Goal: Task Accomplishment & Management: Manage account settings

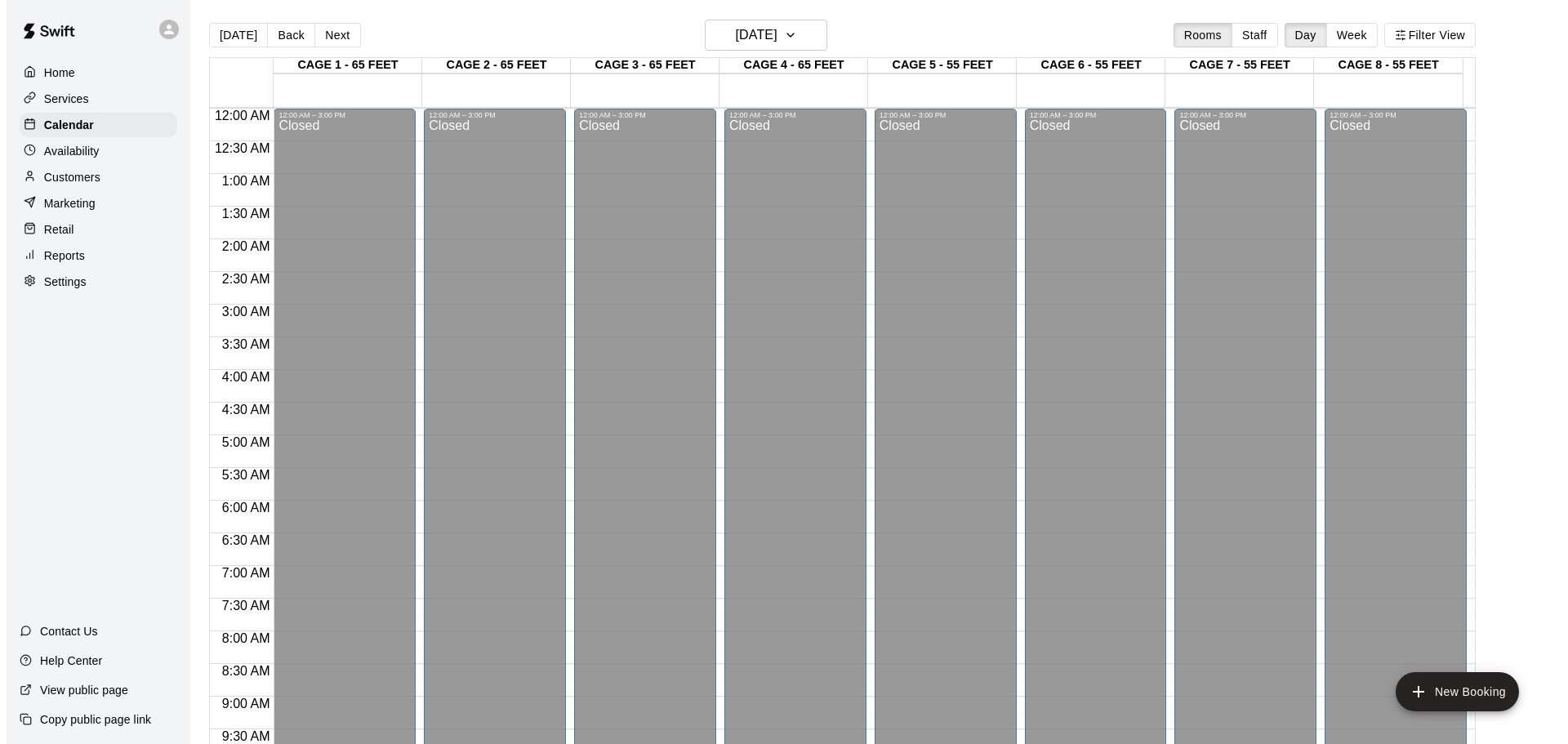
scroll to position [865, 0]
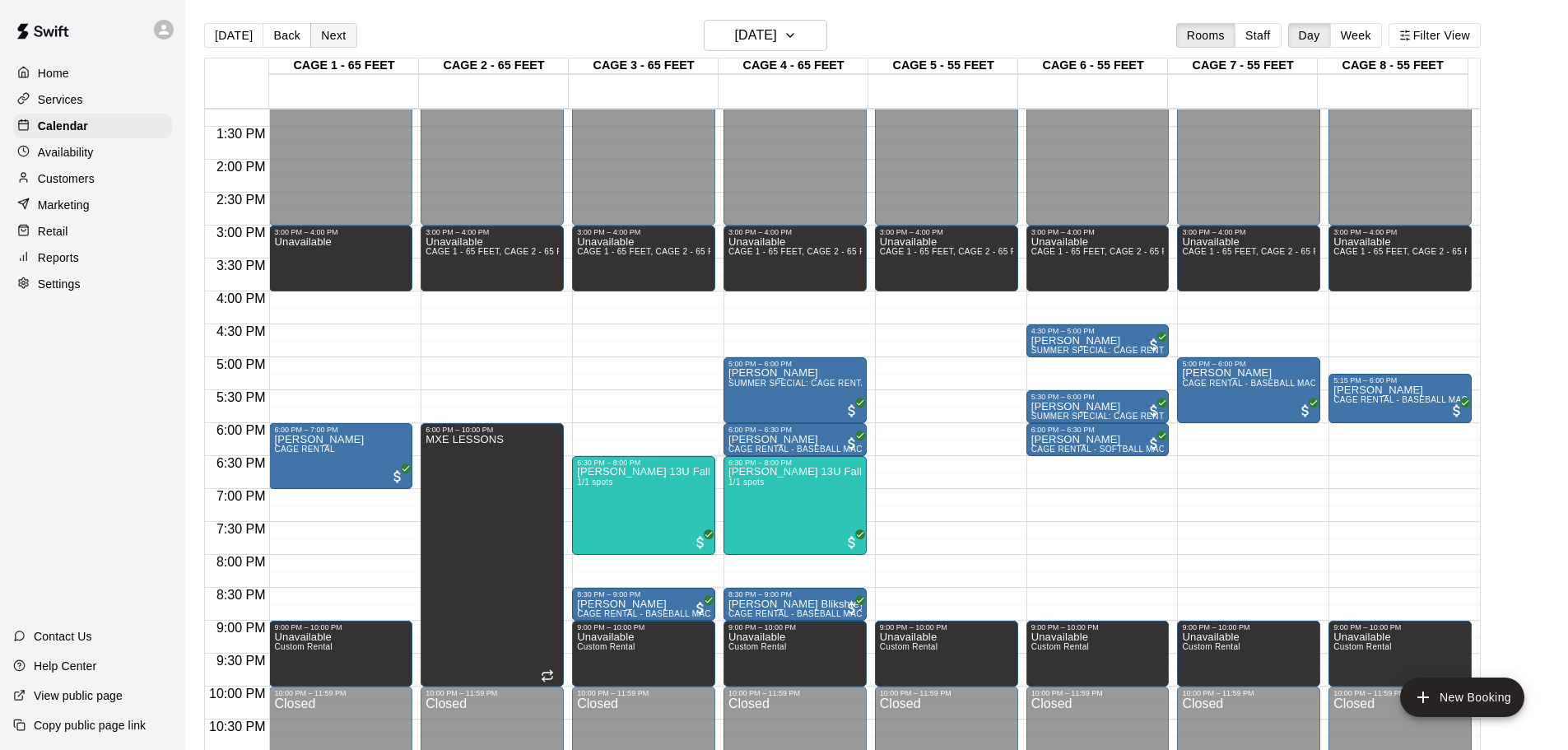
click at [332, 32] on button "Next" at bounding box center [333, 35] width 46 height 25
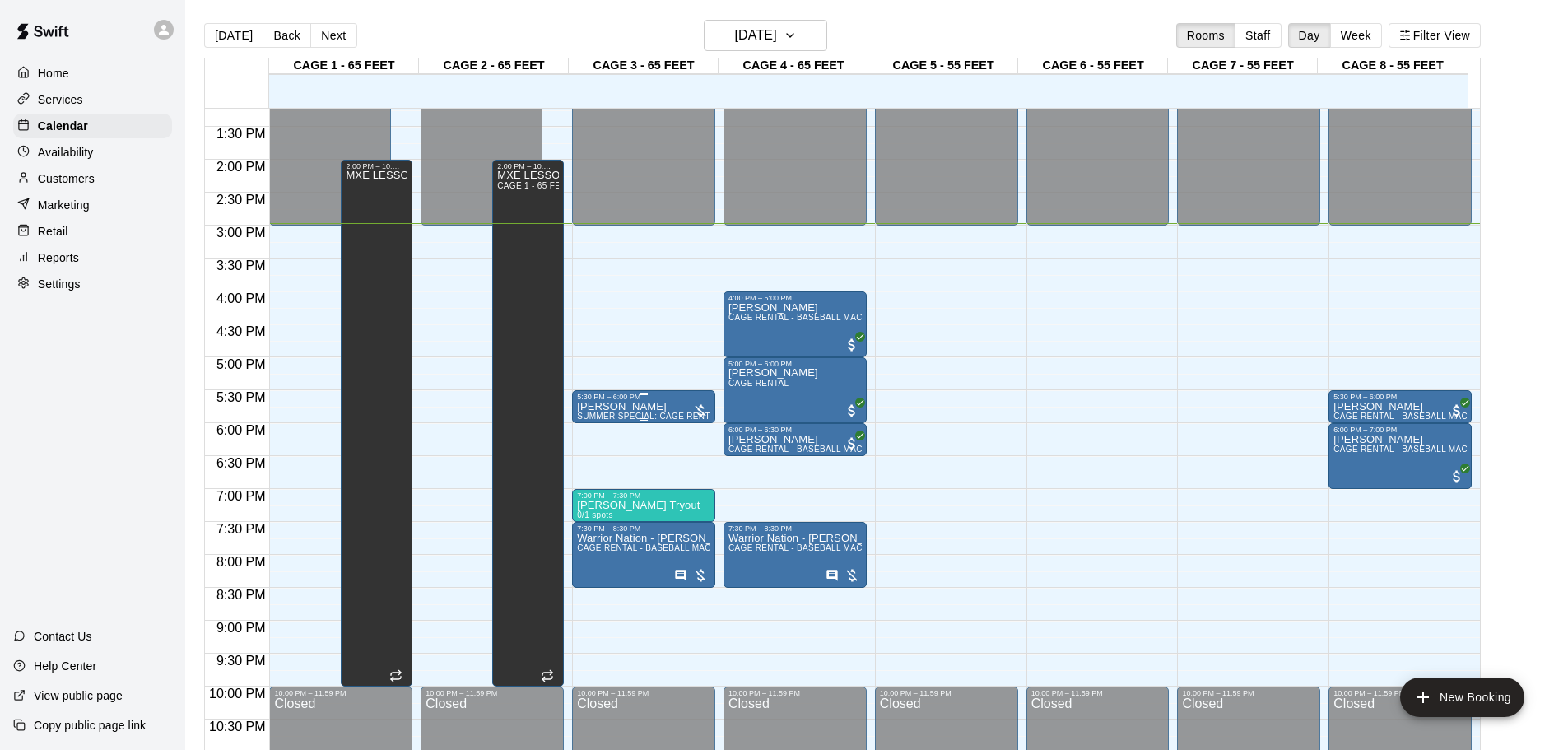
click at [622, 401] on div "5:30 PM – 6:00 PM" at bounding box center [644, 397] width 134 height 8
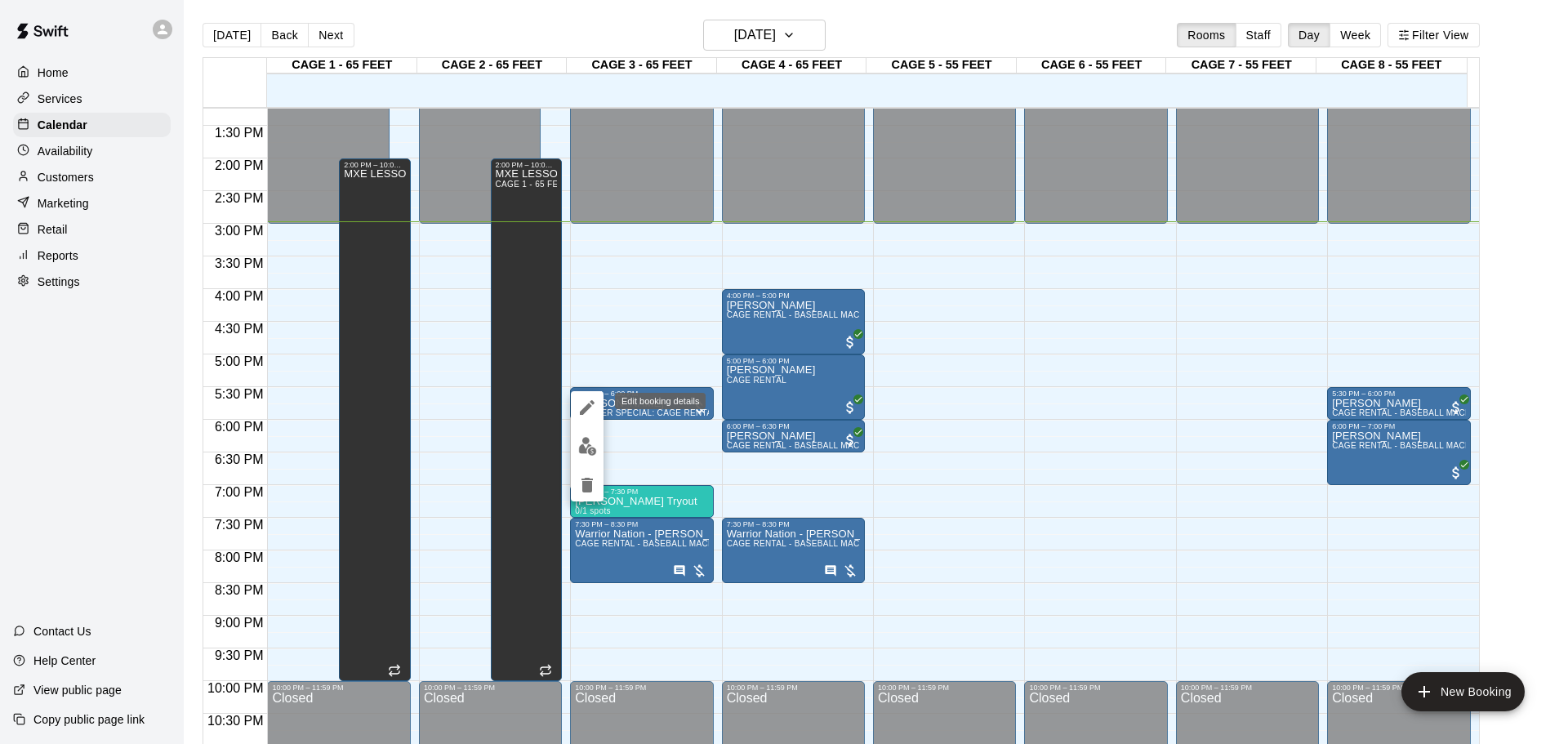
click at [596, 406] on button "edit" at bounding box center [587, 408] width 33 height 33
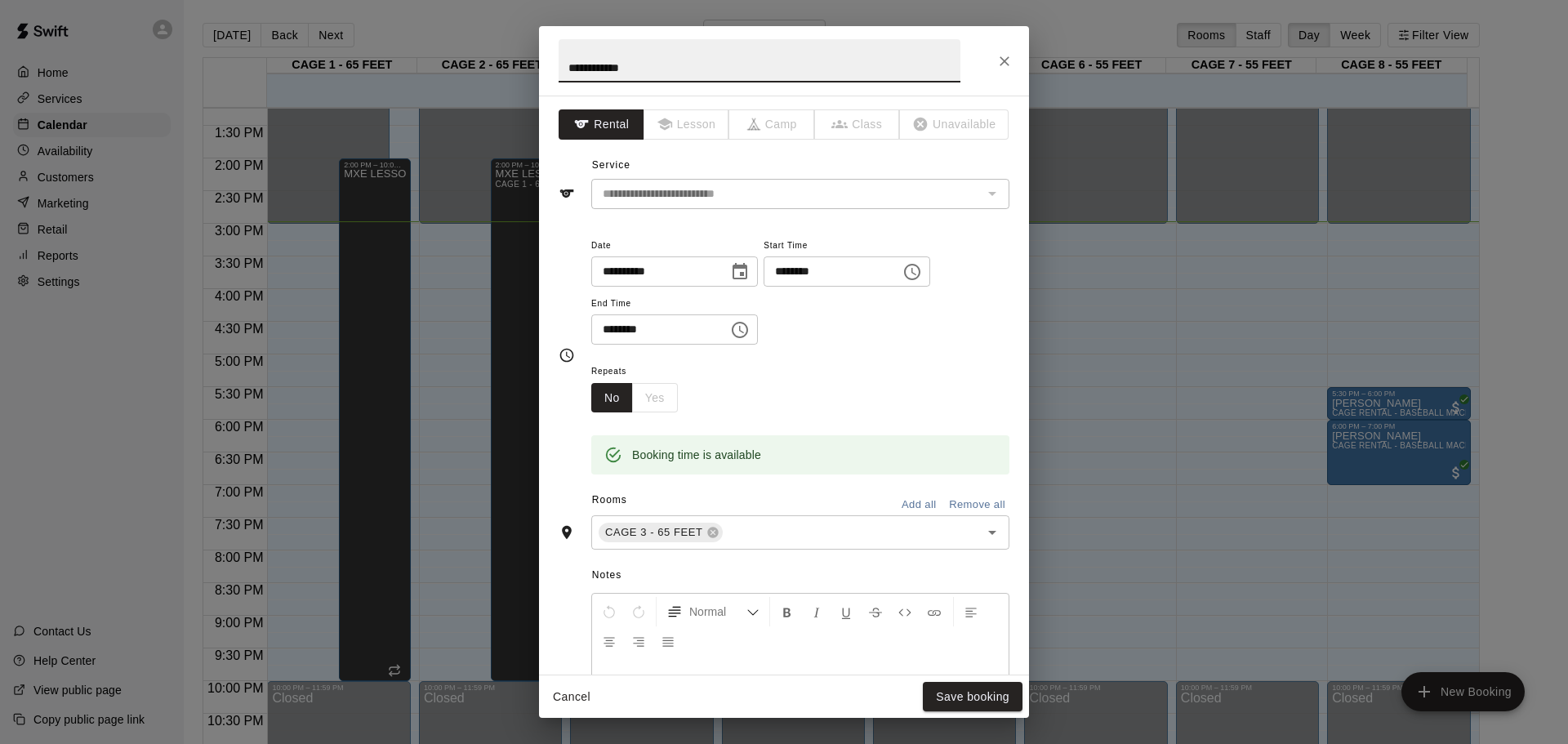
click at [998, 56] on icon "Close" at bounding box center [1004, 61] width 16 height 16
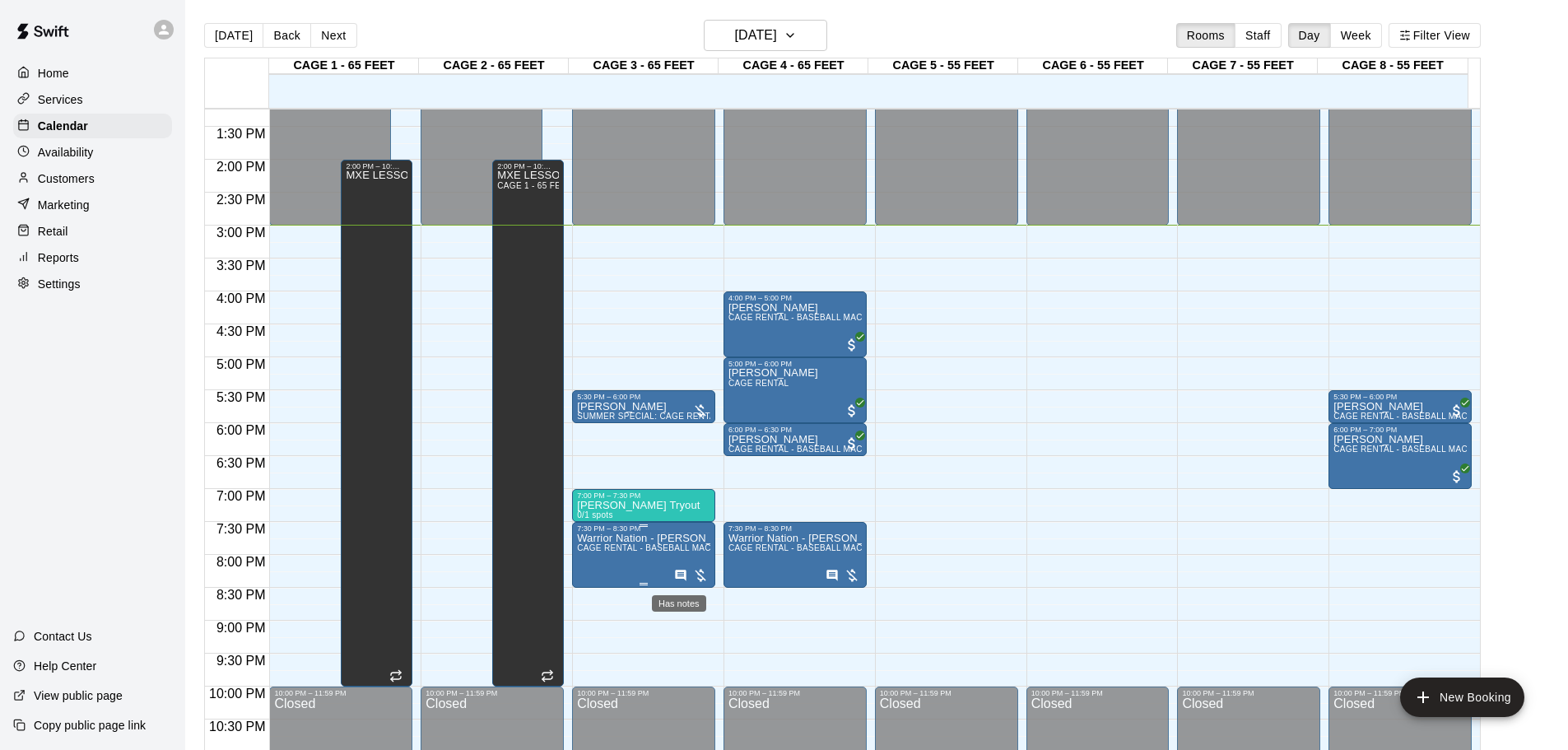
click at [675, 574] on icon "Has notes" at bounding box center [681, 576] width 11 height 11
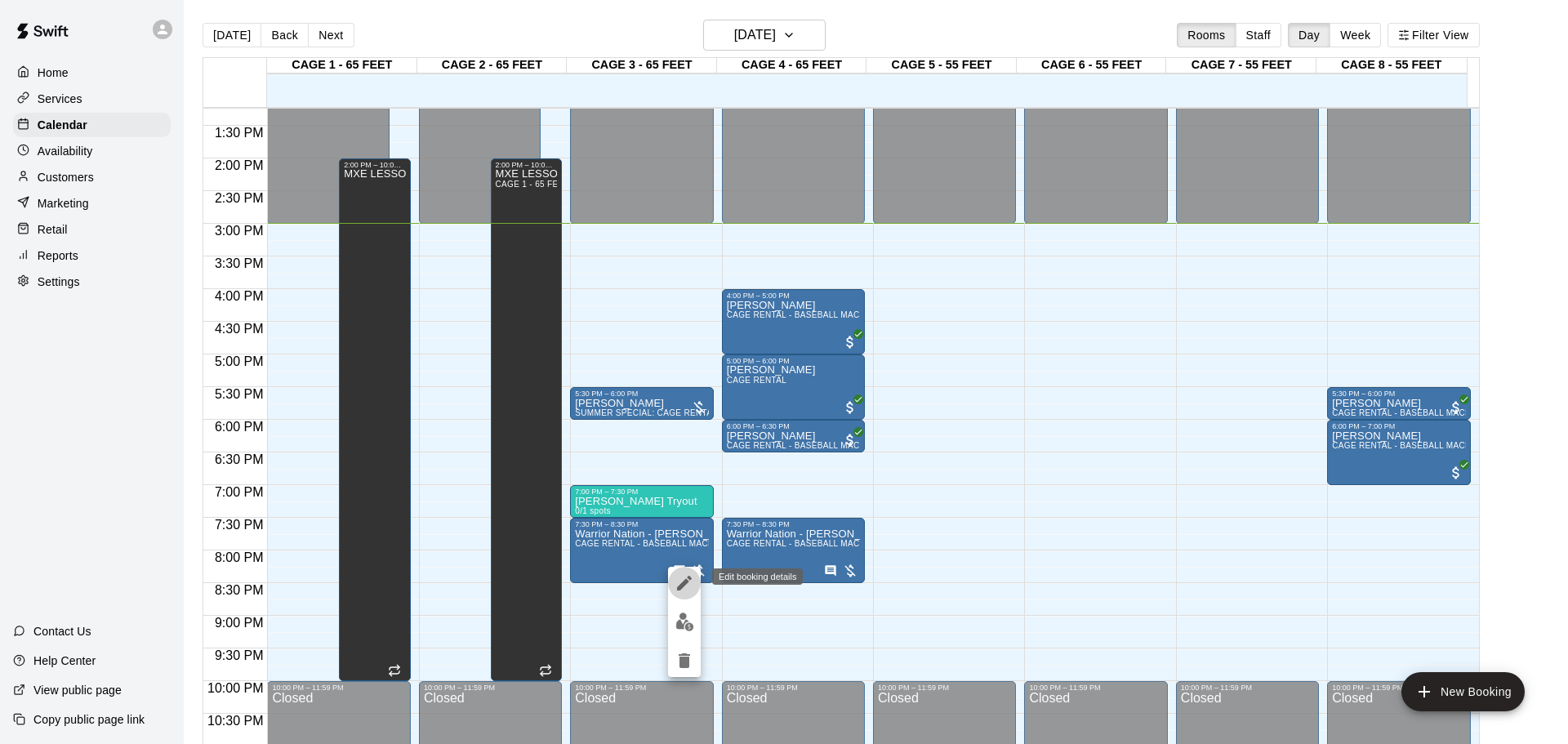
click at [687, 580] on icon "edit" at bounding box center [684, 583] width 15 height 15
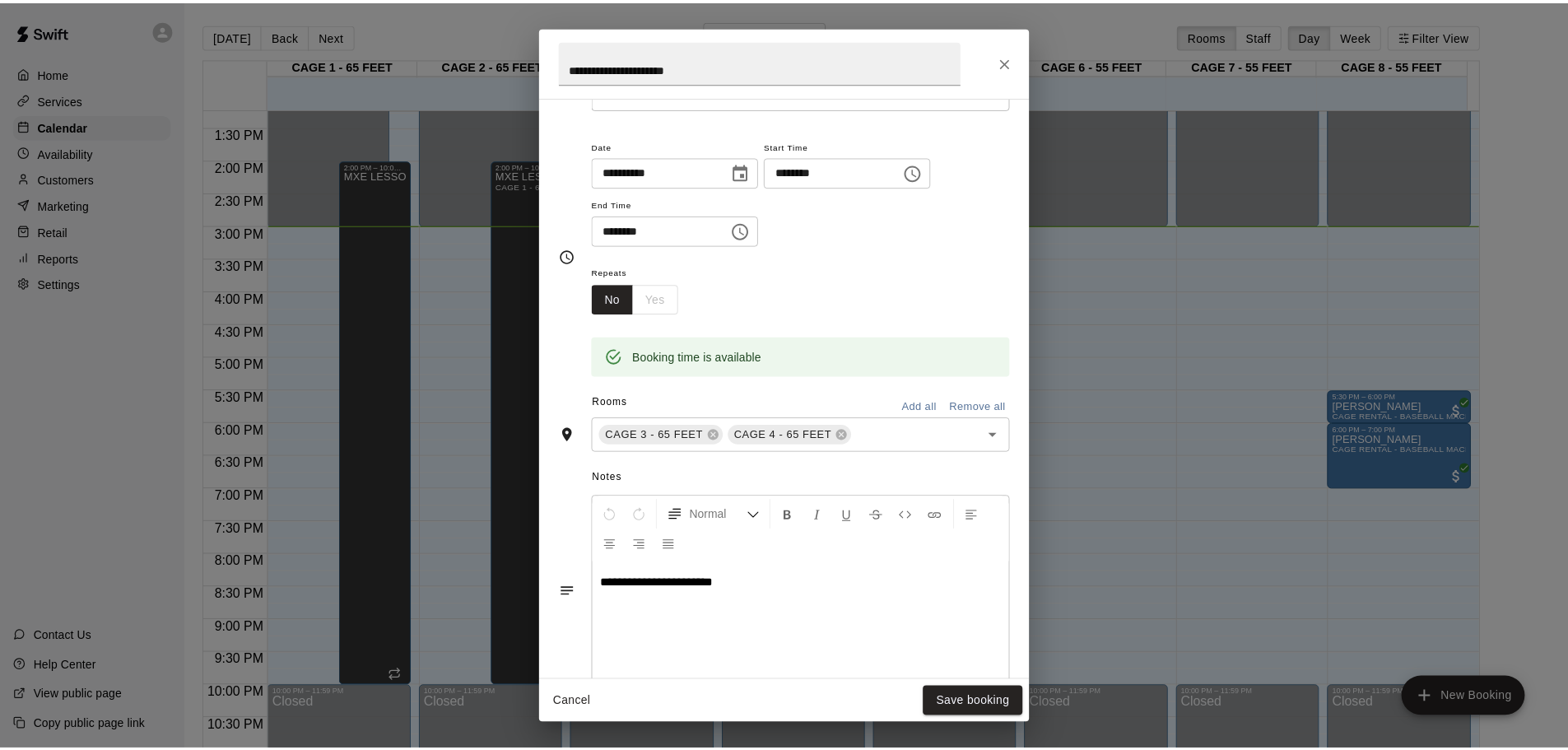
scroll to position [247, 0]
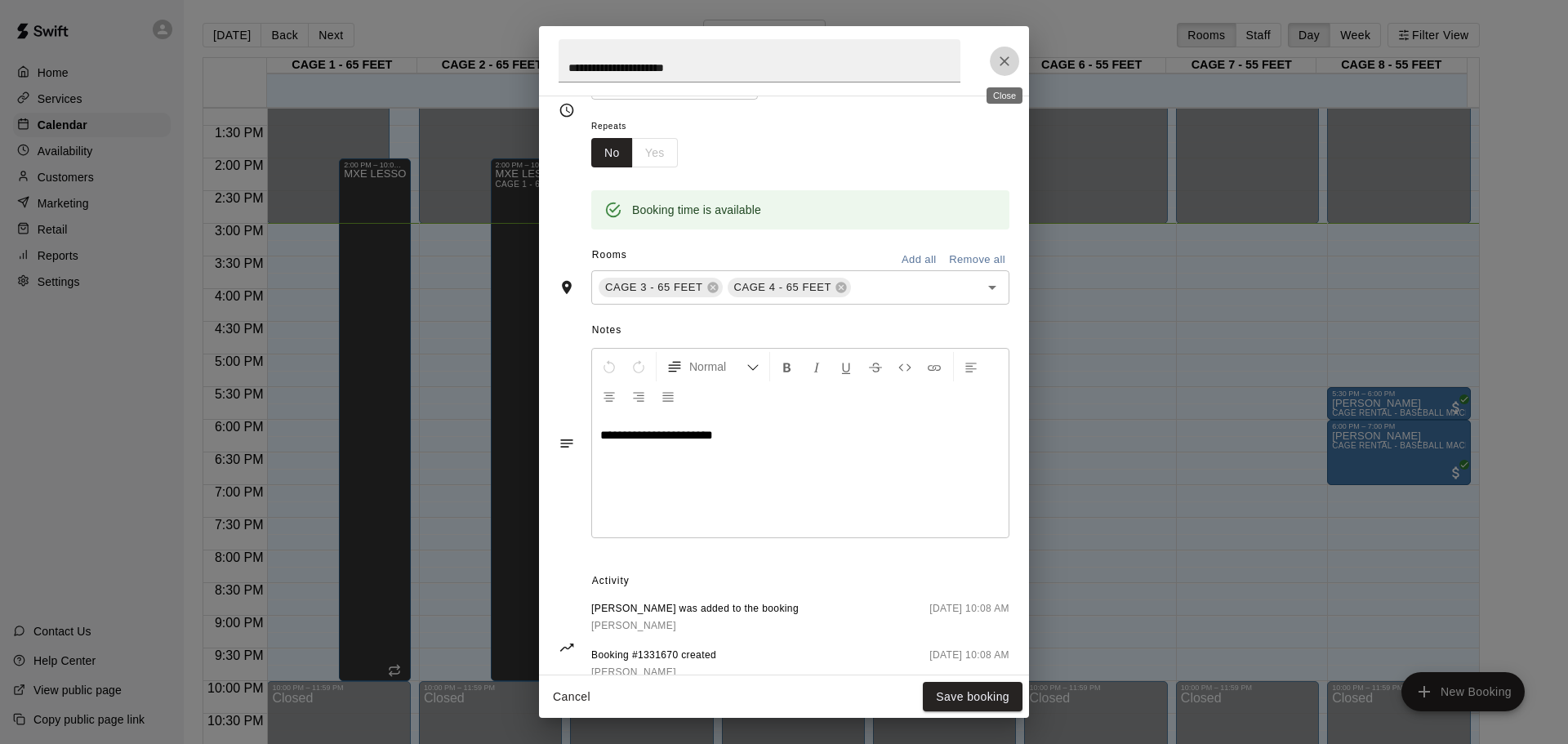
click at [1013, 55] on button "Close" at bounding box center [1004, 61] width 29 height 29
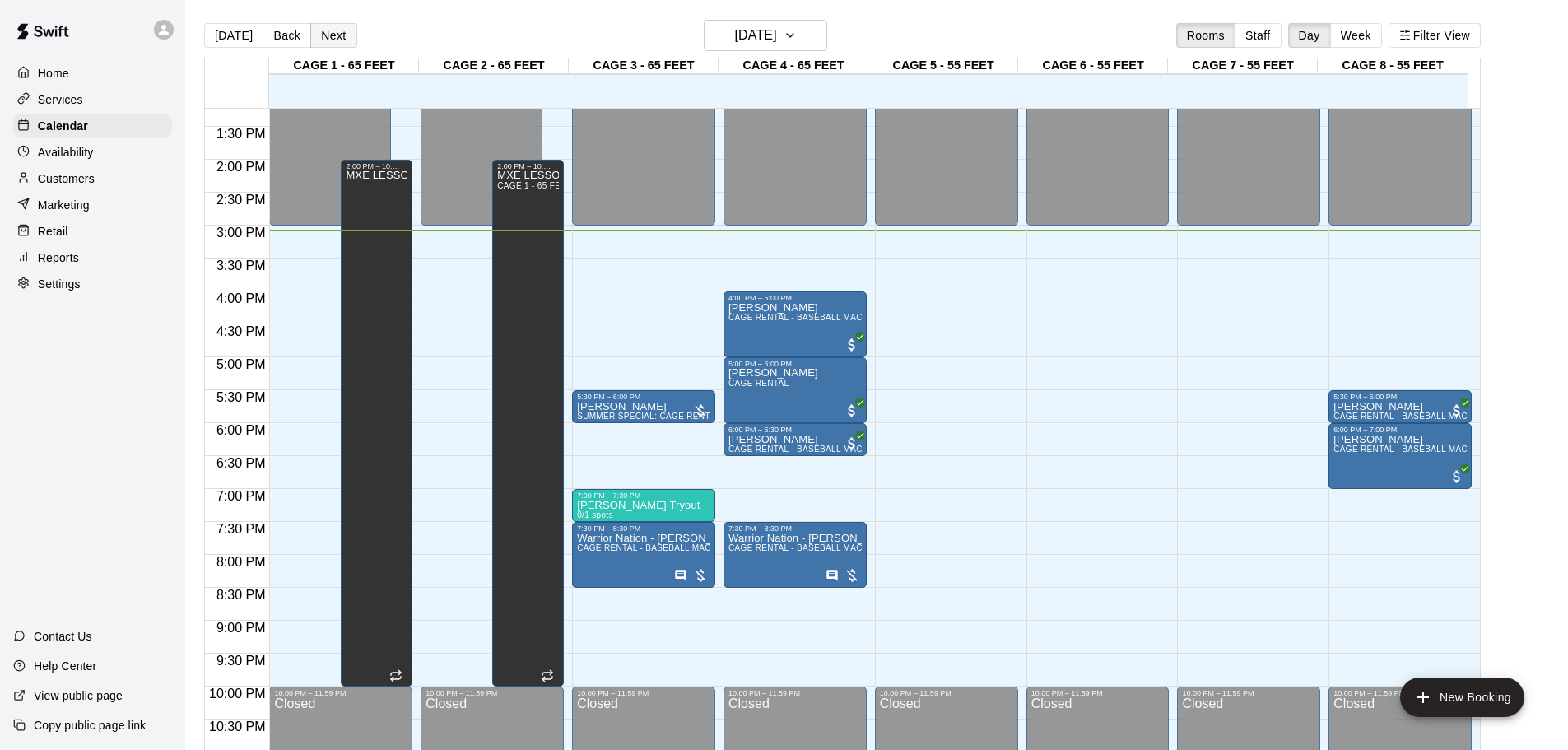
click at [332, 26] on button "Next" at bounding box center [333, 35] width 46 height 25
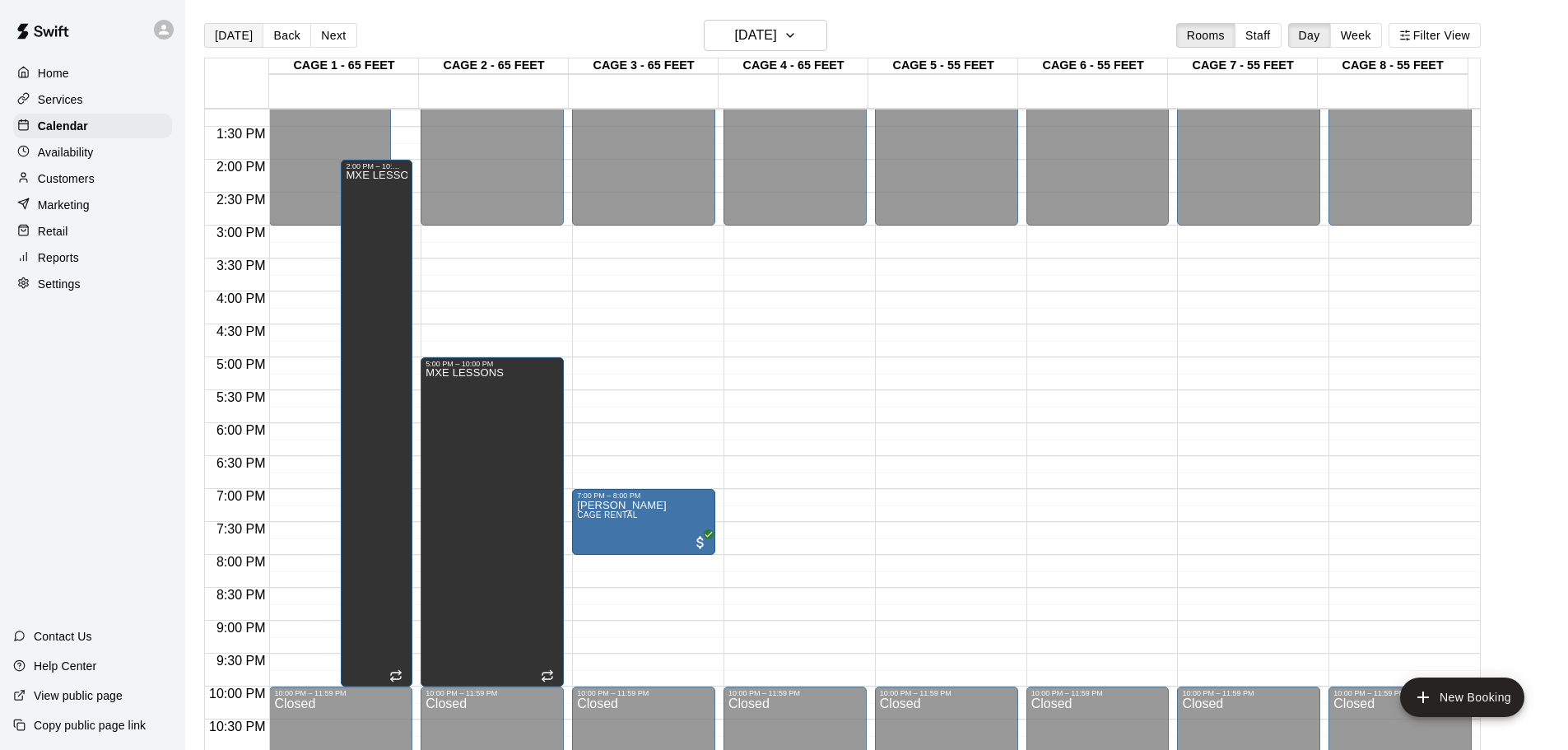
click at [231, 39] on button "[DATE]" at bounding box center [233, 35] width 59 height 25
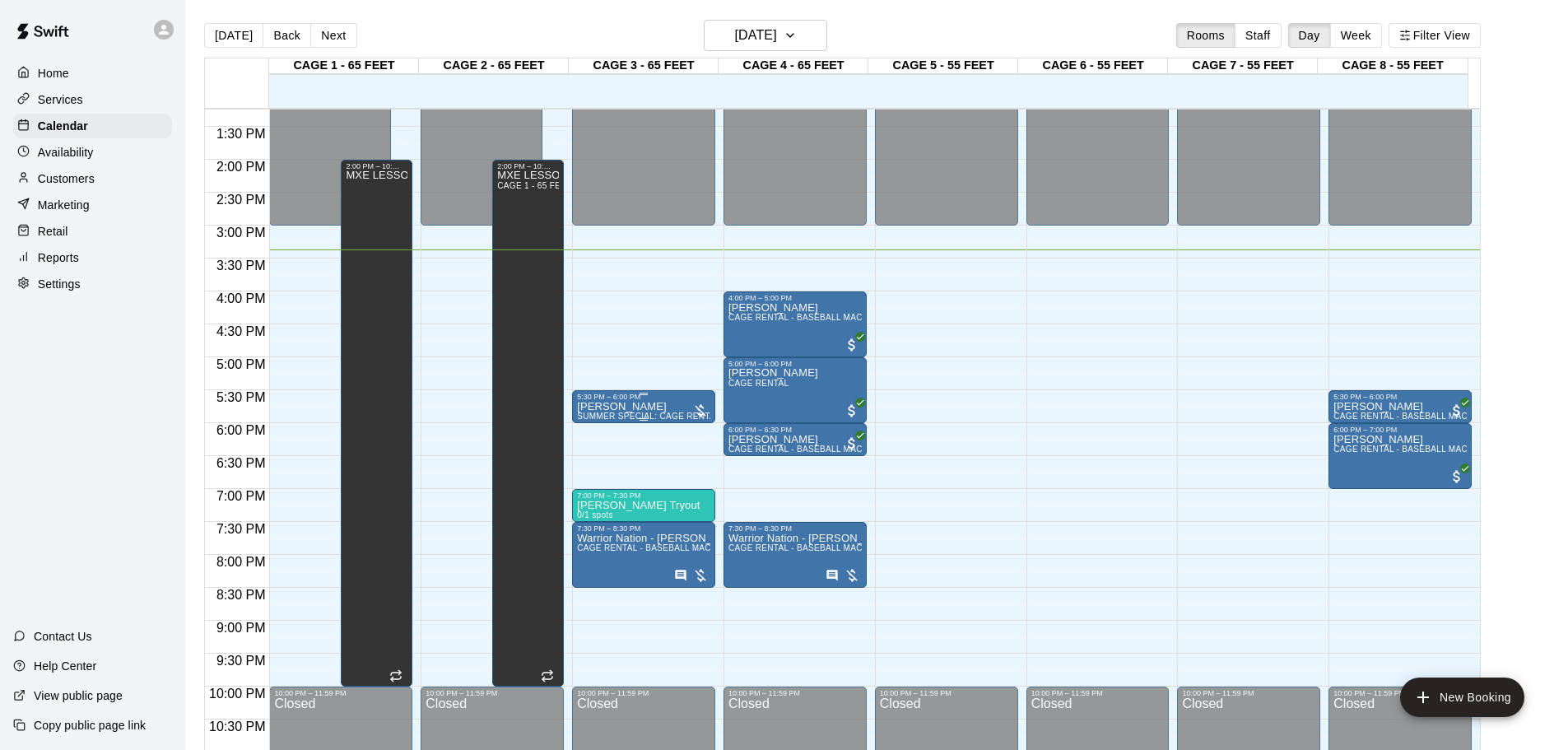
click at [696, 408] on div at bounding box center [701, 411] width 17 height 17
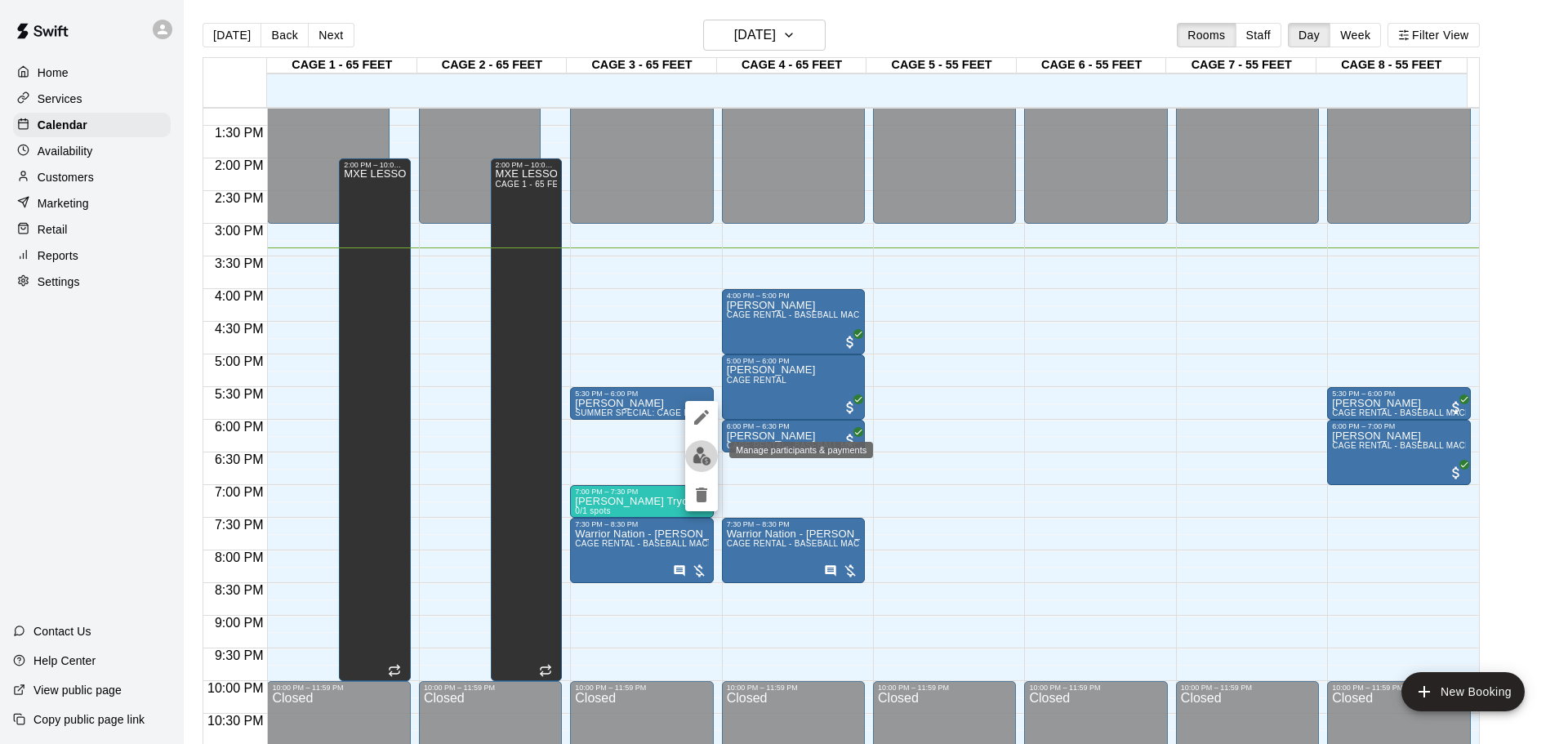
click at [708, 451] on img "edit" at bounding box center [702, 456] width 19 height 19
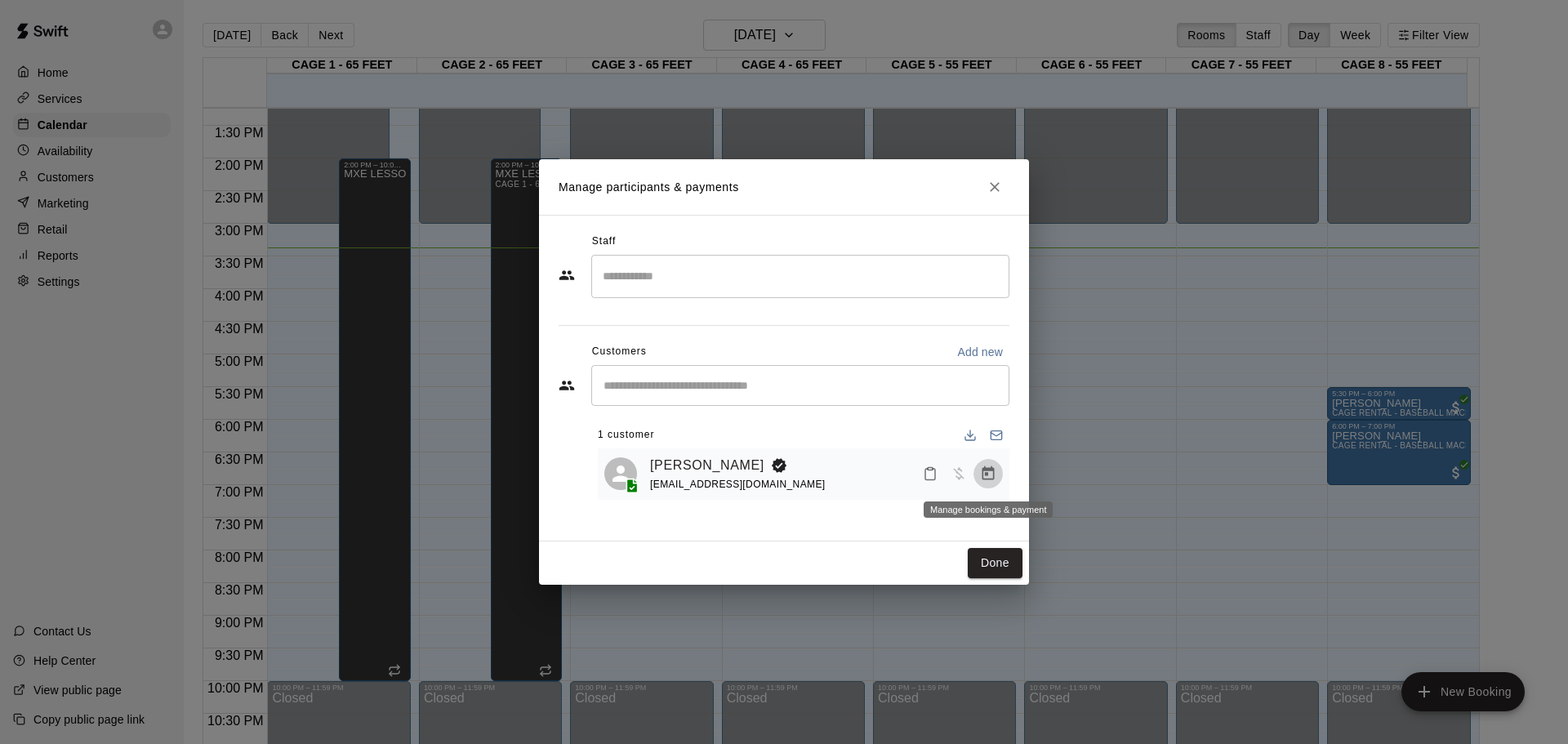
click at [990, 470] on icon "Manage bookings & payment" at bounding box center [988, 473] width 12 height 14
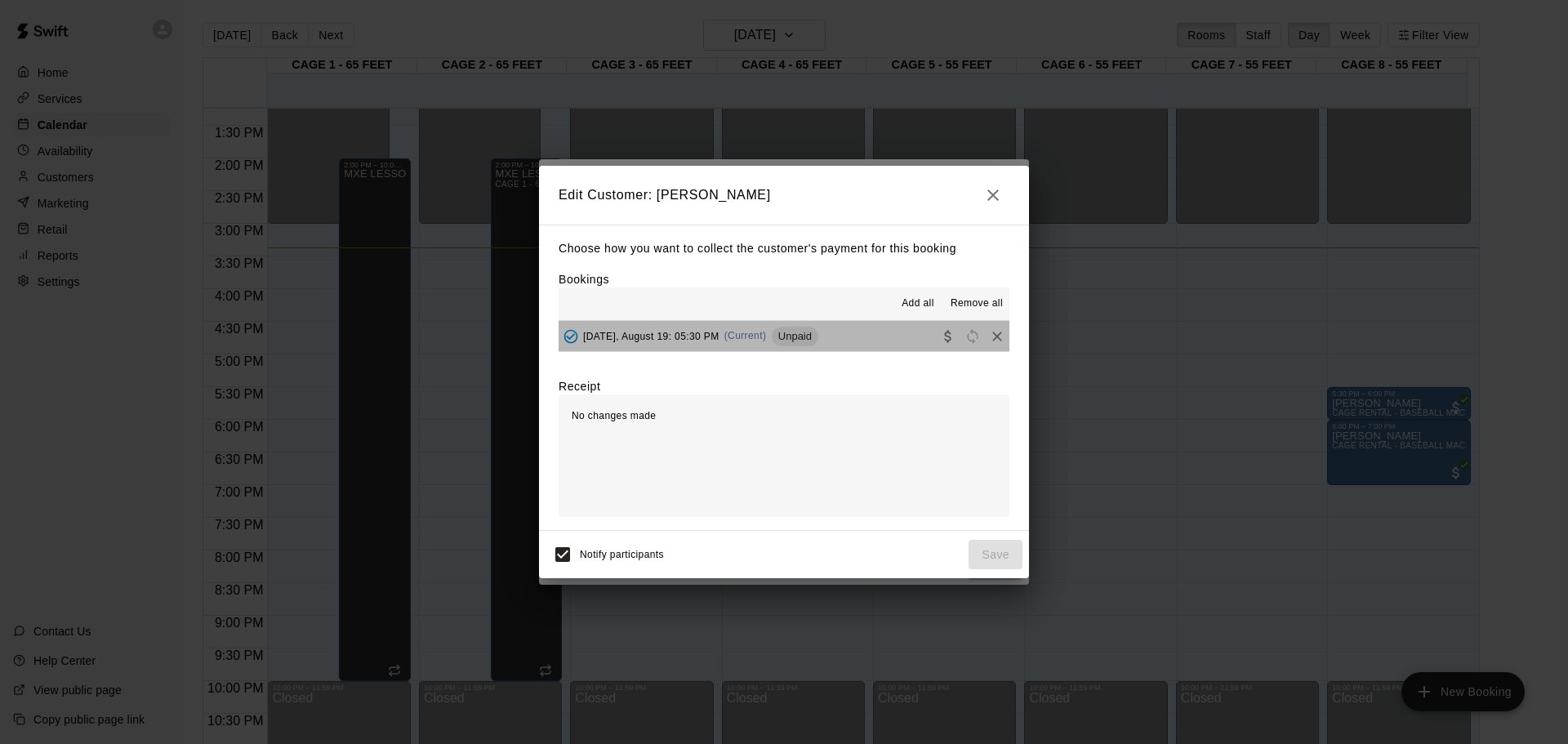
click at [898, 342] on button "[DATE], August 19: 05:30 PM (Current) Unpaid" at bounding box center [784, 336] width 451 height 30
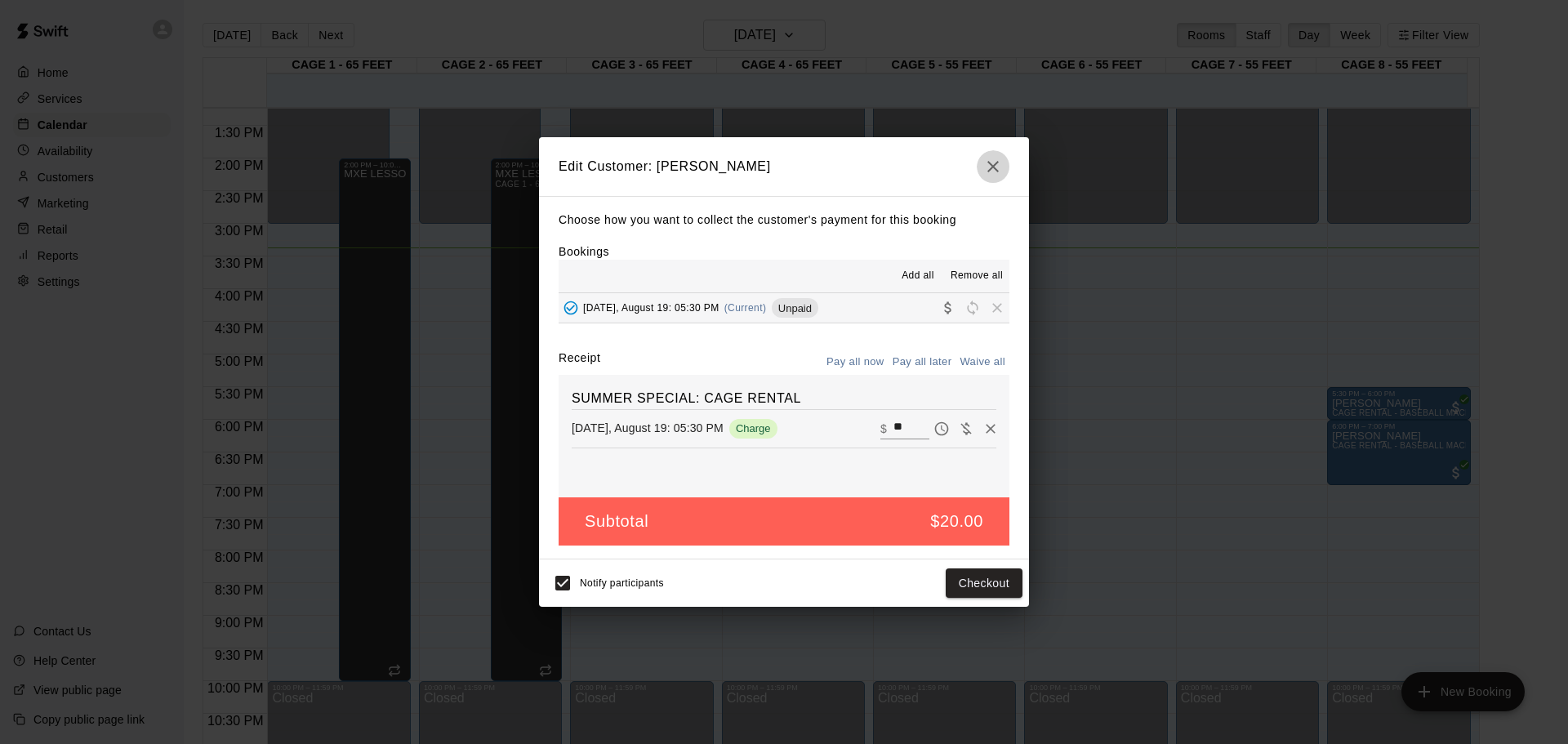
click at [980, 167] on button "button" at bounding box center [993, 167] width 33 height 33
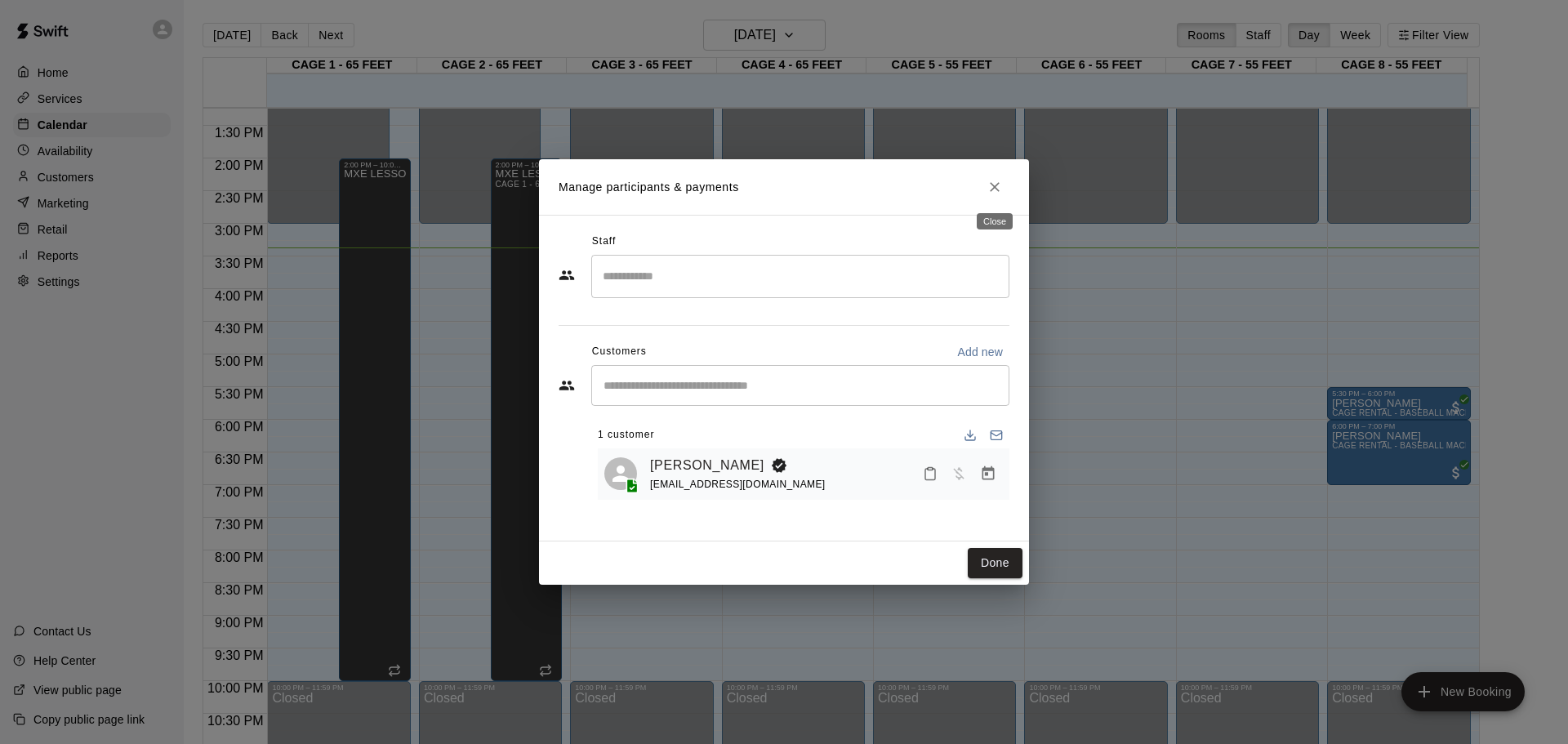
click at [998, 180] on icon "Close" at bounding box center [994, 187] width 16 height 16
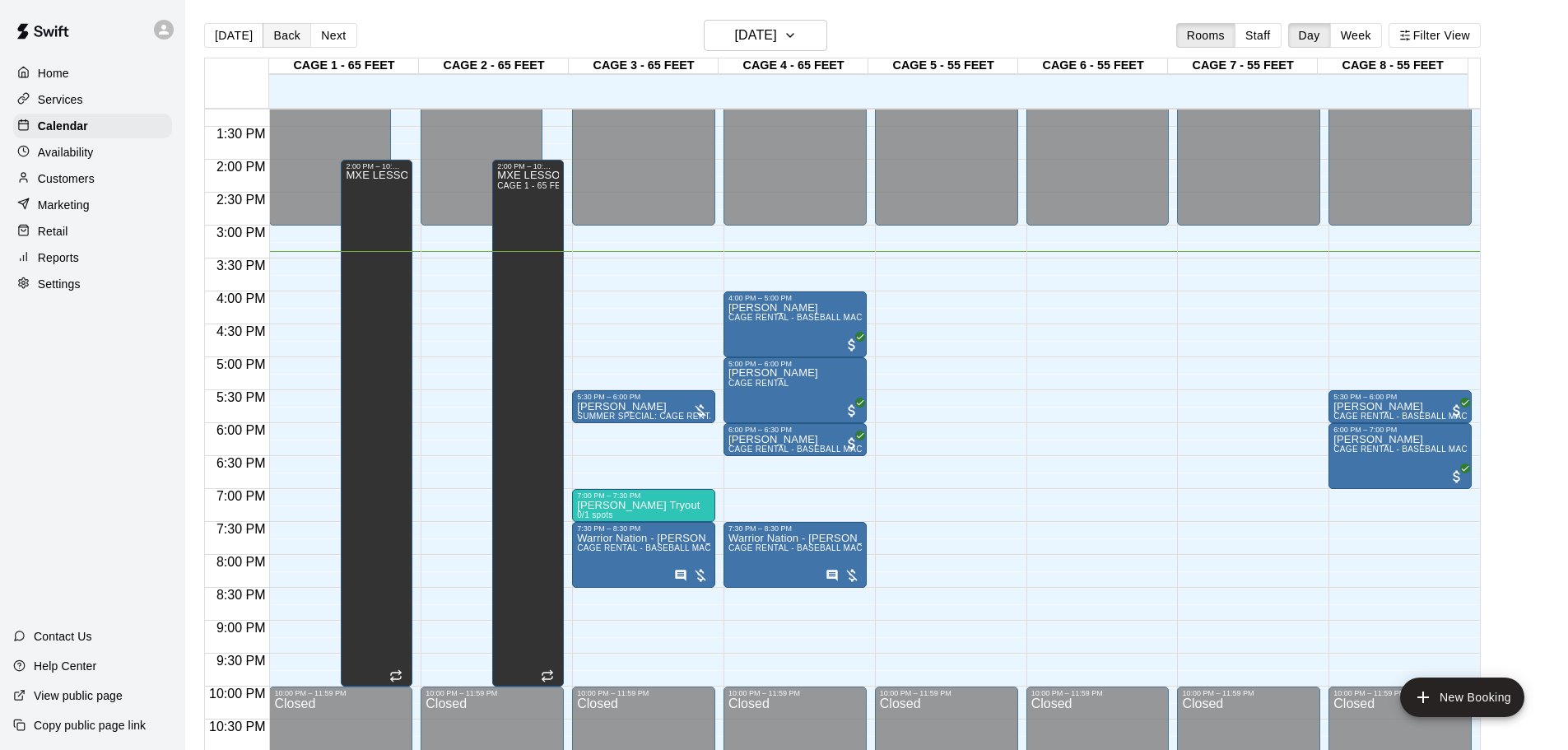
click at [291, 38] on button "Back" at bounding box center [287, 35] width 49 height 25
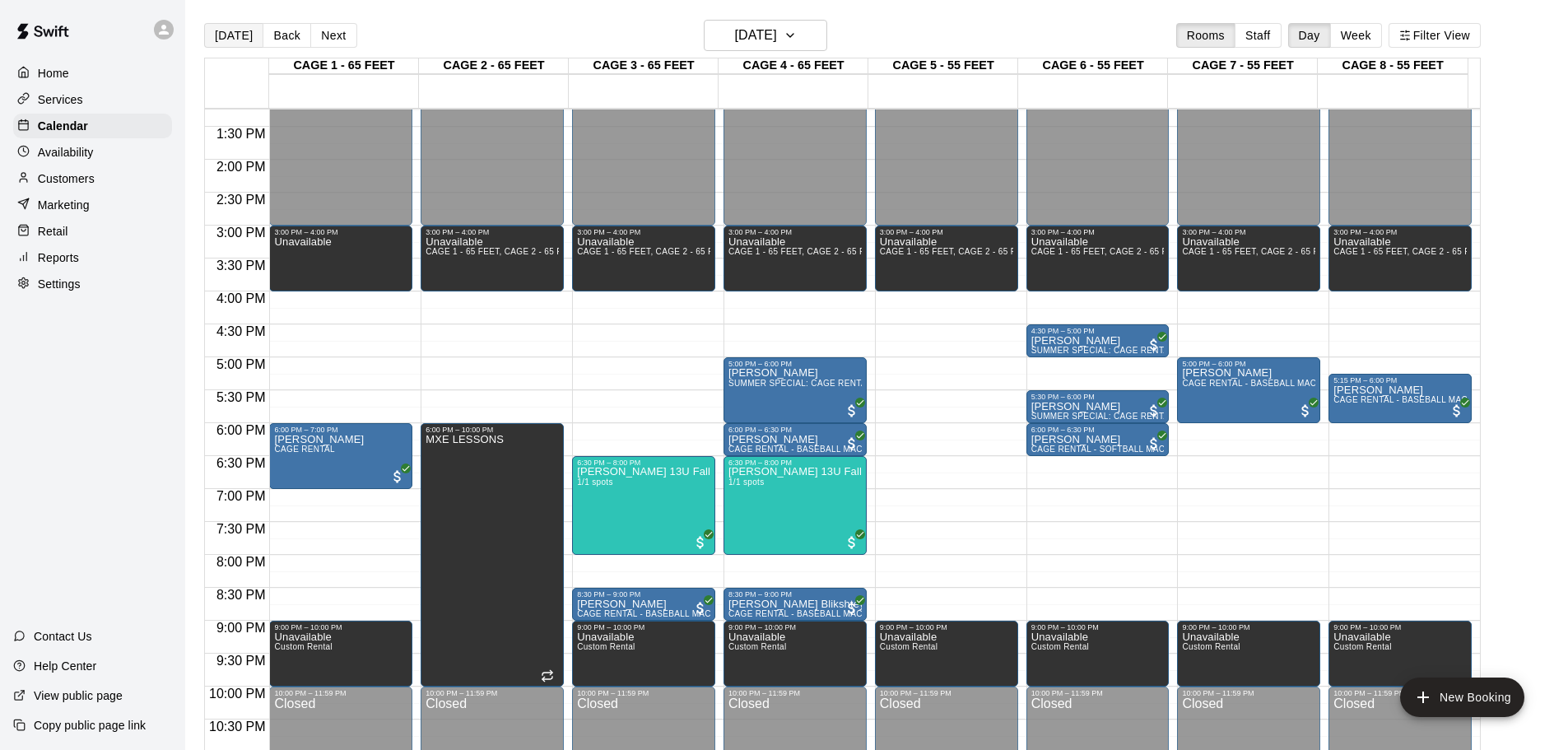
click at [224, 36] on button "[DATE]" at bounding box center [233, 35] width 59 height 25
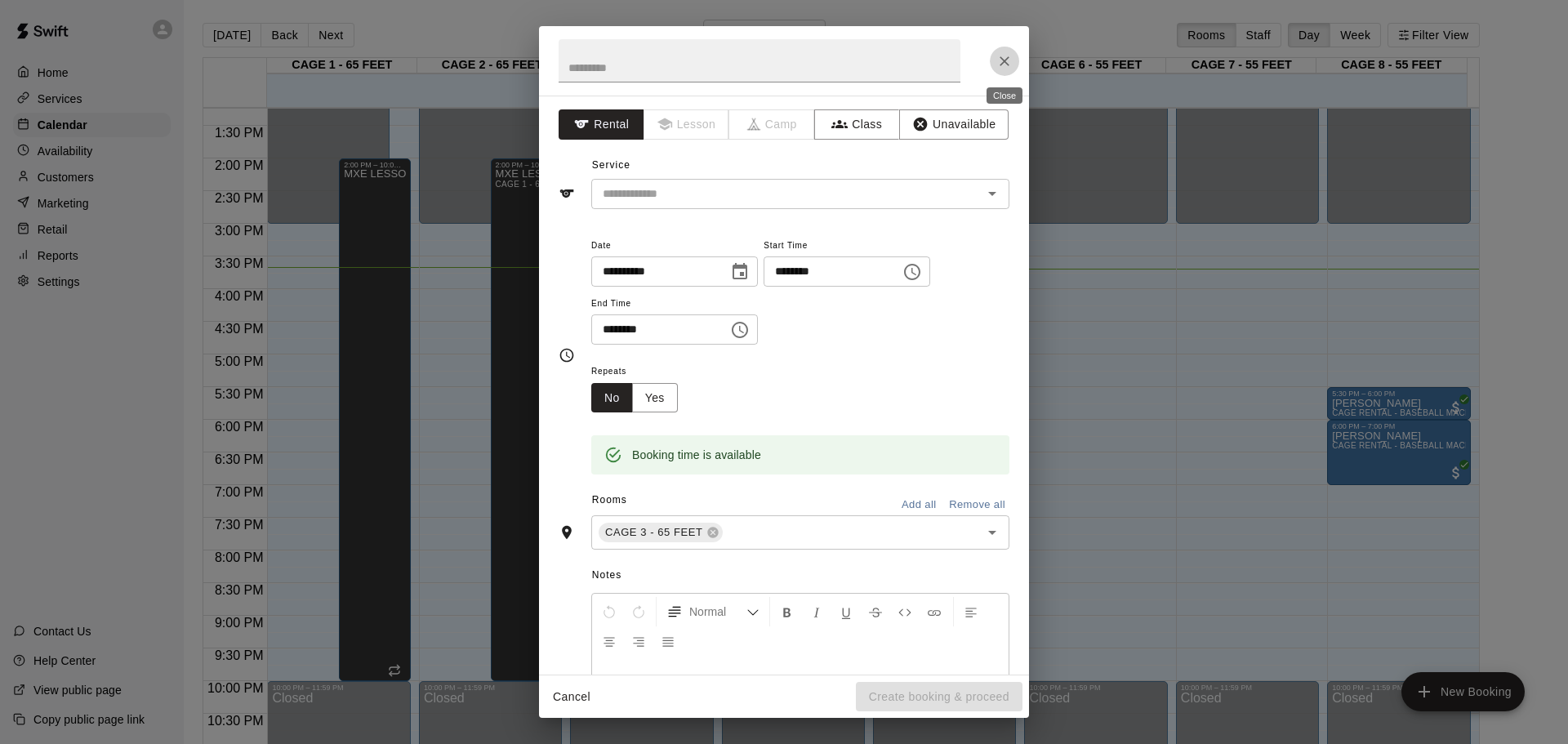
click at [1007, 62] on icon "Close" at bounding box center [1004, 61] width 16 height 16
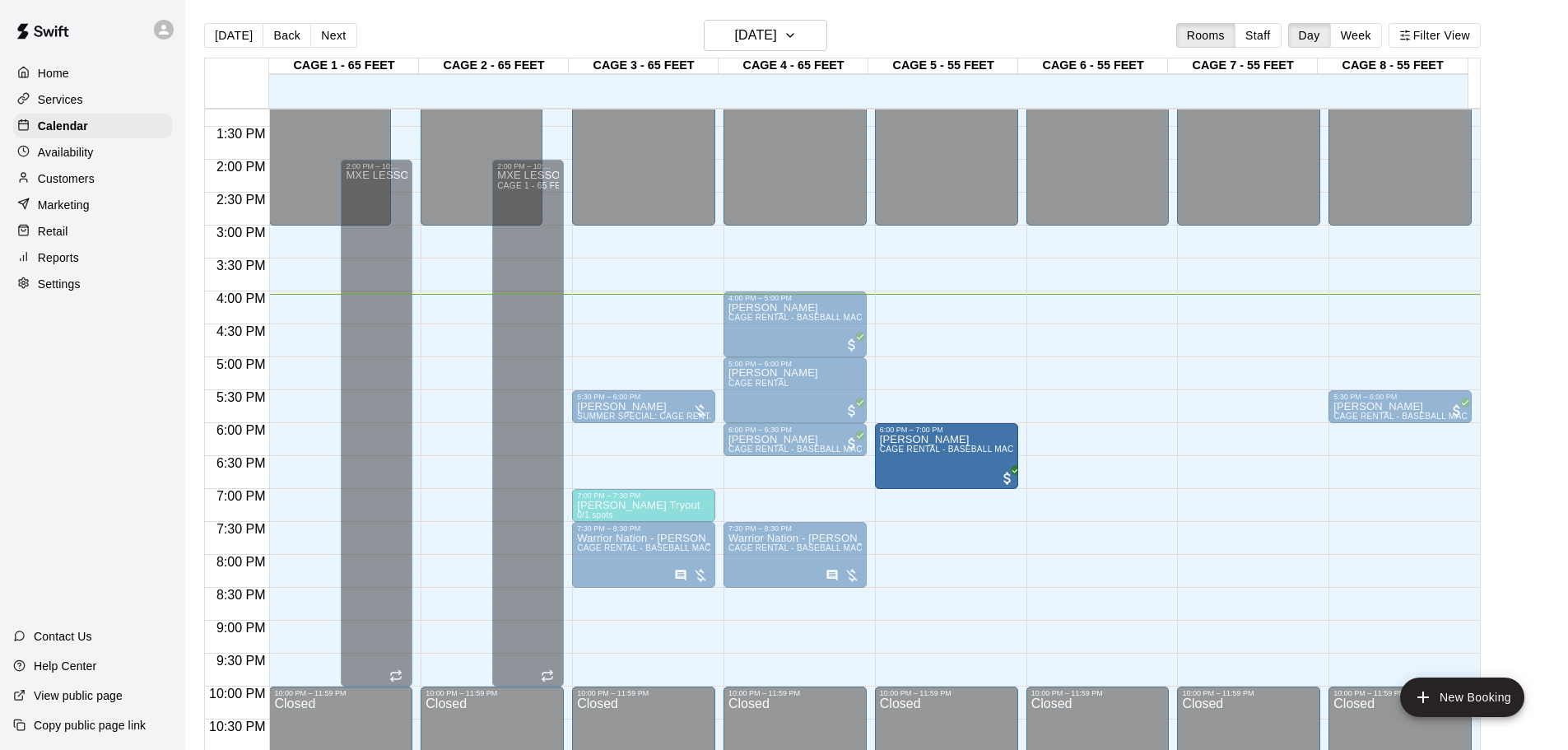
drag, startPoint x: 1388, startPoint y: 433, endPoint x: 961, endPoint y: 435, distance: 427.0
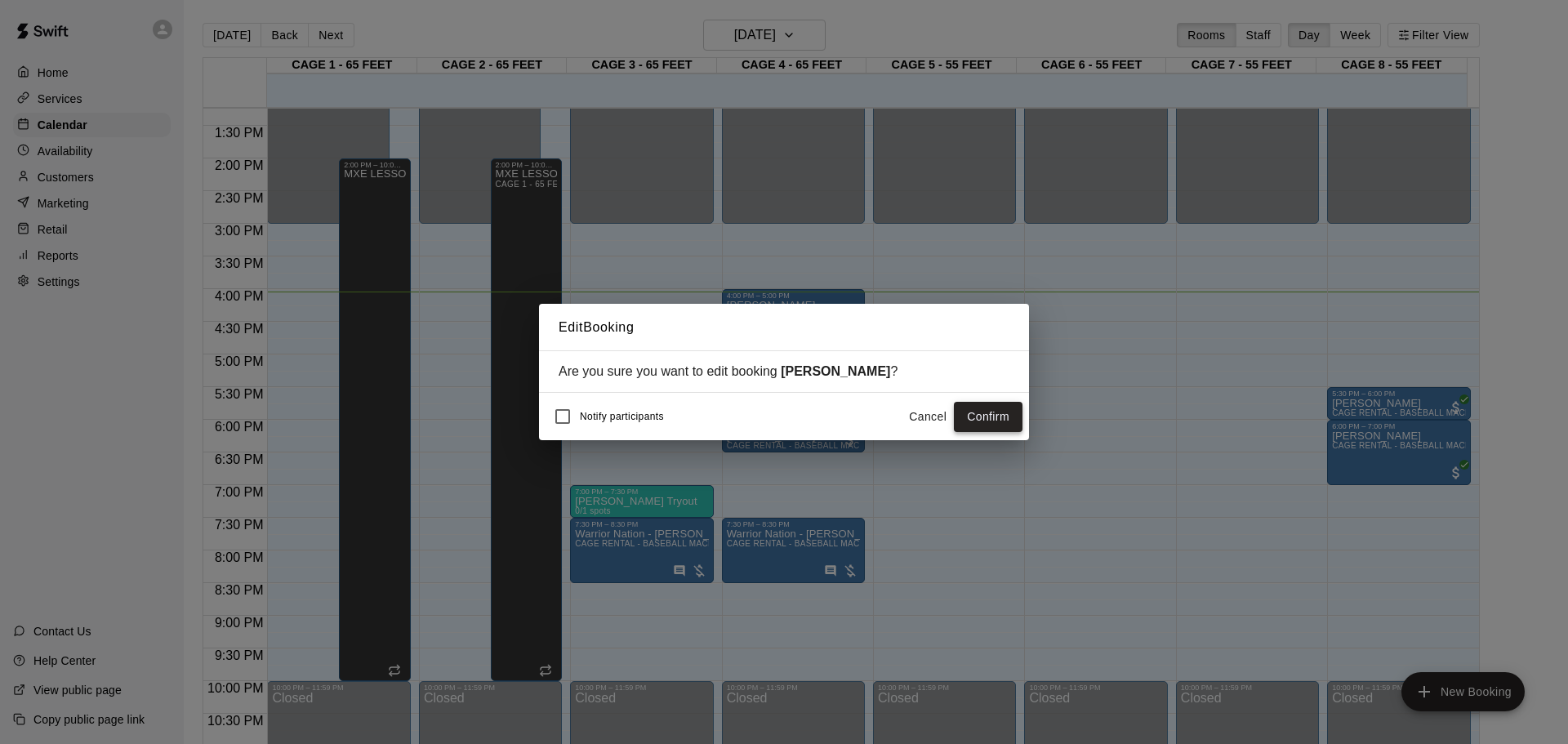
click at [994, 407] on button "Confirm" at bounding box center [987, 416] width 69 height 30
click at [994, 407] on div "Cancel Confirm" at bounding box center [961, 416] width 121 height 30
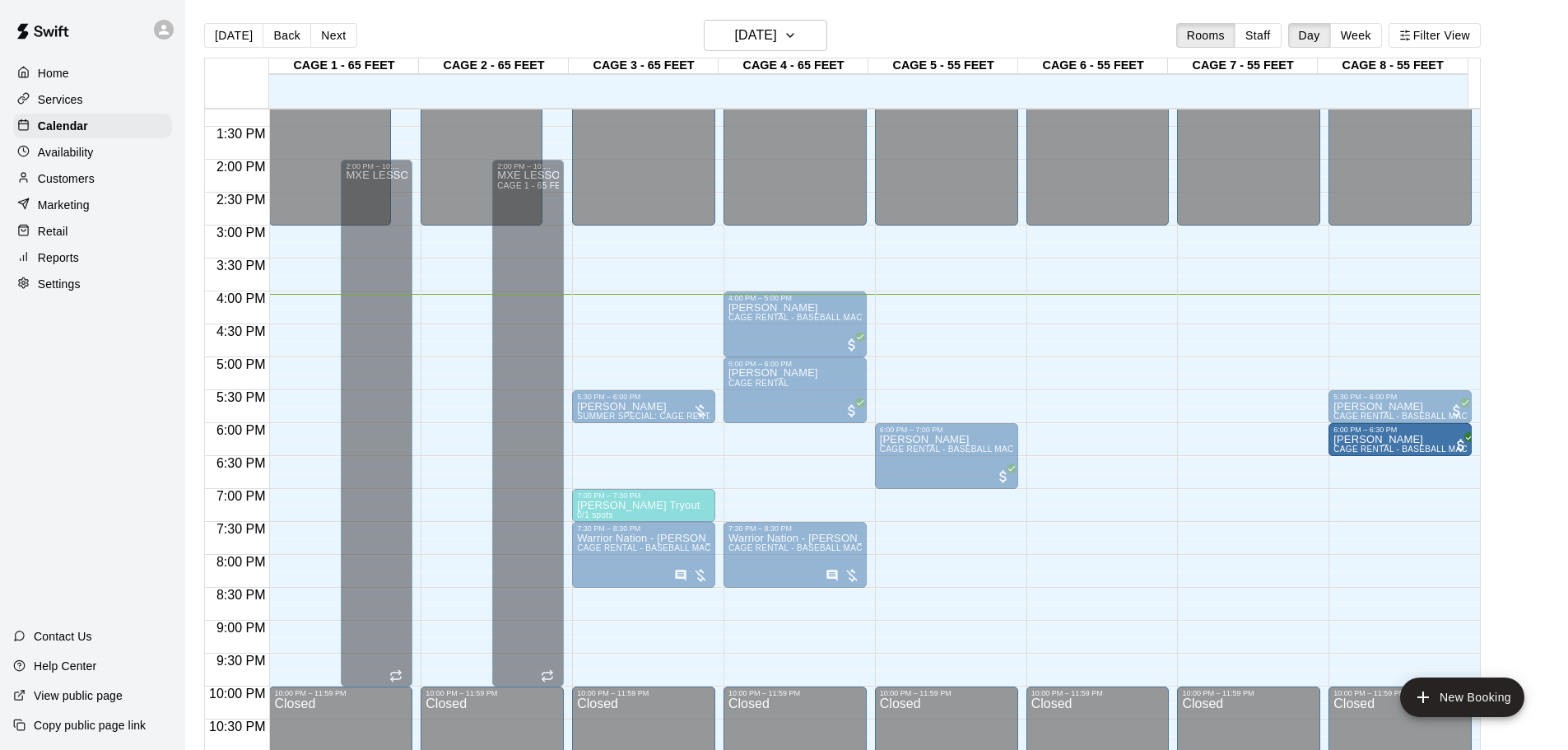
drag, startPoint x: 787, startPoint y: 432, endPoint x: 1374, endPoint y: 436, distance: 587.0
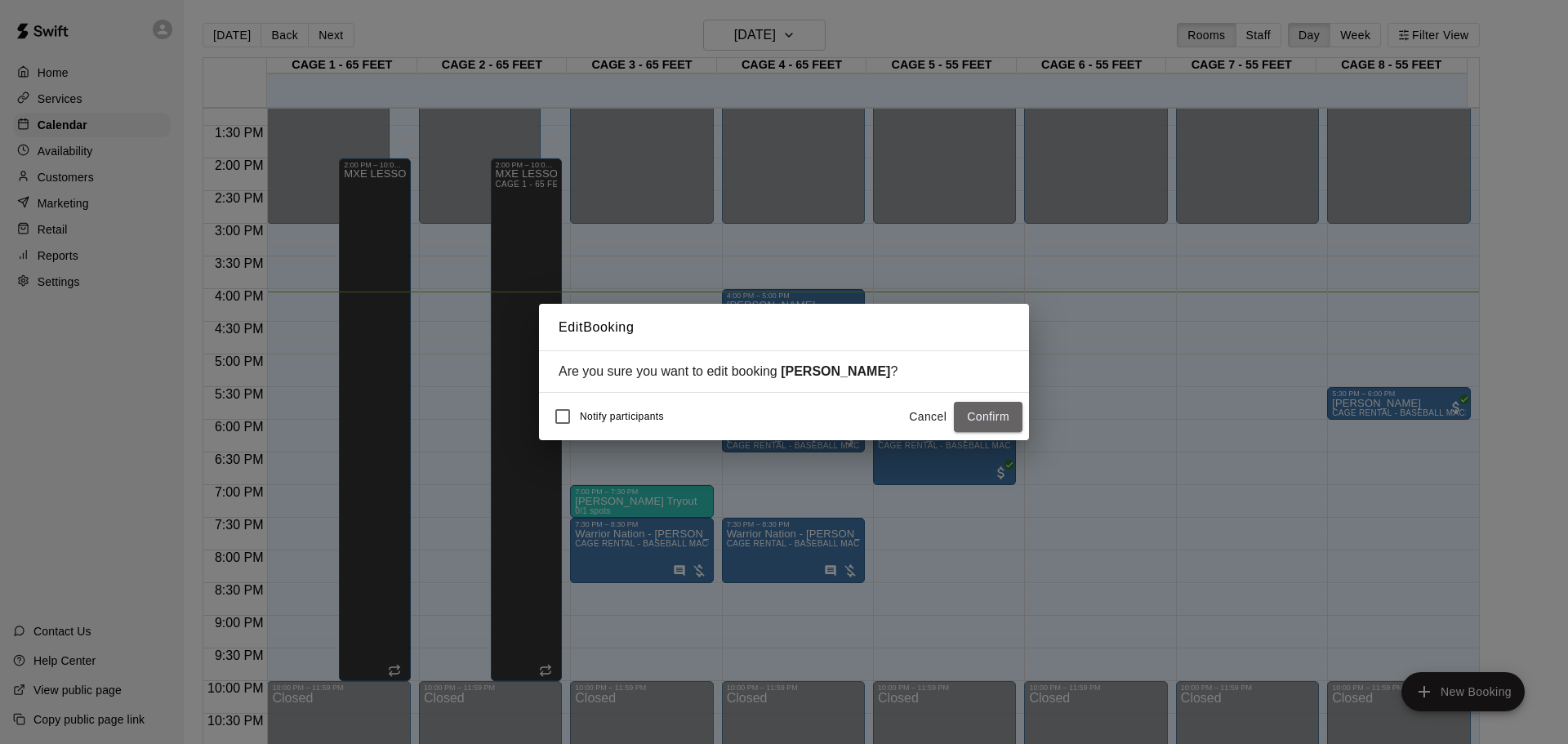
click at [989, 422] on button "Confirm" at bounding box center [987, 416] width 69 height 30
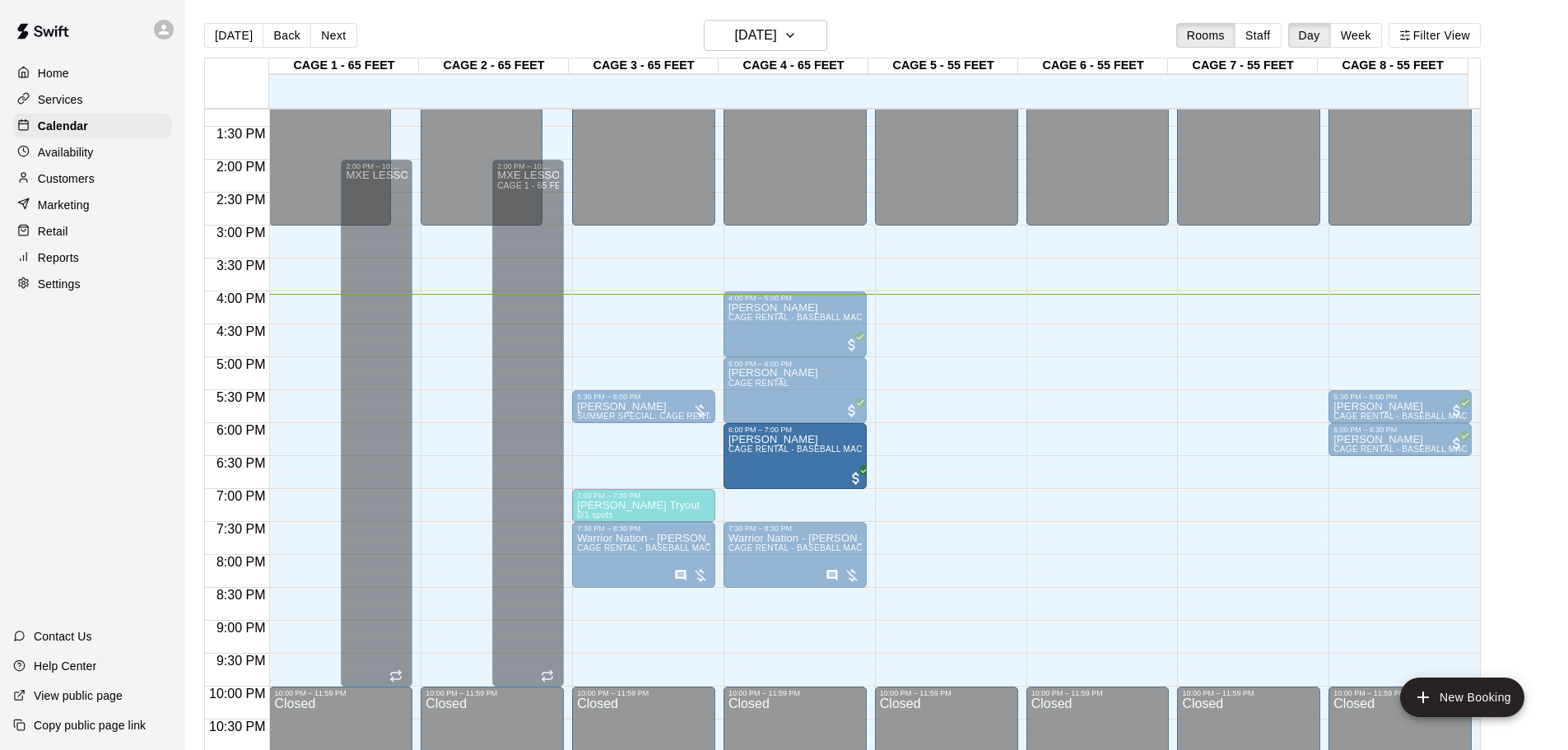
drag, startPoint x: 956, startPoint y: 431, endPoint x: 786, endPoint y: 434, distance: 170.0
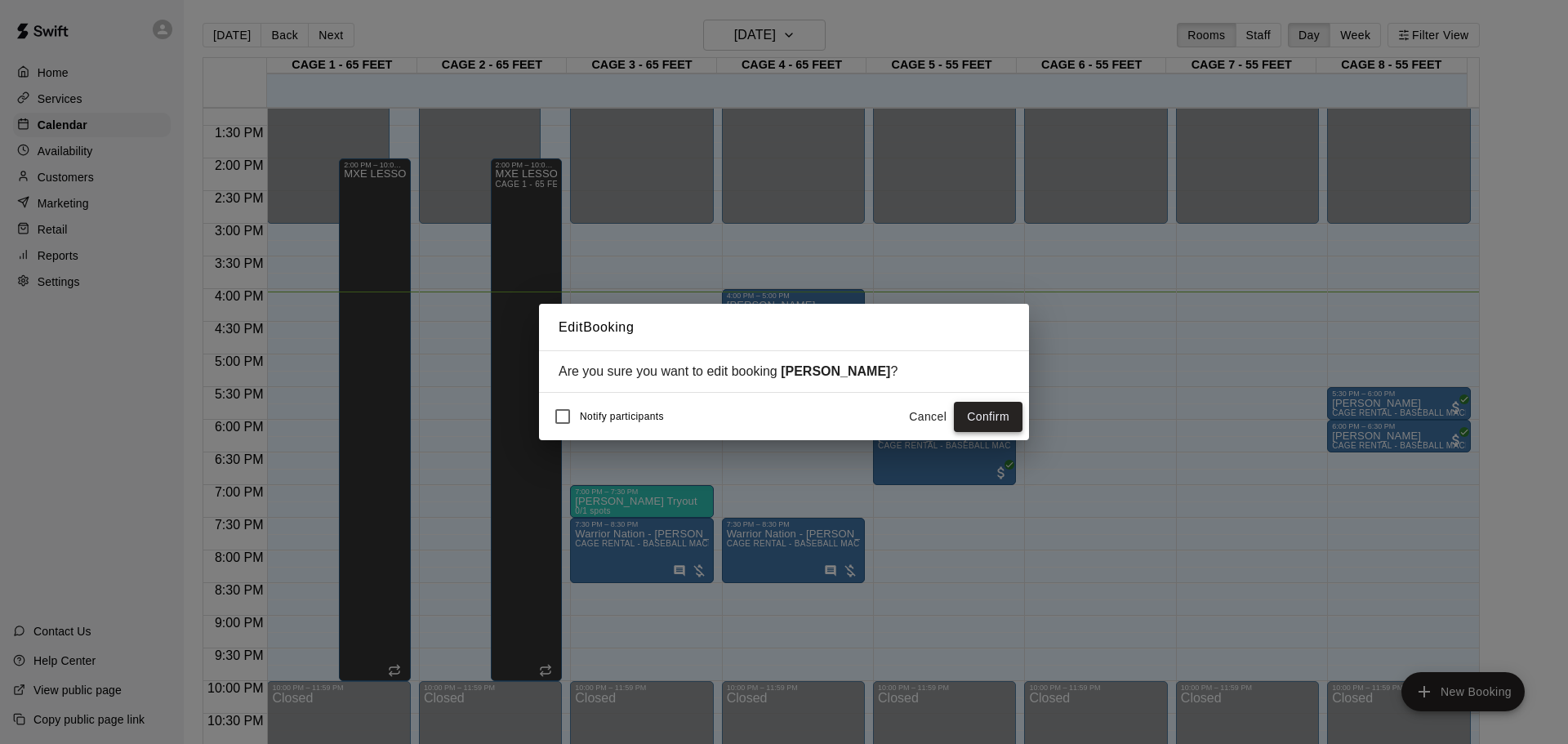
click at [1002, 418] on button "Confirm" at bounding box center [987, 416] width 69 height 30
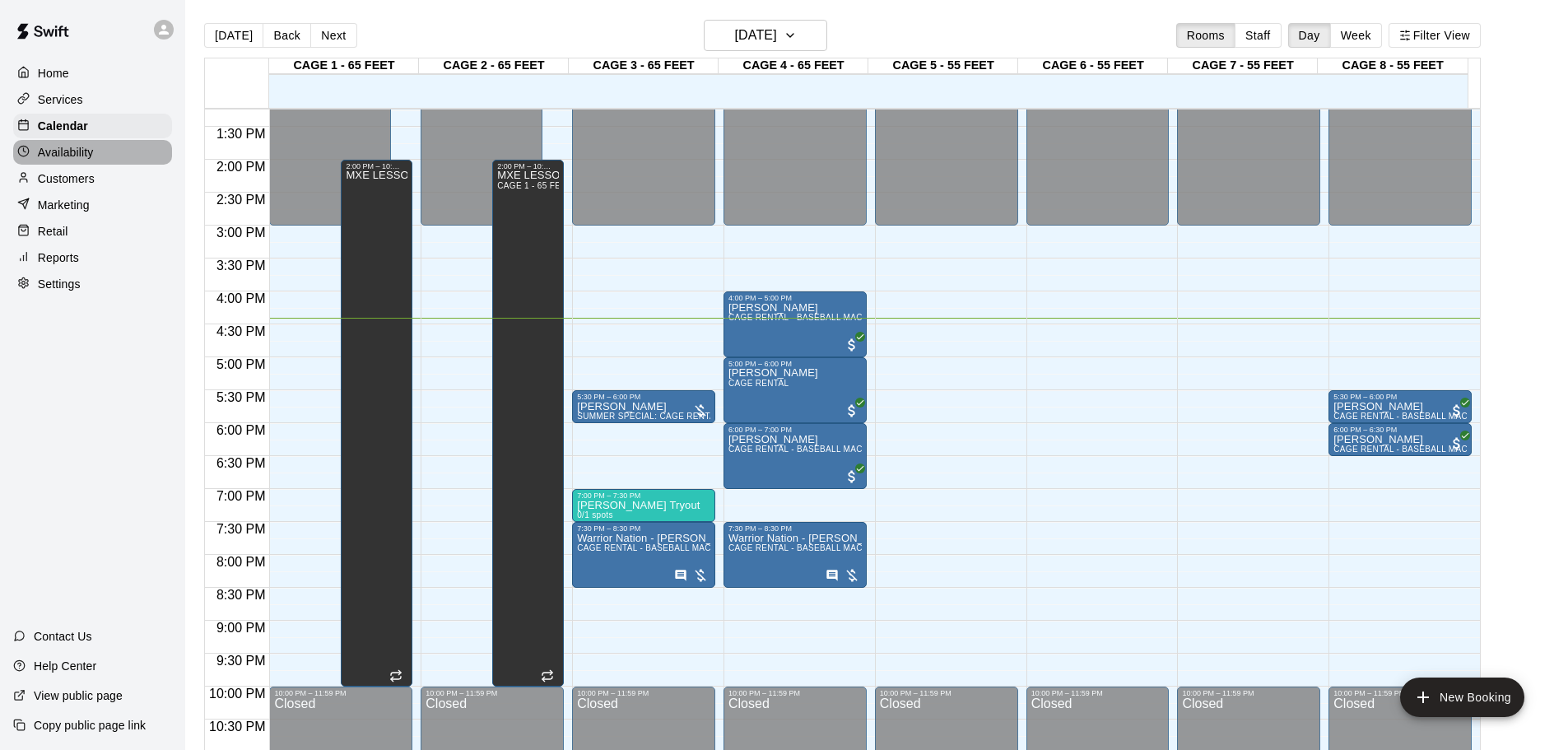
click at [128, 150] on div "Availability" at bounding box center [92, 152] width 159 height 25
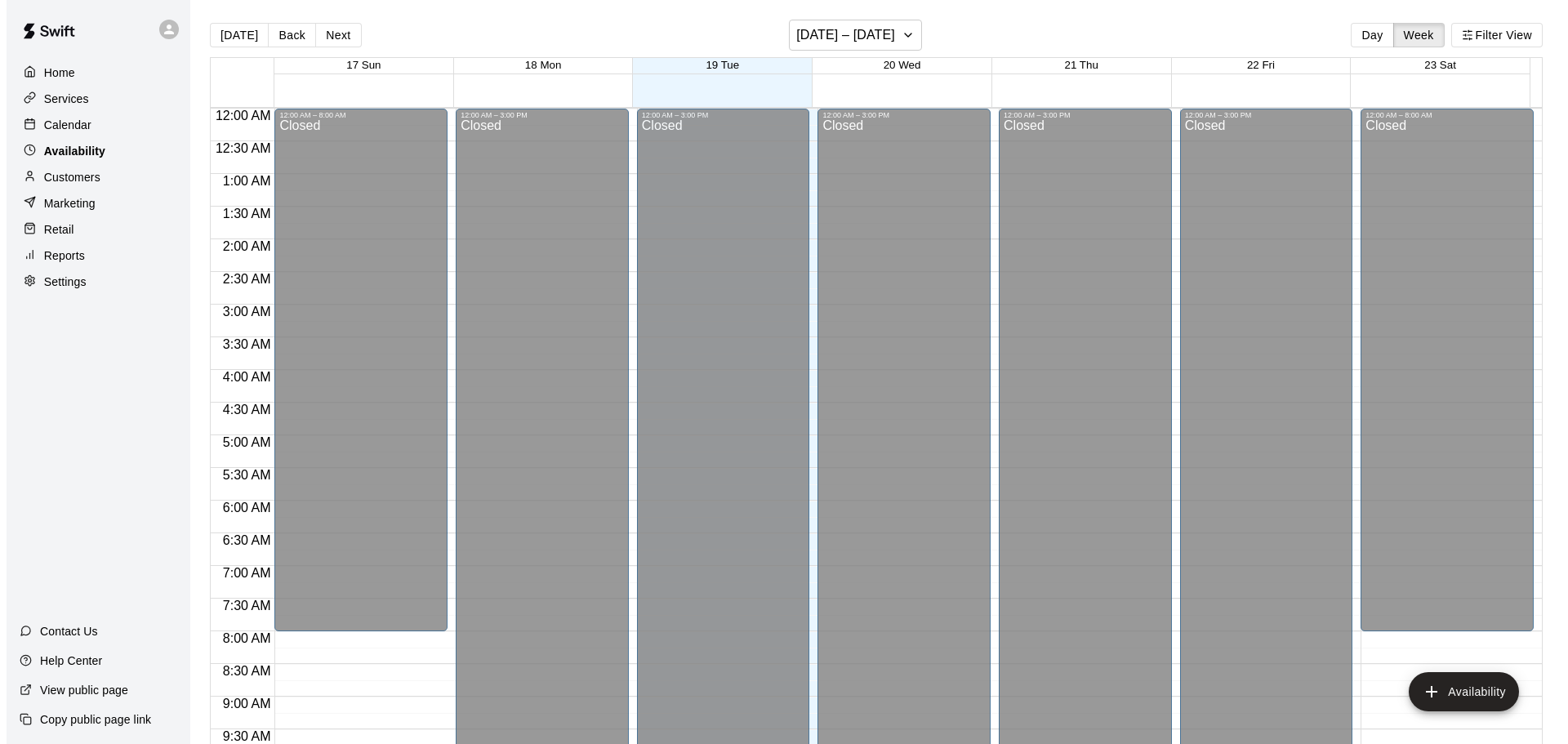
scroll to position [915, 0]
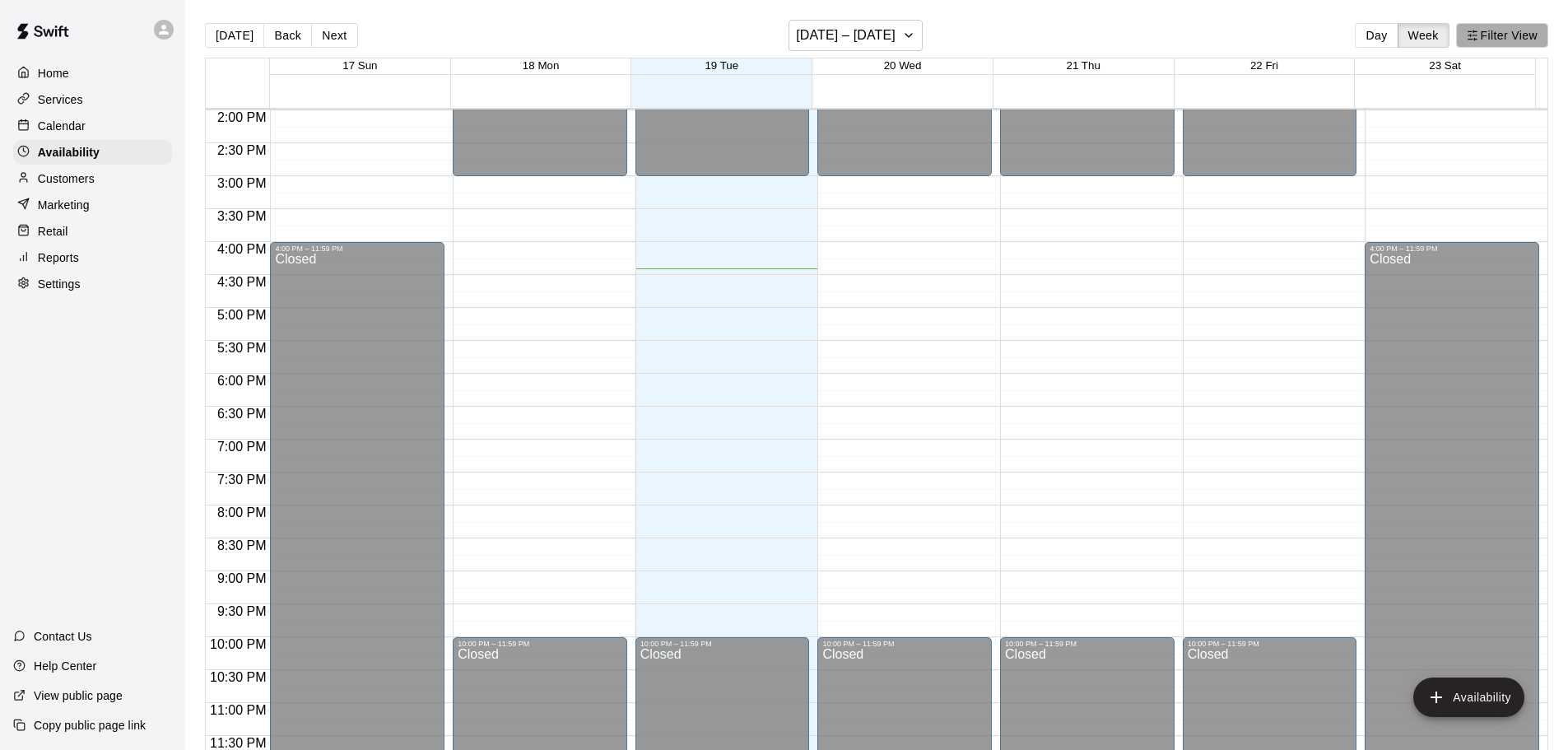
click at [1479, 39] on button "Filter View" at bounding box center [1503, 35] width 92 height 25
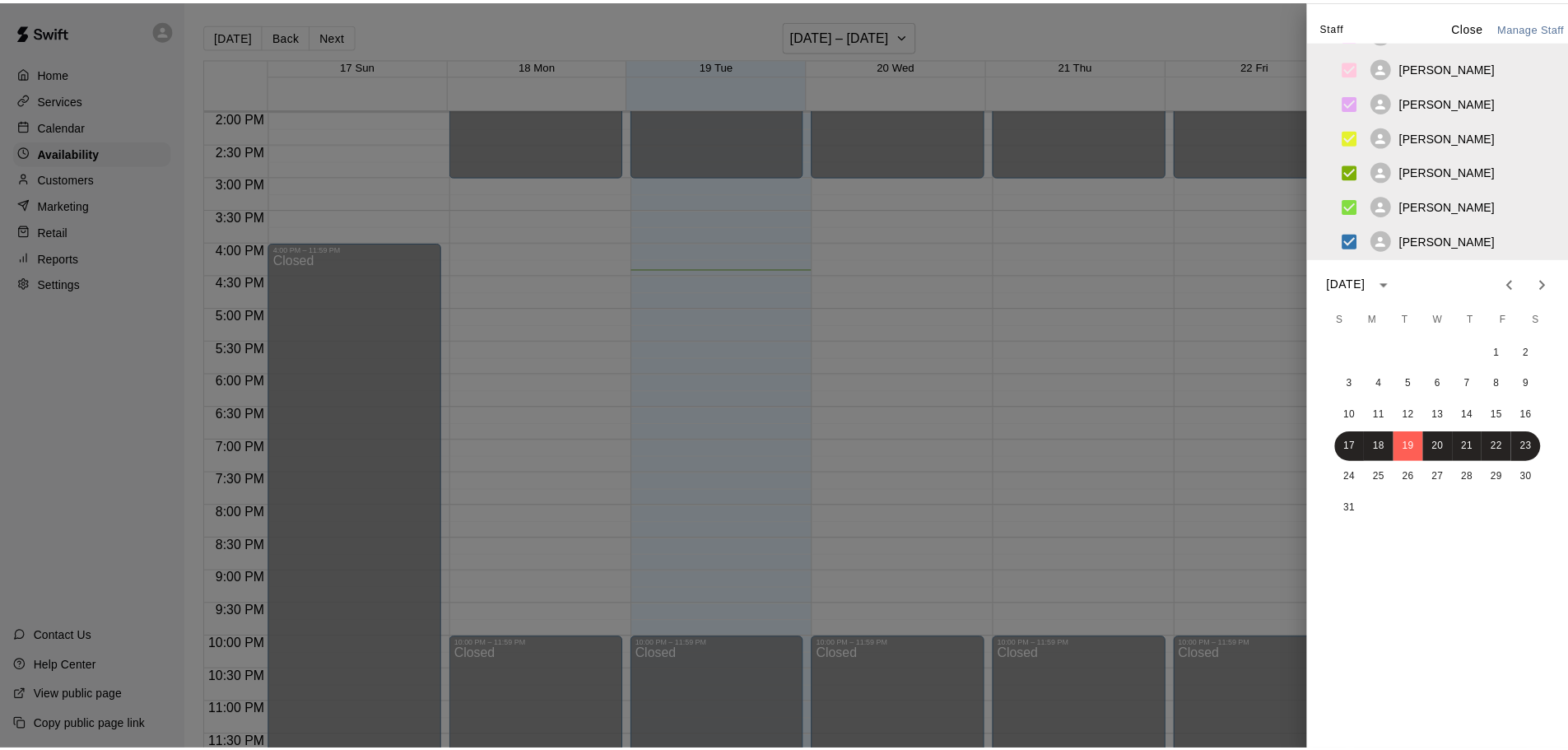
scroll to position [0, 0]
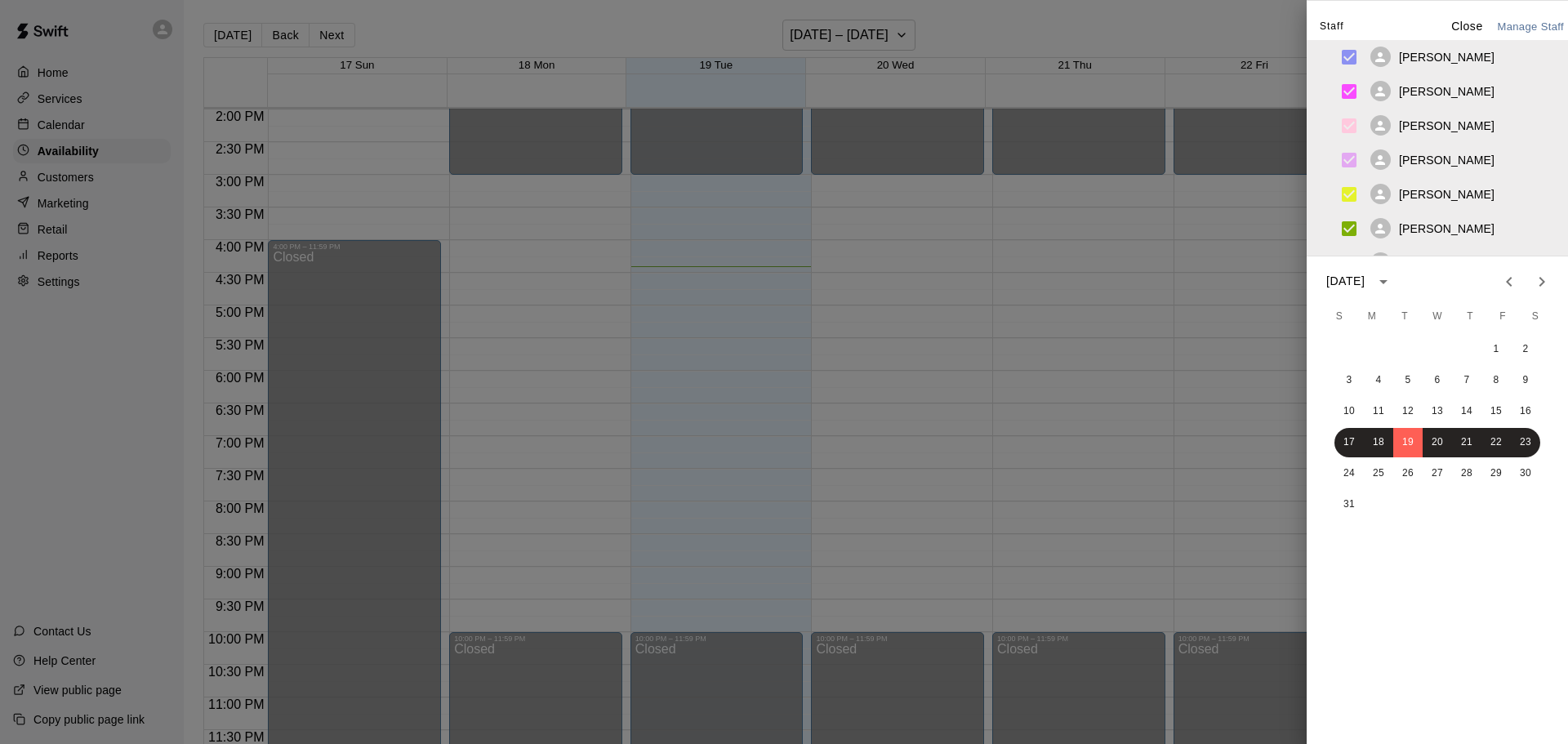
click at [102, 245] on div at bounding box center [784, 372] width 1568 height 744
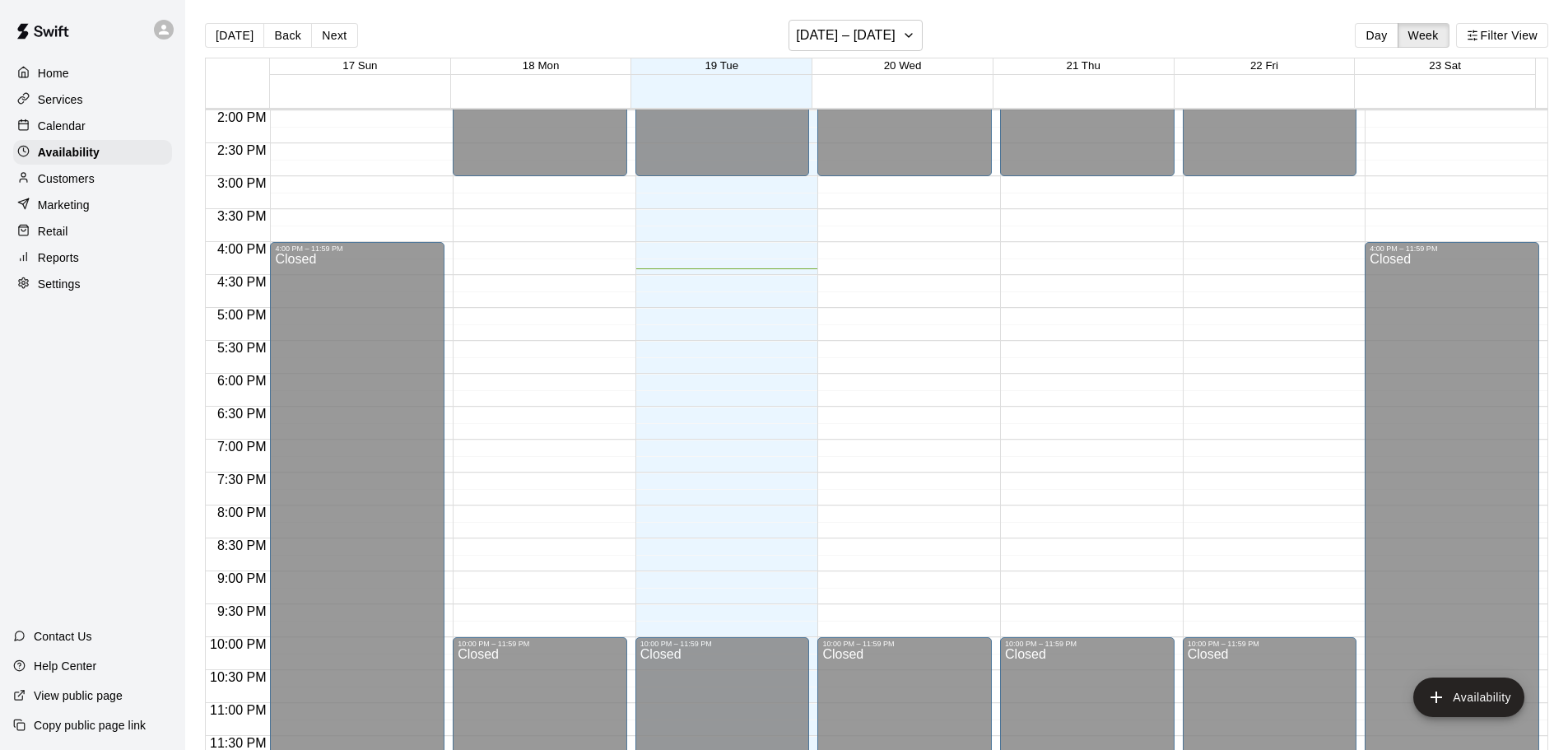
click at [119, 208] on div "Marketing" at bounding box center [92, 205] width 159 height 25
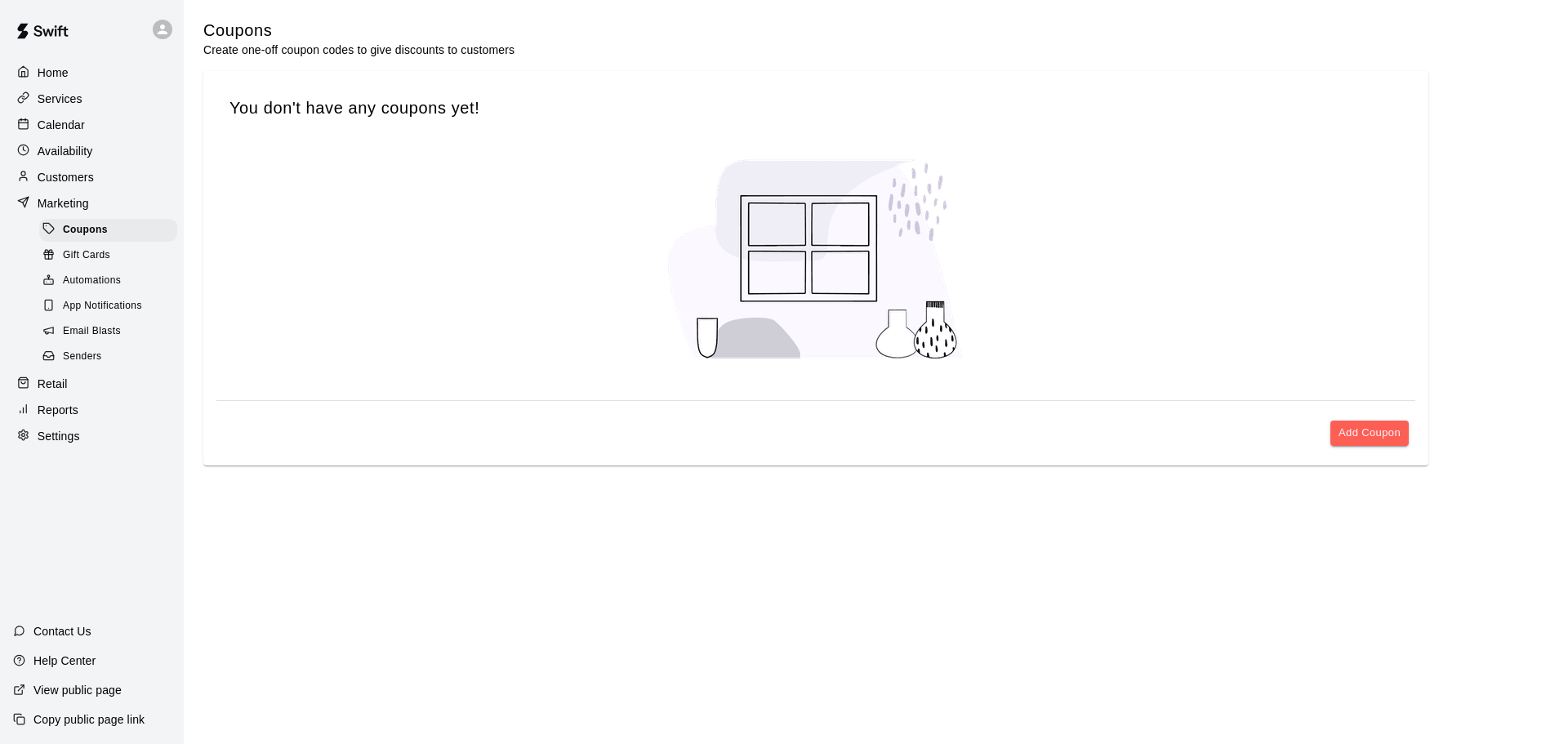
click at [127, 262] on div "Gift Cards" at bounding box center [108, 255] width 138 height 23
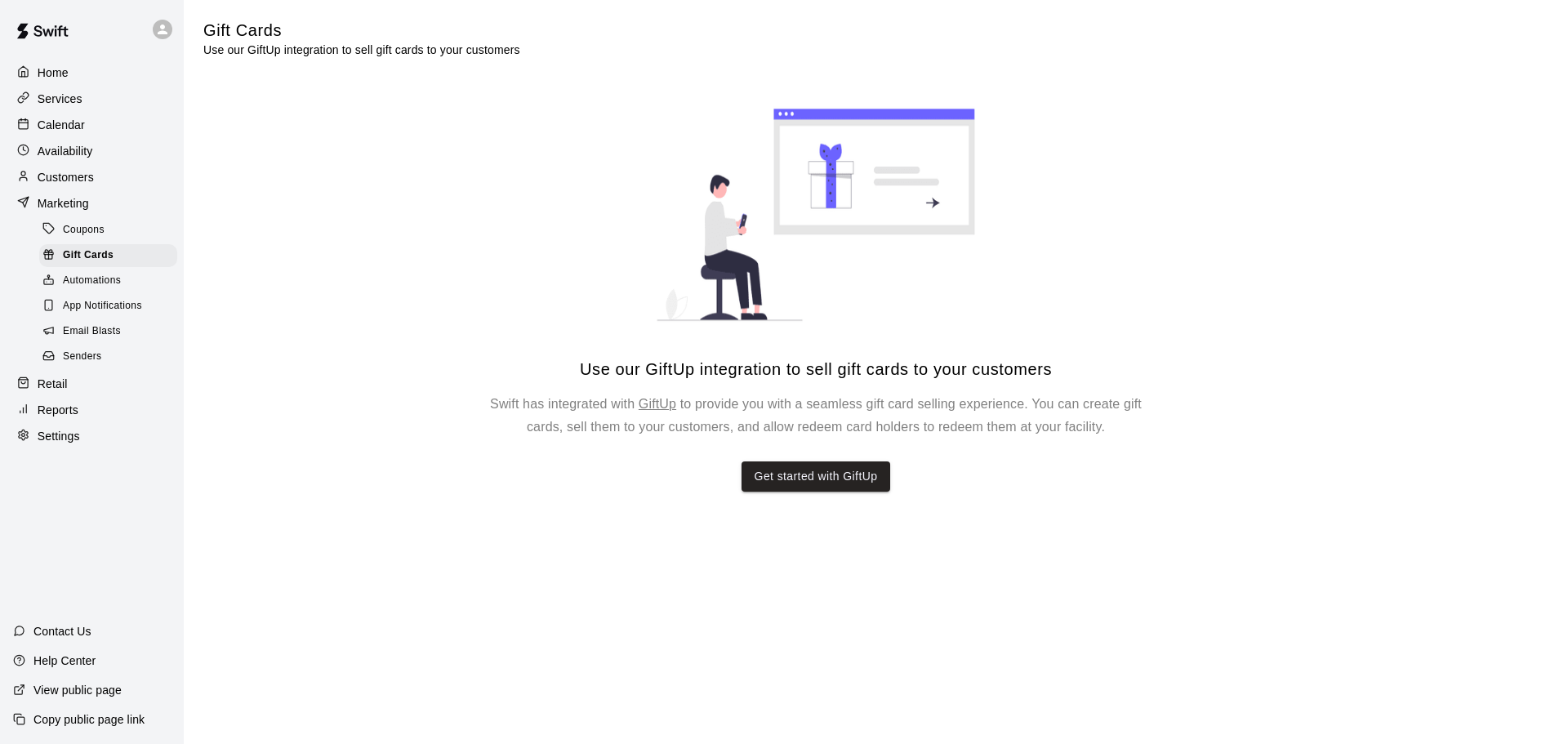
click at [118, 283] on span "Automations" at bounding box center [91, 281] width 58 height 16
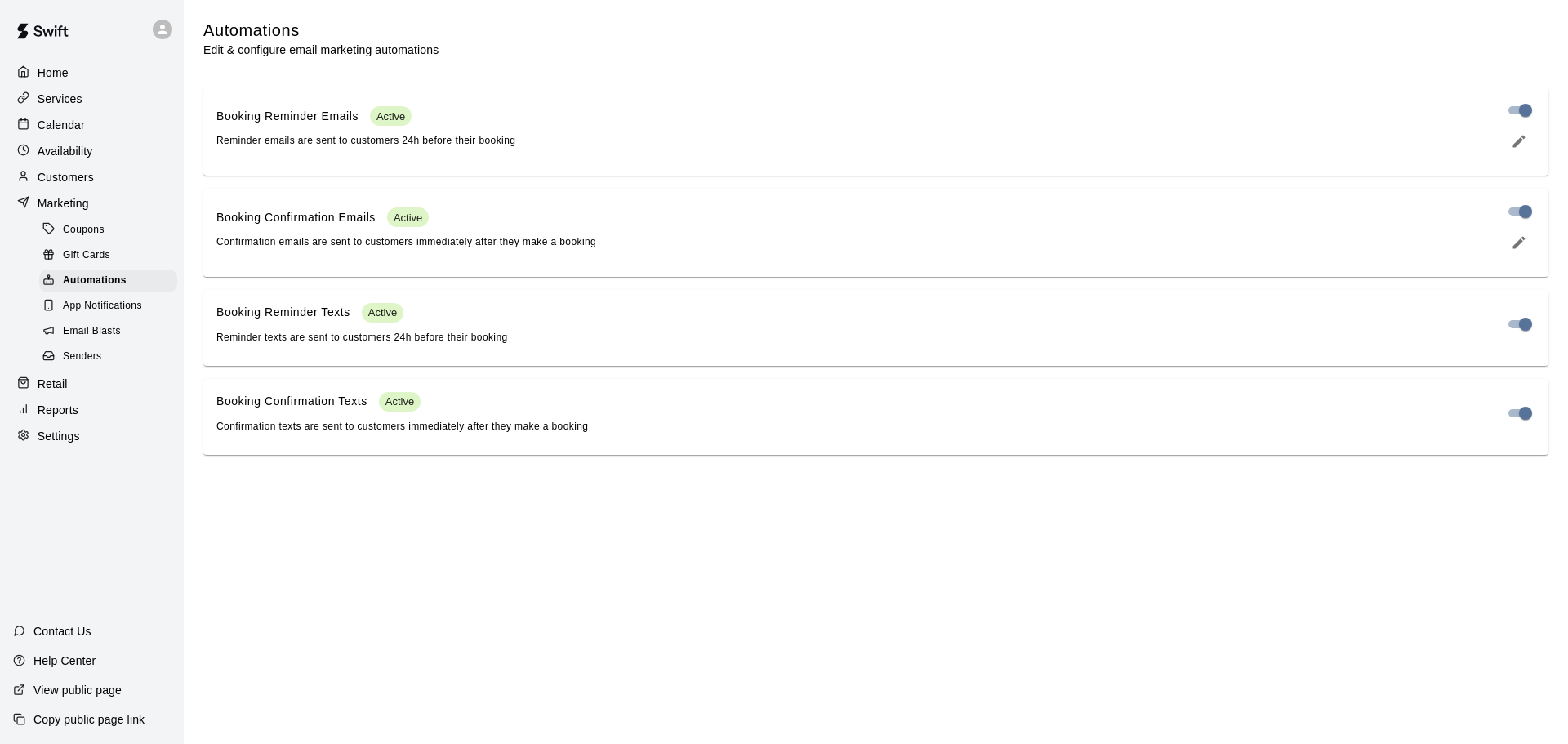
click at [125, 310] on span "App Notifications" at bounding box center [102, 307] width 80 height 16
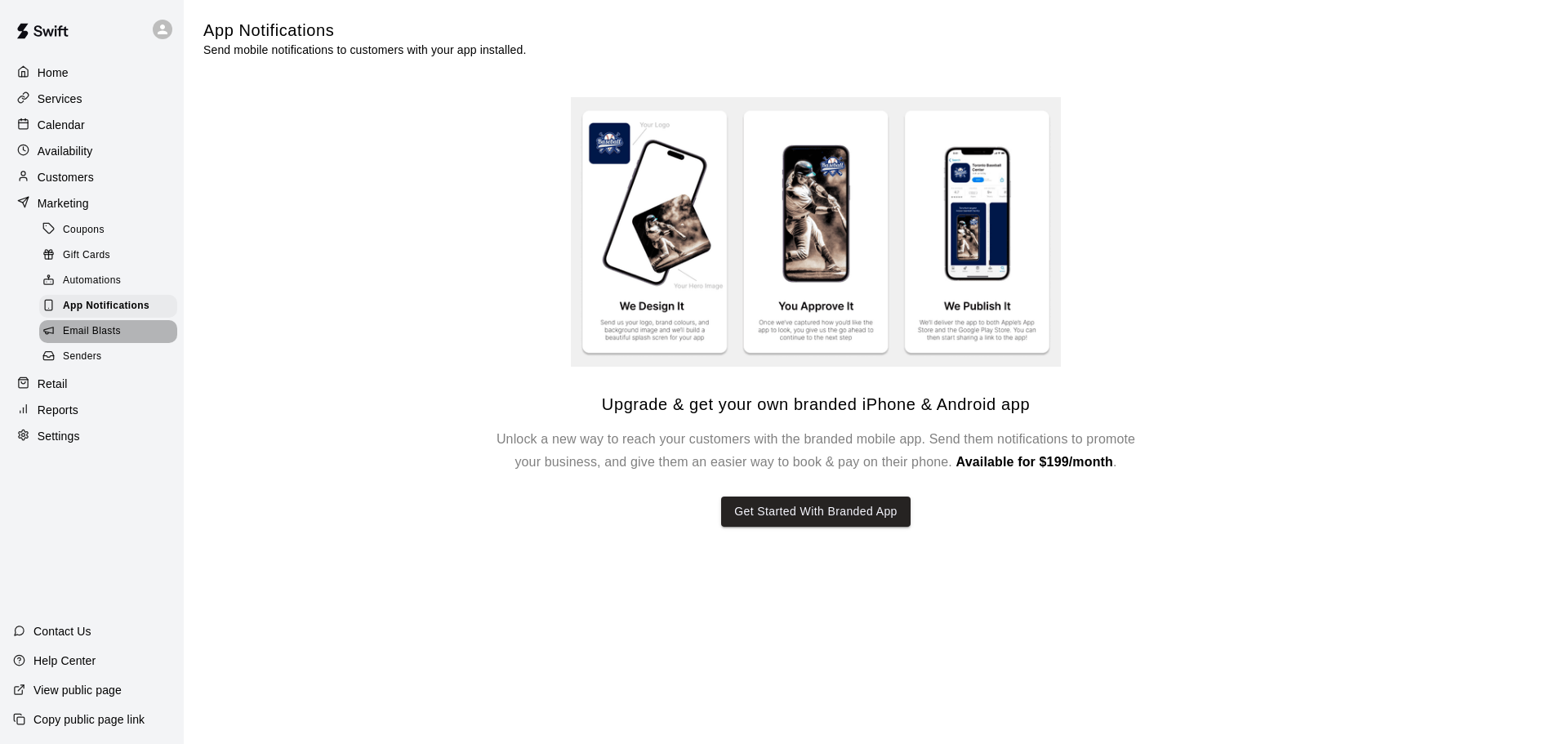
click at [122, 342] on div "Email Blasts" at bounding box center [108, 331] width 138 height 23
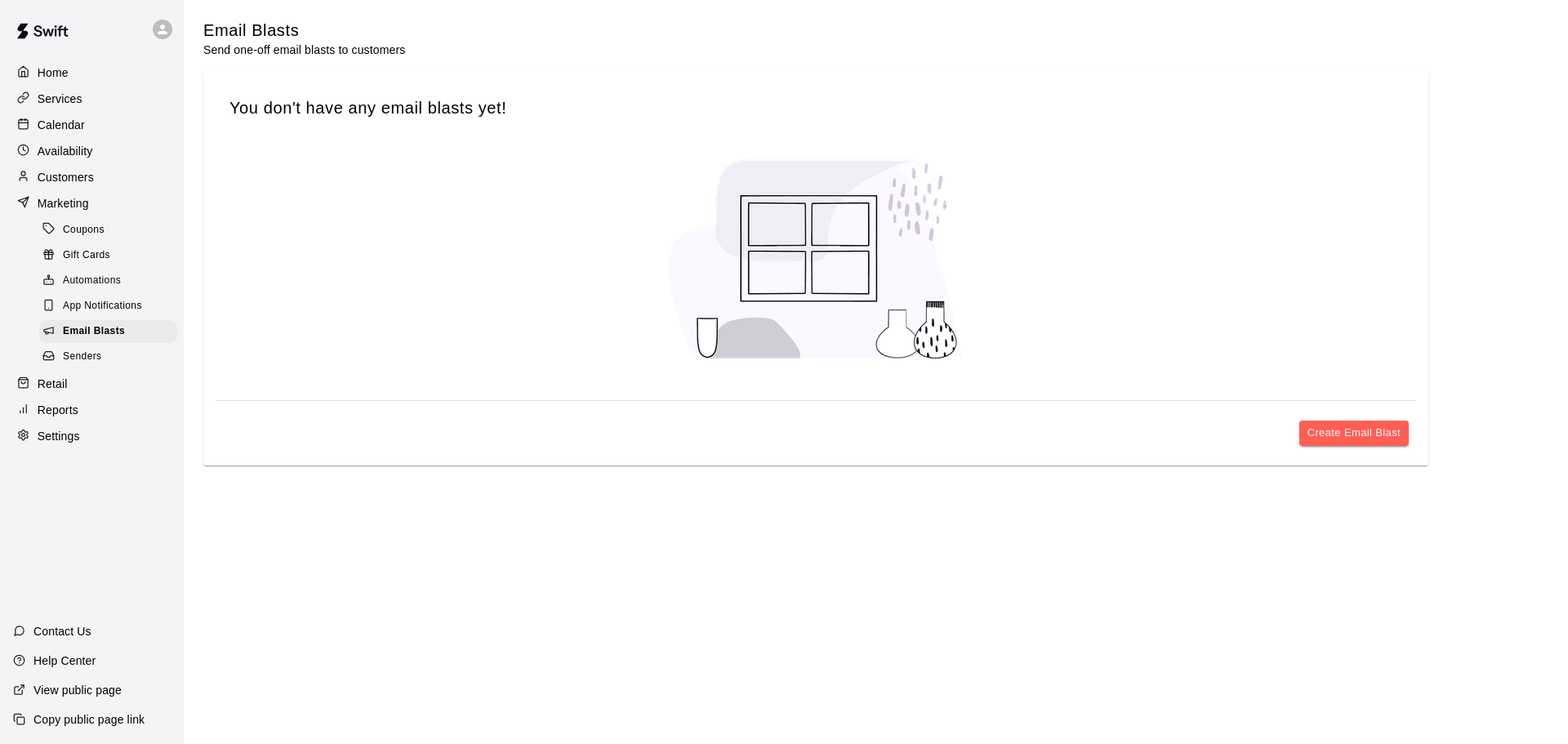
click at [125, 361] on div "Senders" at bounding box center [108, 357] width 138 height 23
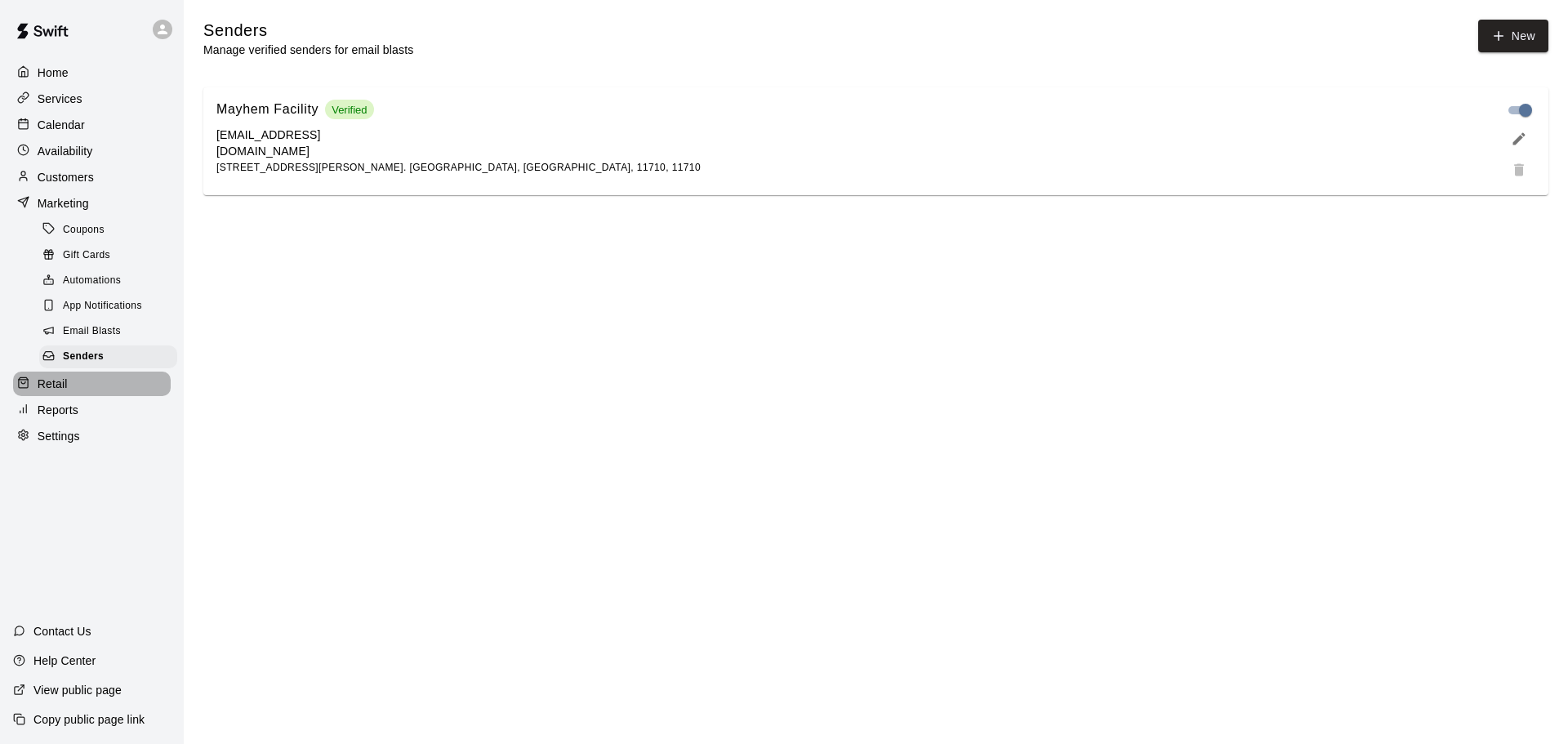
click at [41, 392] on p "Retail" at bounding box center [52, 384] width 30 height 16
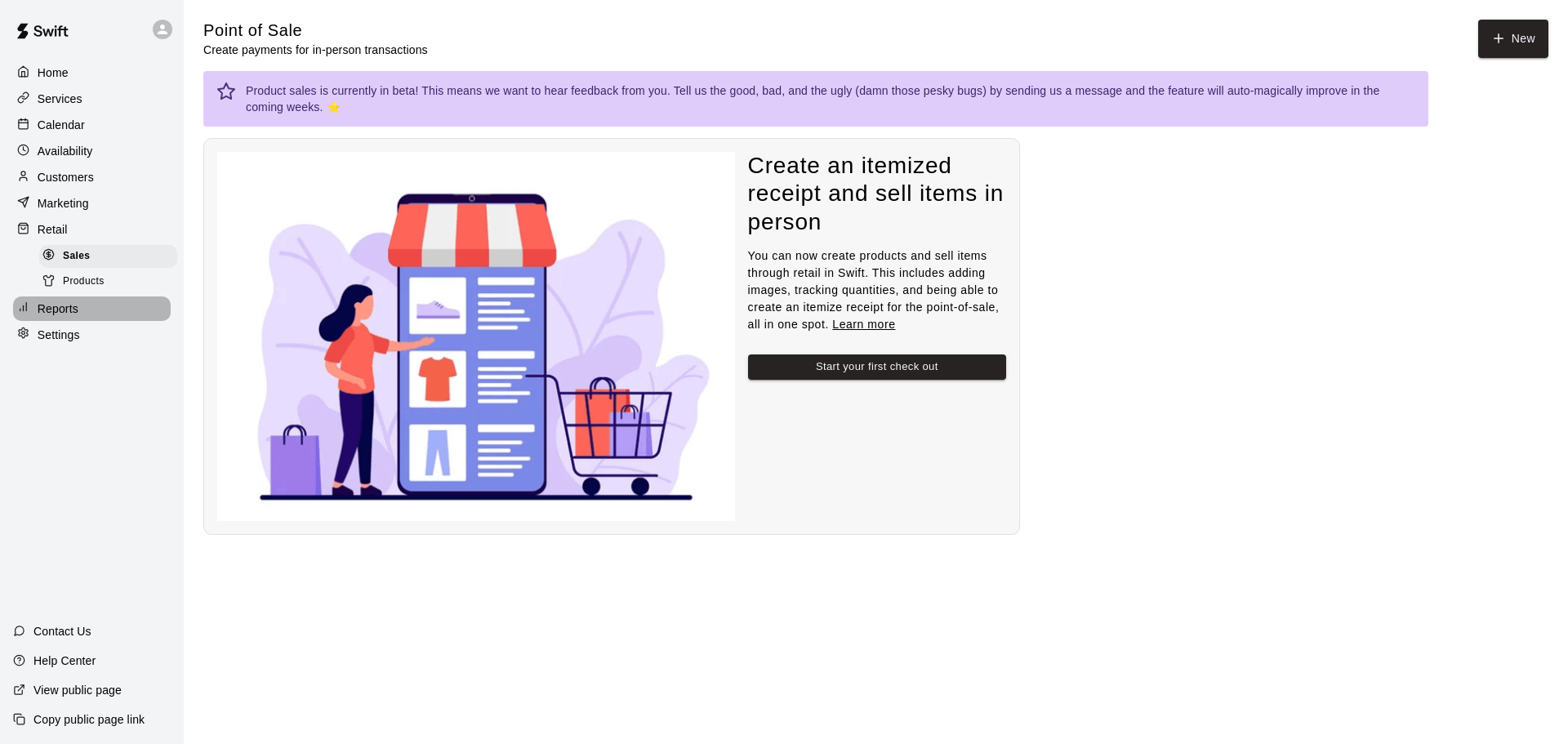
click at [63, 315] on p "Reports" at bounding box center [58, 308] width 41 height 16
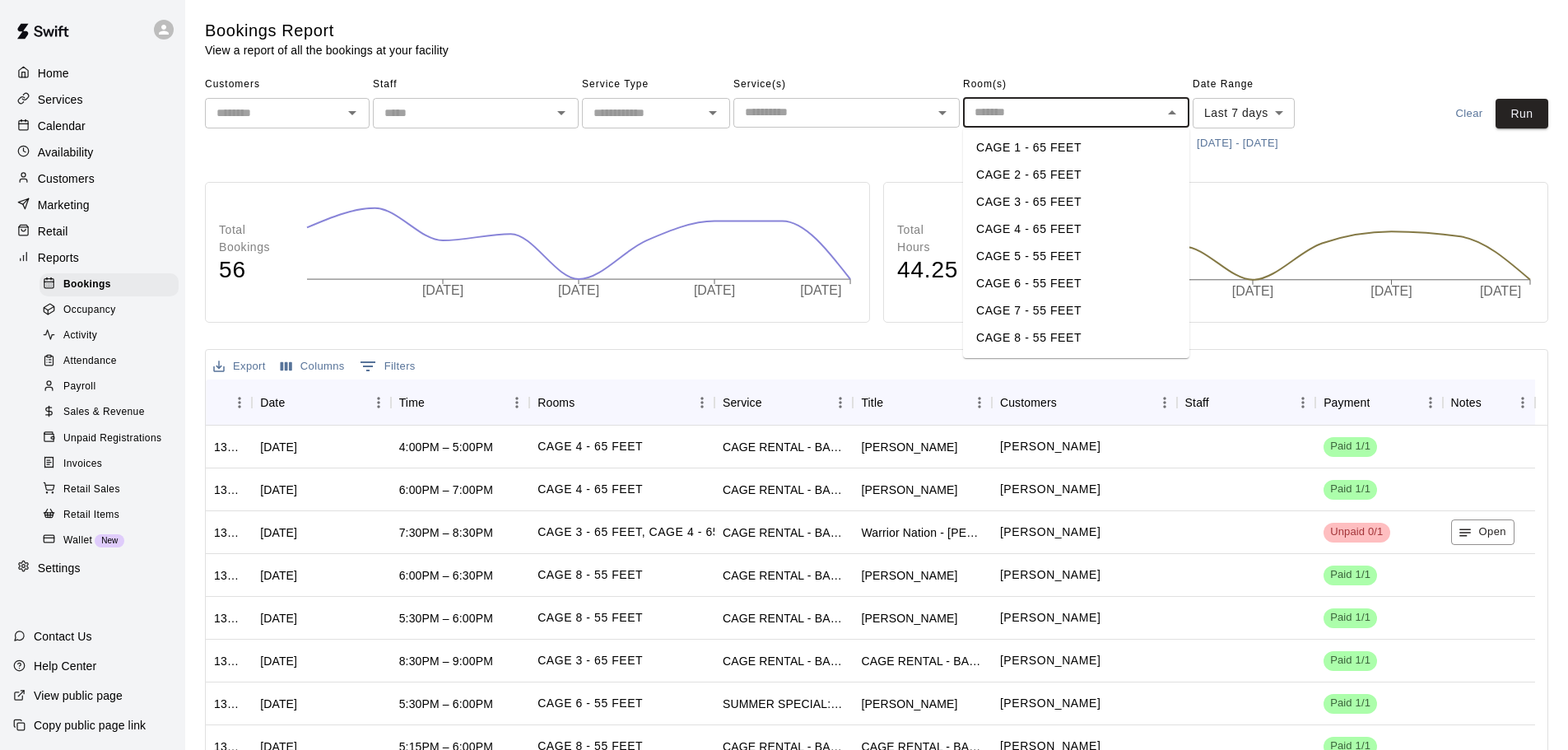
click at [1046, 108] on input "text" at bounding box center [1063, 113] width 189 height 20
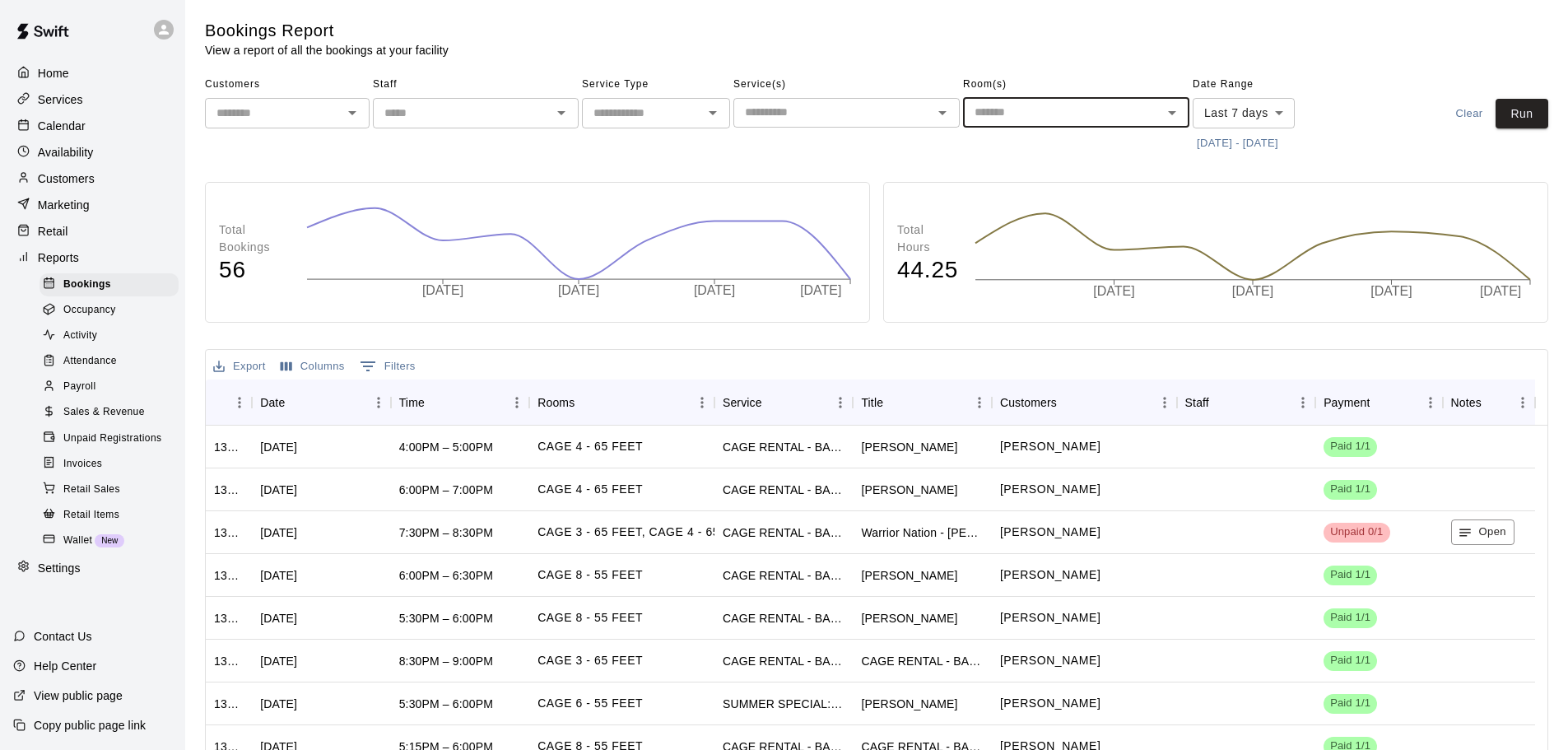
click at [1046, 108] on input "text" at bounding box center [1063, 113] width 189 height 20
click at [1251, 107] on body "Home Services Calendar Availability Customers Marketing Retail Reports Bookings…" at bounding box center [784, 466] width 1568 height 932
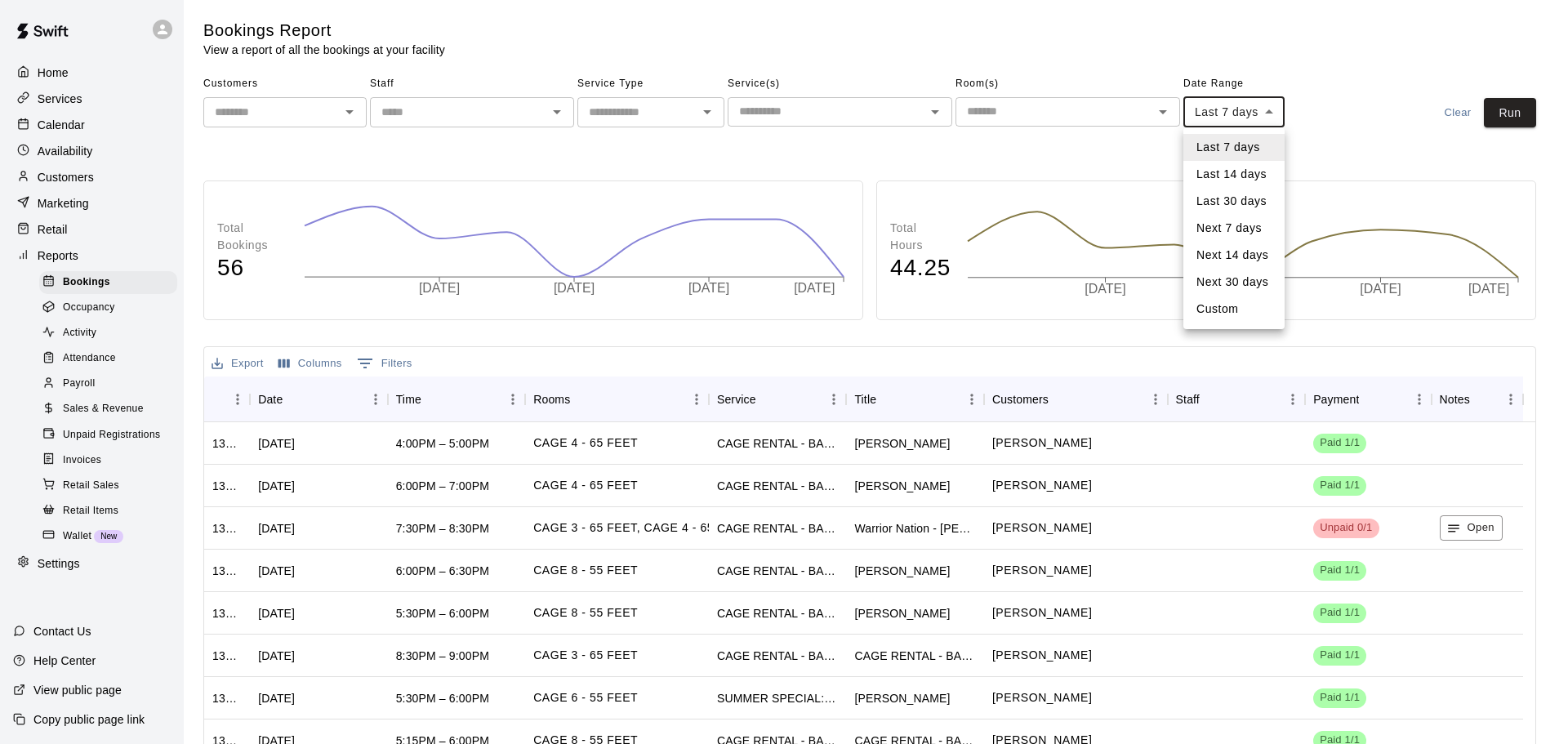
click at [1240, 106] on div at bounding box center [784, 372] width 1568 height 744
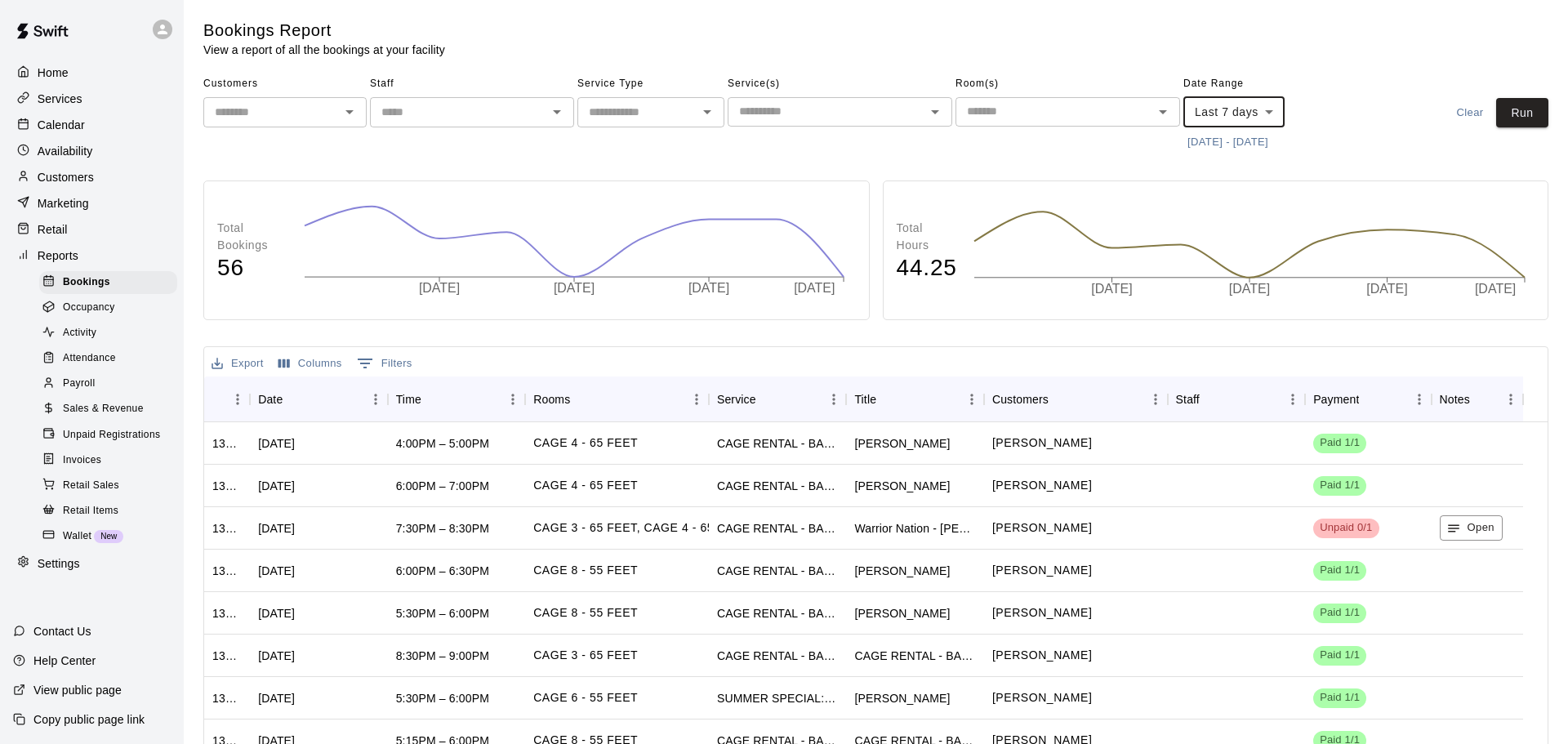
click at [1240, 106] on body "Home Services Calendar Availability Customers Marketing Retail Reports Bookings…" at bounding box center [784, 462] width 1568 height 924
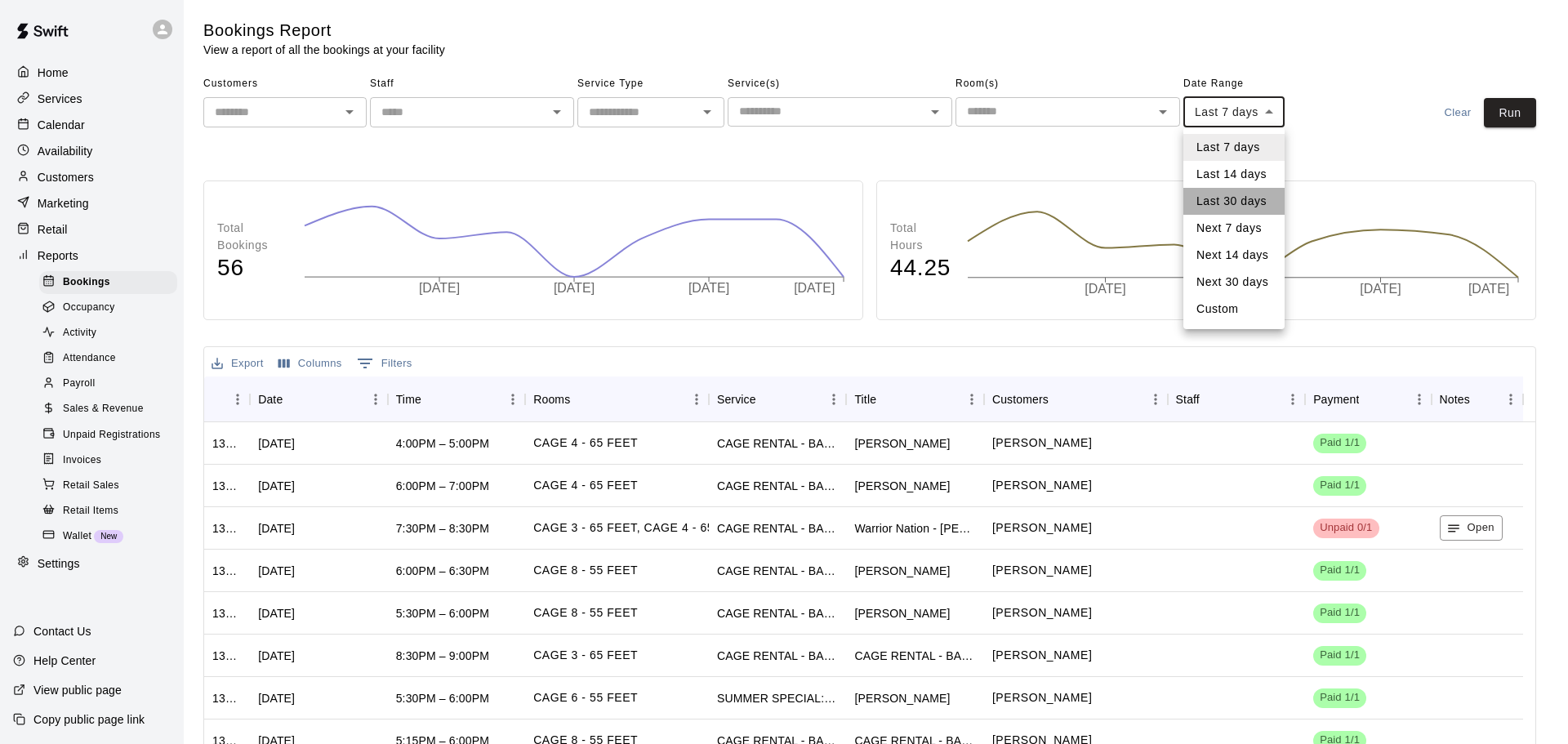
click at [1215, 210] on li "Last 30 days" at bounding box center [1233, 200] width 102 height 27
type input "*****"
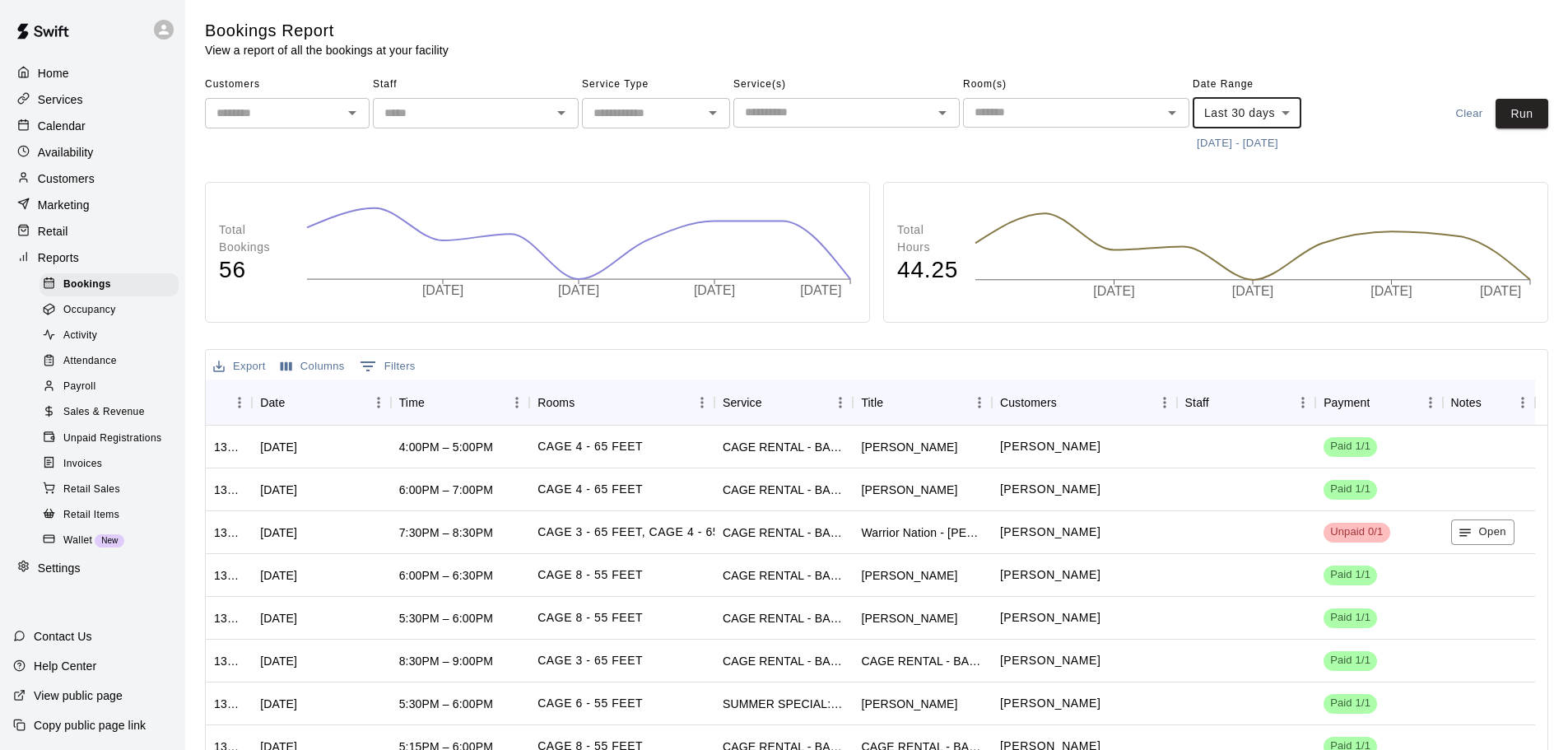
click at [637, 119] on input "text" at bounding box center [642, 113] width 111 height 20
click at [648, 141] on li "Rentals" at bounding box center [656, 148] width 148 height 27
type input "*******"
click at [522, 115] on input "text" at bounding box center [462, 113] width 169 height 20
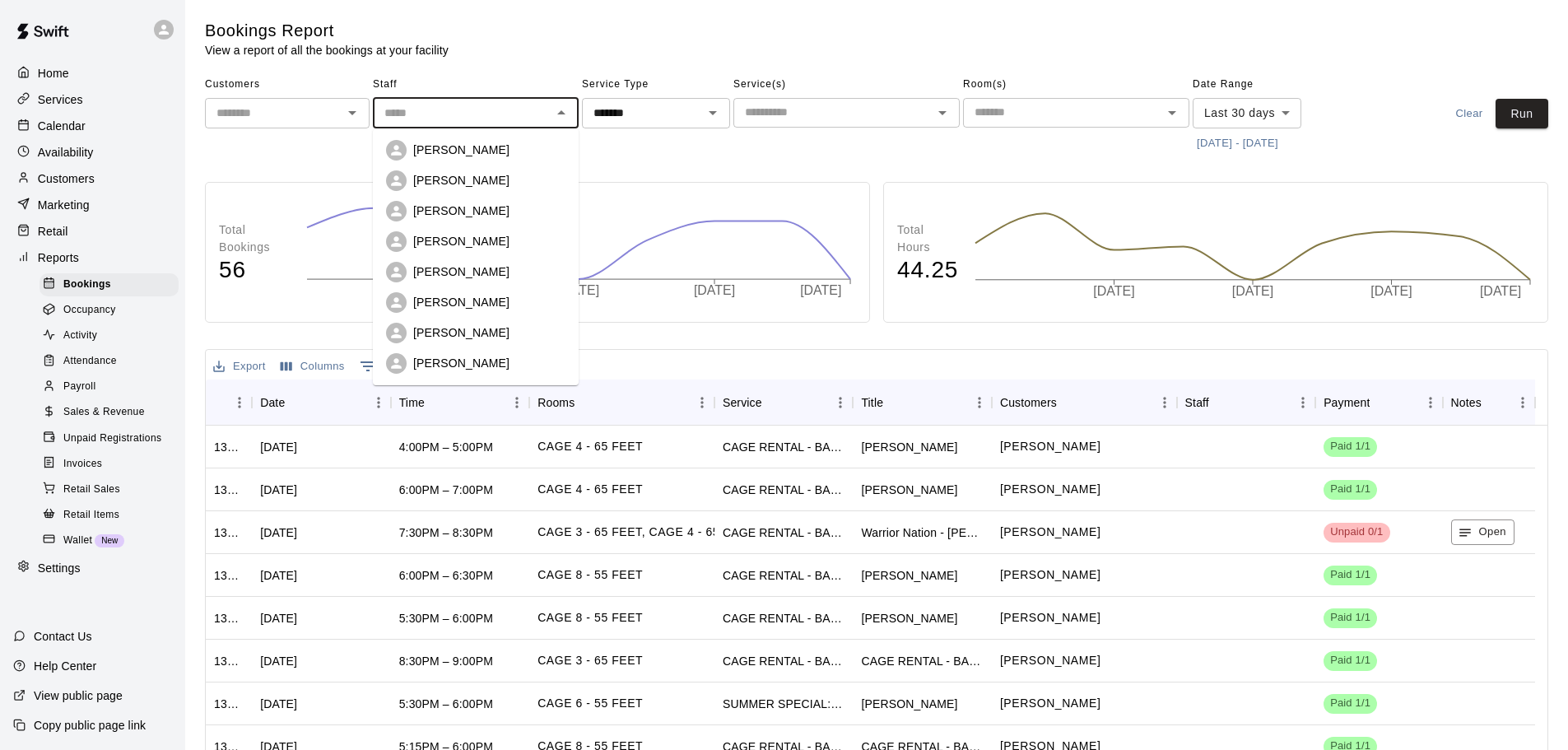
click at [469, 279] on p "[PERSON_NAME]" at bounding box center [461, 272] width 96 height 17
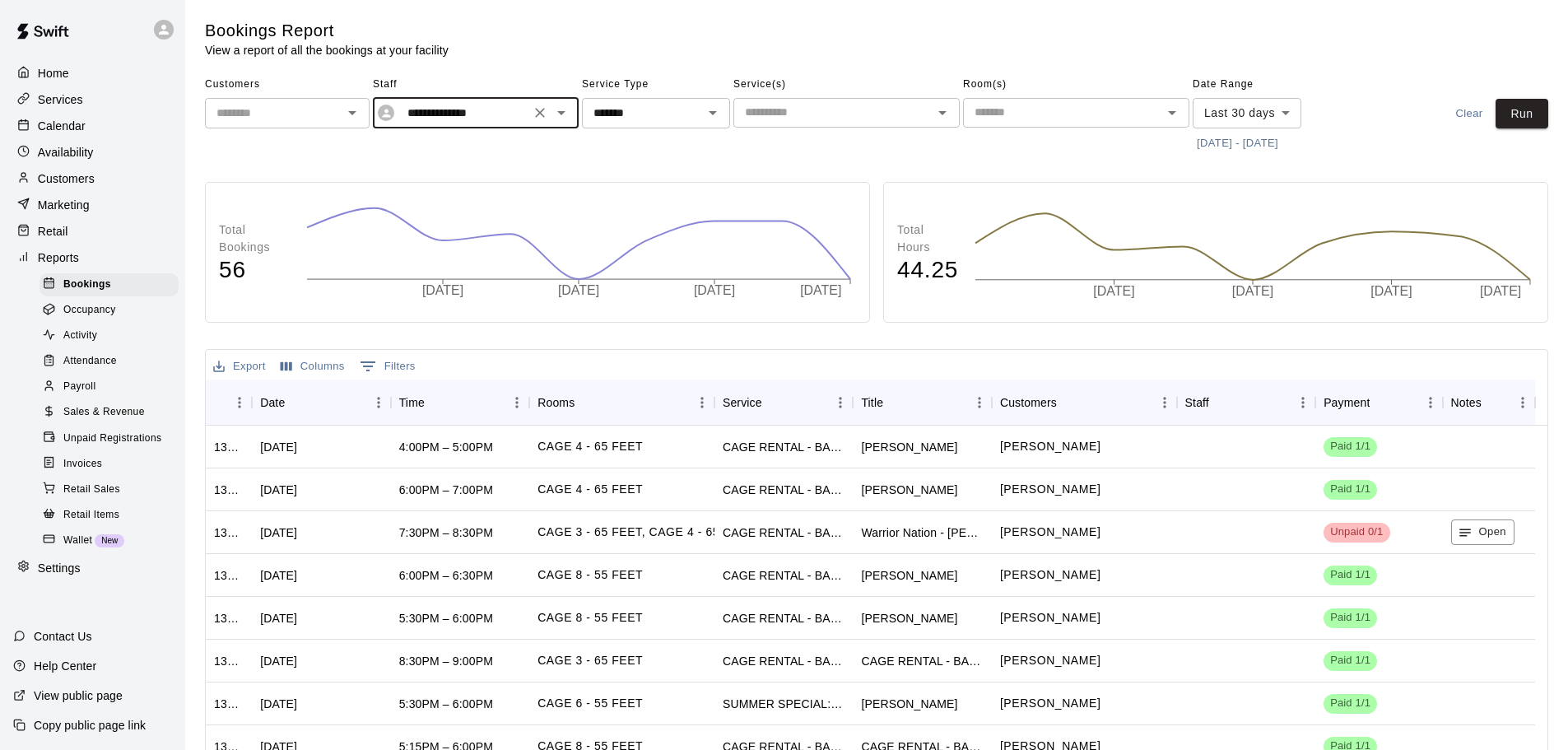
click at [311, 107] on input "text" at bounding box center [274, 113] width 127 height 20
click at [398, 76] on span "Staff" at bounding box center [475, 85] width 206 height 27
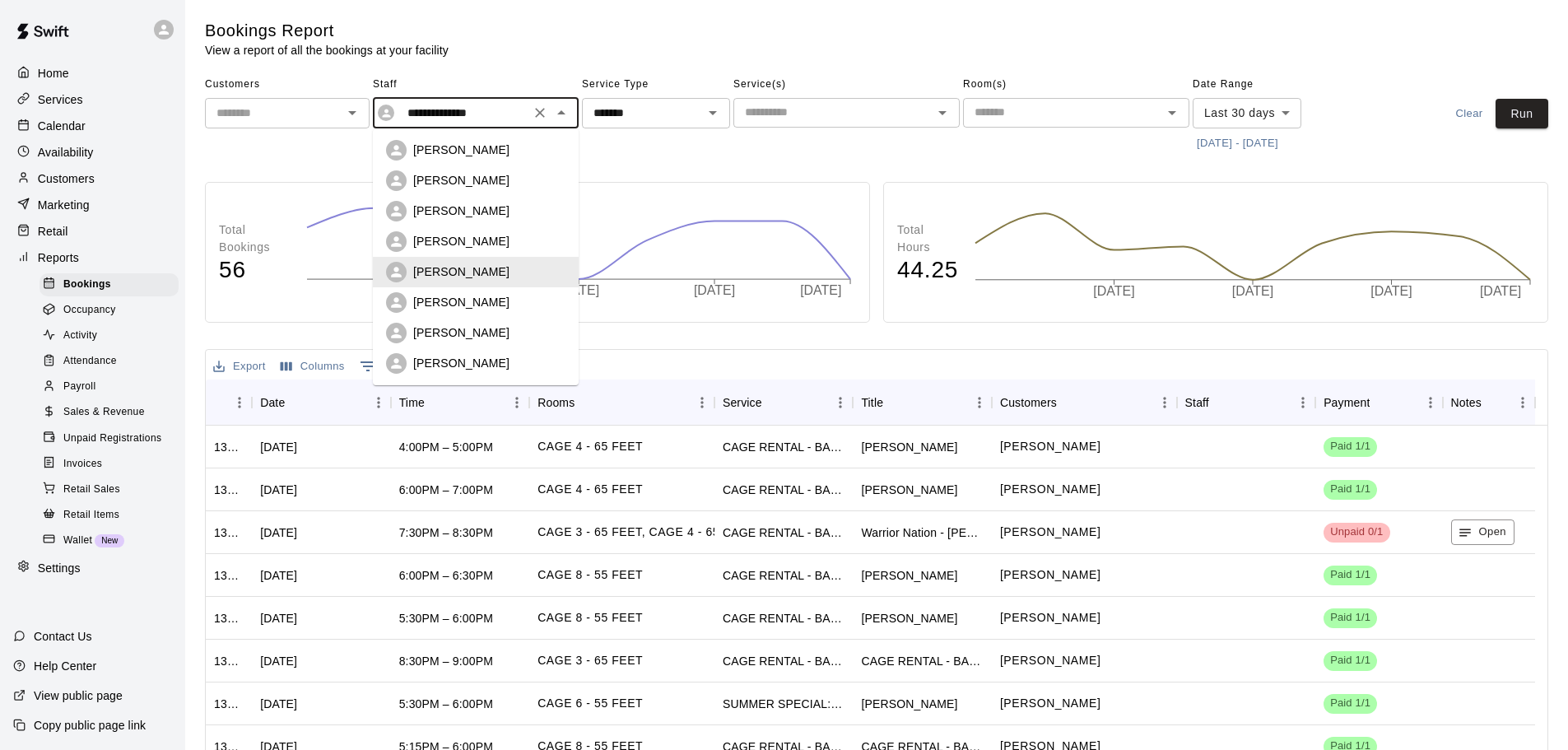
click at [519, 120] on input "**********" at bounding box center [463, 113] width 125 height 20
click at [508, 172] on div "[PERSON_NAME]" at bounding box center [476, 181] width 180 height 20
type input "**********"
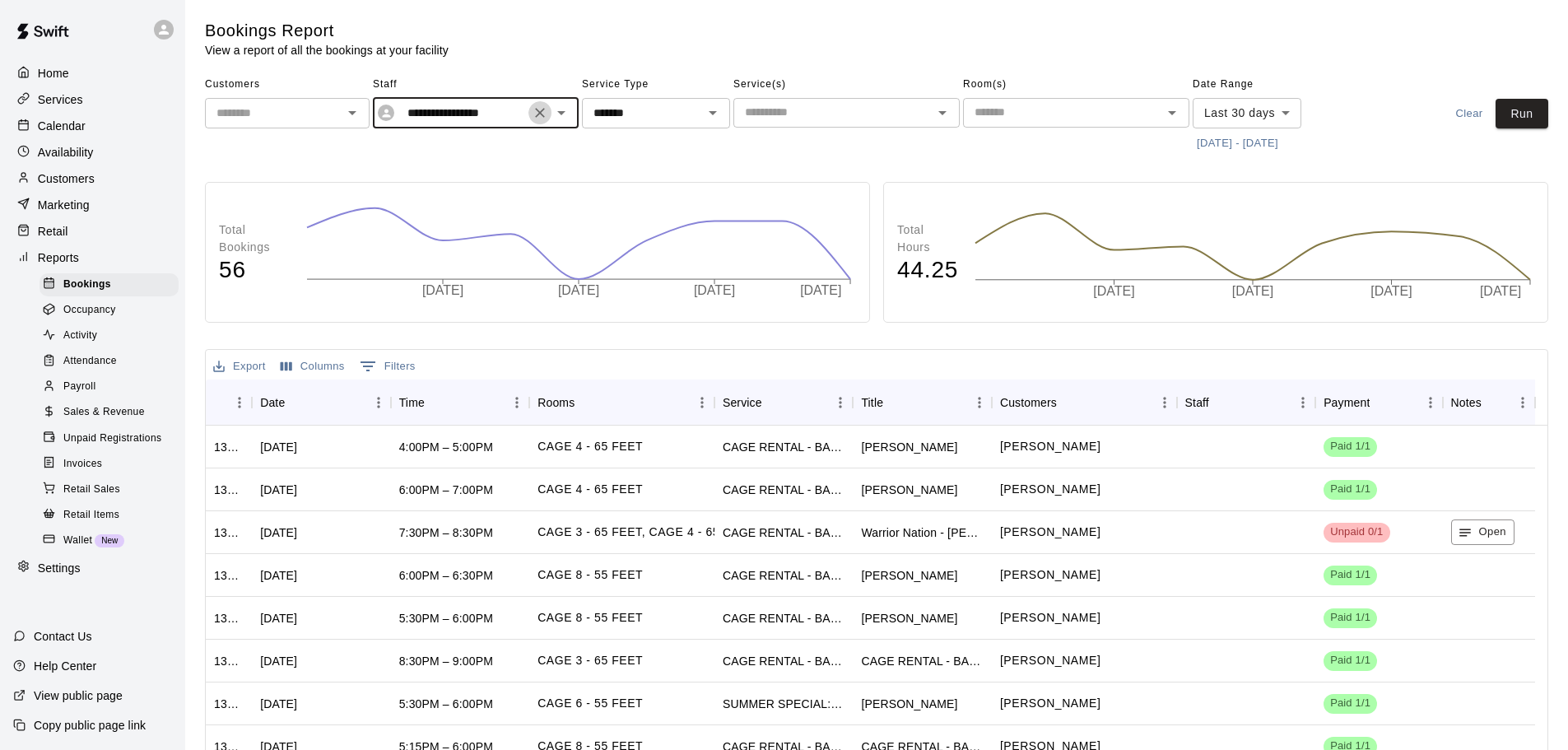
click at [541, 122] on button "Clear" at bounding box center [540, 113] width 23 height 23
click at [448, 116] on input "text" at bounding box center [462, 113] width 169 height 20
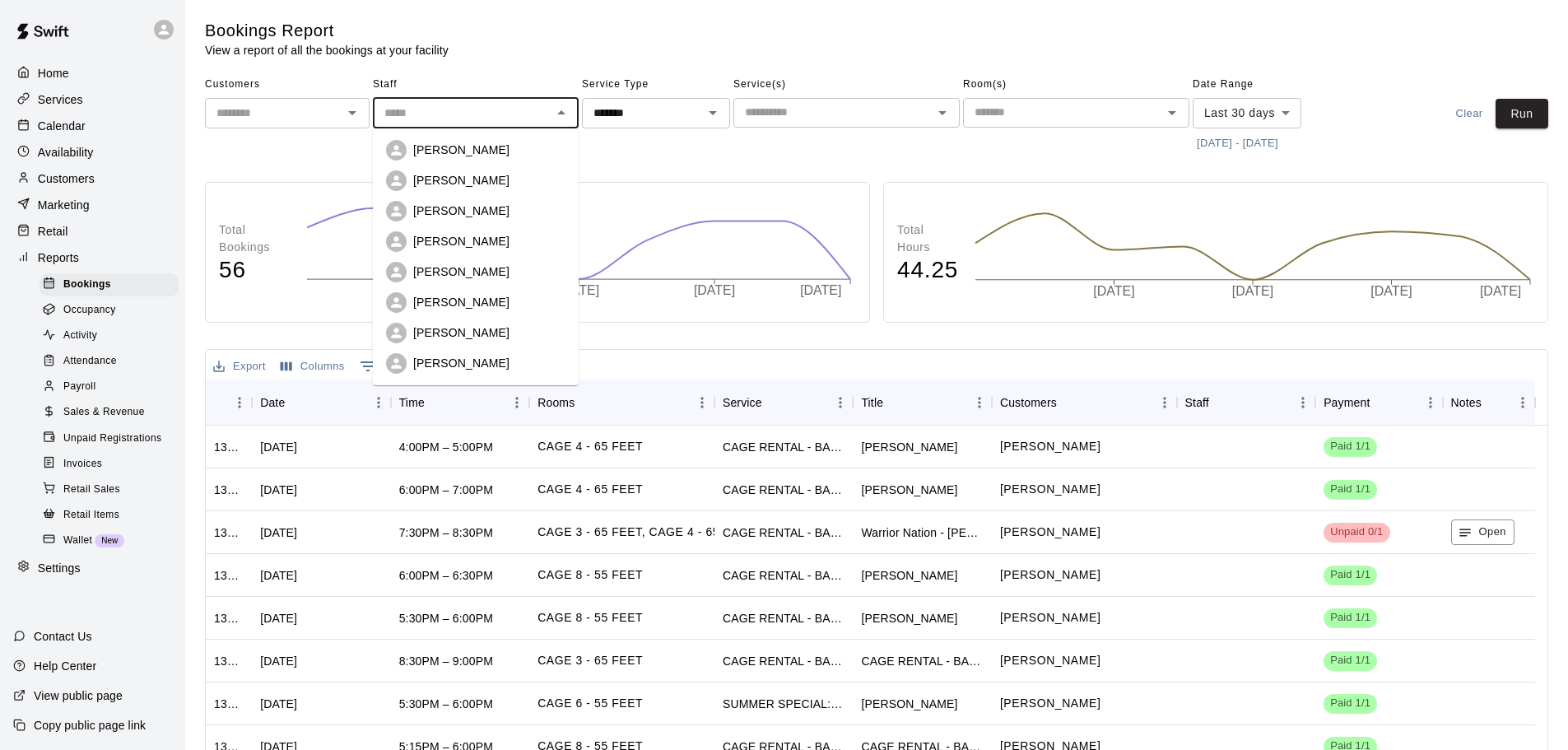
click at [463, 261] on li "[PERSON_NAME]" at bounding box center [475, 271] width 206 height 30
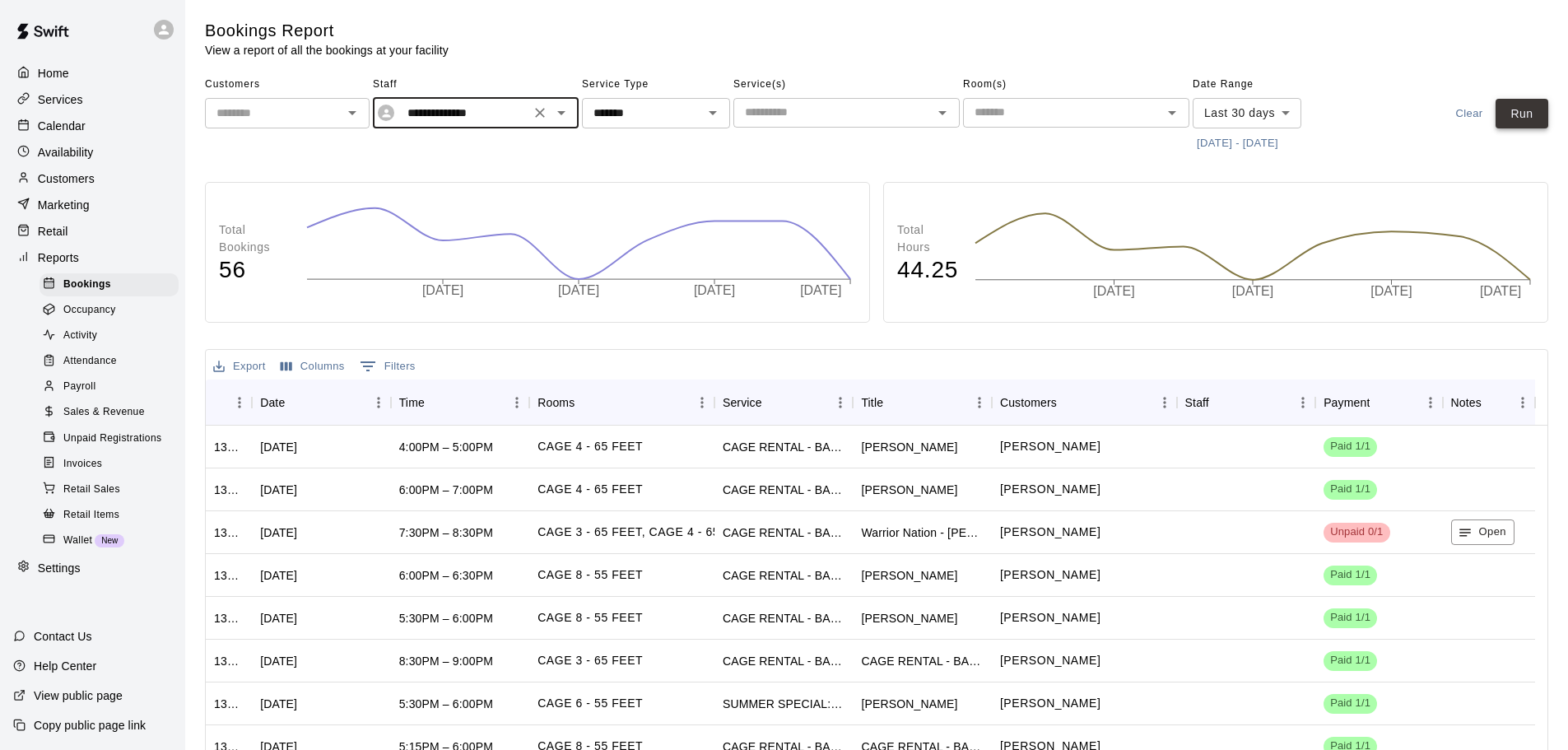
click at [1530, 101] on button "Run" at bounding box center [1522, 113] width 53 height 30
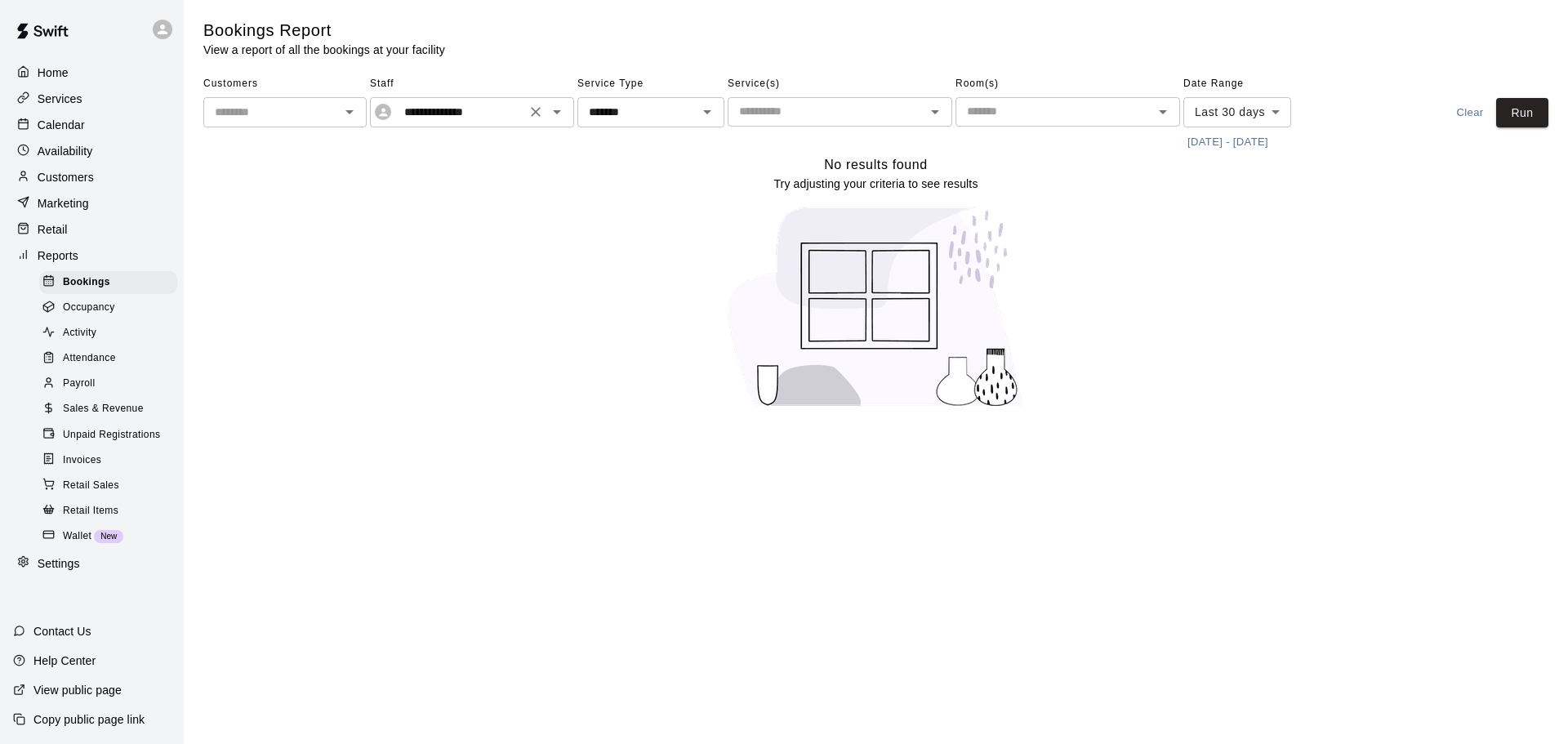
click at [521, 121] on div "**********" at bounding box center [471, 112] width 204 height 30
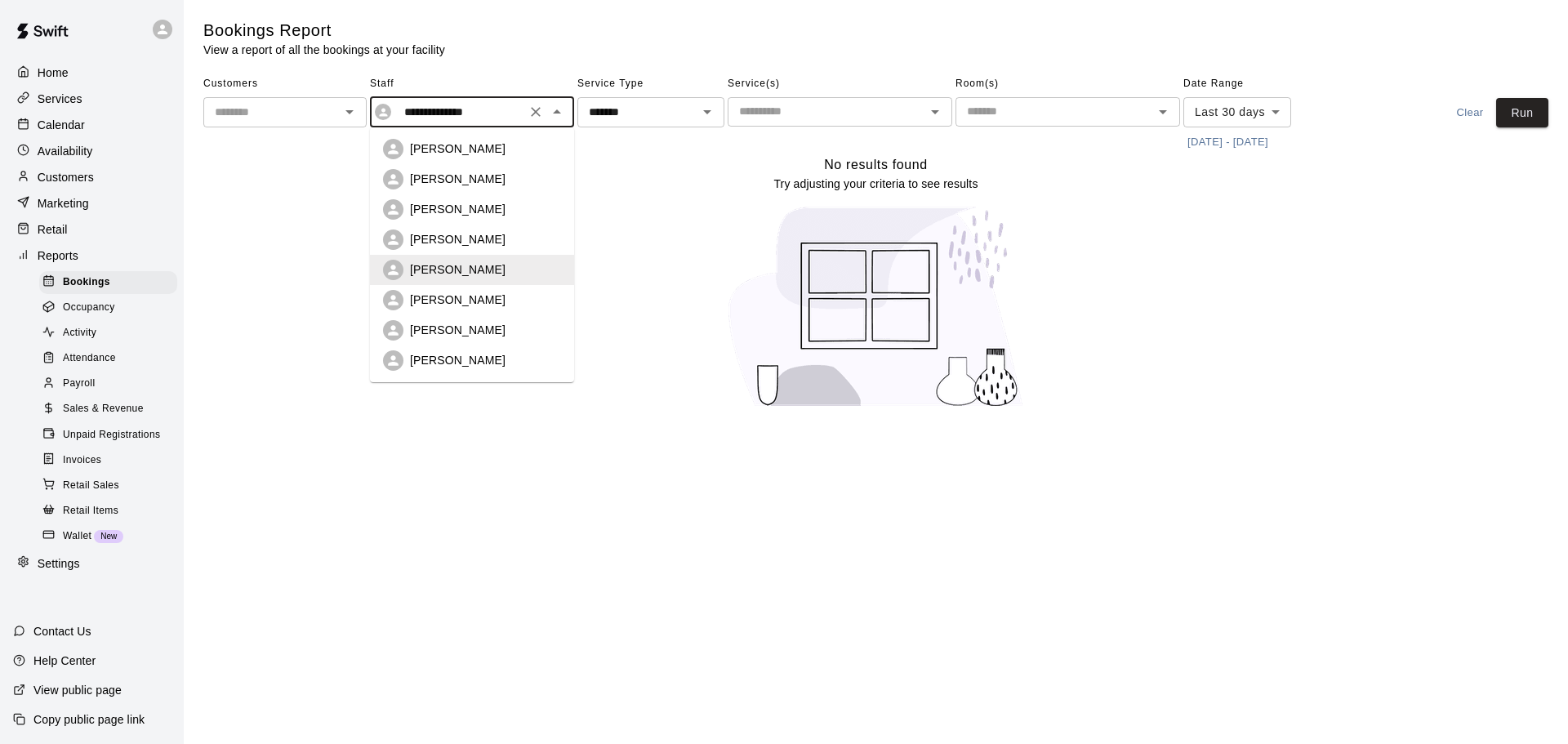
click at [500, 242] on div "[PERSON_NAME]" at bounding box center [485, 240] width 151 height 16
type input "**********"
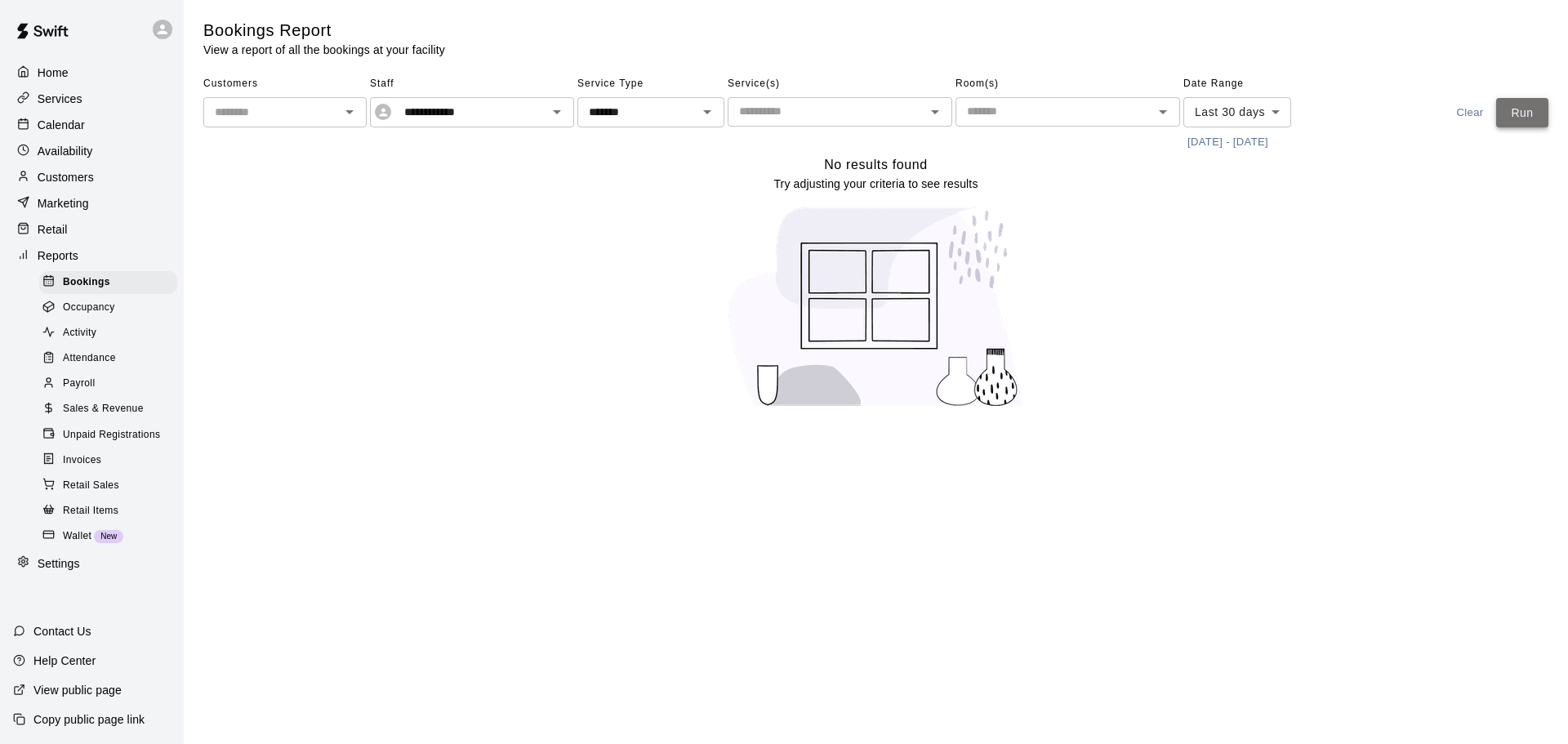
click at [1520, 116] on button "Run" at bounding box center [1521, 113] width 52 height 30
click at [1258, 120] on body "**********" at bounding box center [784, 214] width 1568 height 428
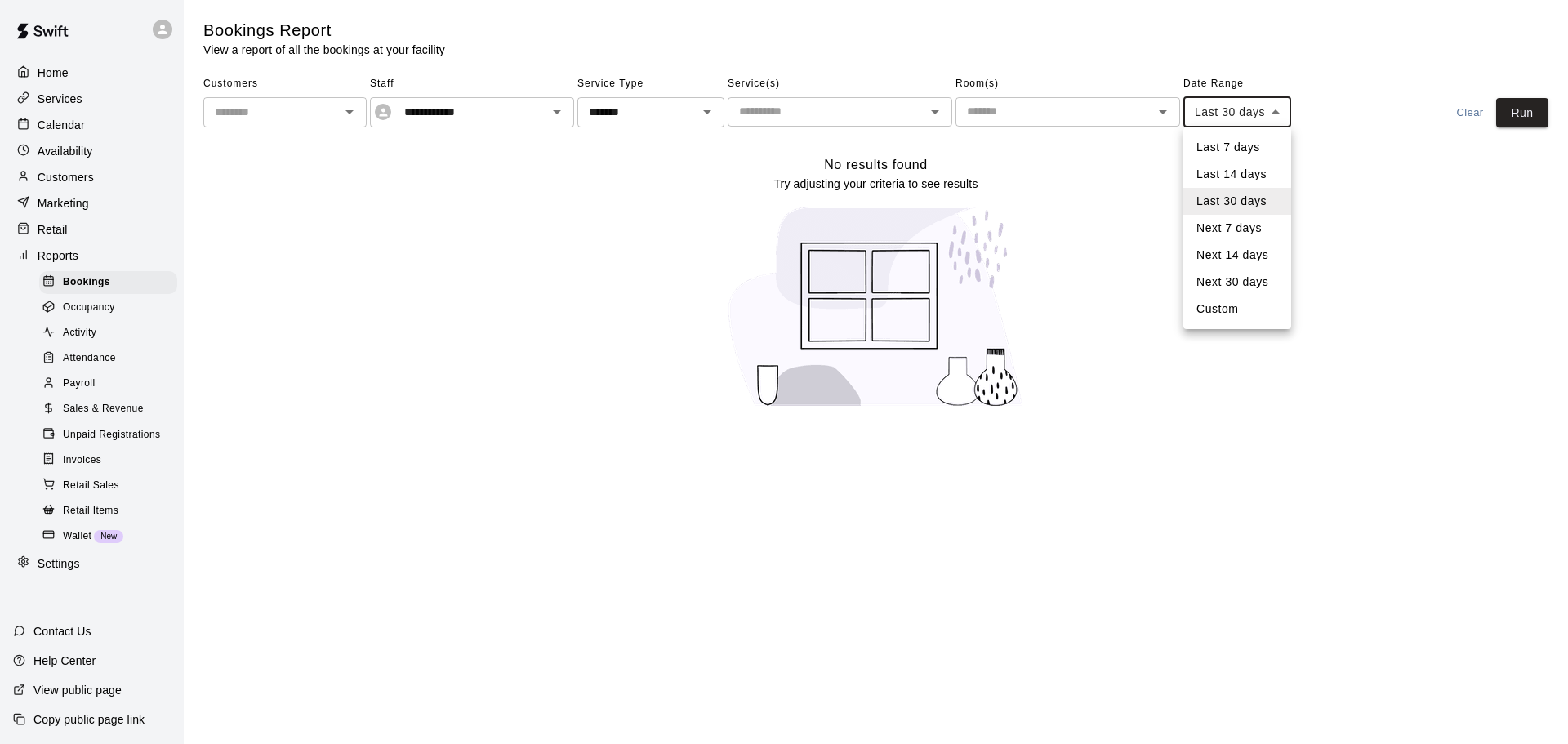
click at [1212, 303] on li "Custom" at bounding box center [1237, 308] width 108 height 27
type input "******"
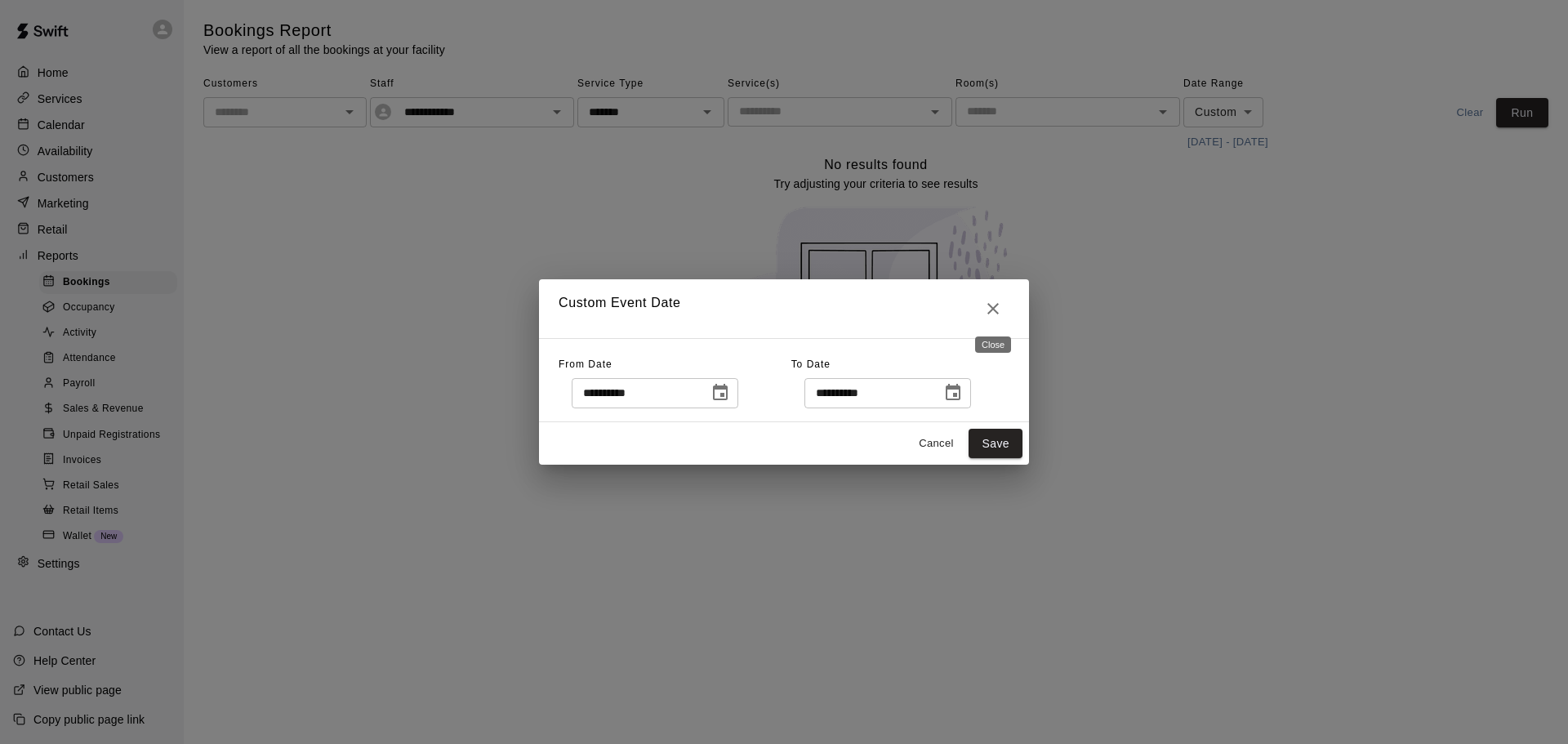
click at [990, 316] on icon "Close" at bounding box center [993, 308] width 19 height 19
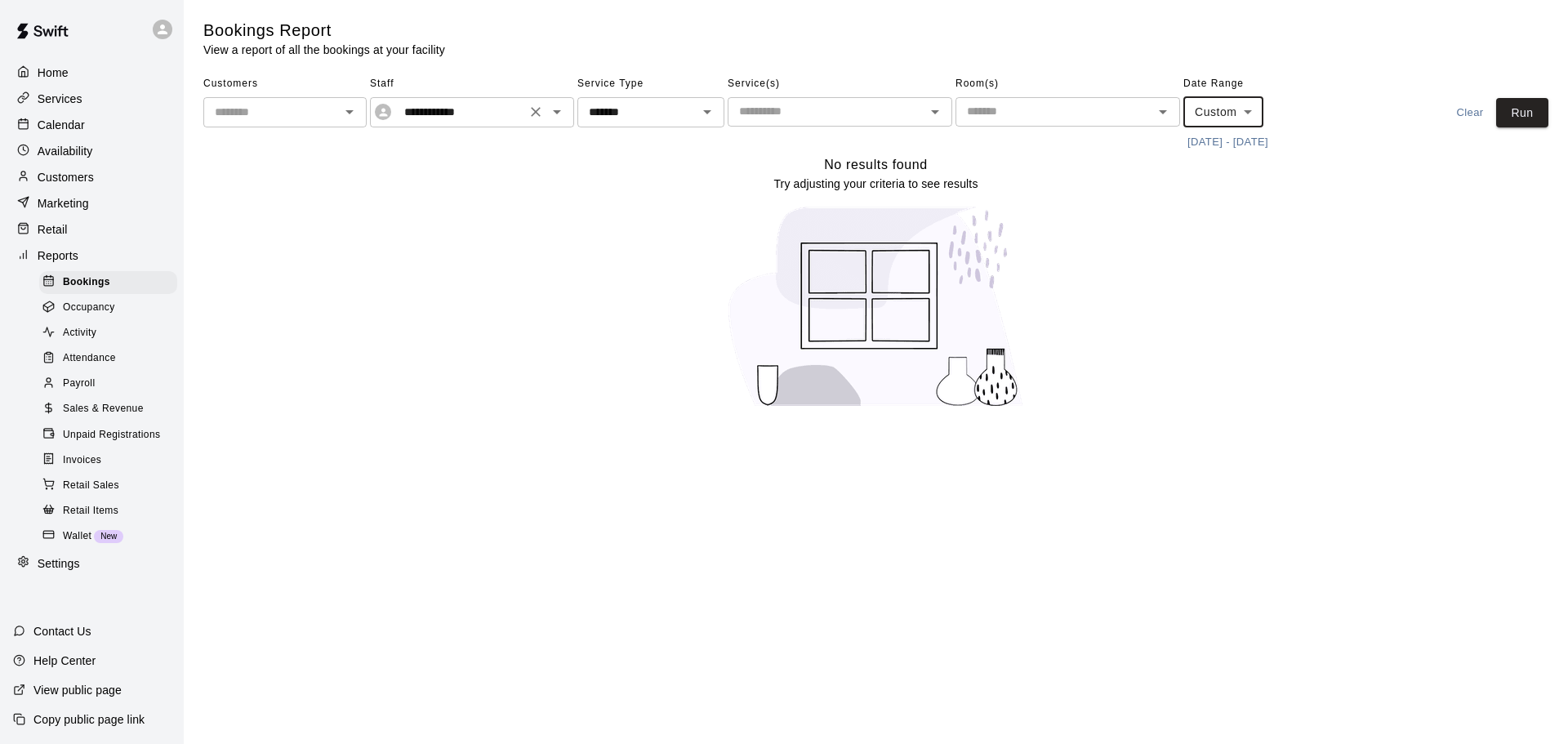
click at [441, 115] on input "**********" at bounding box center [459, 113] width 124 height 20
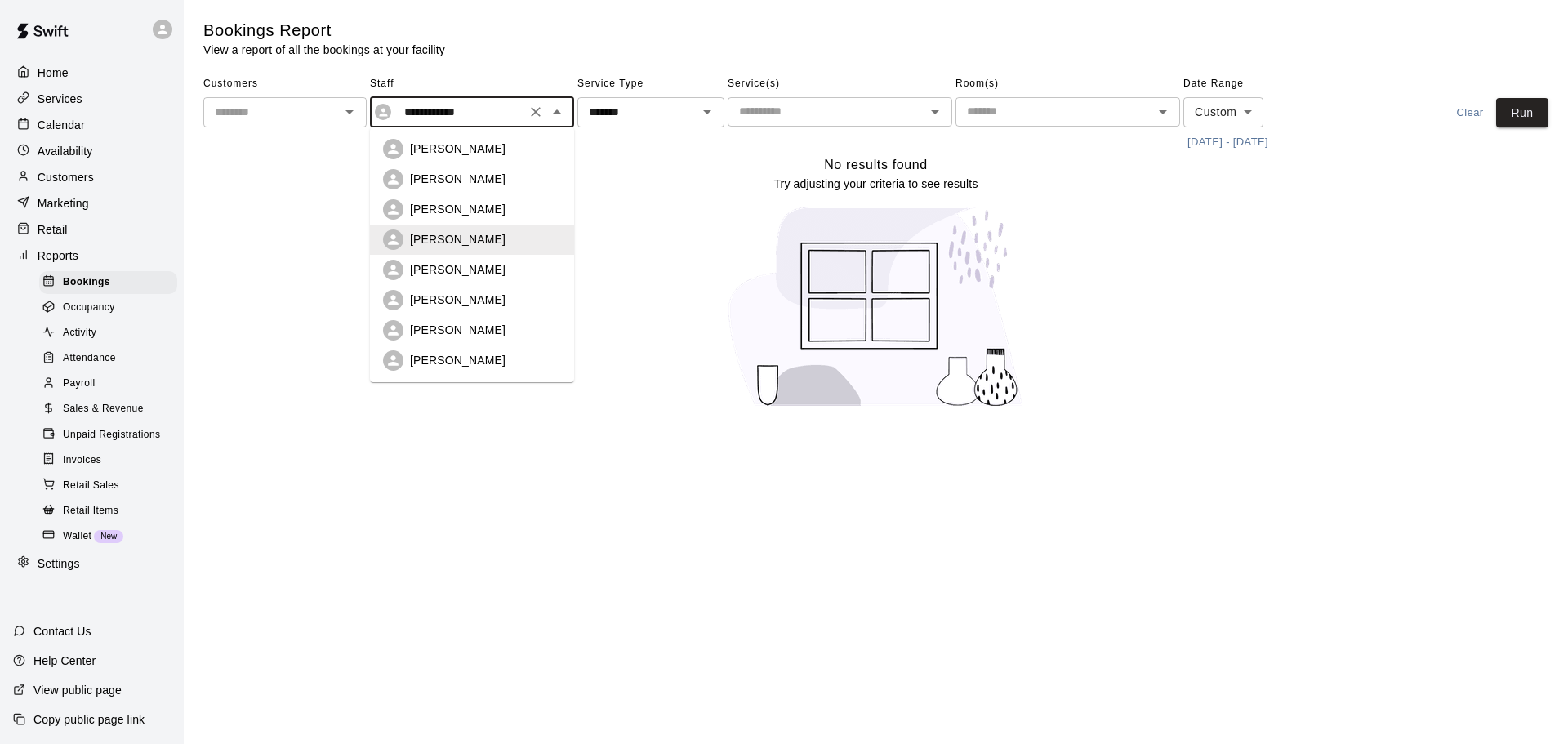
click at [477, 188] on div "[PERSON_NAME]" at bounding box center [472, 179] width 178 height 20
type input "**********"
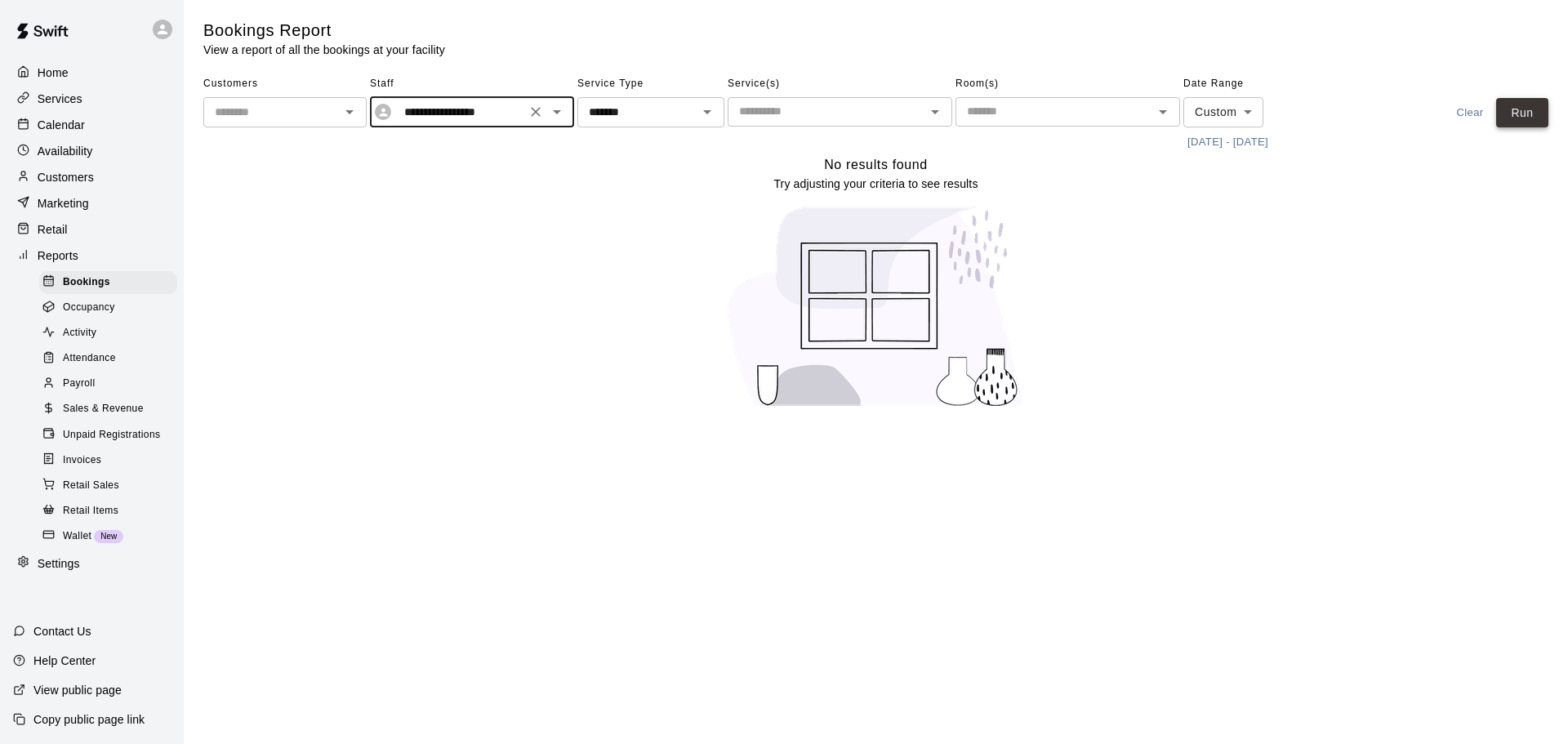
click at [1516, 124] on button "Run" at bounding box center [1521, 113] width 52 height 30
click at [531, 105] on icon "Clear" at bounding box center [536, 112] width 16 height 16
click at [556, 113] on icon "Open" at bounding box center [556, 112] width 8 height 4
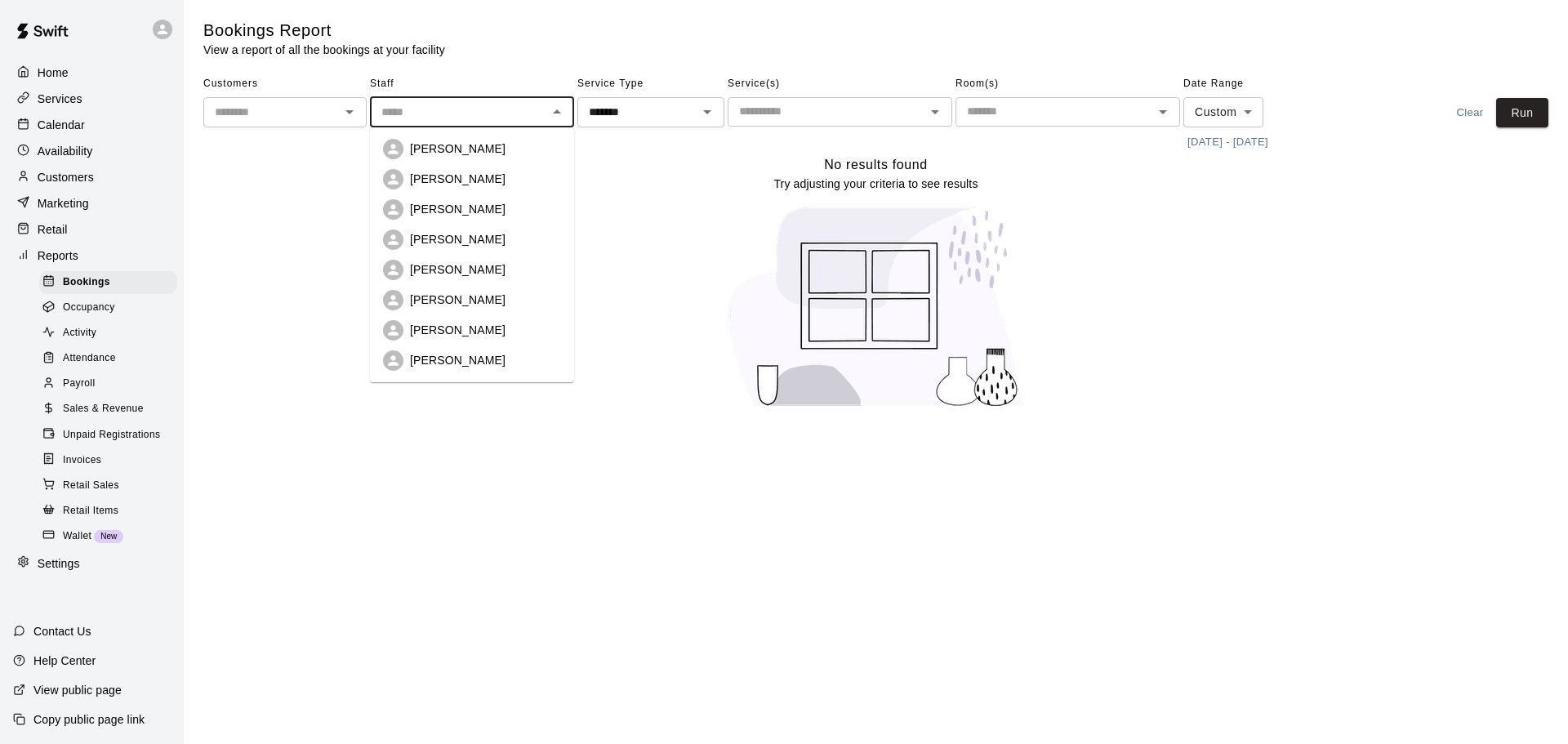
click at [513, 148] on div "[PERSON_NAME]" at bounding box center [485, 149] width 151 height 16
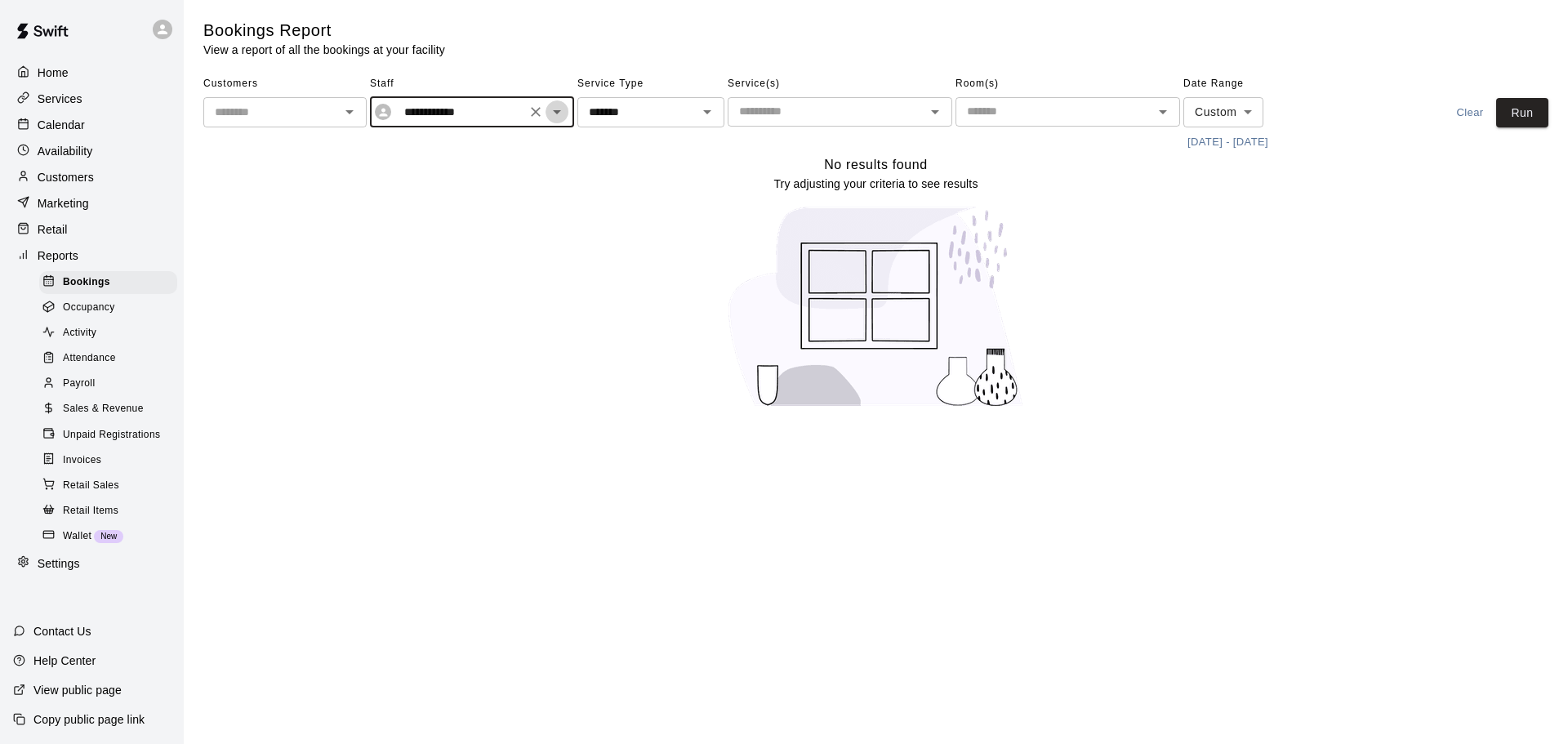
click at [561, 119] on icon "Open" at bounding box center [556, 112] width 19 height 19
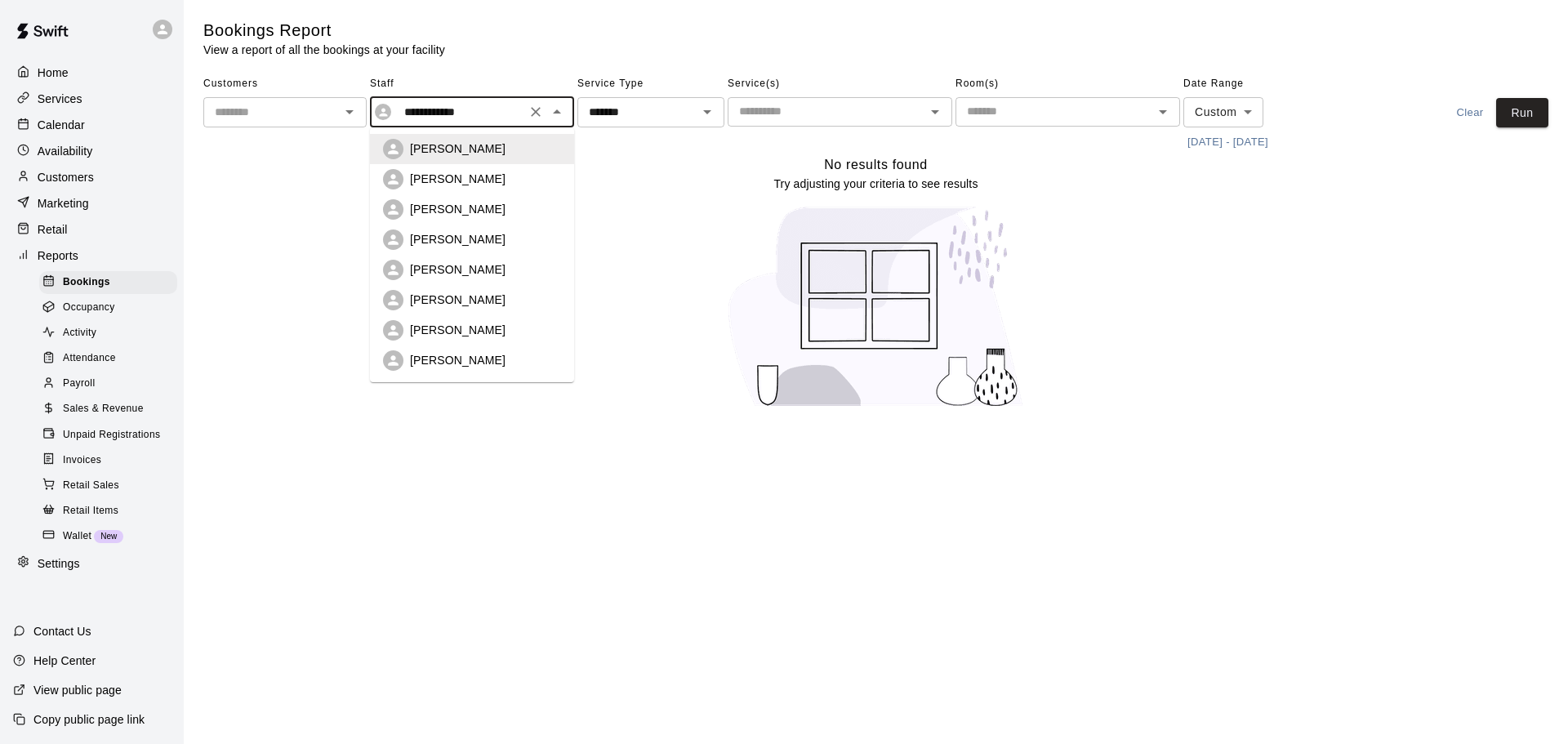
click at [494, 204] on p "[PERSON_NAME]" at bounding box center [457, 210] width 95 height 16
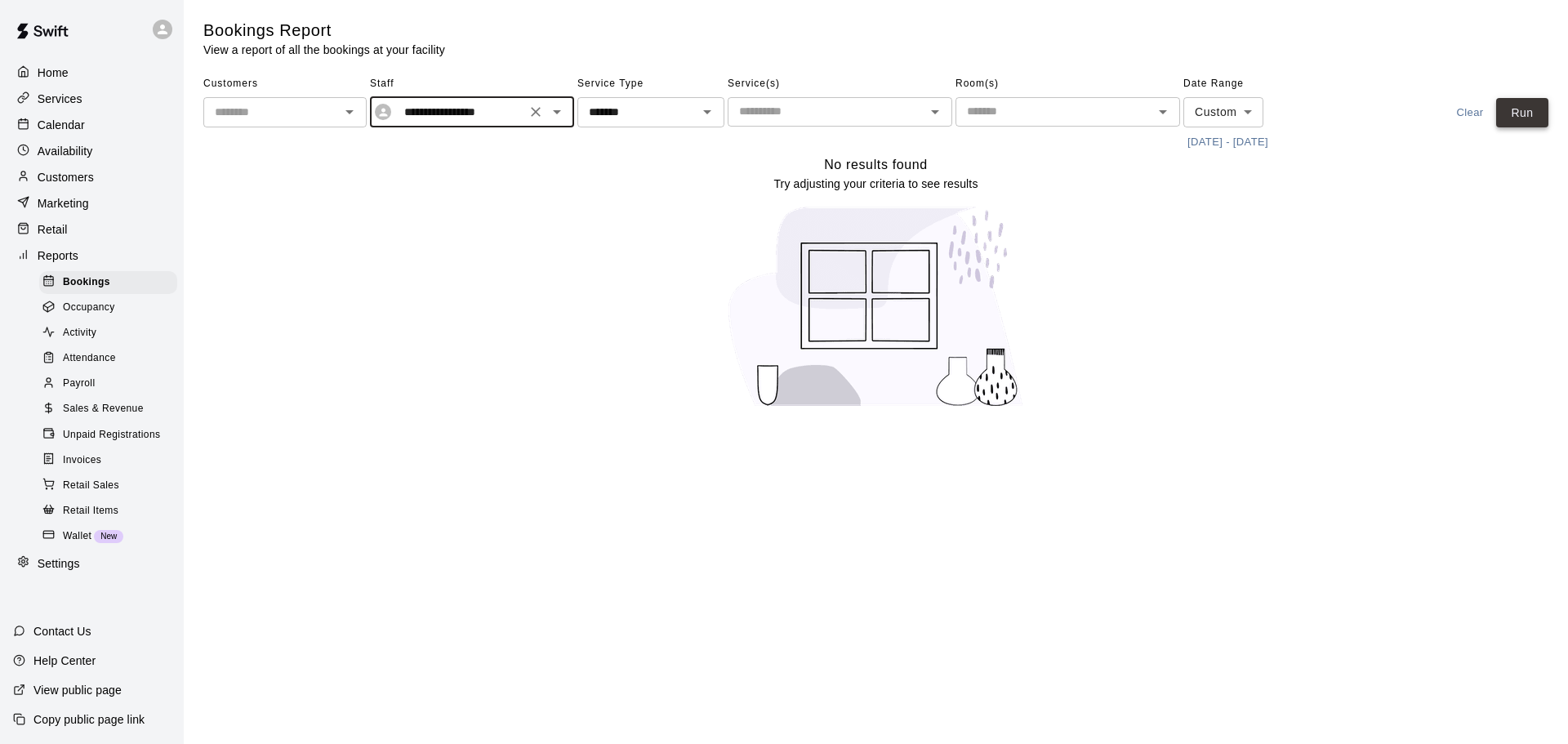
click at [1531, 109] on button "Run" at bounding box center [1521, 113] width 52 height 30
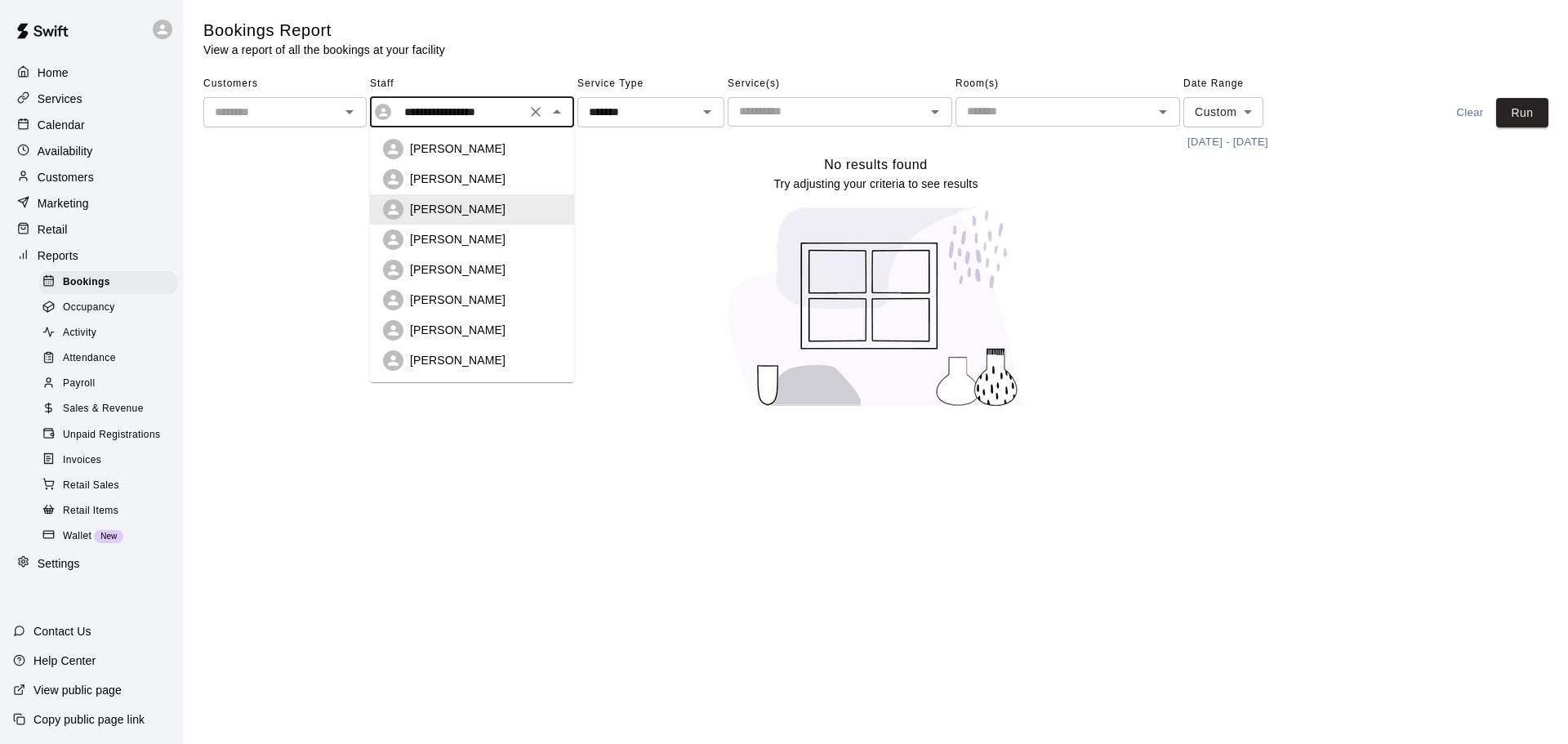
click at [443, 118] on input "**********" at bounding box center [459, 113] width 124 height 20
click at [467, 320] on div "[PERSON_NAME]" at bounding box center [472, 330] width 178 height 20
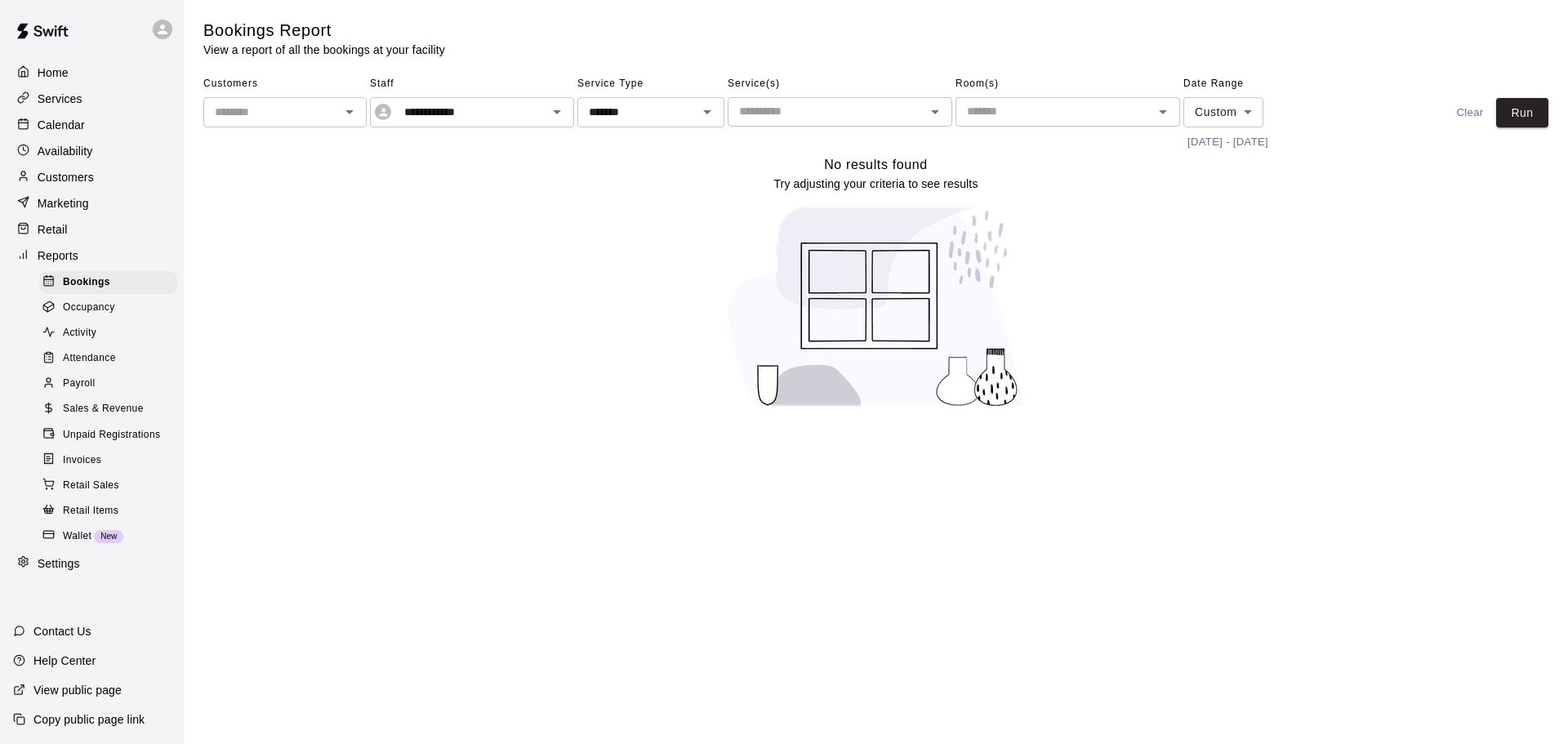
click at [1523, 95] on div "**********" at bounding box center [875, 113] width 1345 height 84
click at [1526, 105] on button "Run" at bounding box center [1521, 113] width 52 height 30
click at [497, 123] on div "**********" at bounding box center [471, 112] width 204 height 30
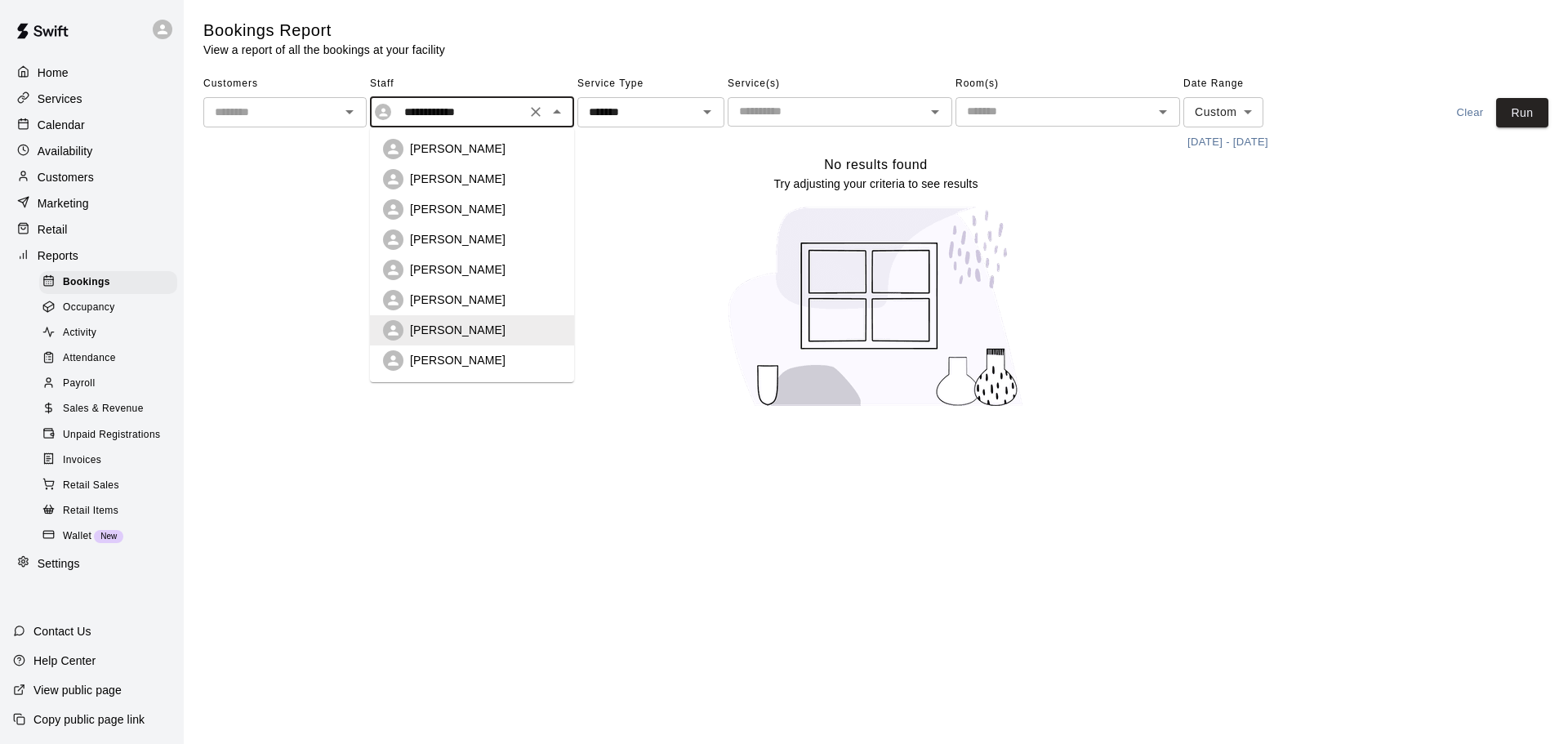
click at [433, 353] on p "[PERSON_NAME]" at bounding box center [457, 361] width 95 height 16
type input "**********"
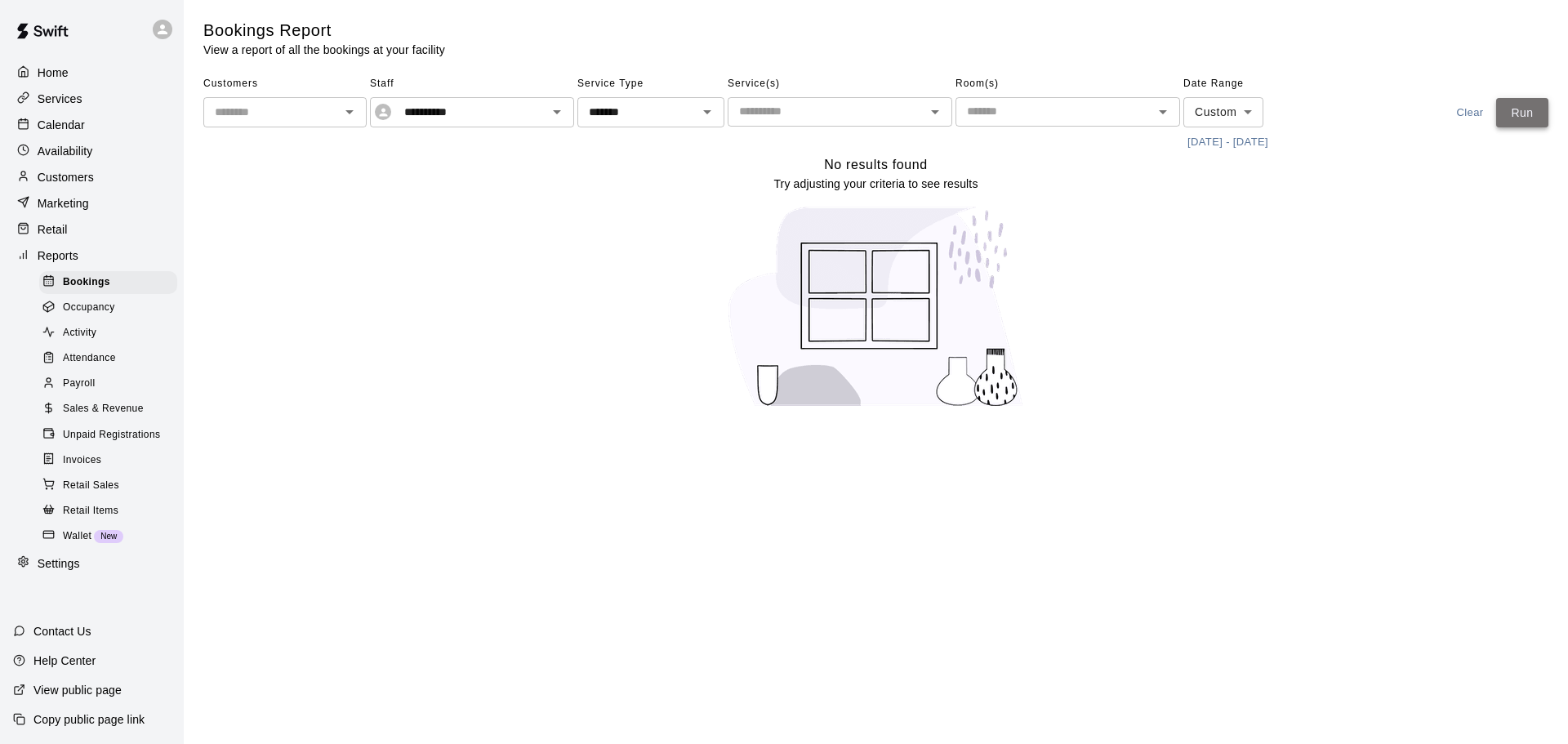
click at [1523, 104] on button "Run" at bounding box center [1521, 113] width 52 height 30
click at [124, 444] on span "Unpaid Registrations" at bounding box center [112, 436] width 97 height 16
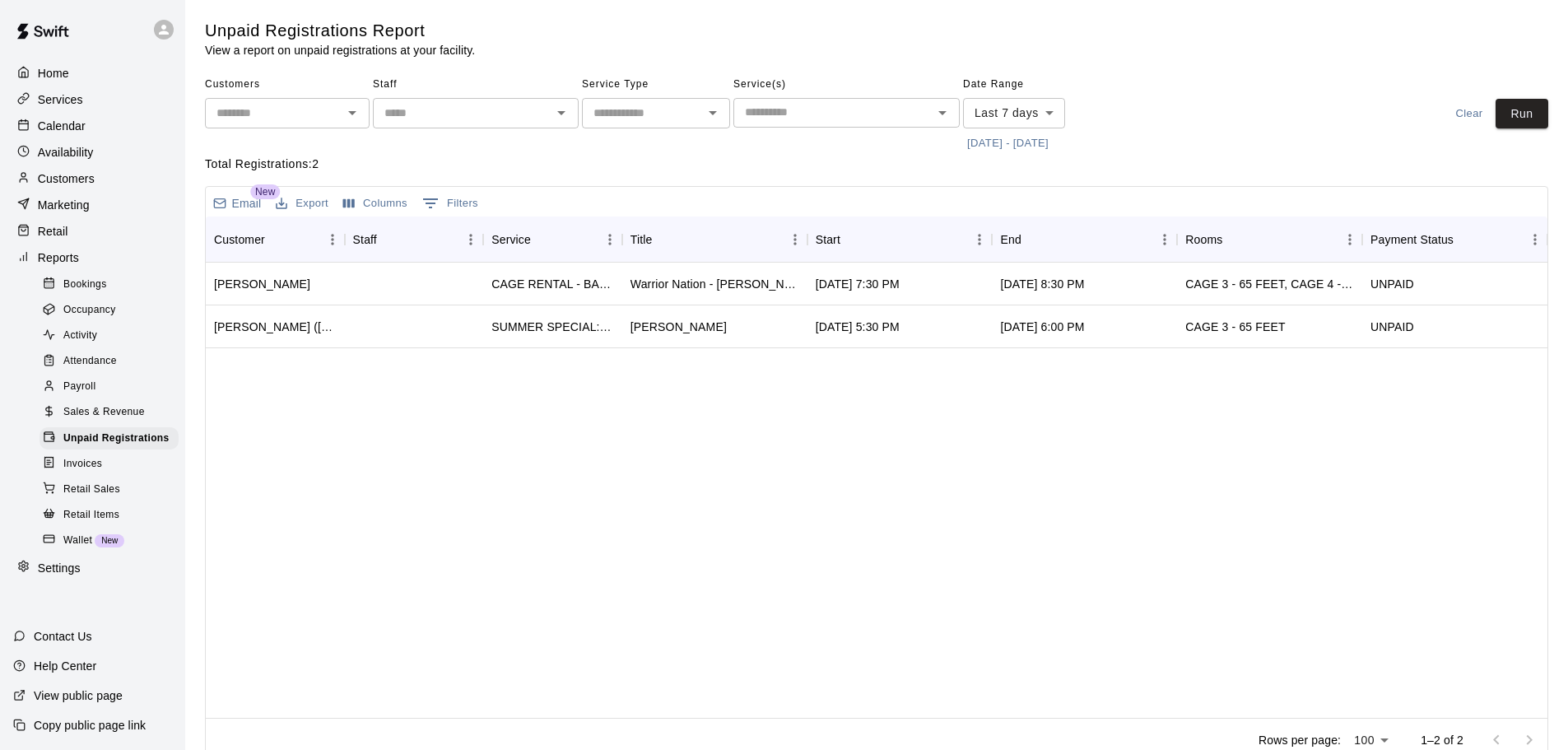
click at [89, 472] on span "Invoices" at bounding box center [83, 464] width 39 height 17
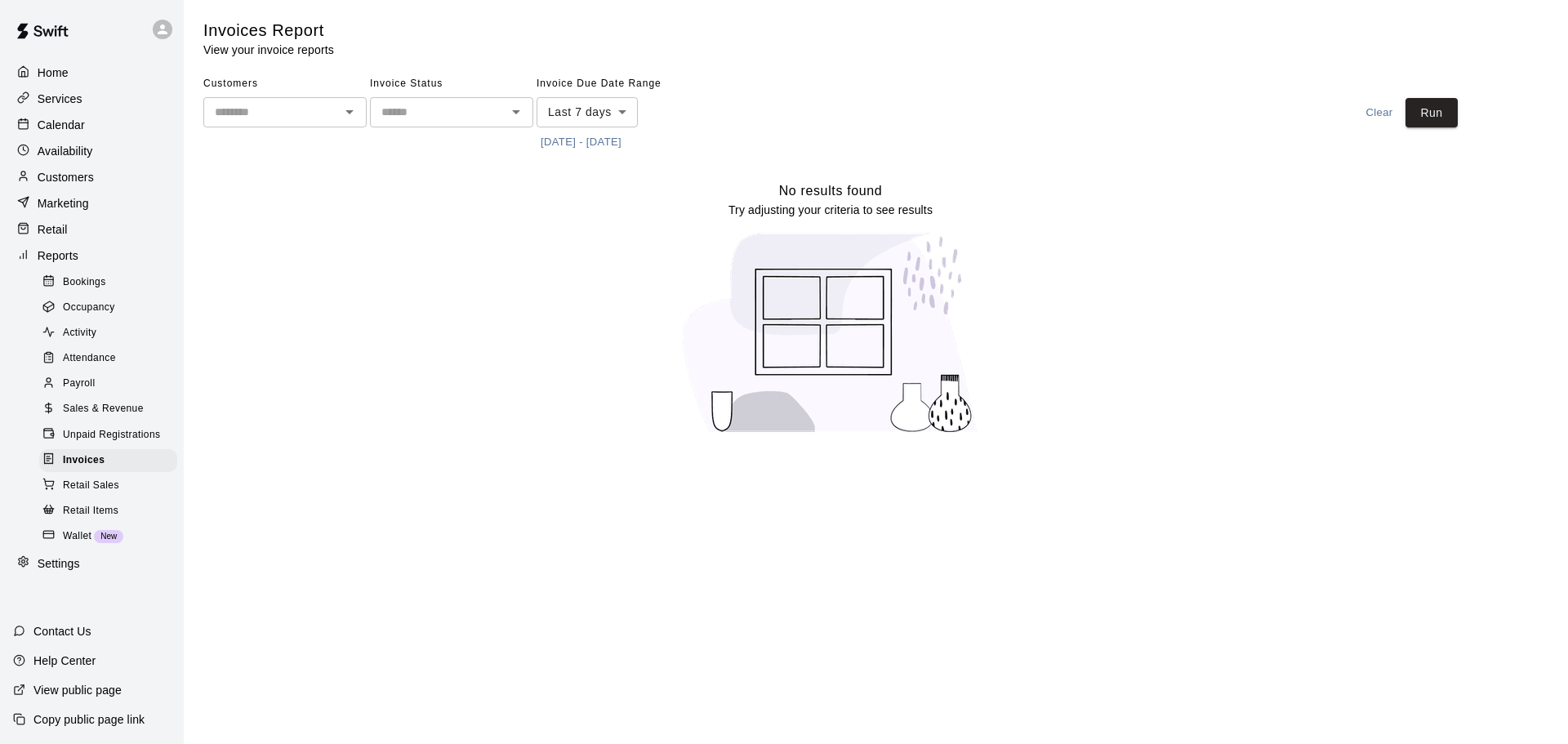
click at [71, 118] on p "Calendar" at bounding box center [61, 125] width 48 height 16
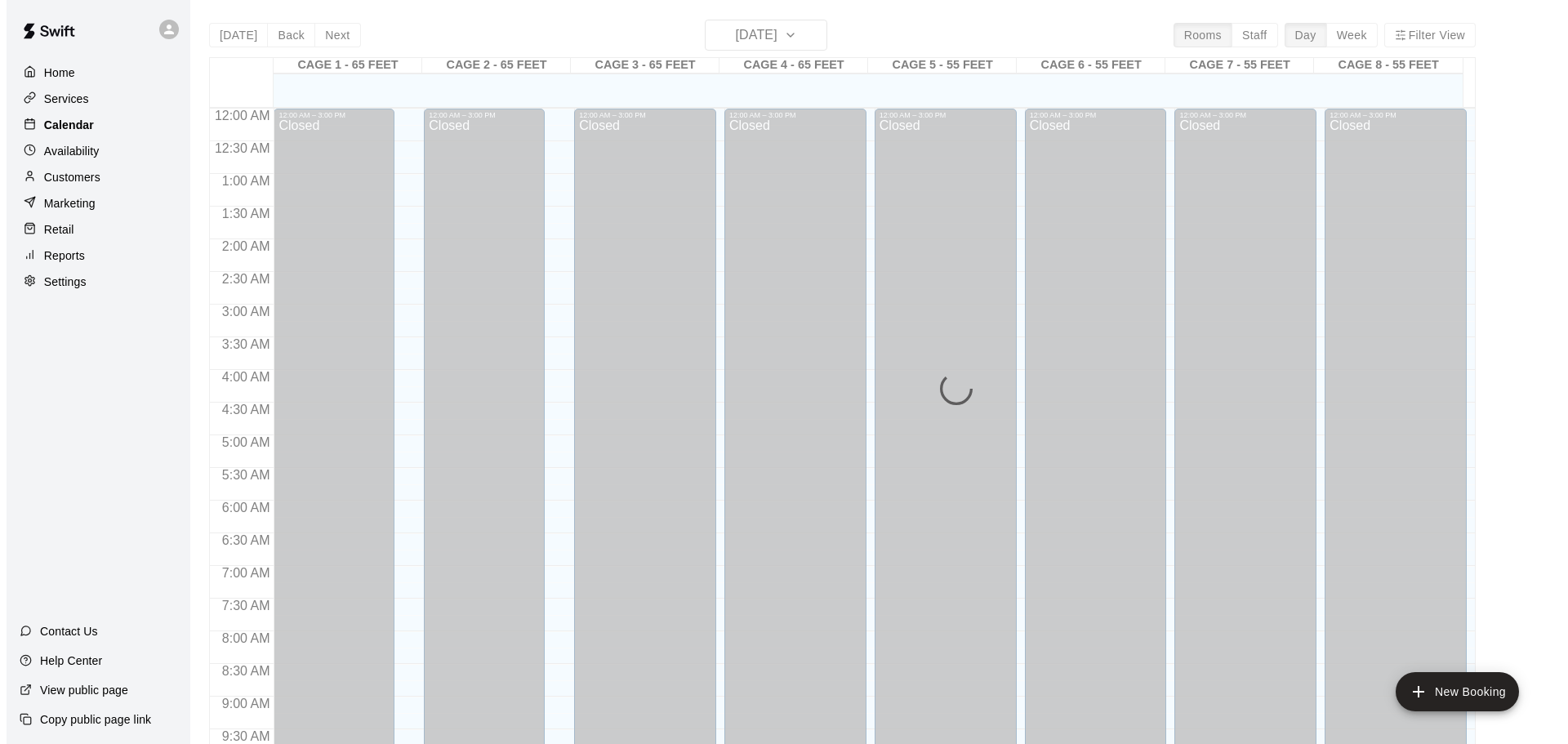
scroll to position [865, 0]
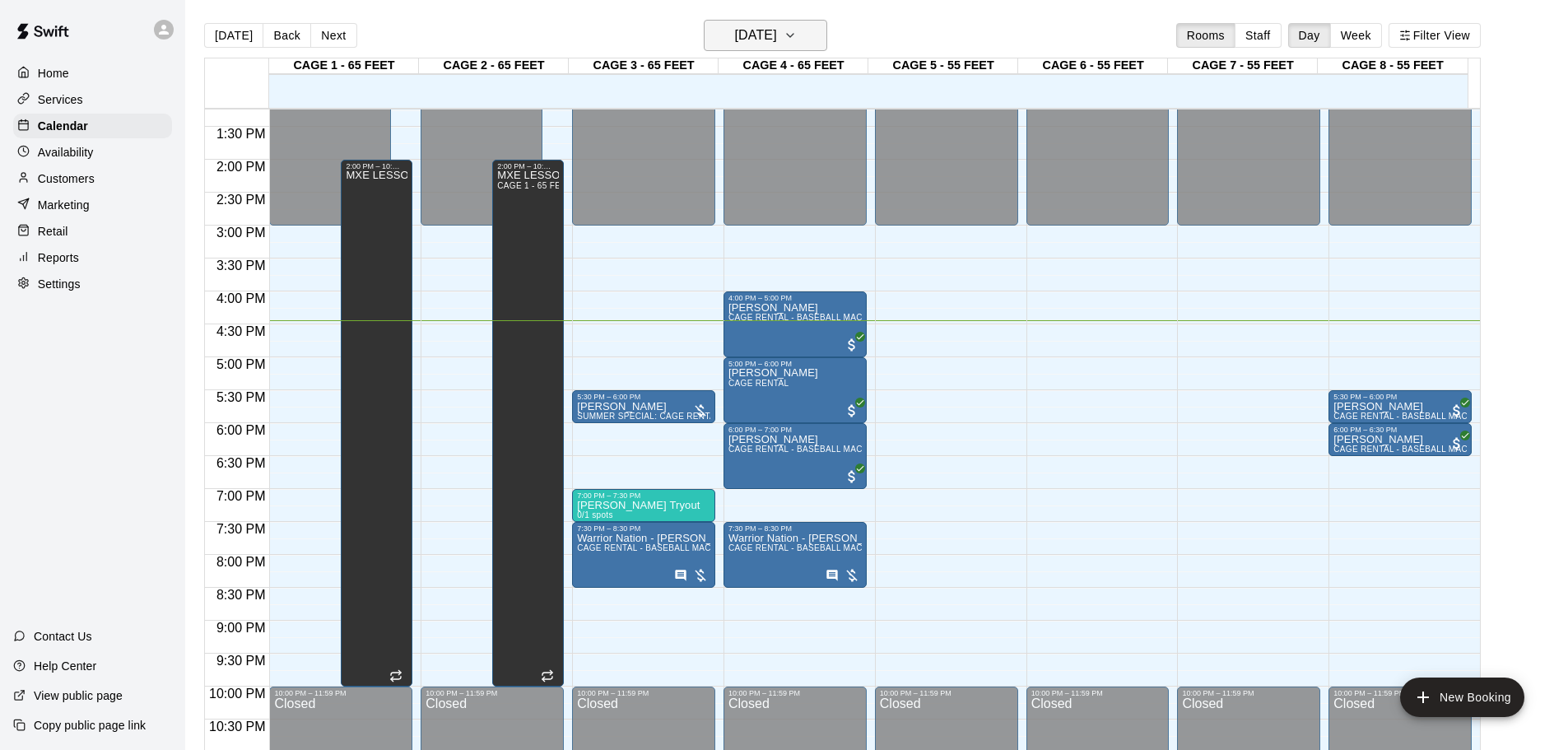
click at [776, 39] on h6 "[DATE]" at bounding box center [756, 35] width 42 height 23
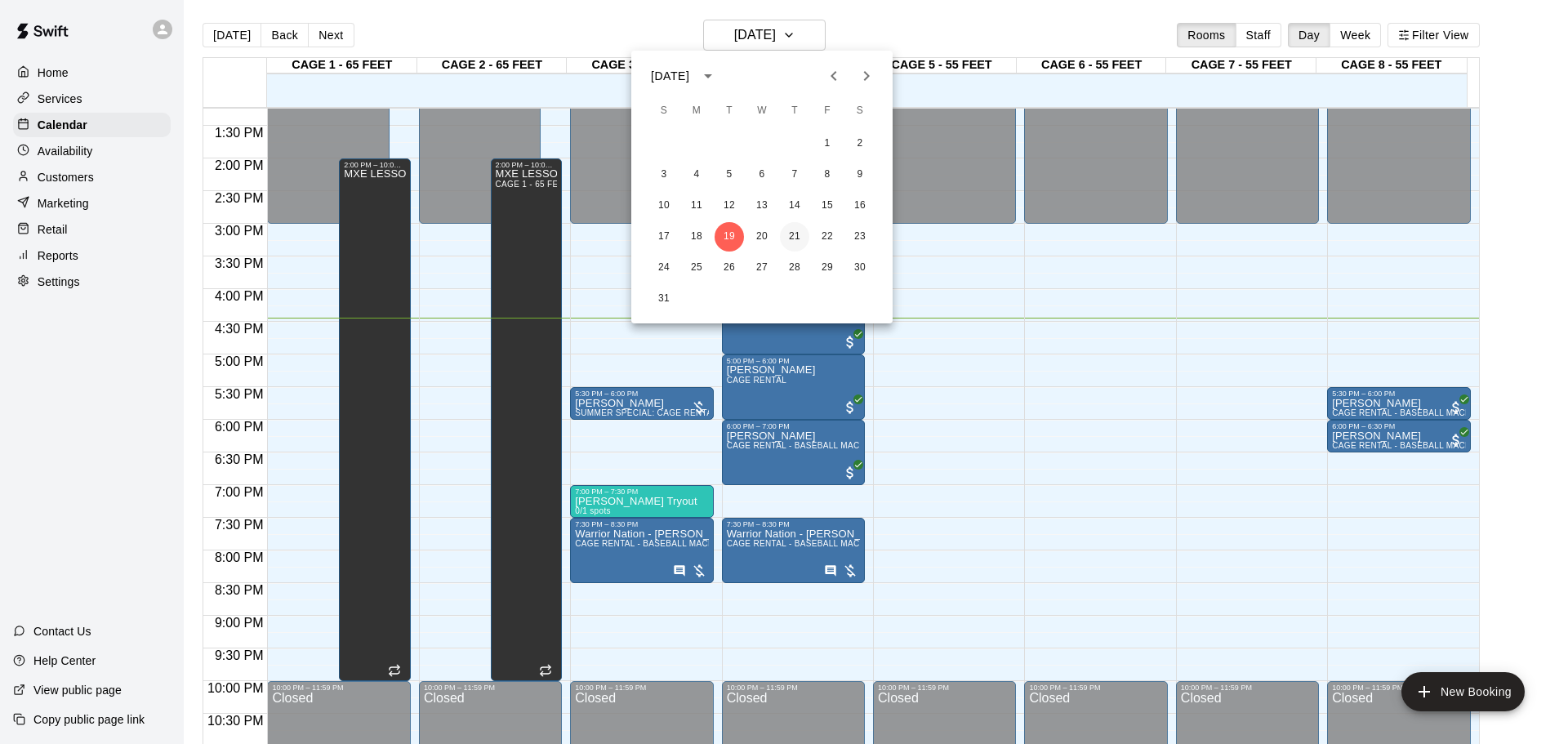
click at [795, 232] on button "21" at bounding box center [794, 237] width 29 height 29
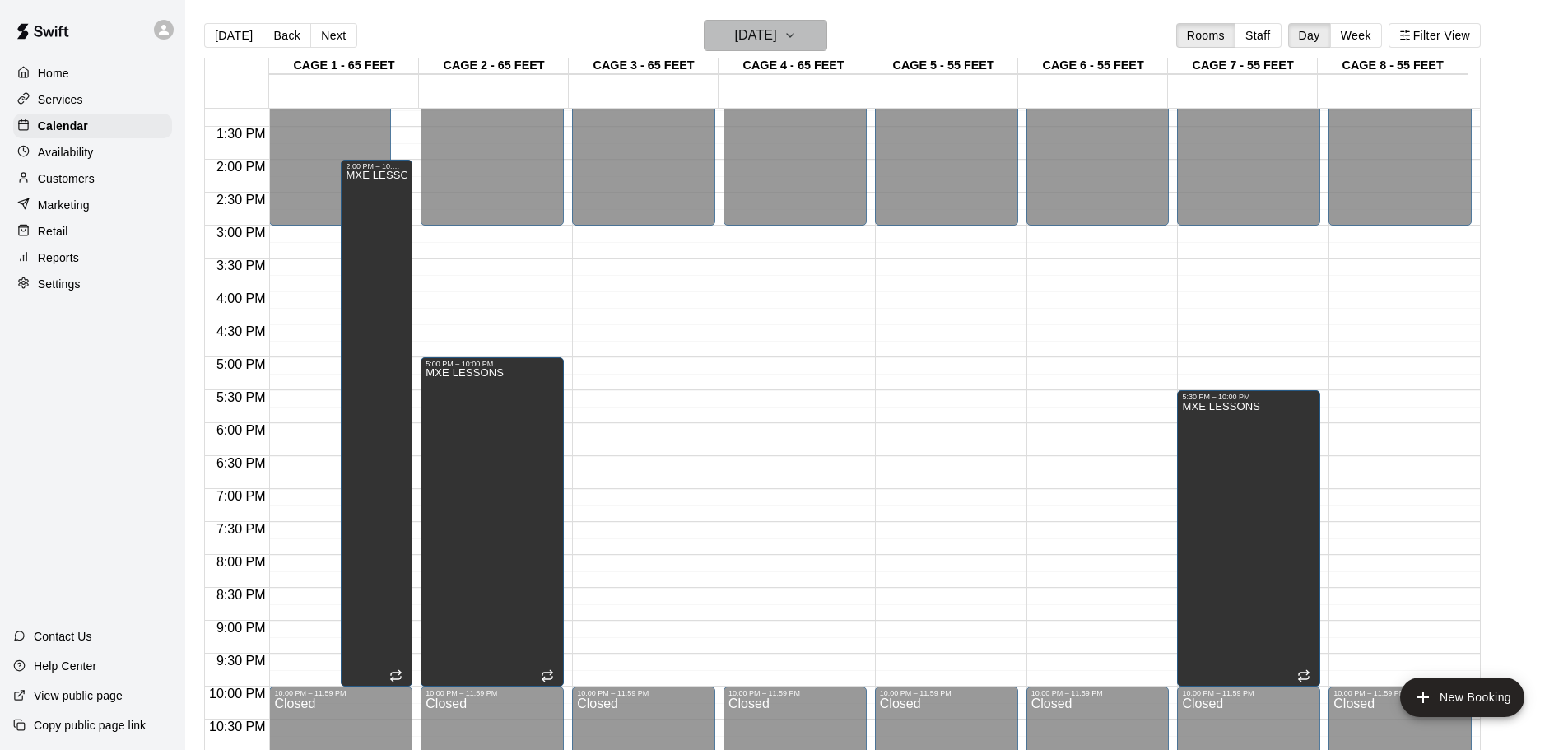
click at [778, 41] on h6 "[DATE]" at bounding box center [756, 35] width 42 height 23
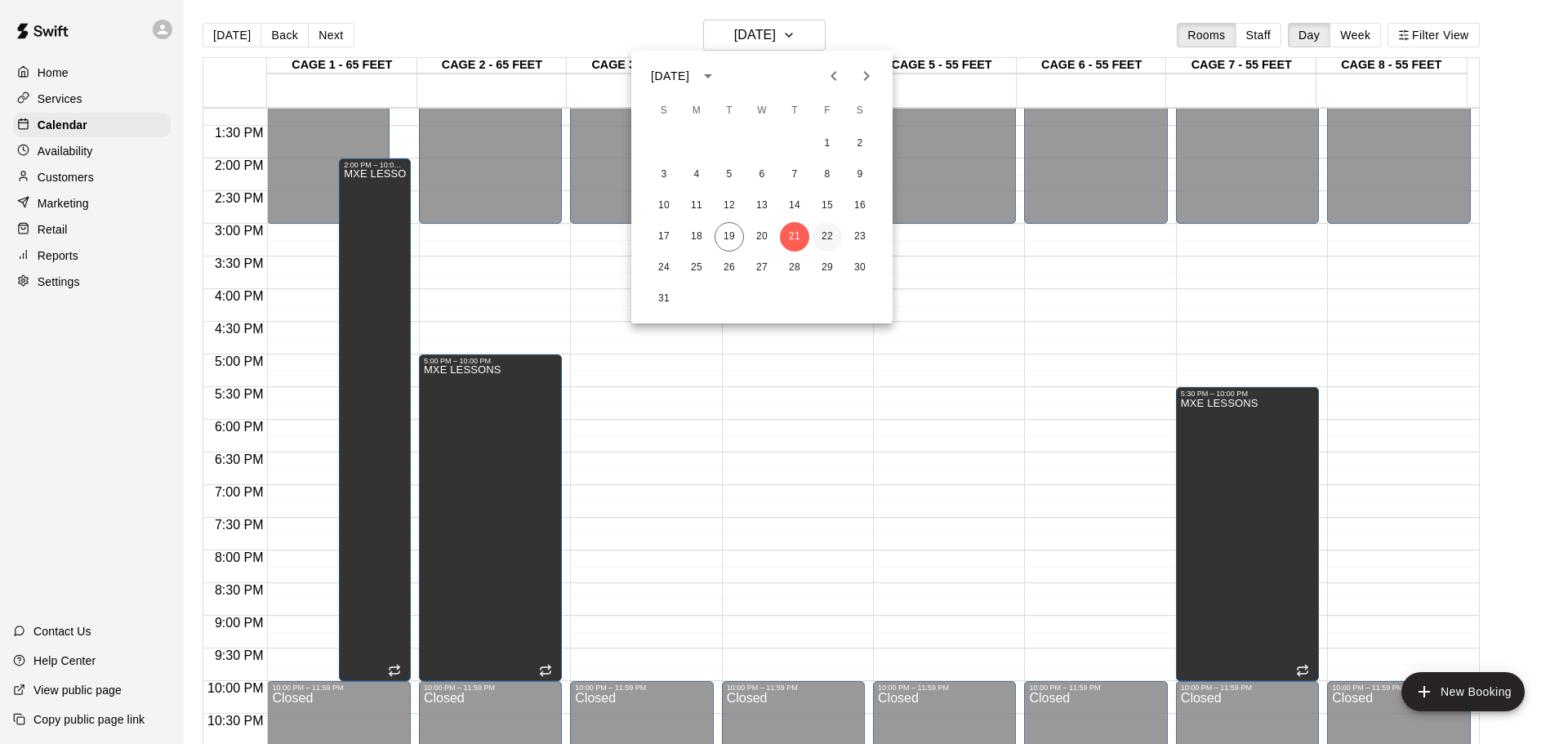
click at [823, 227] on button "22" at bounding box center [827, 237] width 29 height 29
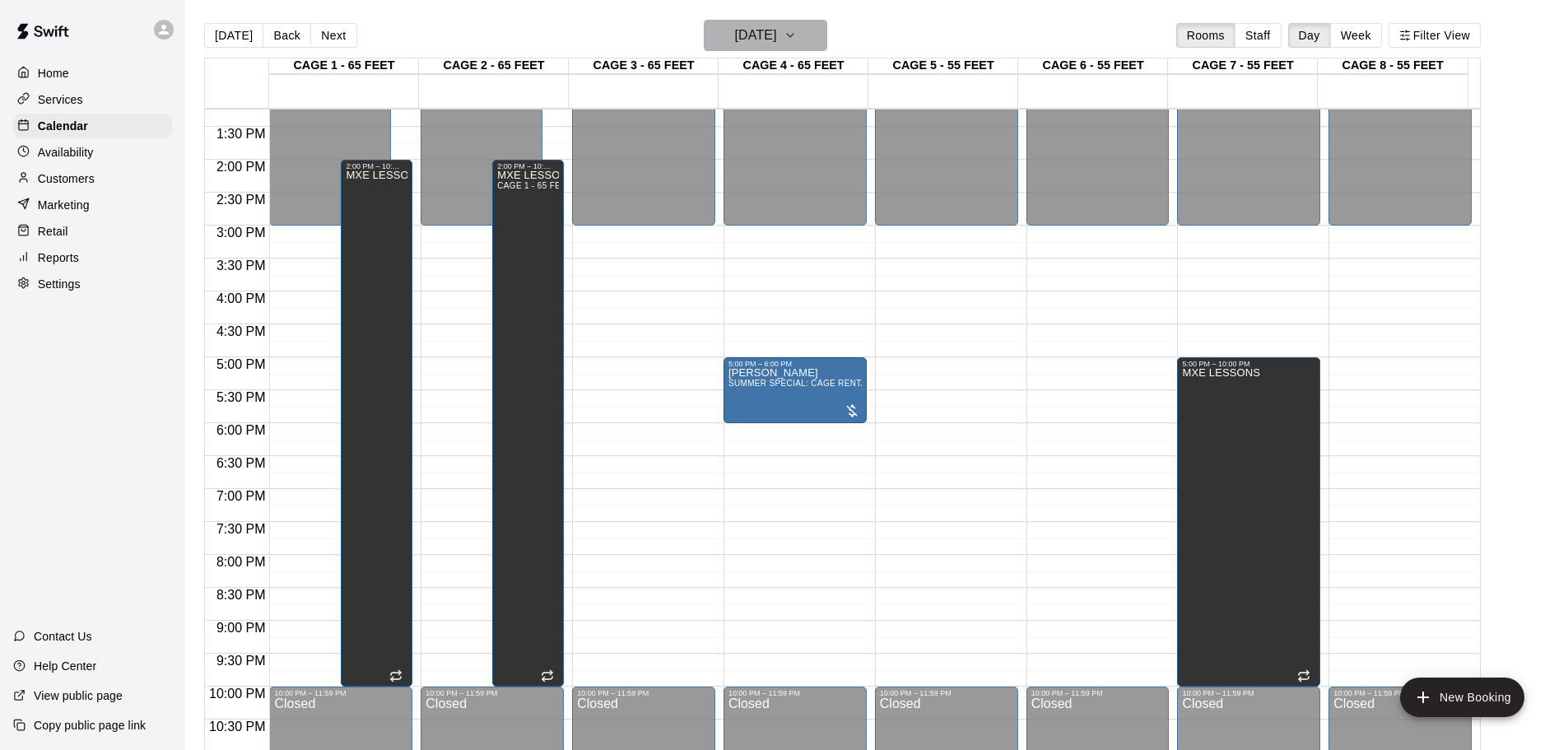
click at [754, 42] on h6 "[DATE]" at bounding box center [756, 35] width 42 height 23
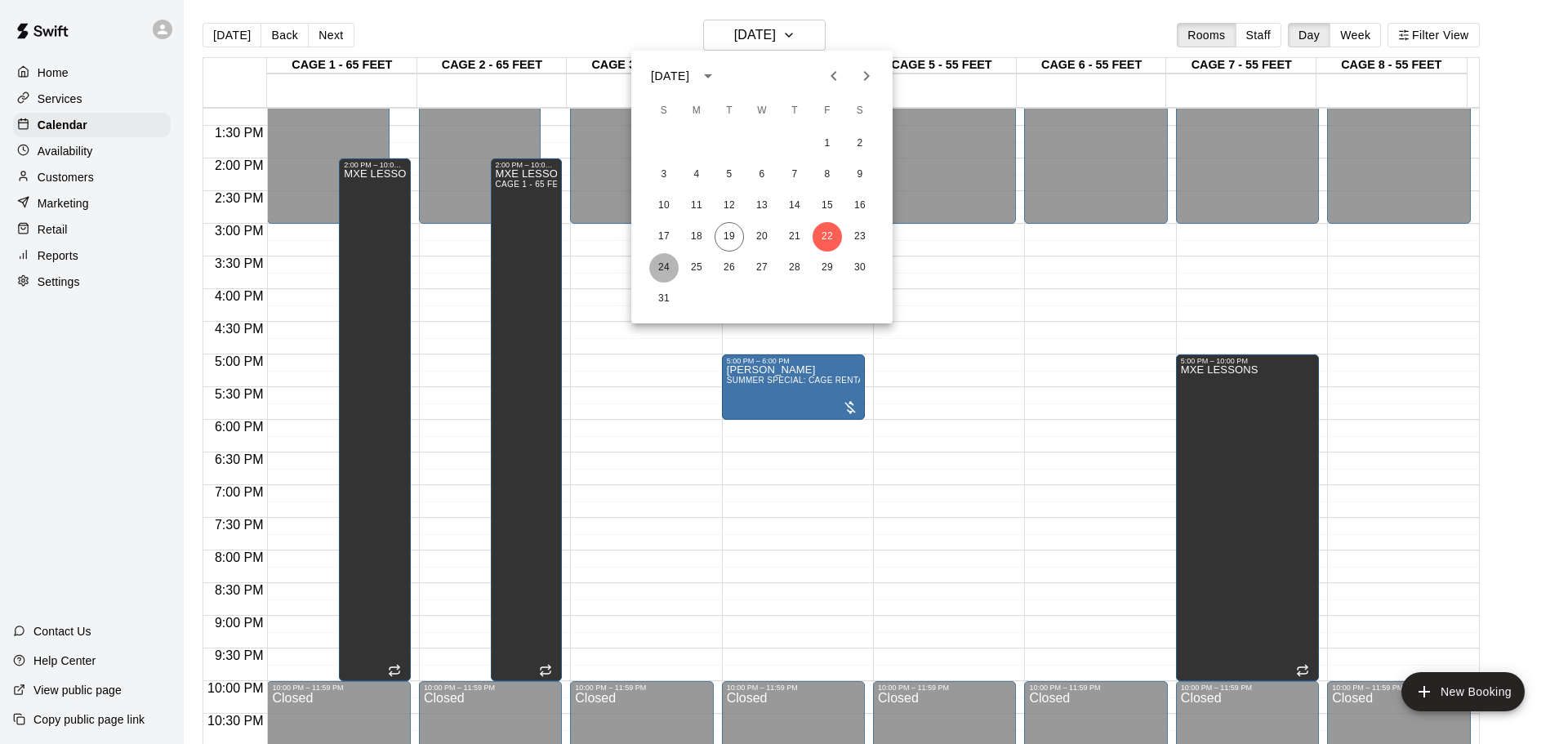
click at [668, 264] on button "24" at bounding box center [664, 268] width 29 height 29
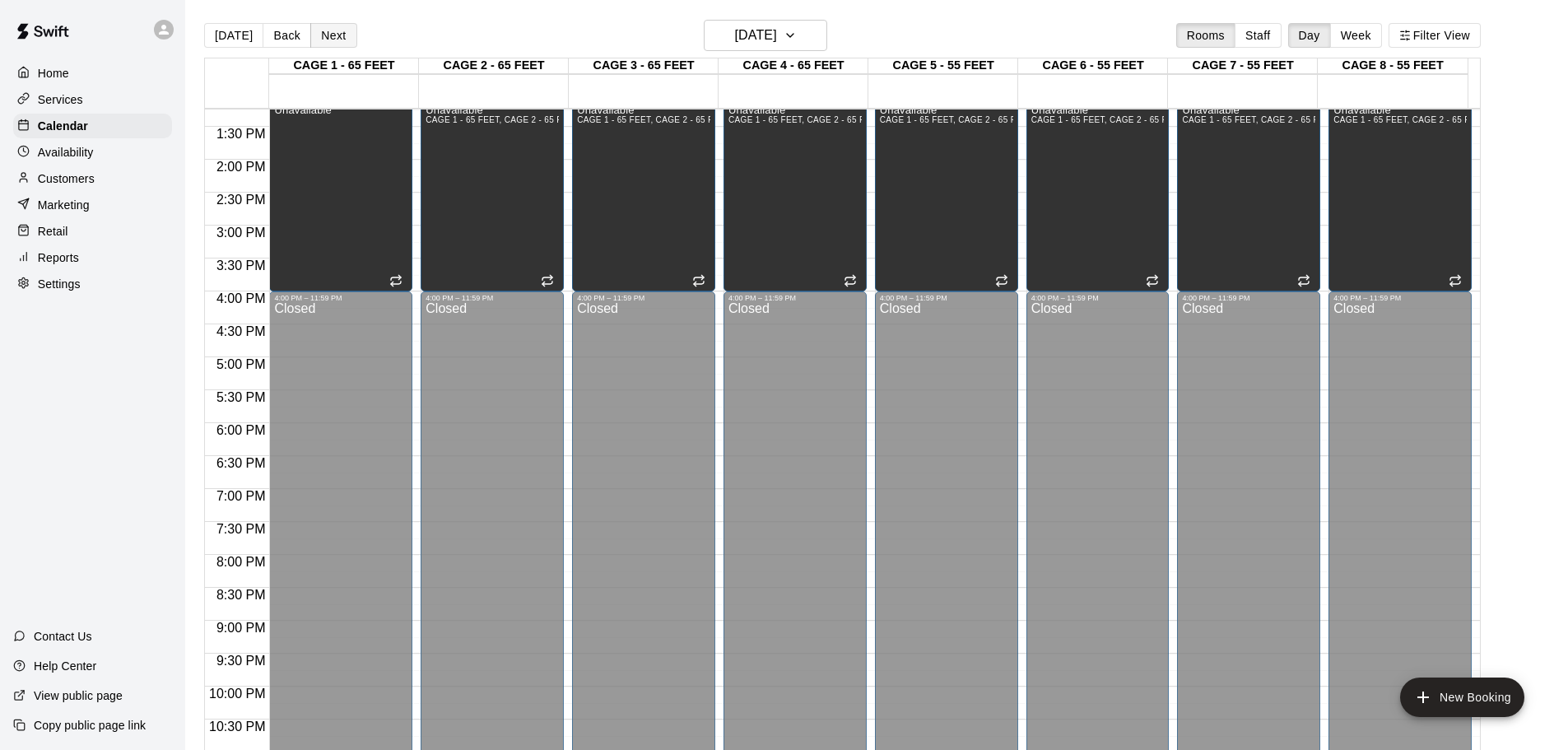
click at [328, 42] on button "Next" at bounding box center [333, 35] width 46 height 25
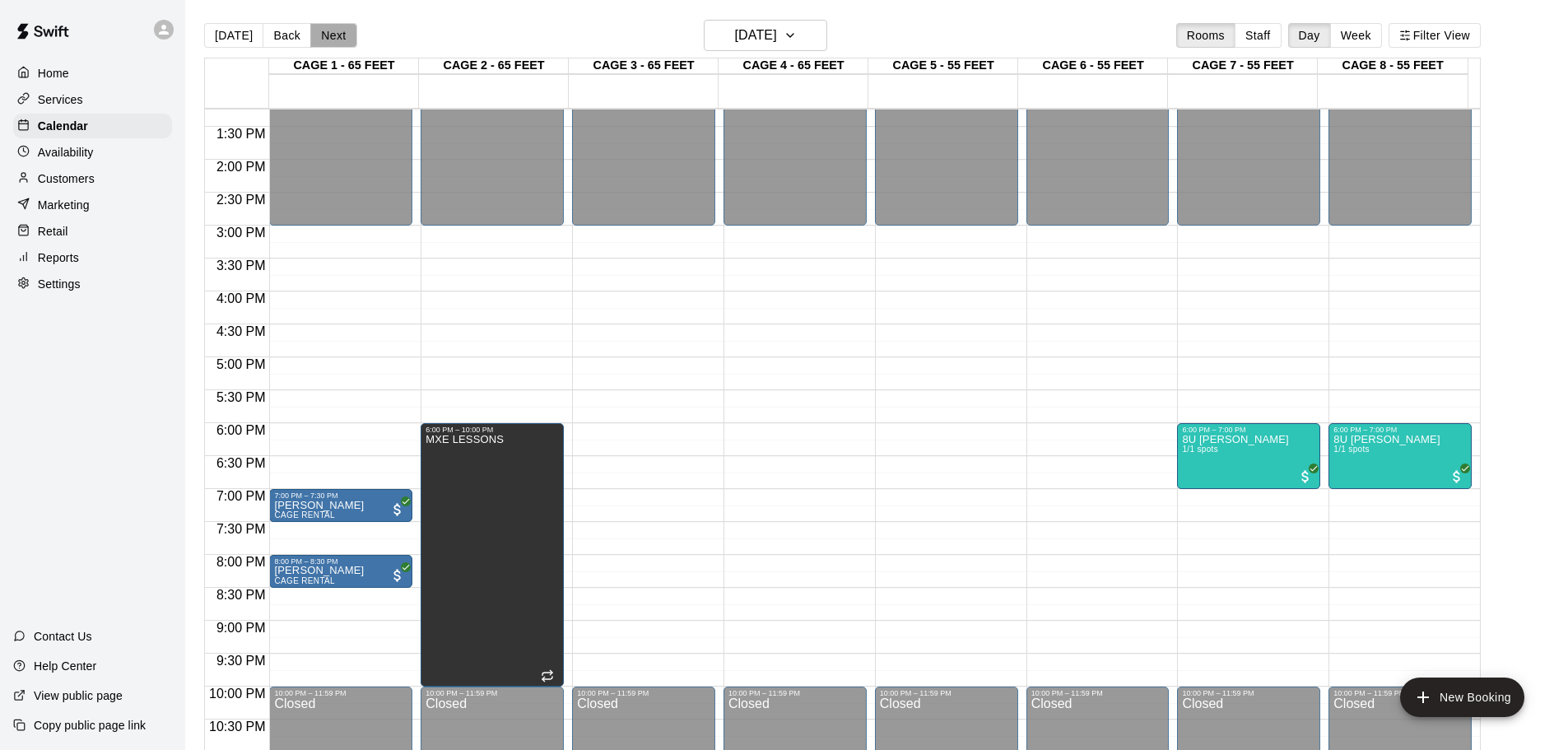
click at [328, 42] on button "Next" at bounding box center [333, 35] width 46 height 25
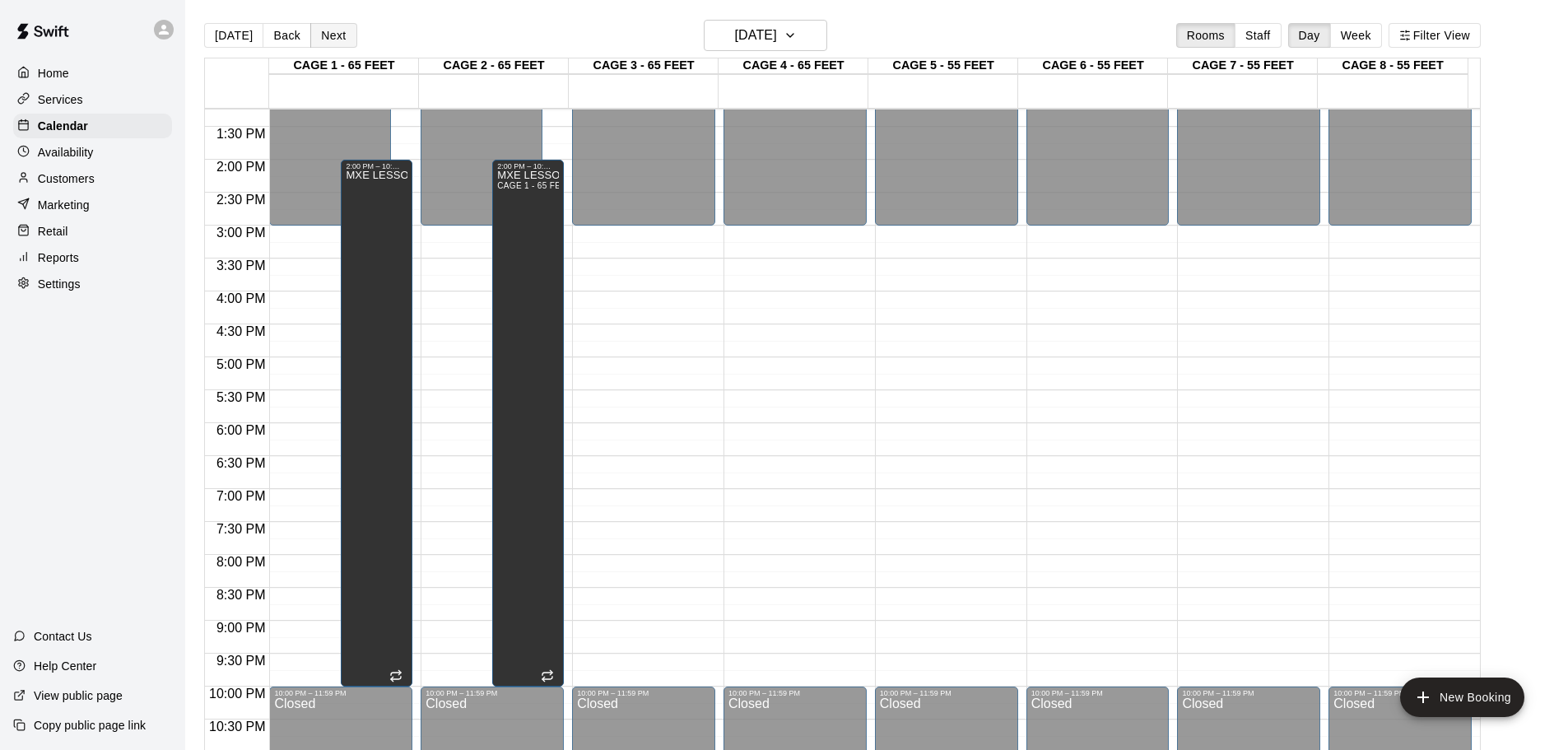
click at [328, 42] on button "Next" at bounding box center [333, 35] width 46 height 25
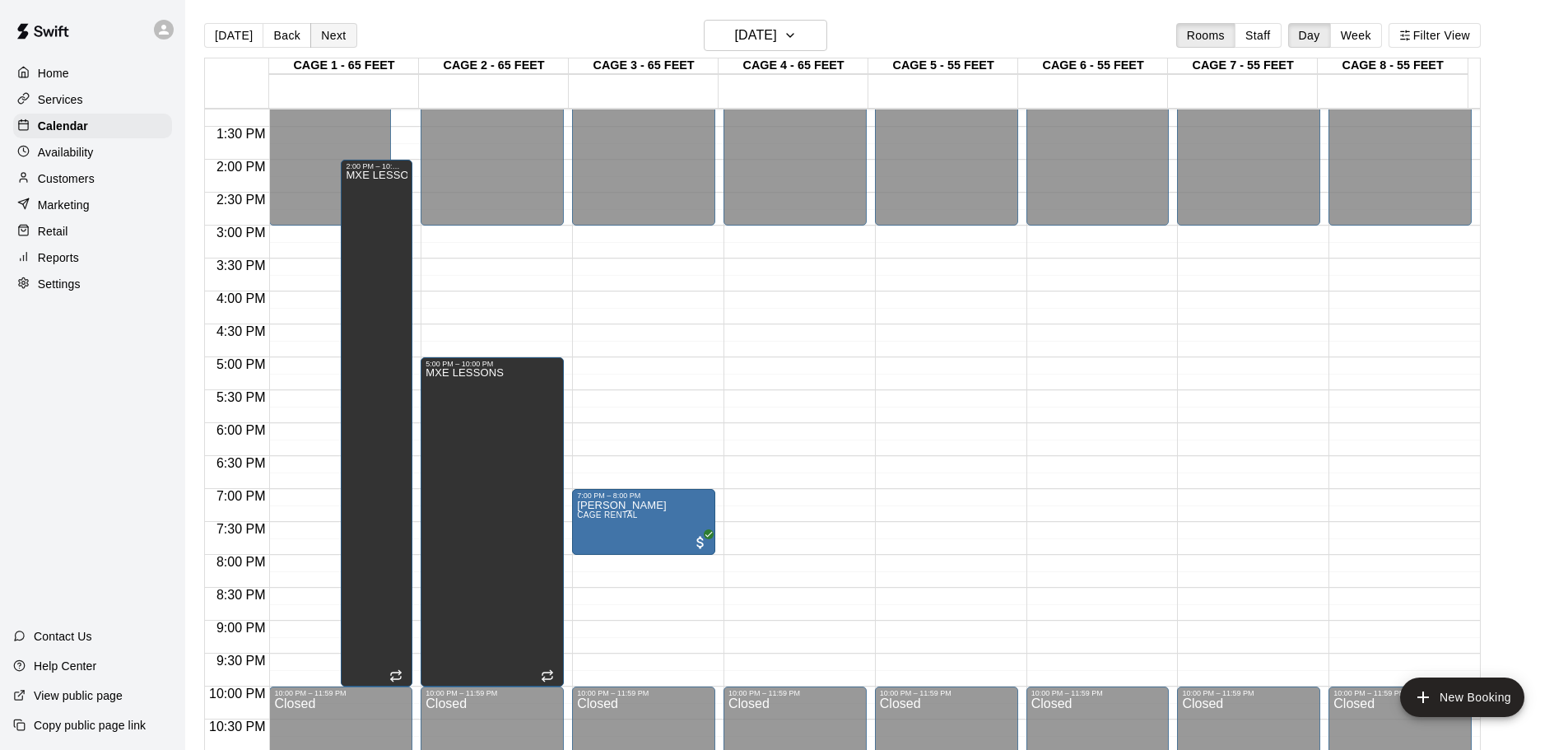
click at [328, 42] on button "Next" at bounding box center [333, 35] width 46 height 25
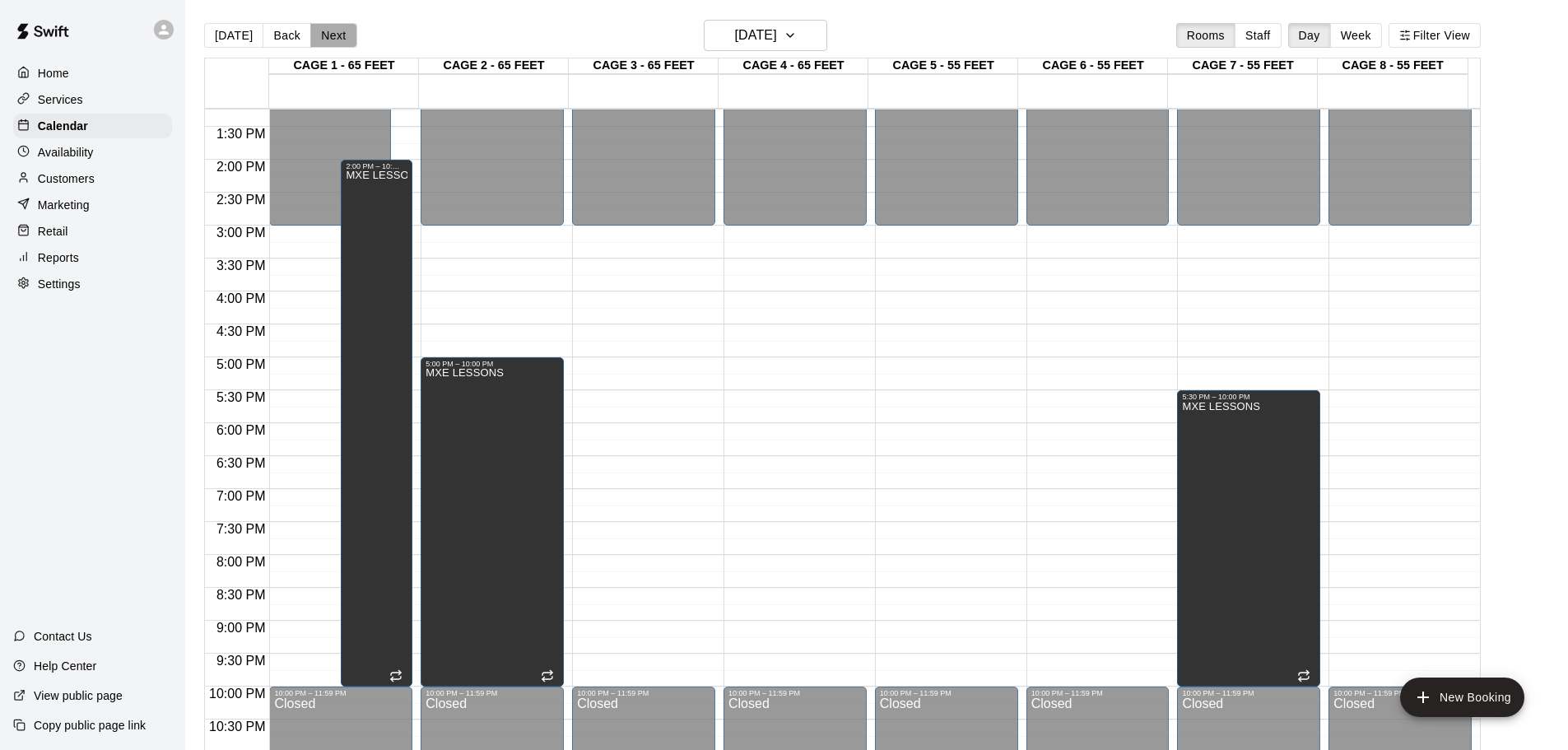
click at [328, 42] on button "Next" at bounding box center [333, 35] width 46 height 25
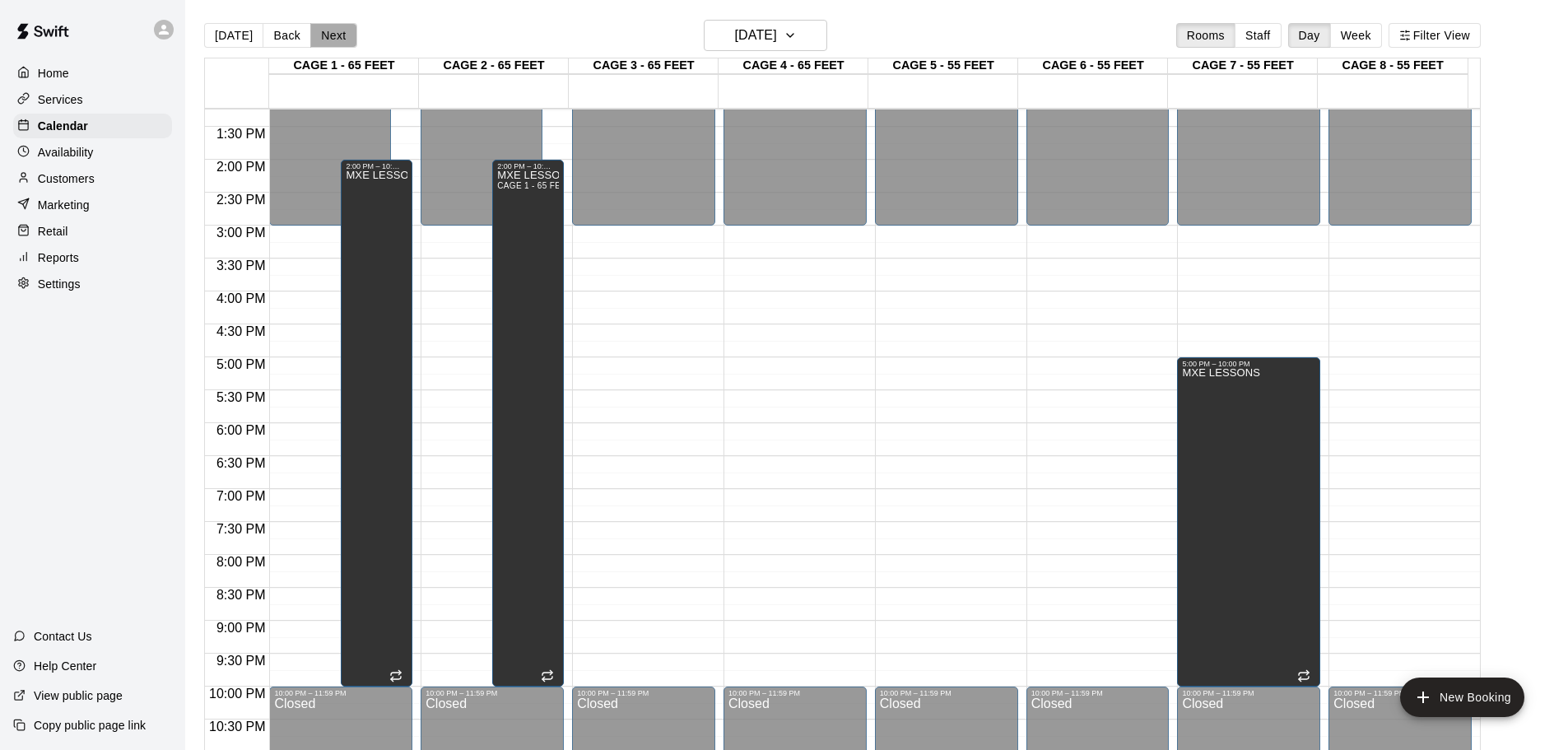
click at [328, 42] on button "Next" at bounding box center [333, 35] width 46 height 25
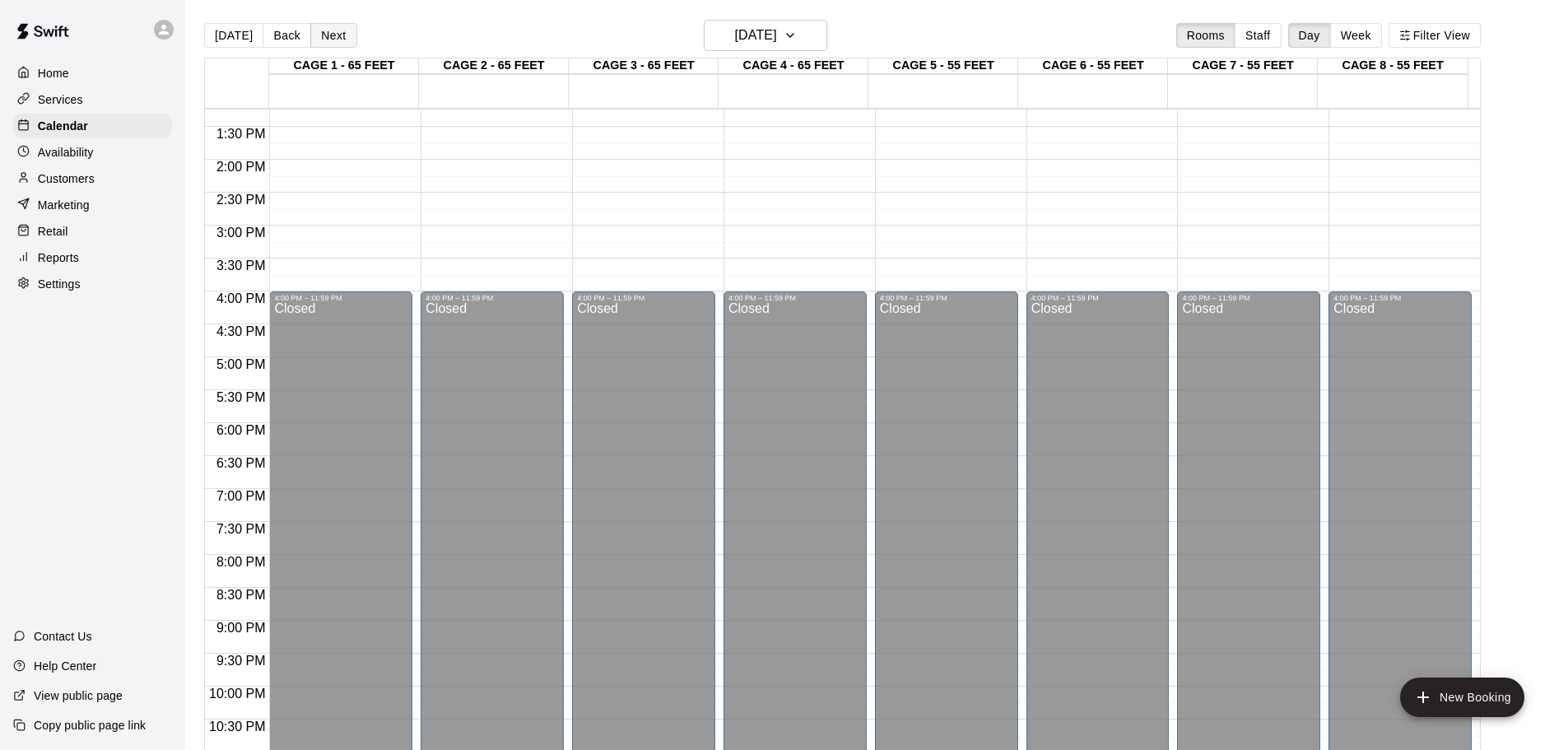
click at [328, 42] on button "Next" at bounding box center [333, 35] width 46 height 25
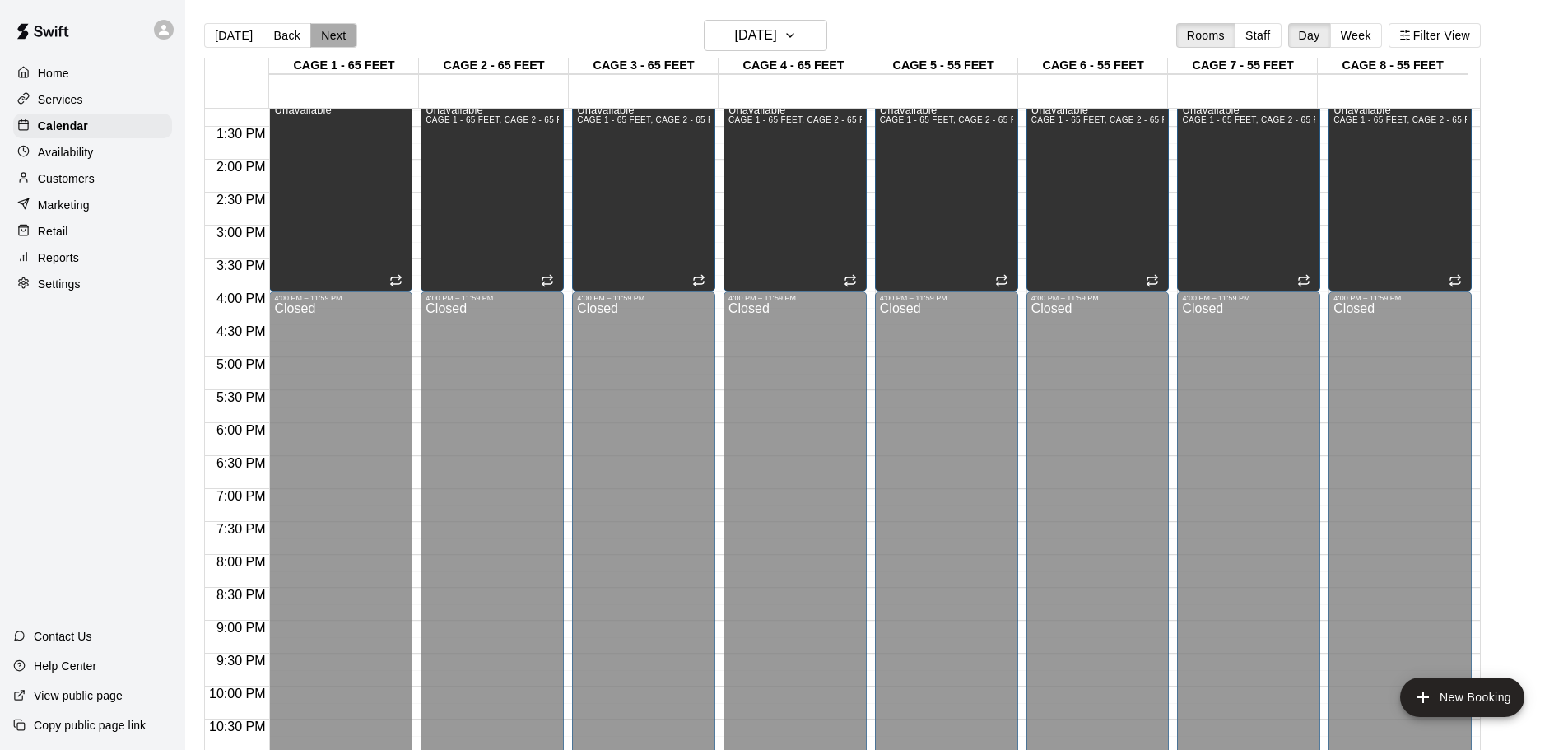
click at [328, 42] on button "Next" at bounding box center [333, 35] width 46 height 25
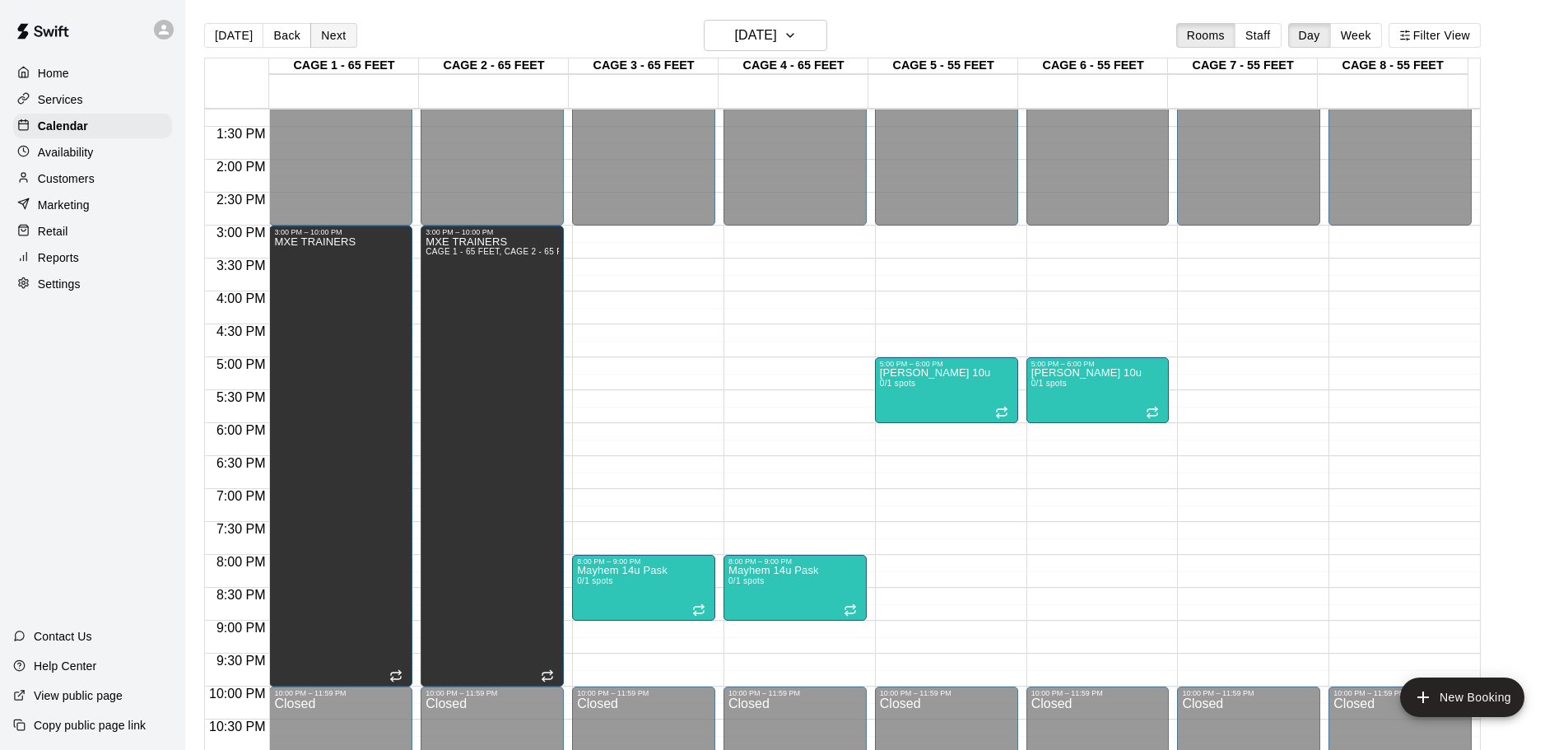
click at [328, 42] on button "Next" at bounding box center [333, 35] width 46 height 25
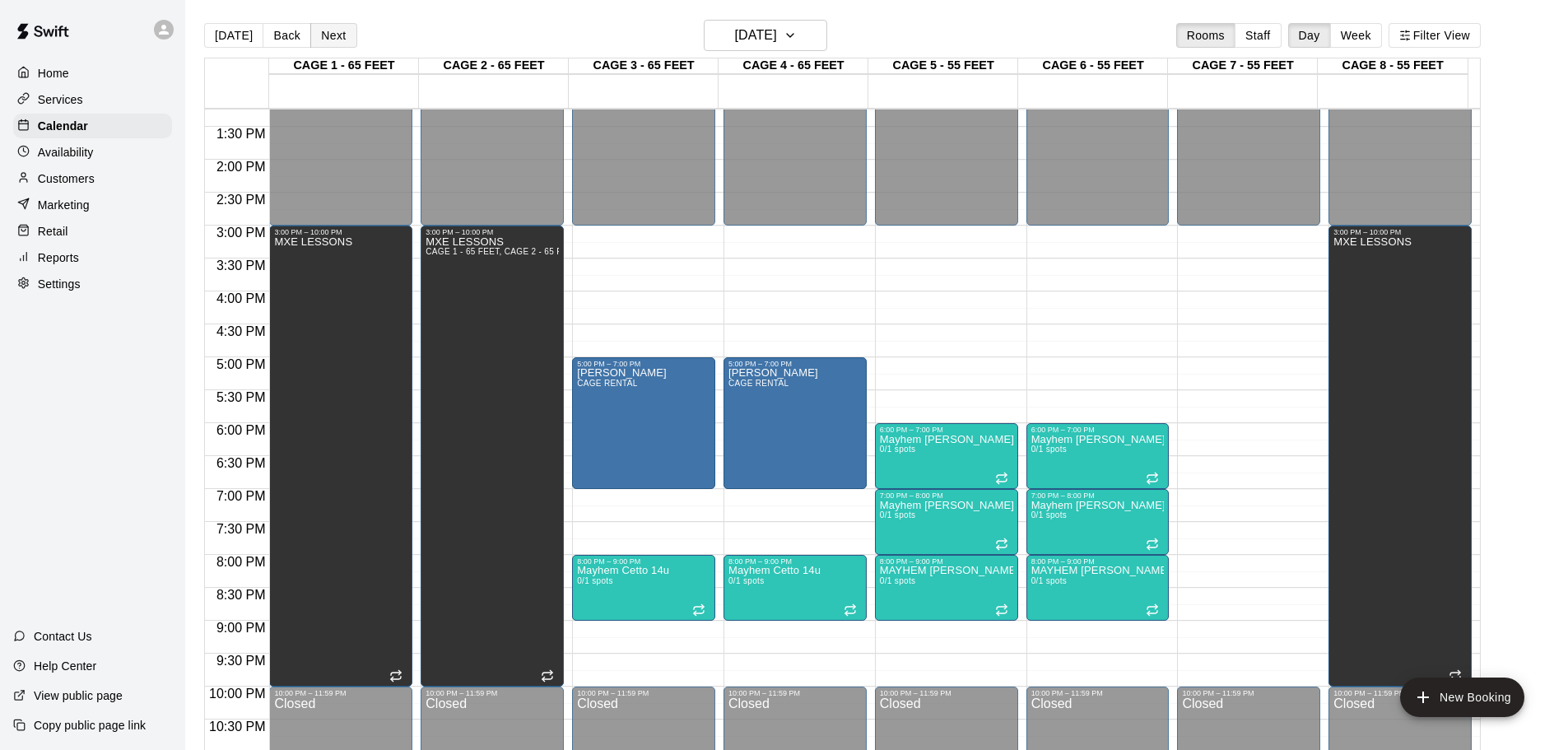
click at [328, 42] on button "Next" at bounding box center [333, 35] width 46 height 25
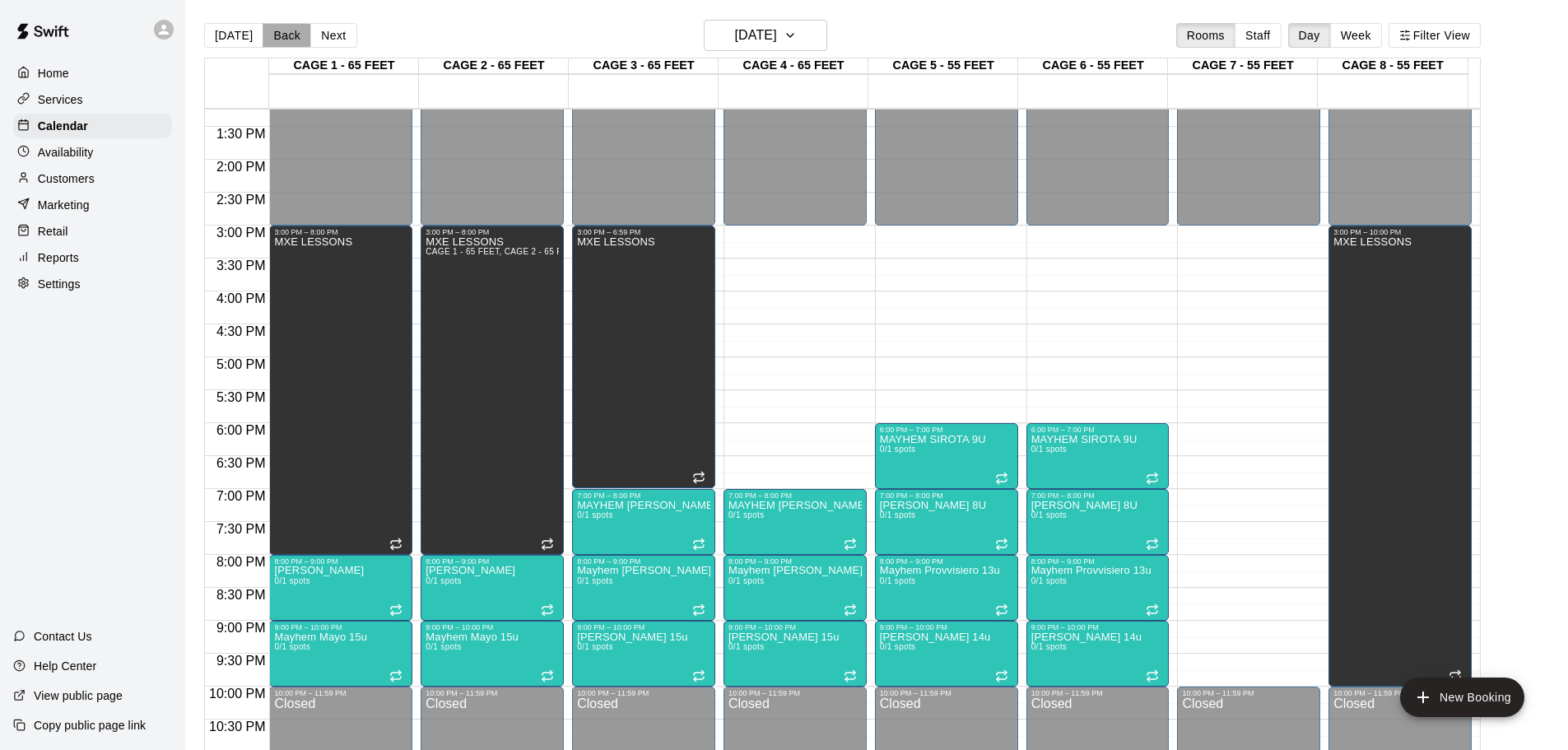
click at [290, 42] on button "Back" at bounding box center [287, 35] width 49 height 25
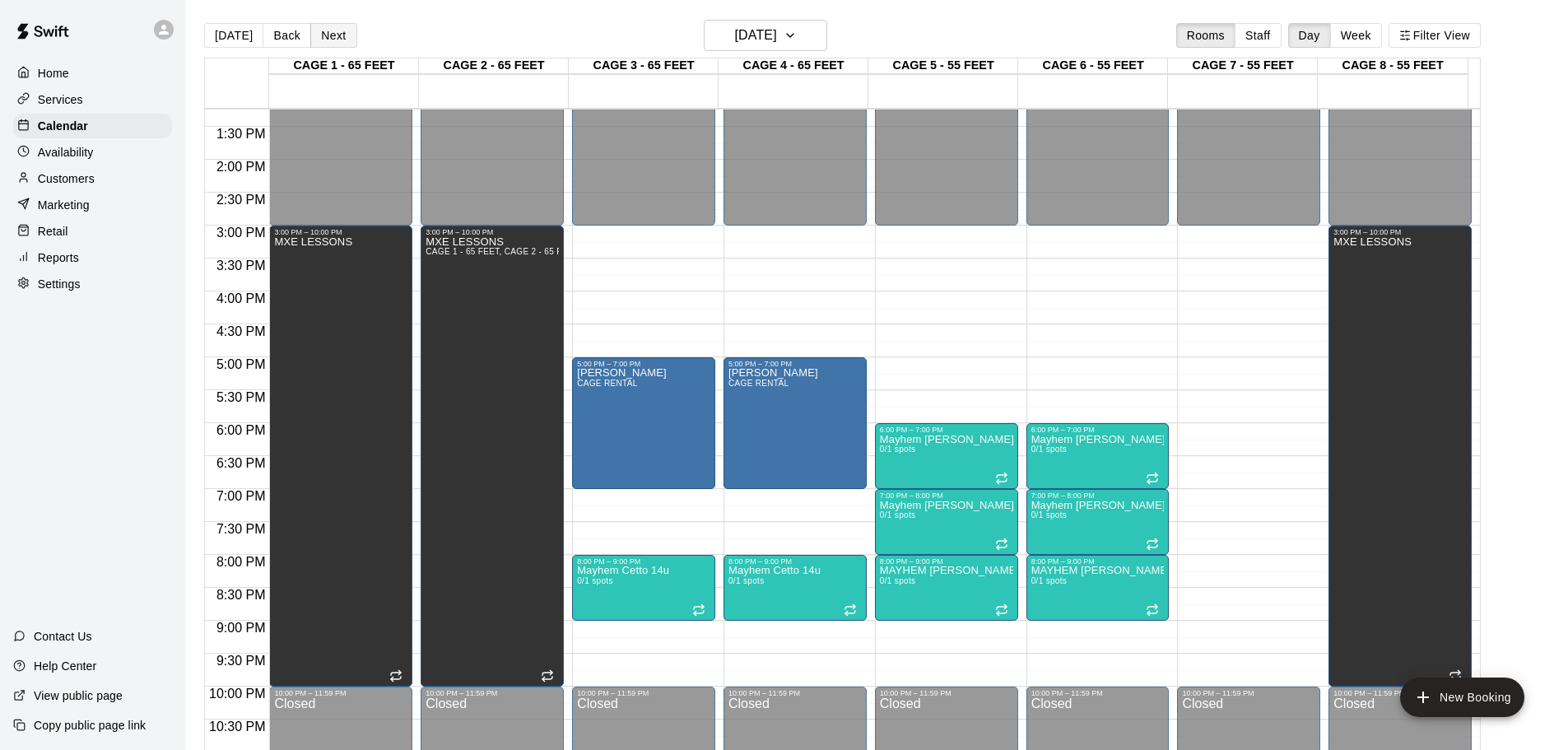
click at [332, 33] on button "Next" at bounding box center [333, 35] width 46 height 25
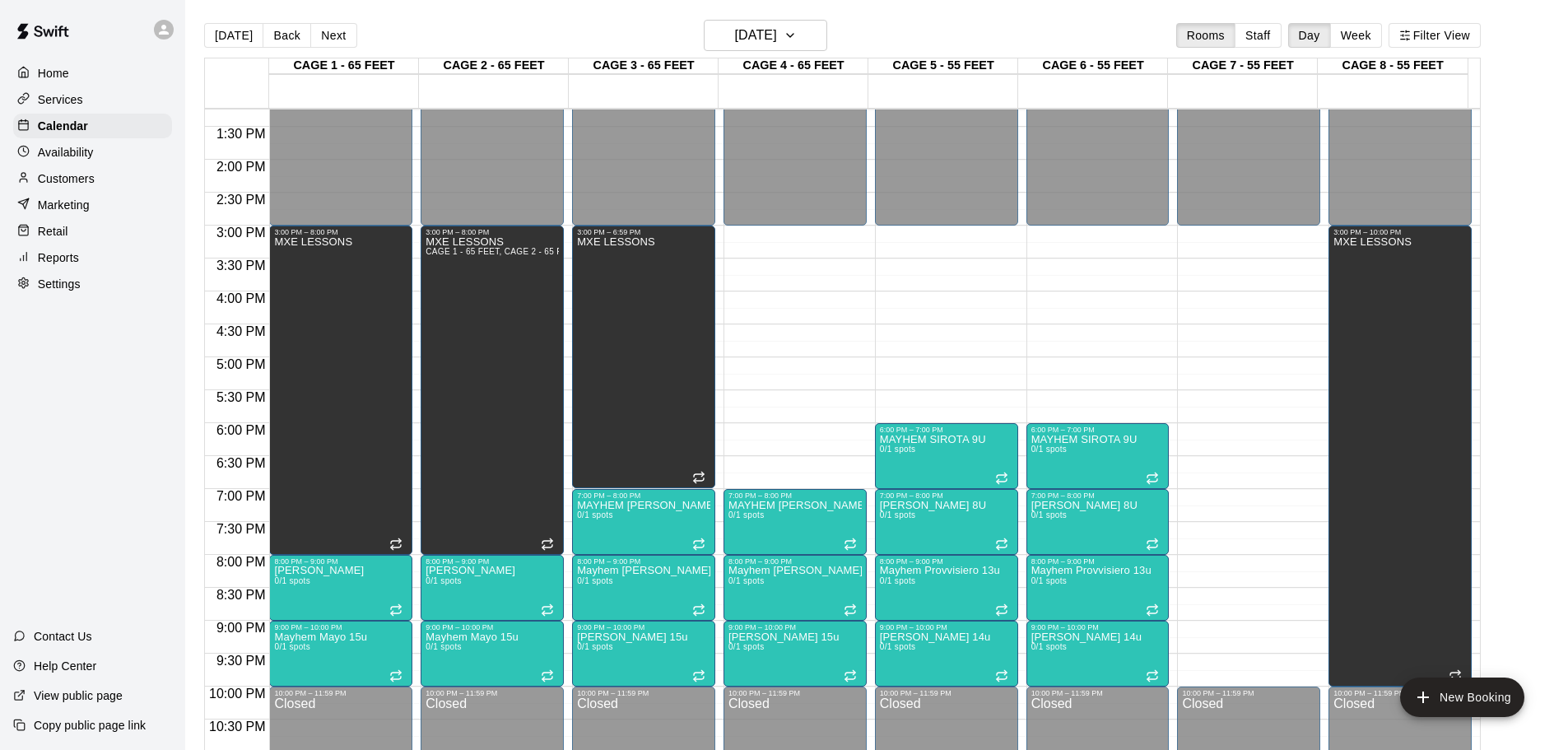
click at [337, 35] on button "Next" at bounding box center [333, 35] width 46 height 25
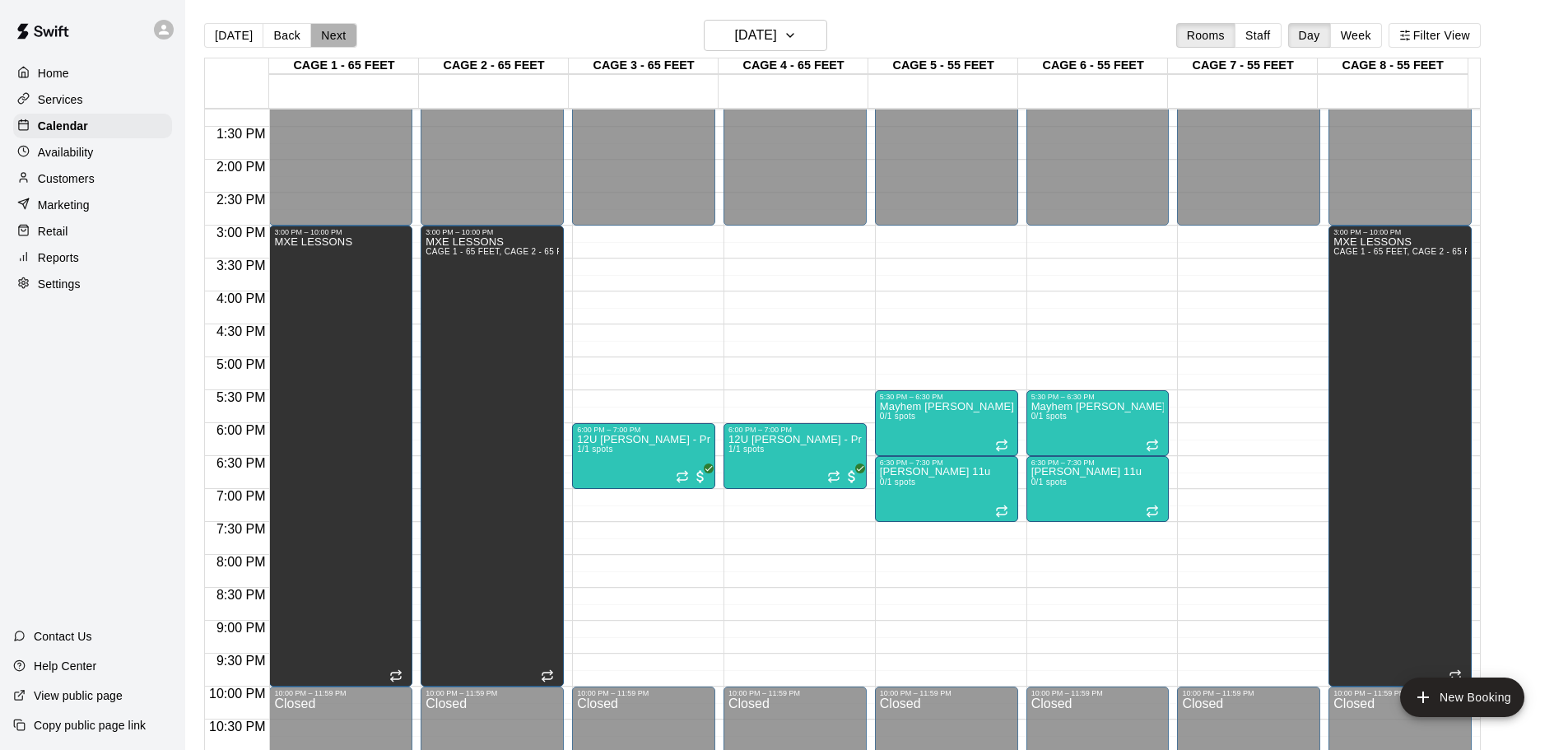
click at [334, 39] on button "Next" at bounding box center [333, 35] width 46 height 25
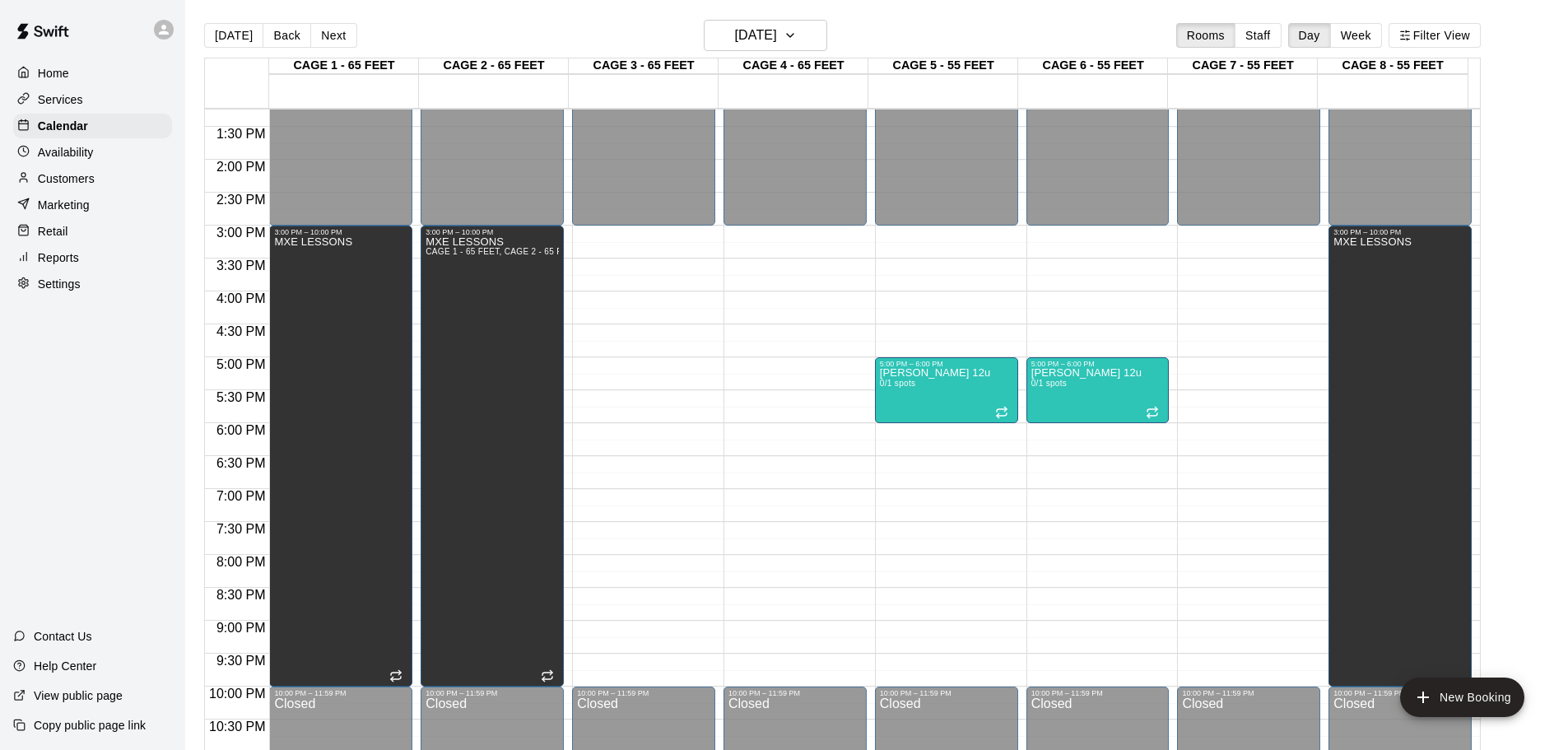
drag, startPoint x: 217, startPoint y: 35, endPoint x: 591, endPoint y: 75, distance: 376.1
click at [217, 36] on button "[DATE]" at bounding box center [233, 35] width 59 height 25
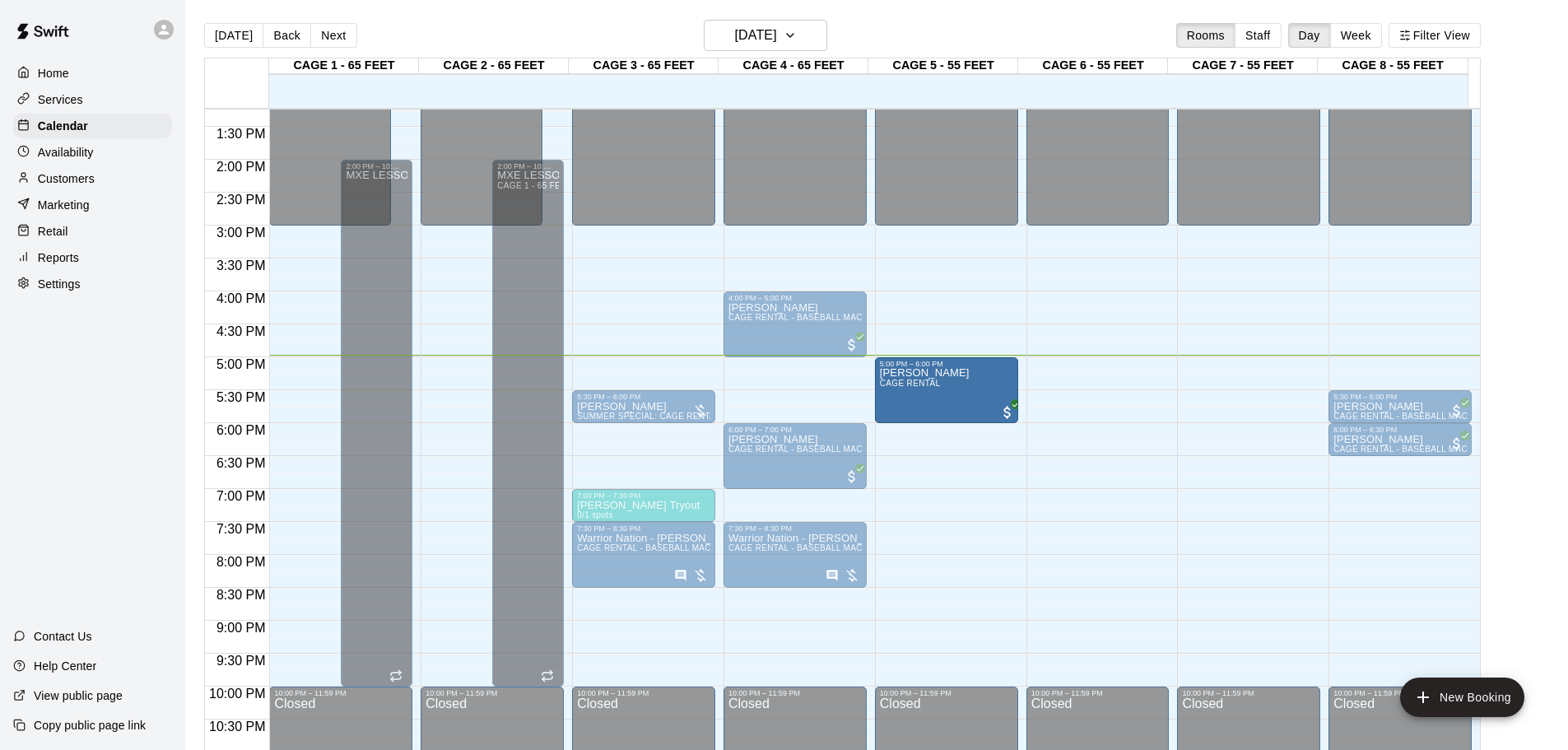
drag, startPoint x: 782, startPoint y: 367, endPoint x: 897, endPoint y: 376, distance: 115.4
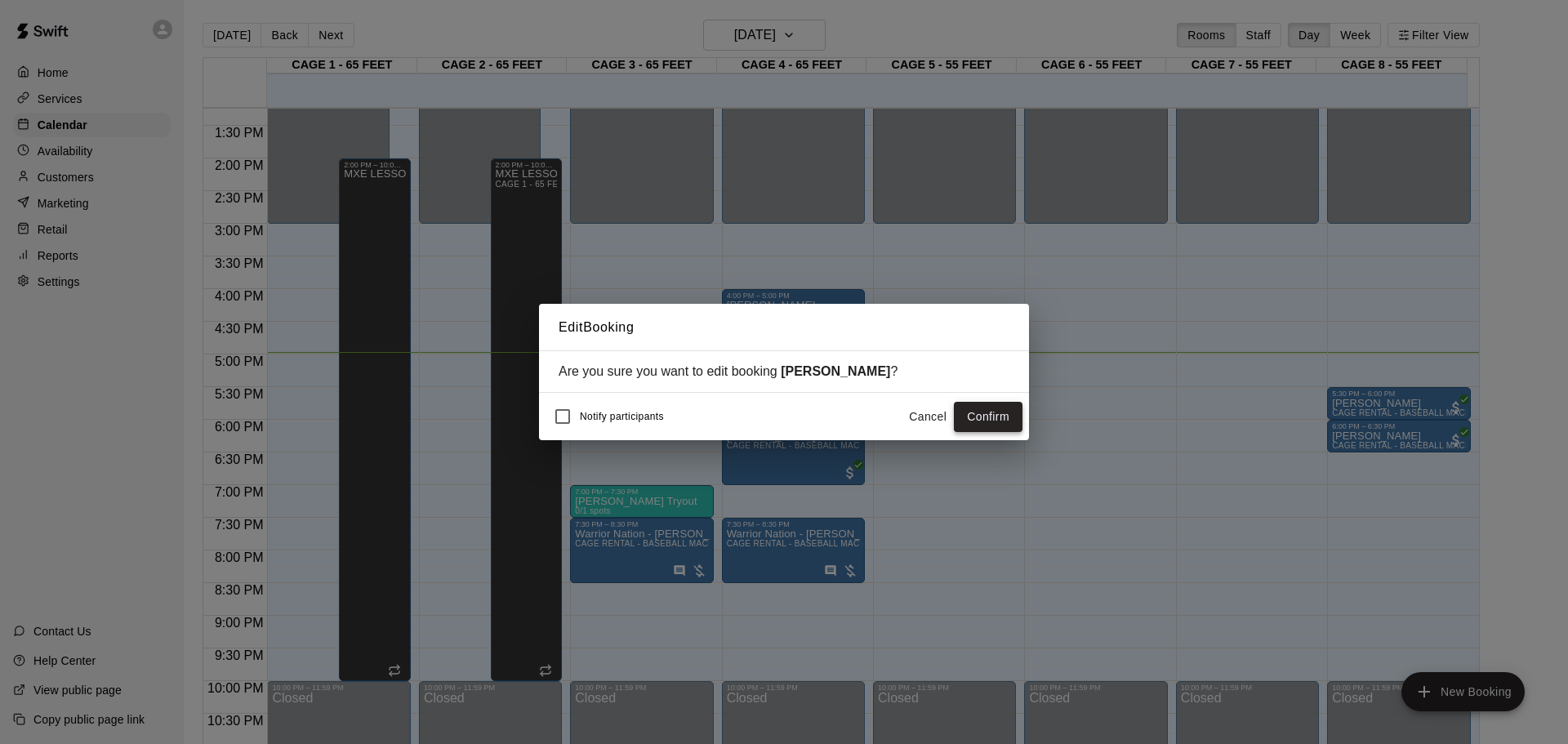
click at [1008, 425] on button "Confirm" at bounding box center [987, 416] width 69 height 30
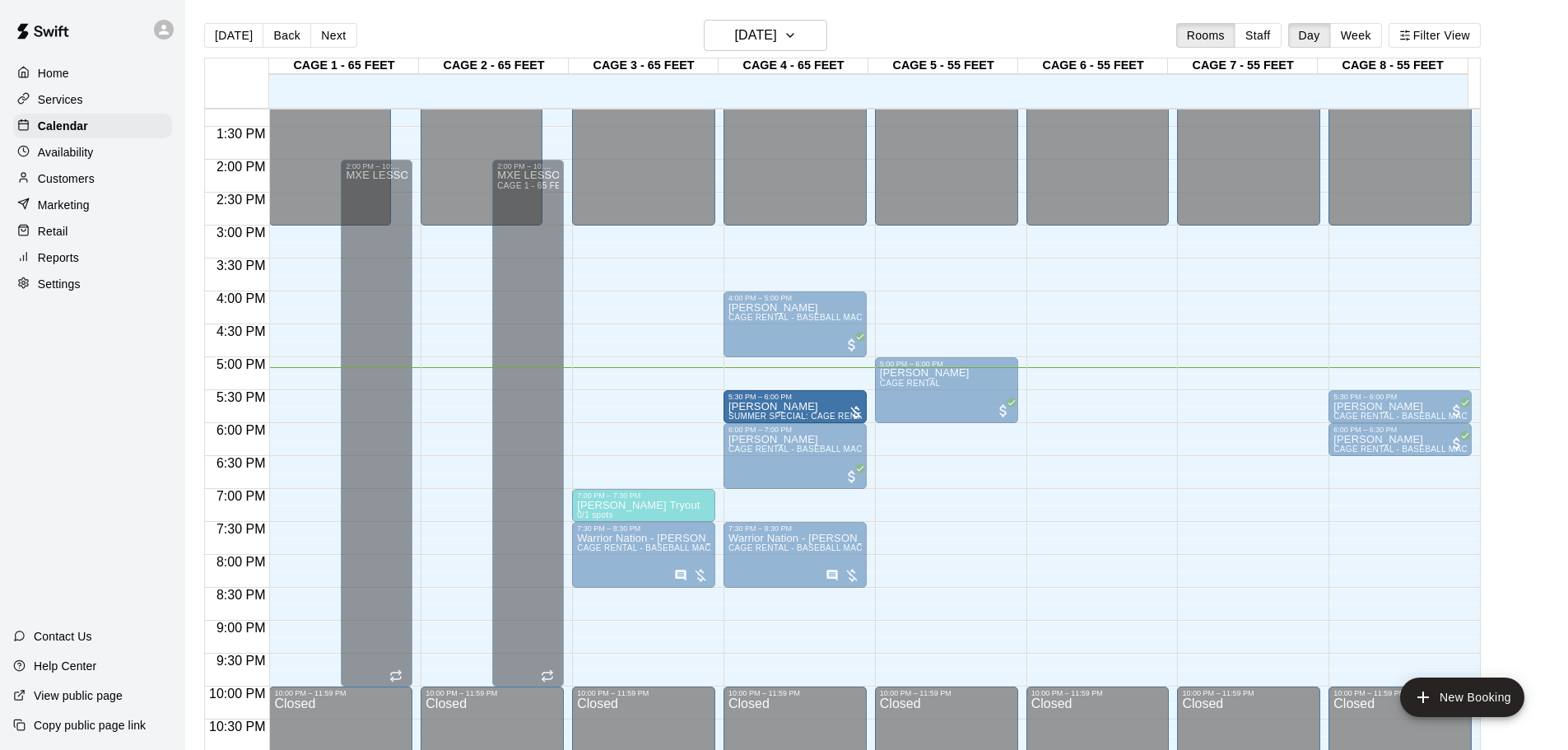
drag, startPoint x: 655, startPoint y: 409, endPoint x: 793, endPoint y: 411, distance: 138.0
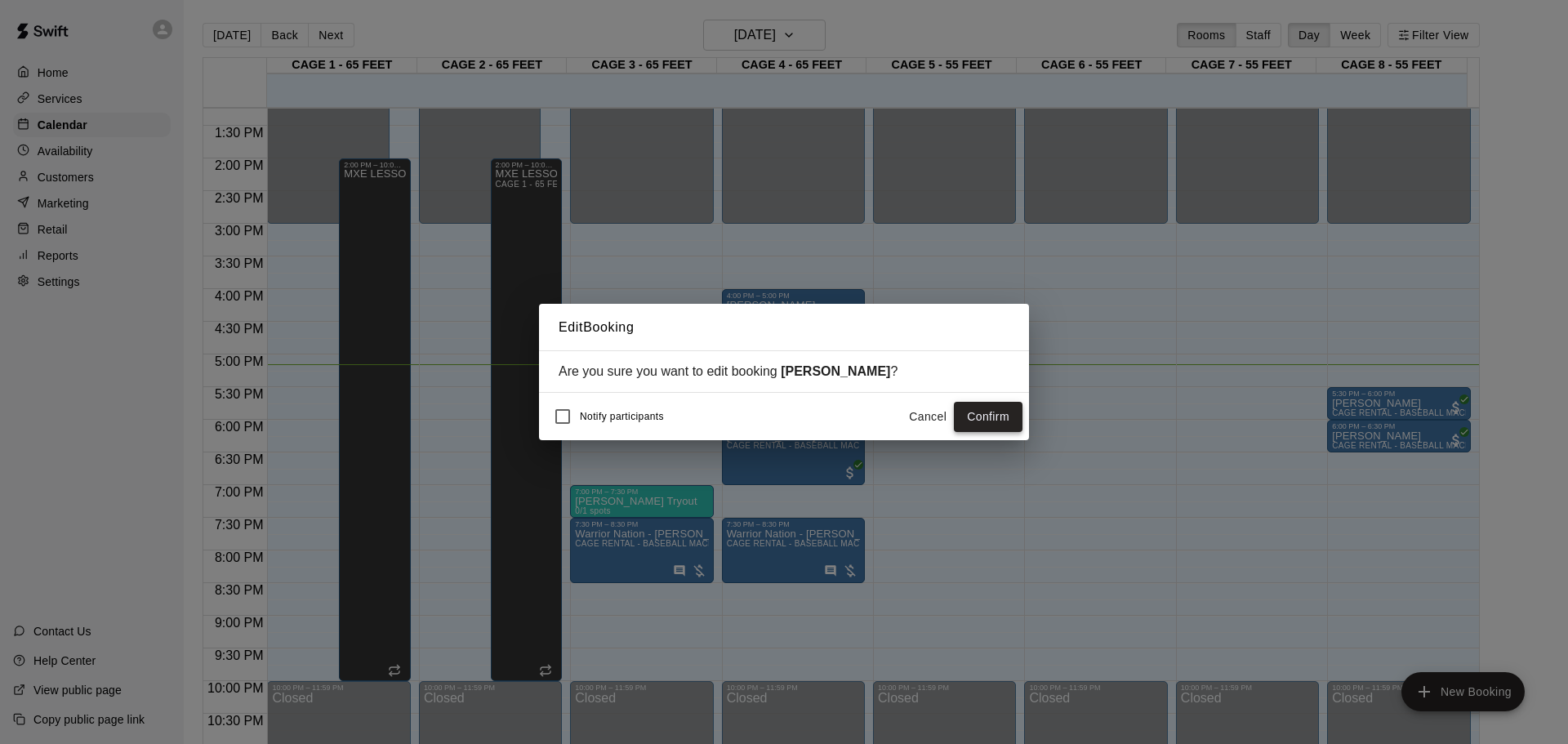
click at [994, 410] on button "Confirm" at bounding box center [987, 416] width 69 height 30
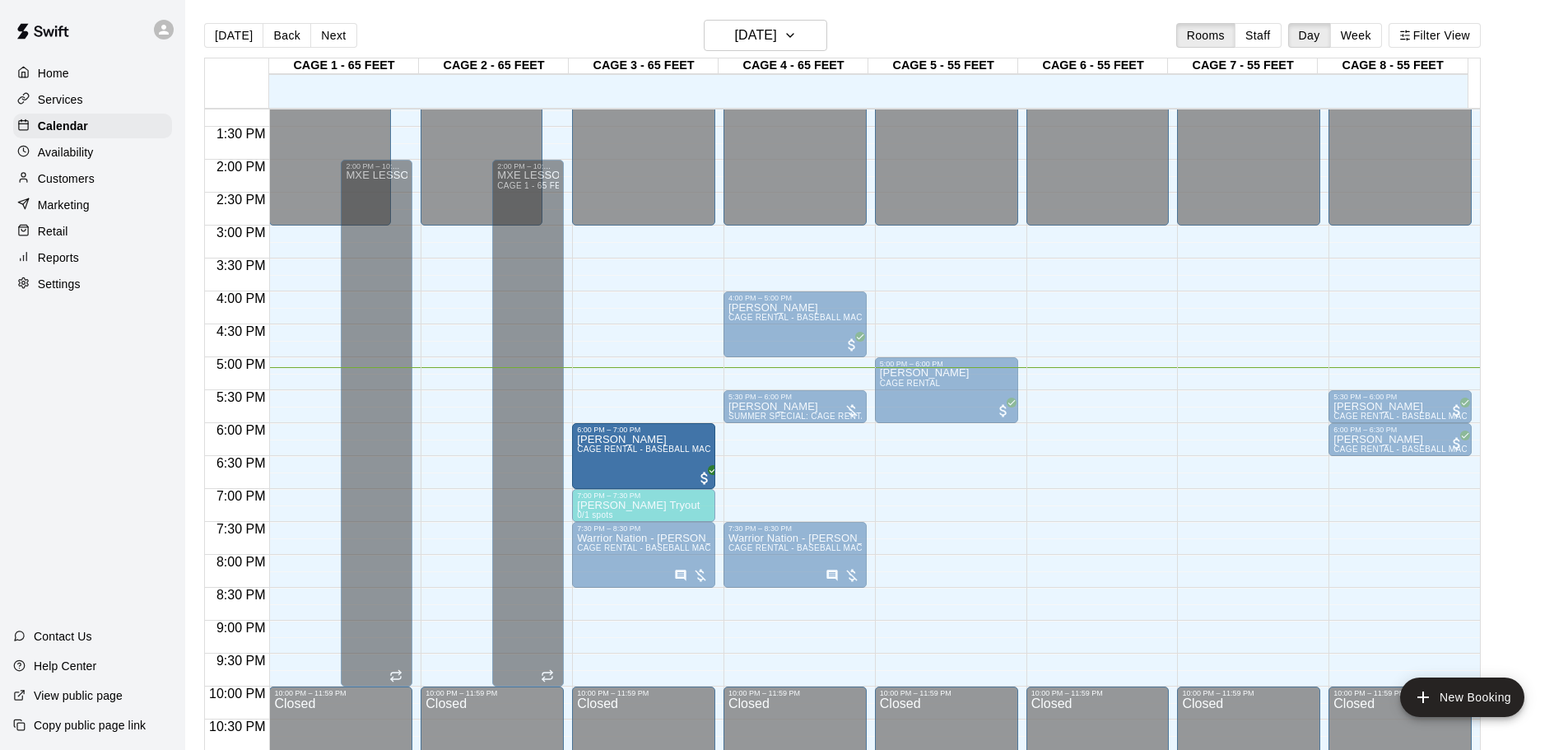
drag, startPoint x: 790, startPoint y: 437, endPoint x: 694, endPoint y: 441, distance: 96.1
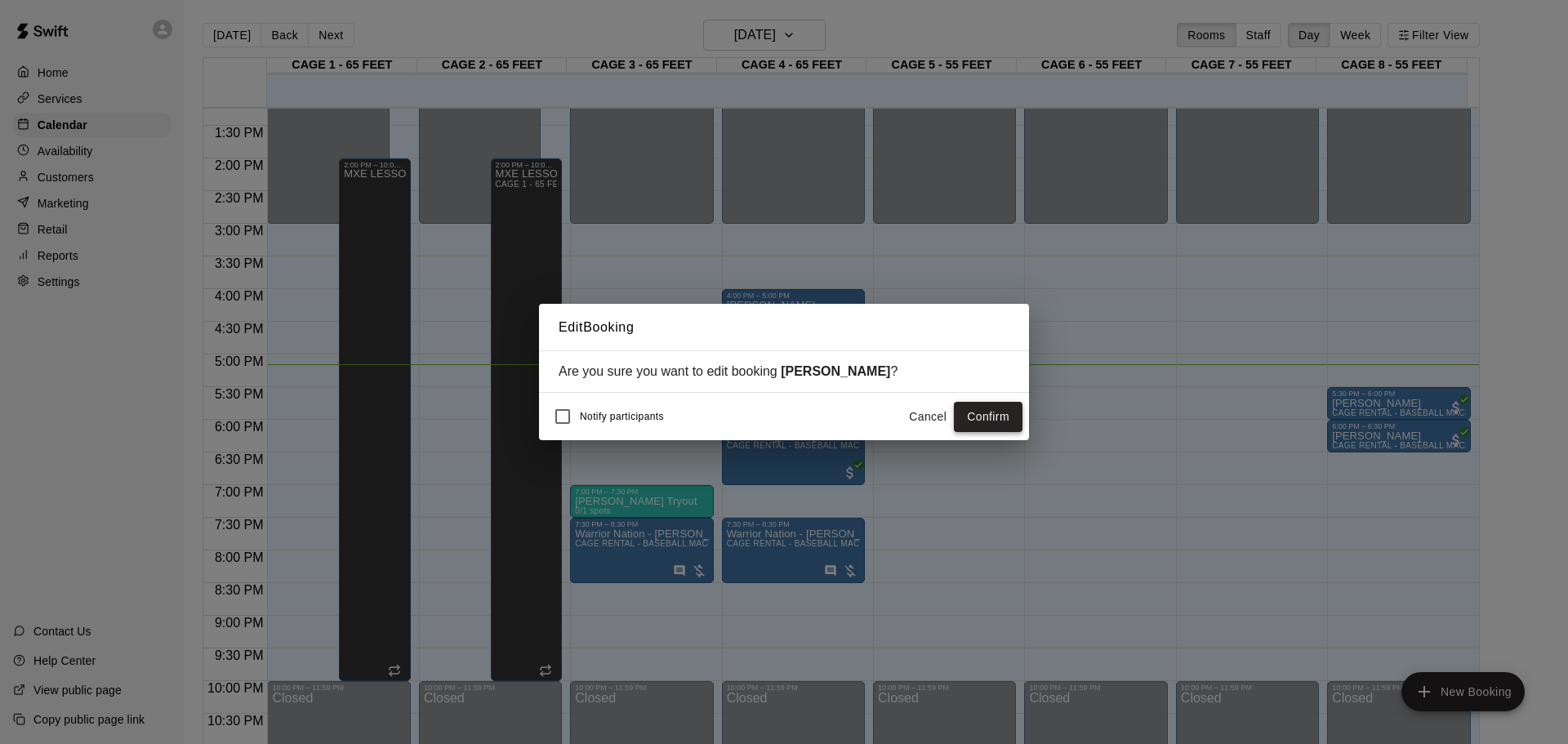
click at [997, 409] on button "Confirm" at bounding box center [987, 416] width 69 height 30
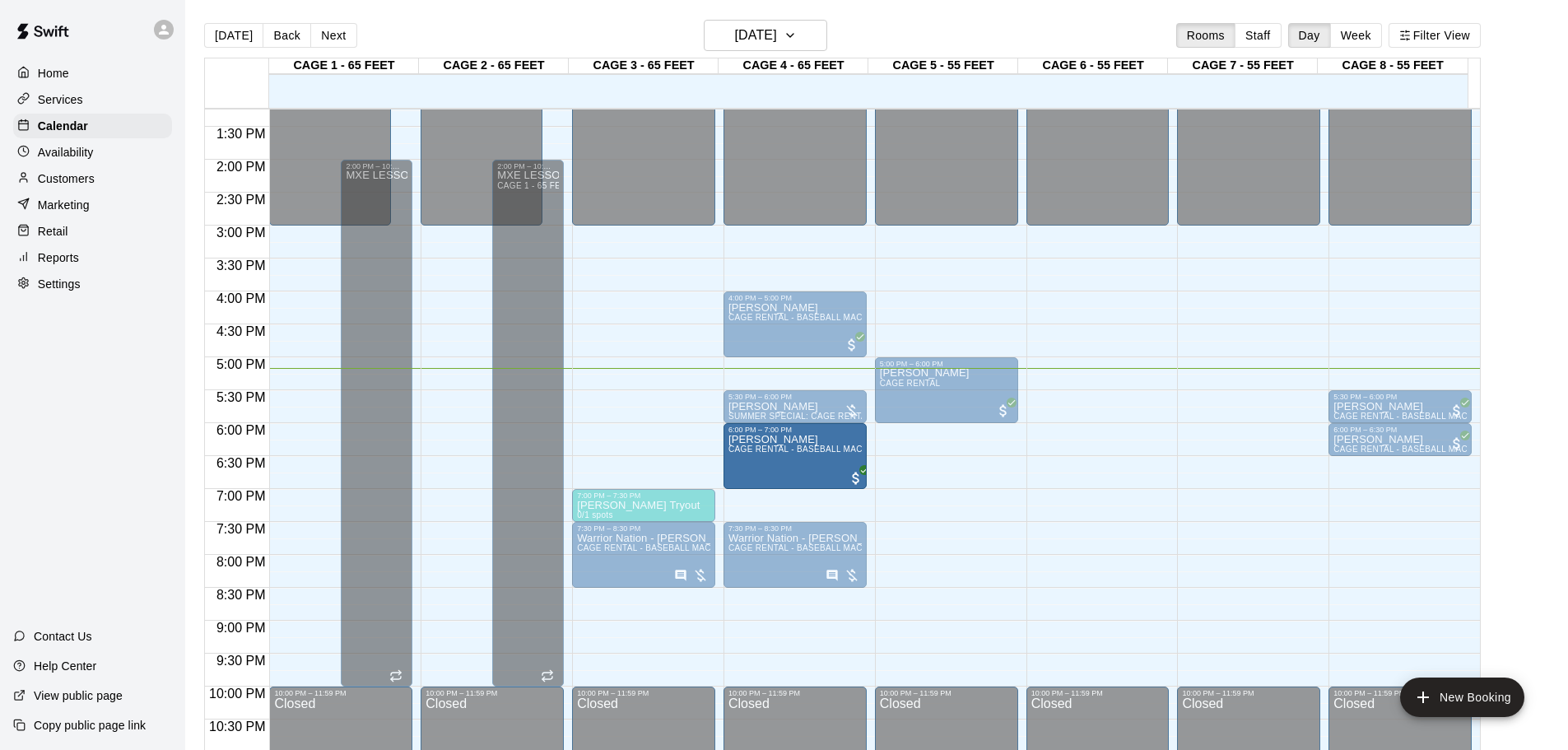
drag, startPoint x: 631, startPoint y: 434, endPoint x: 765, endPoint y: 448, distance: 134.7
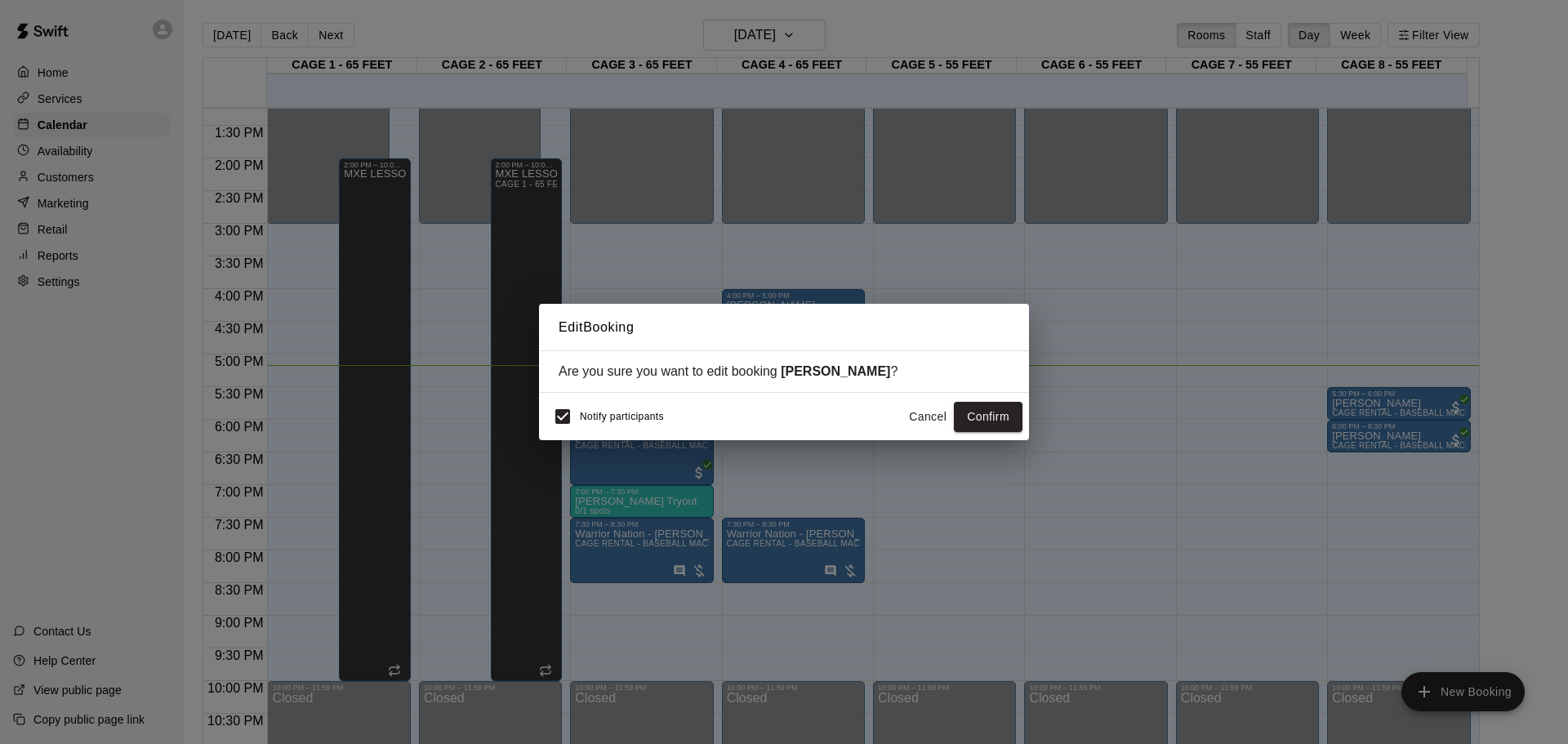
click at [546, 424] on div "Notify participants Cancel Confirm" at bounding box center [784, 416] width 490 height 48
click at [983, 420] on button "Confirm" at bounding box center [987, 416] width 69 height 30
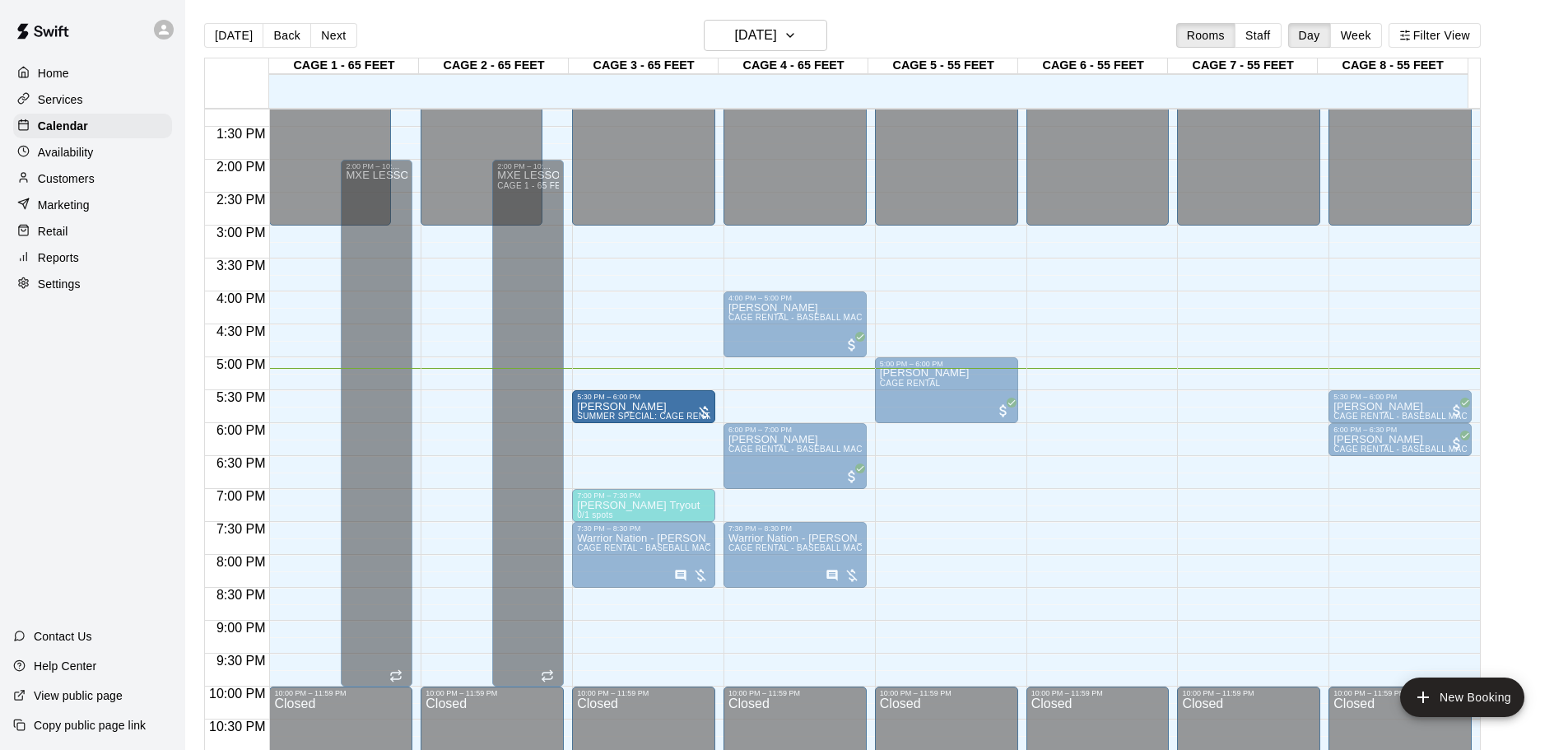
drag, startPoint x: 768, startPoint y: 398, endPoint x: 650, endPoint y: 411, distance: 118.7
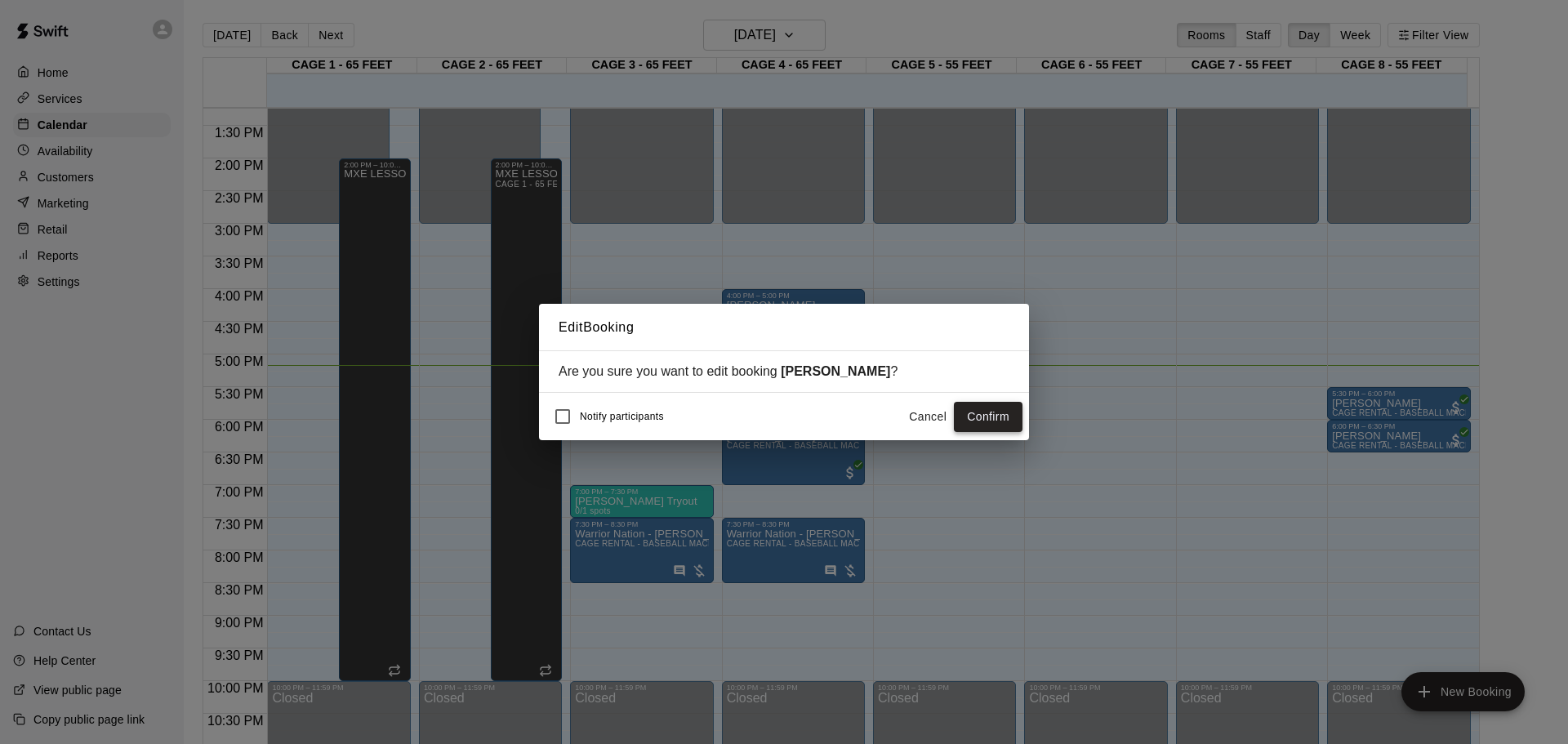
click at [970, 409] on button "Confirm" at bounding box center [987, 416] width 69 height 30
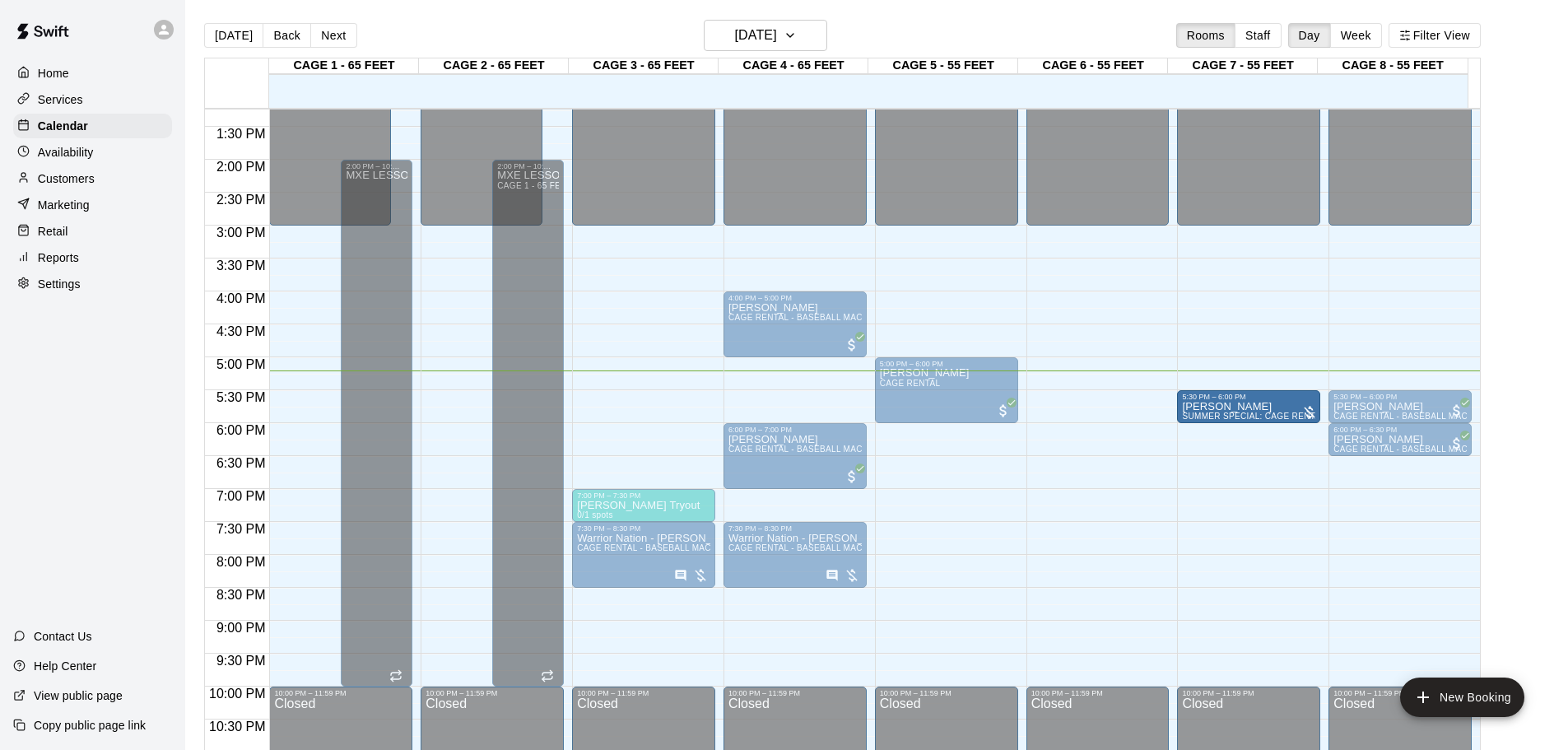
drag, startPoint x: 617, startPoint y: 398, endPoint x: 1223, endPoint y: 411, distance: 606.1
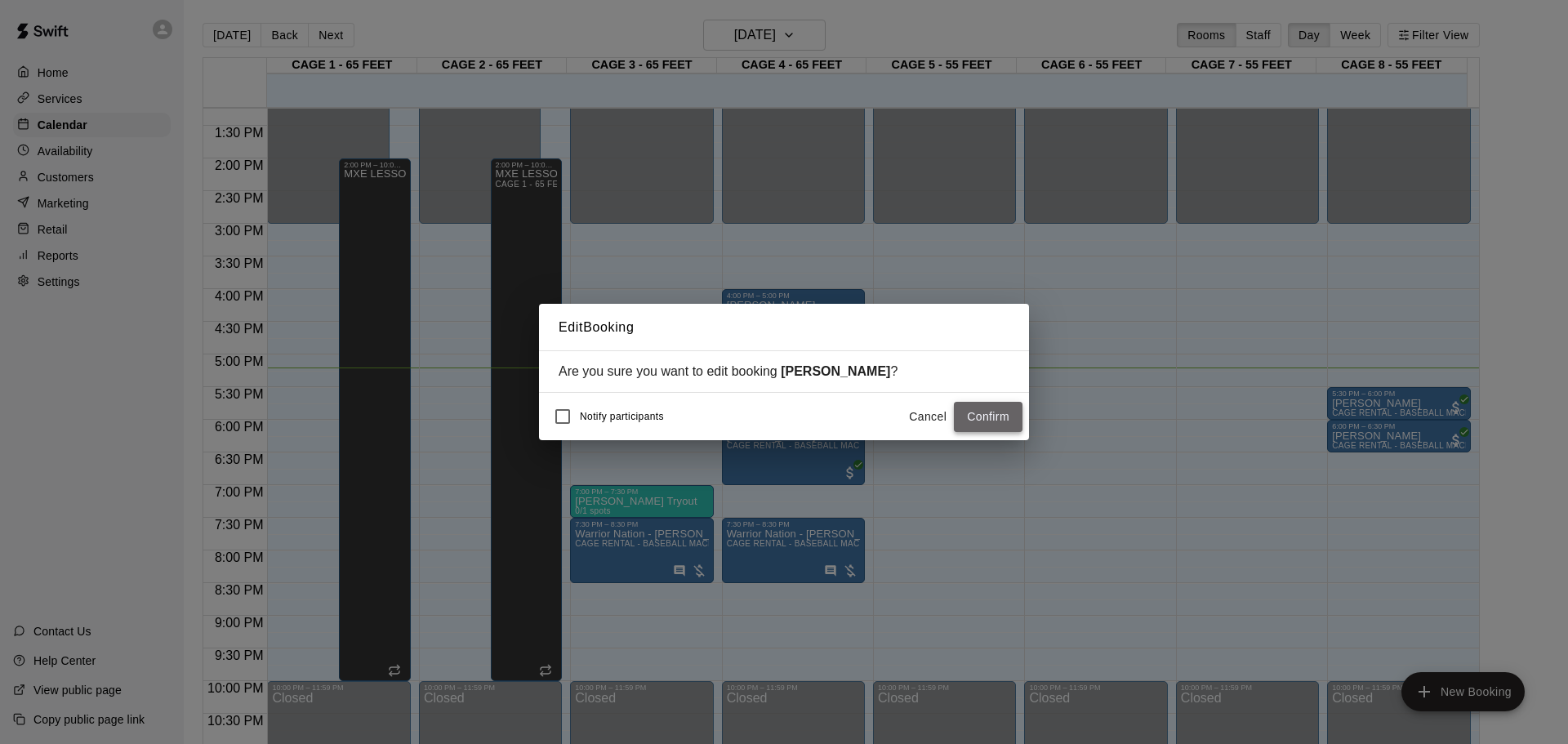
click at [980, 420] on button "Confirm" at bounding box center [987, 416] width 69 height 30
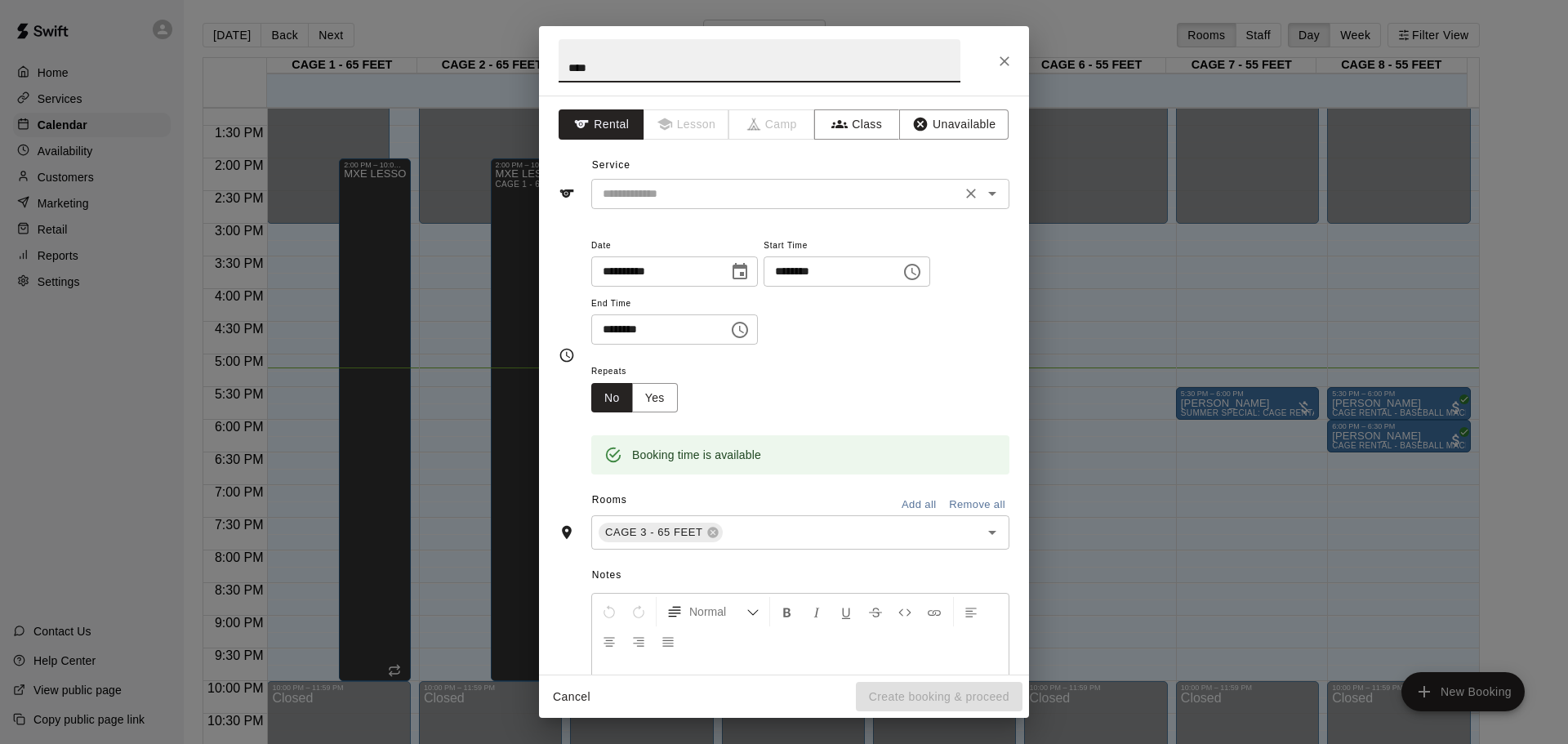
type input "****"
click at [701, 201] on input "text" at bounding box center [777, 194] width 360 height 20
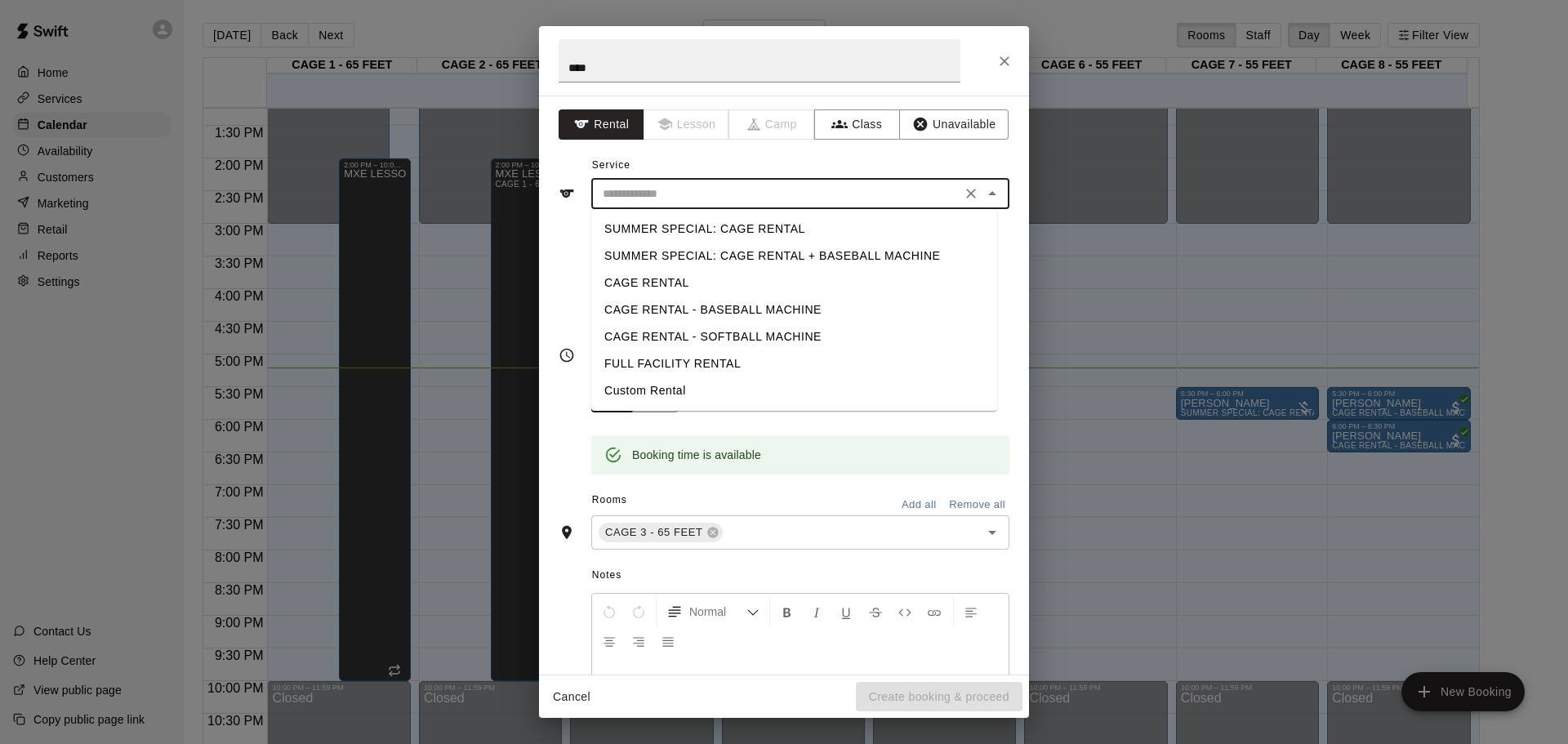
click at [672, 280] on li "CAGE RENTAL" at bounding box center [794, 283] width 406 height 27
type input "**********"
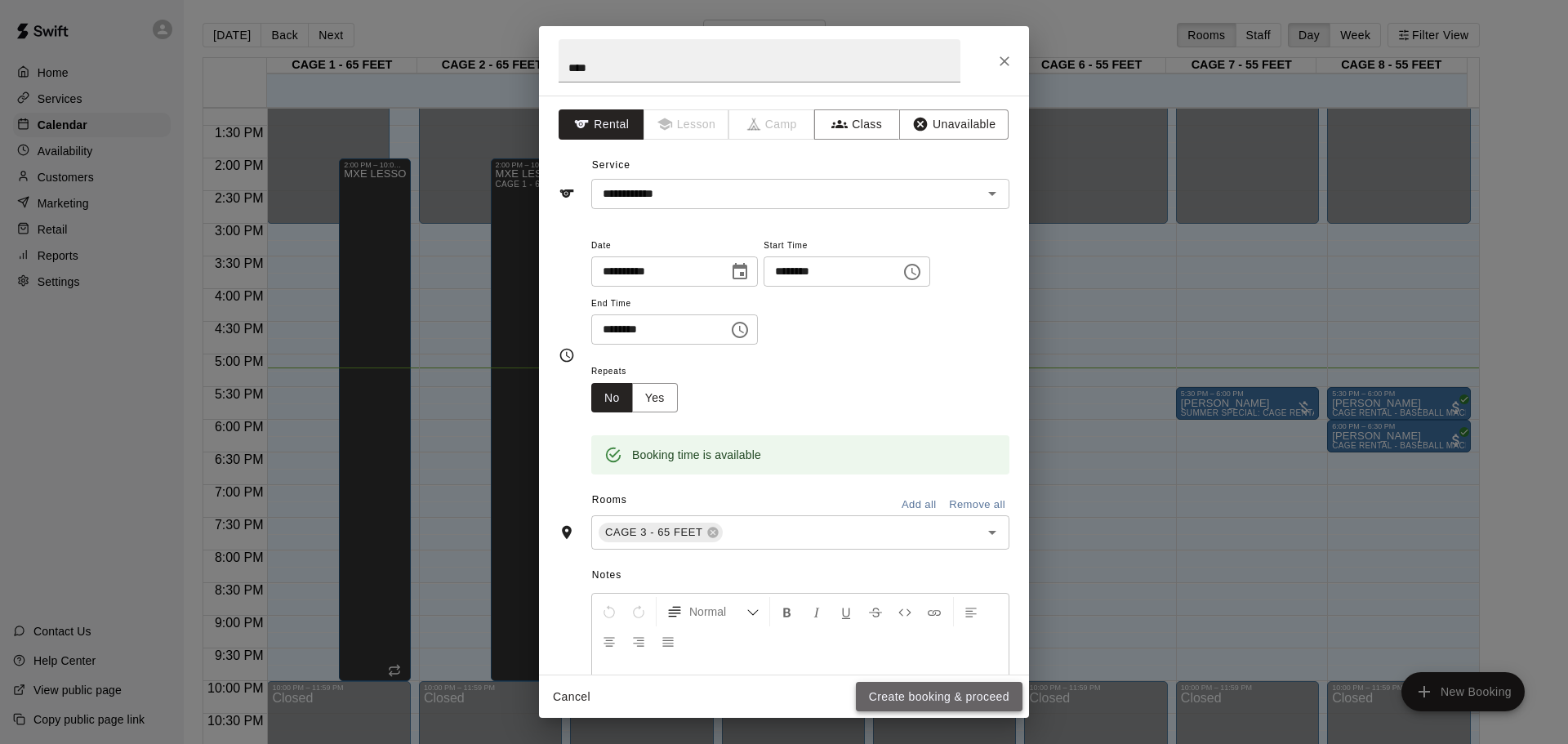
click at [909, 705] on button "Create booking & proceed" at bounding box center [939, 696] width 166 height 30
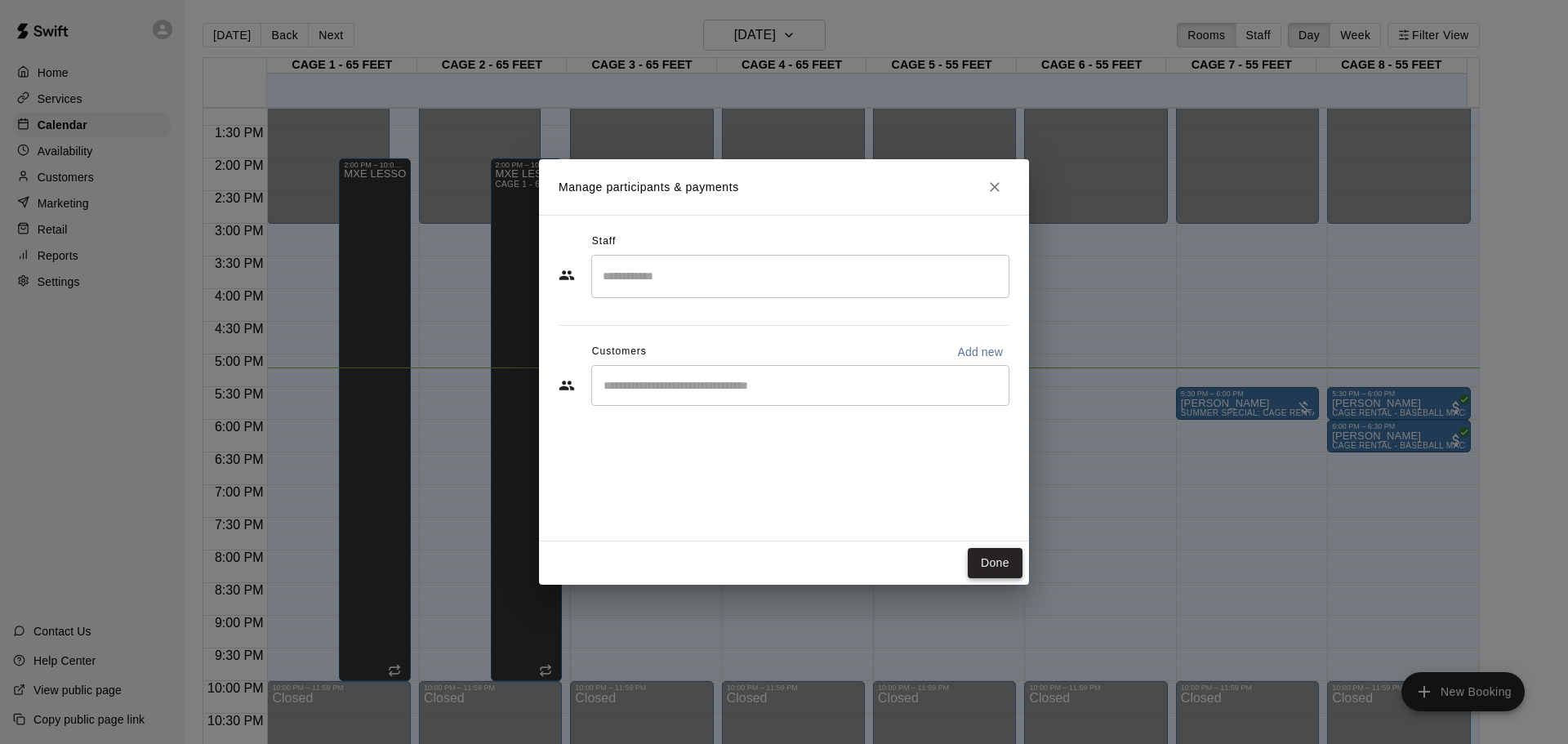
click at [972, 565] on button "Done" at bounding box center [995, 563] width 55 height 30
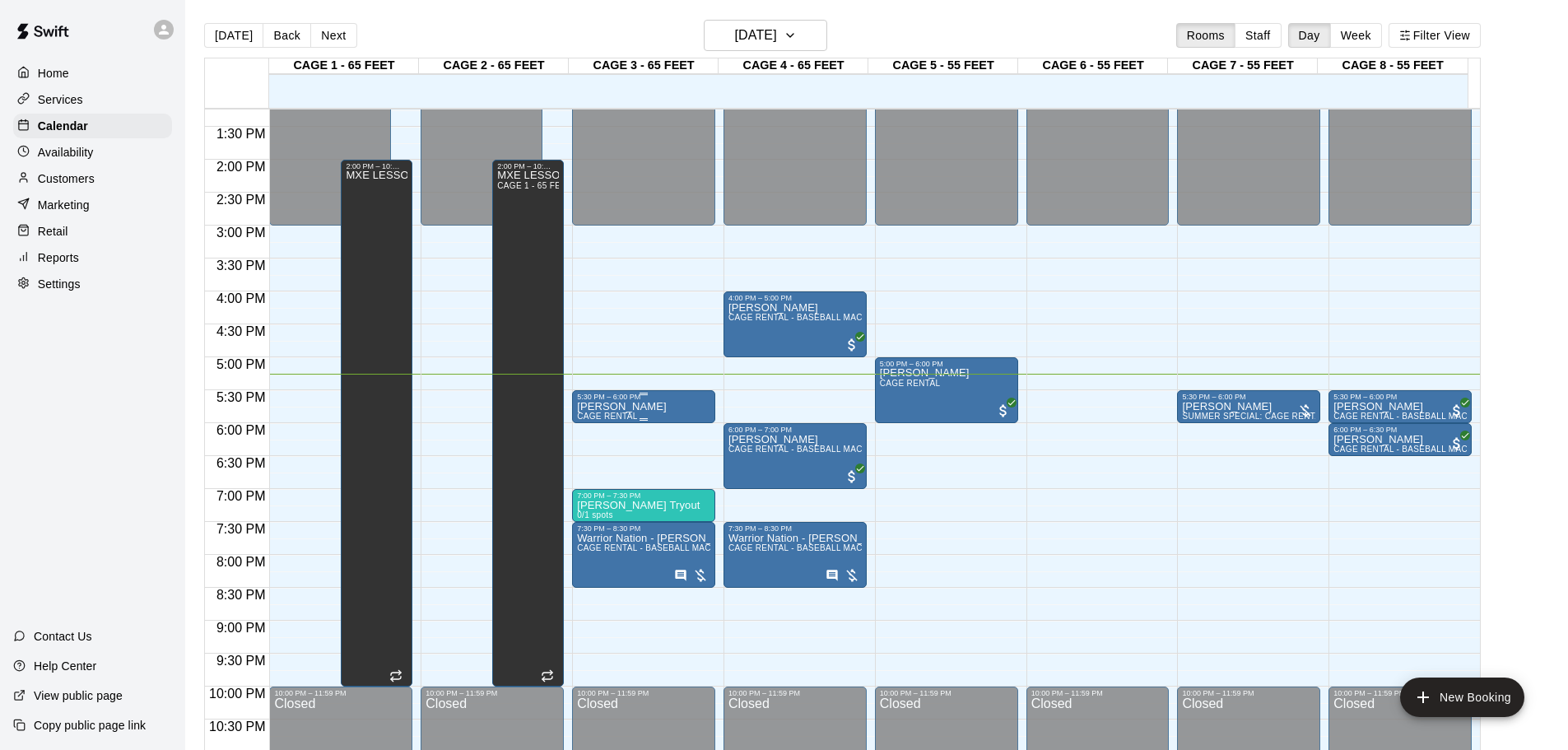
click at [594, 394] on div "5:30 PM – 6:00 PM [PERSON_NAME] CAGE RENTAL" at bounding box center [643, 407] width 143 height 33
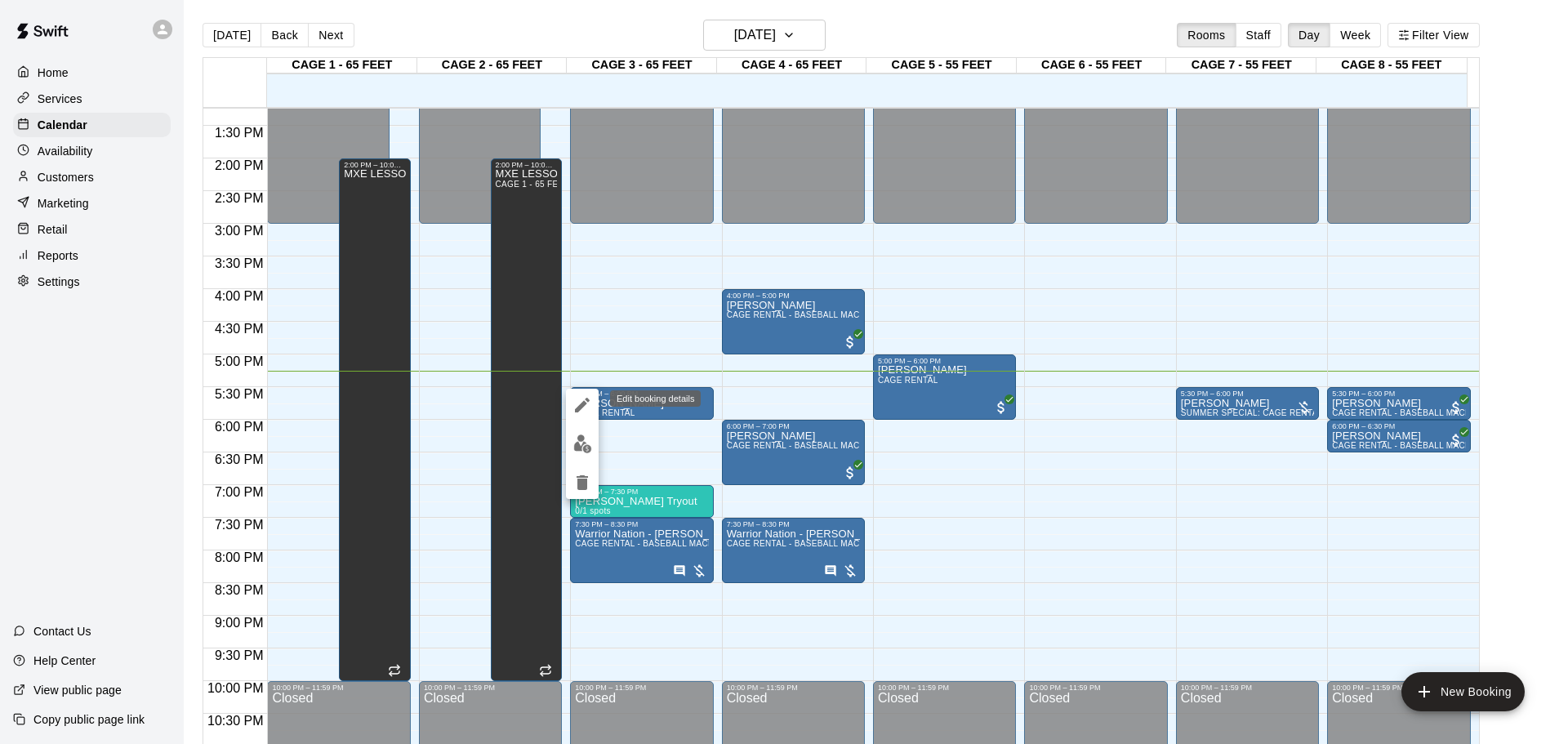
click at [586, 401] on icon "edit" at bounding box center [582, 404] width 19 height 19
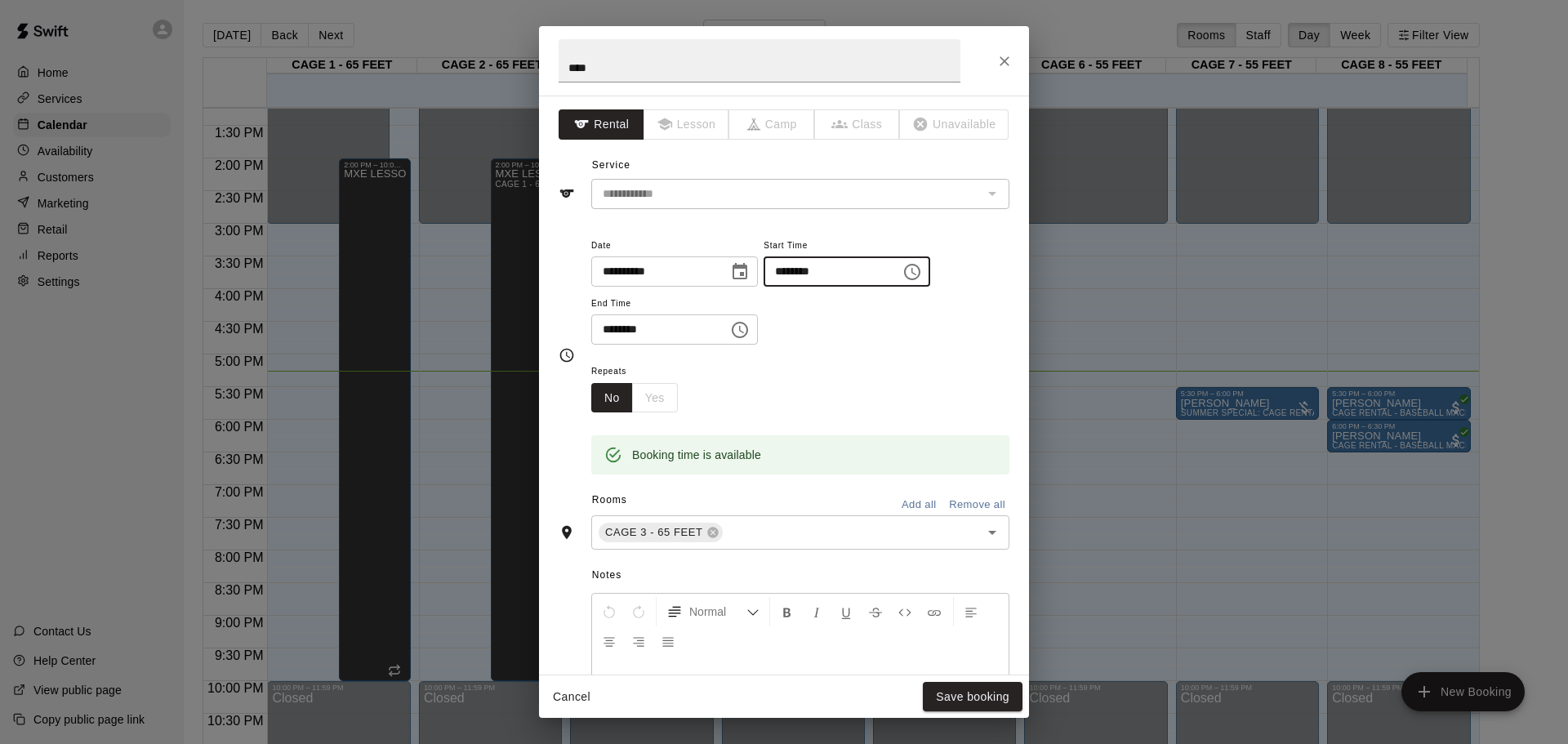
click at [824, 274] on input "********" at bounding box center [826, 271] width 125 height 30
type input "********"
click at [952, 691] on button "Save booking" at bounding box center [972, 696] width 100 height 30
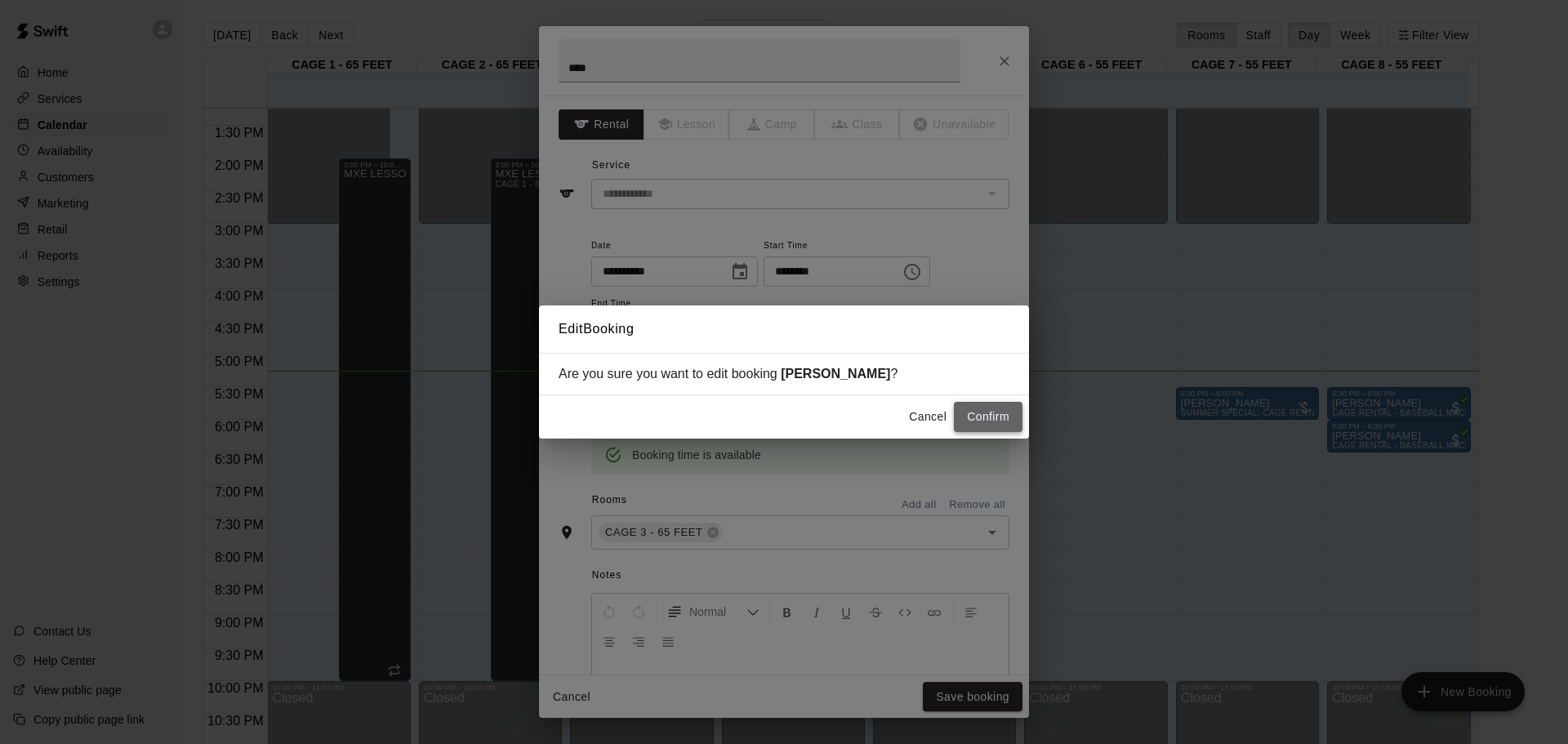
click at [964, 424] on button "Confirm" at bounding box center [987, 416] width 69 height 30
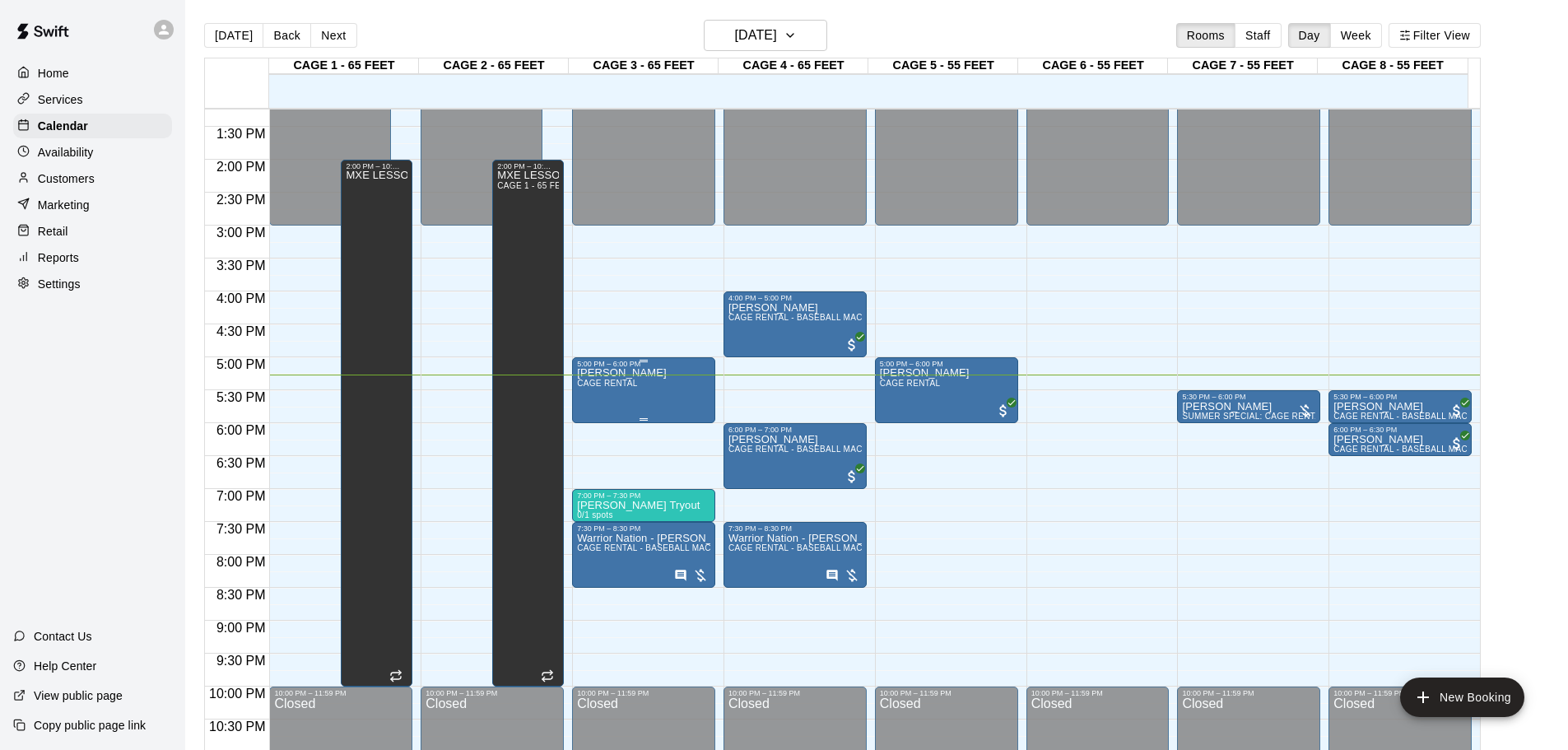
click at [629, 374] on div "[PERSON_NAME] CAGE RENTAL" at bounding box center [622, 743] width 89 height 750
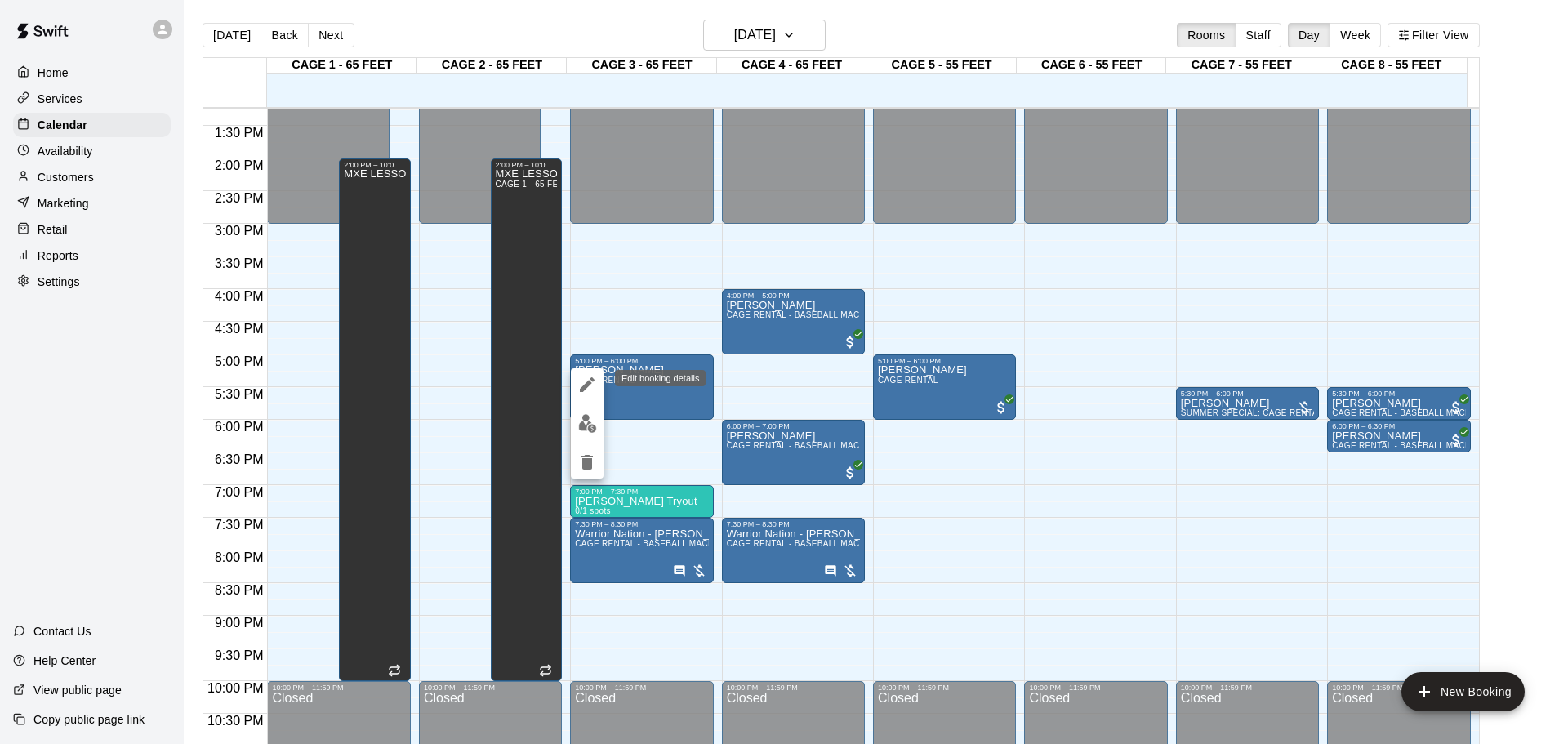
click at [593, 383] on button "edit" at bounding box center [587, 385] width 33 height 33
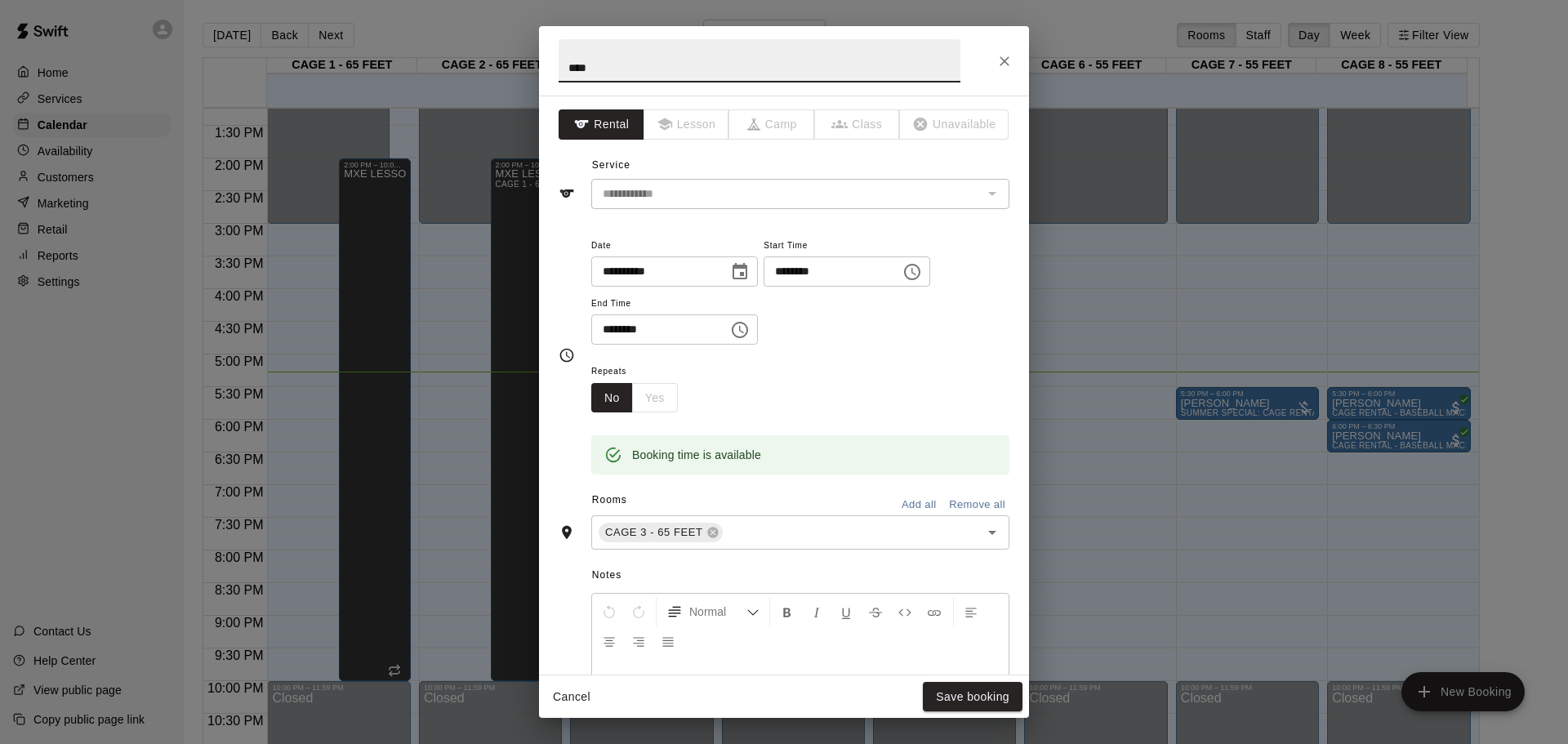
click at [814, 277] on input "********" at bounding box center [826, 271] width 125 height 30
click at [820, 269] on input "********" at bounding box center [826, 271] width 125 height 30
type input "********"
click at [941, 694] on button "Save booking" at bounding box center [972, 696] width 100 height 30
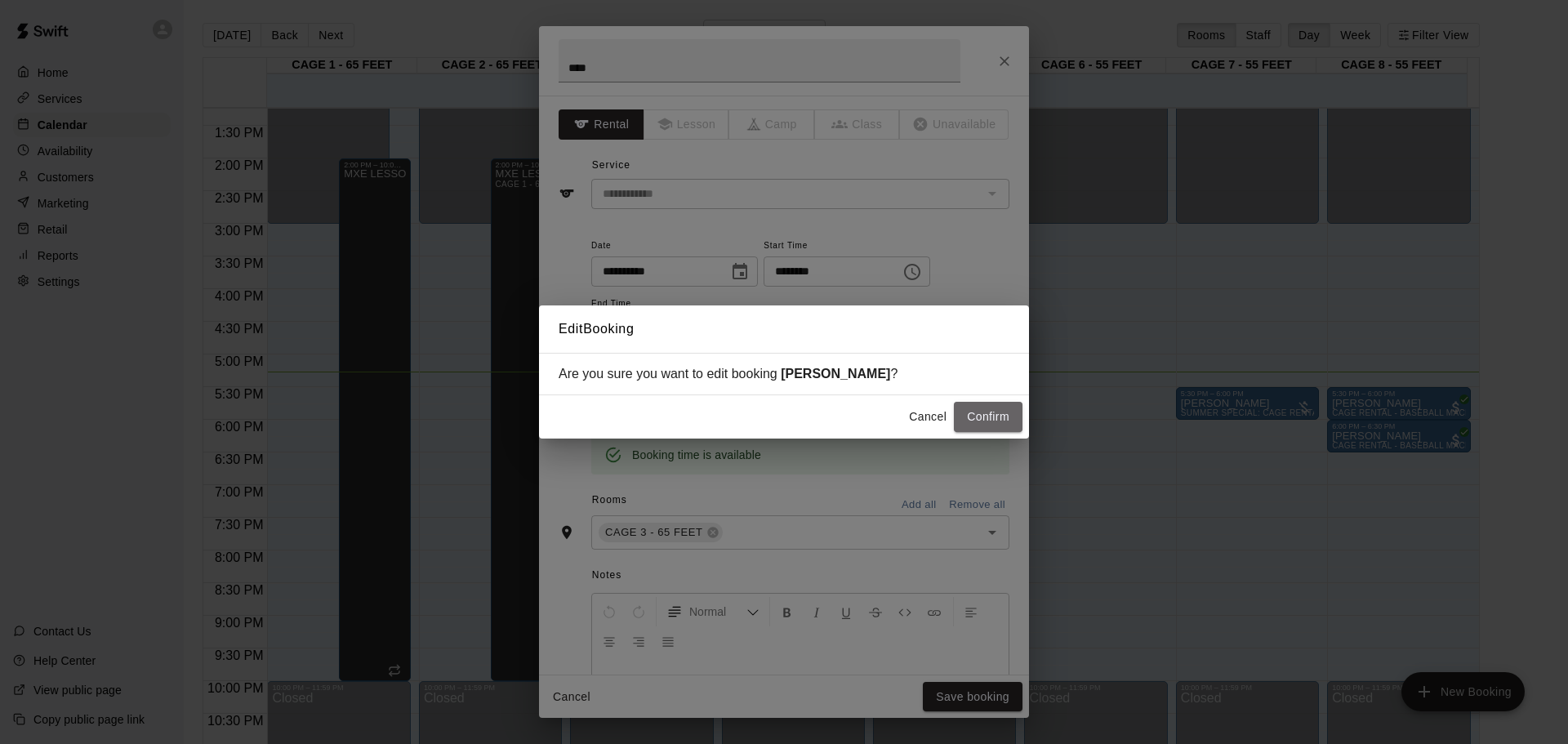
click at [972, 426] on button "Confirm" at bounding box center [987, 416] width 69 height 30
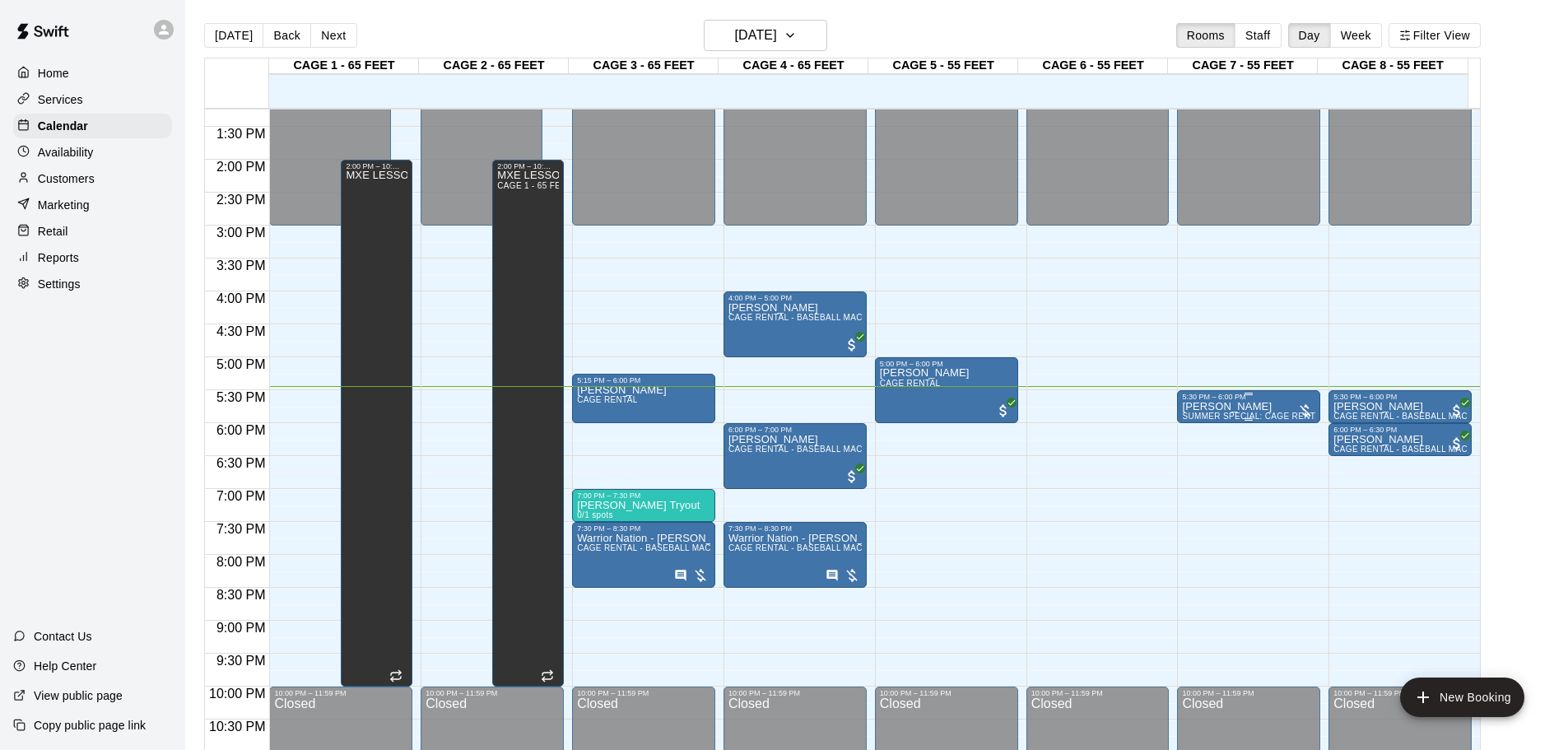
click at [1305, 410] on div at bounding box center [1306, 411] width 17 height 17
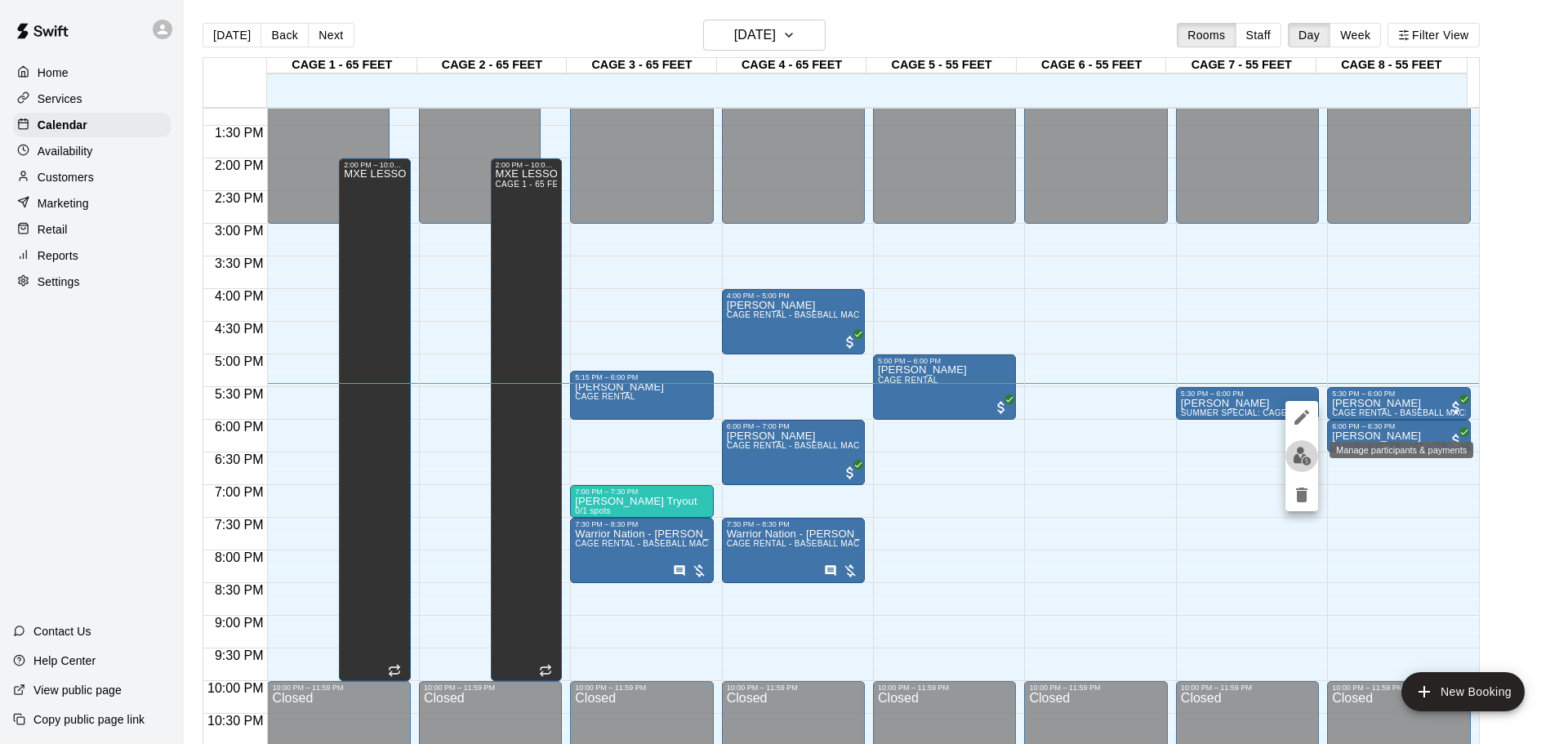
click at [1309, 448] on img "edit" at bounding box center [1302, 456] width 19 height 19
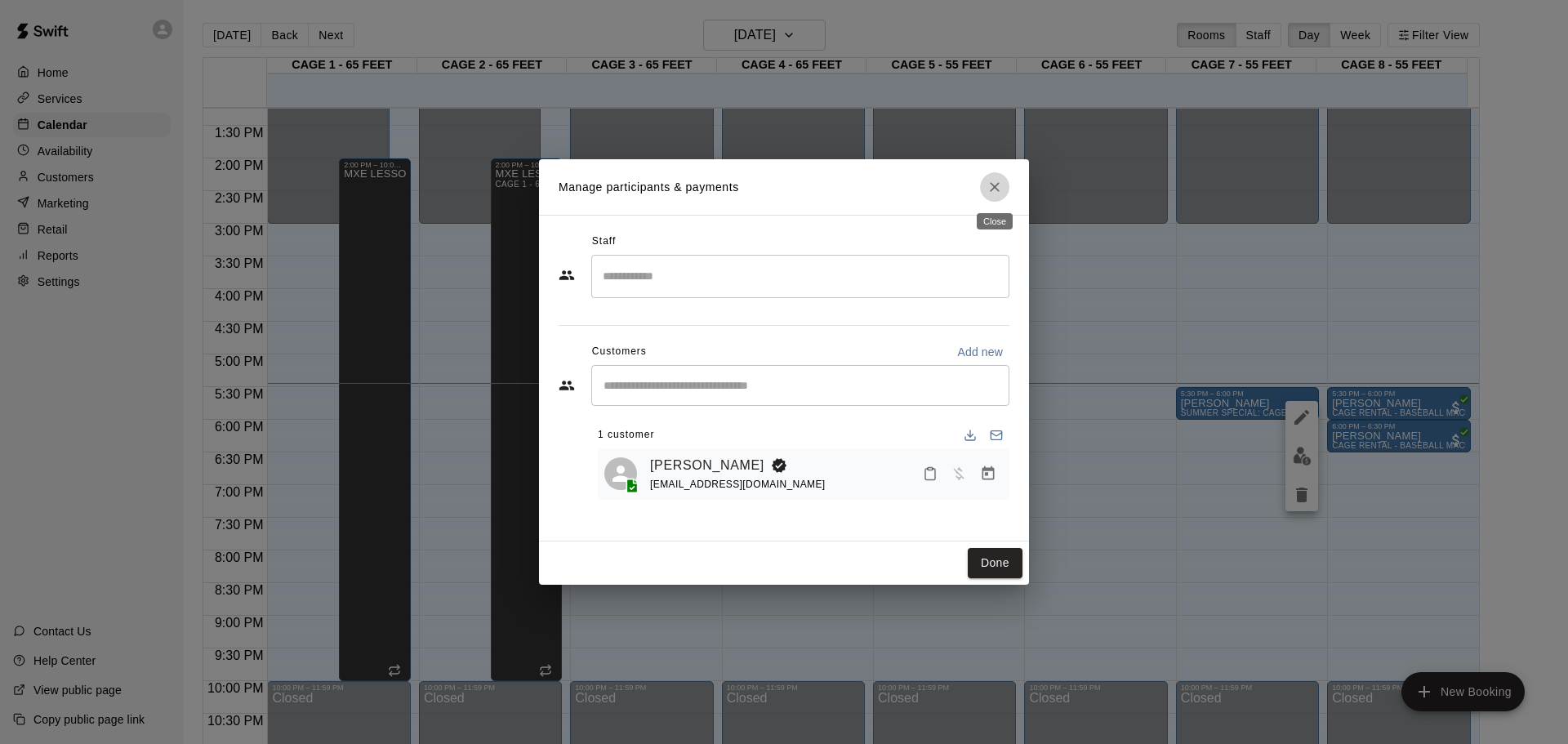
click at [983, 200] on h2 "Manage participants & payments" at bounding box center [784, 187] width 490 height 56
click at [994, 199] on button "Close" at bounding box center [994, 187] width 29 height 29
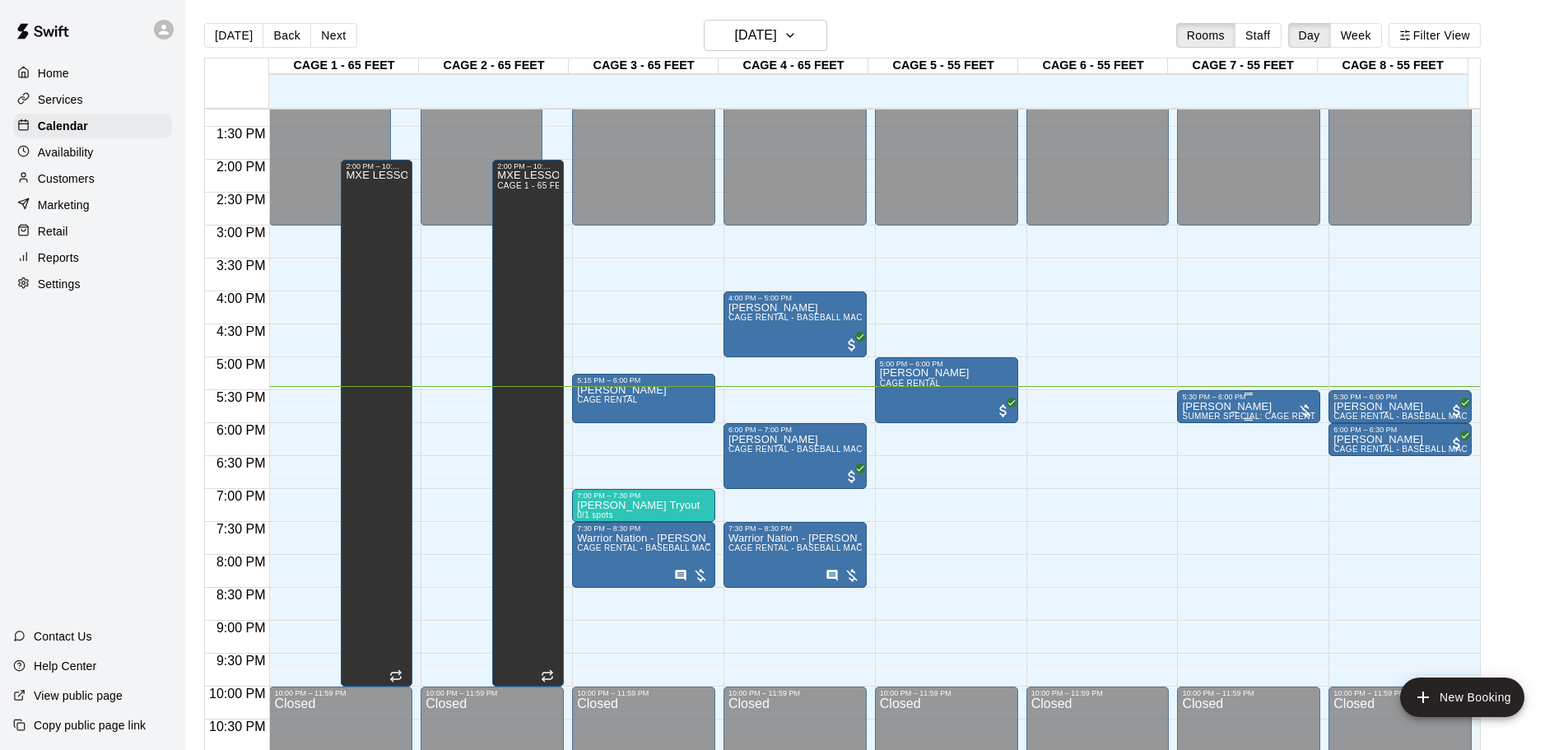
click at [1303, 411] on div at bounding box center [1306, 411] width 17 height 17
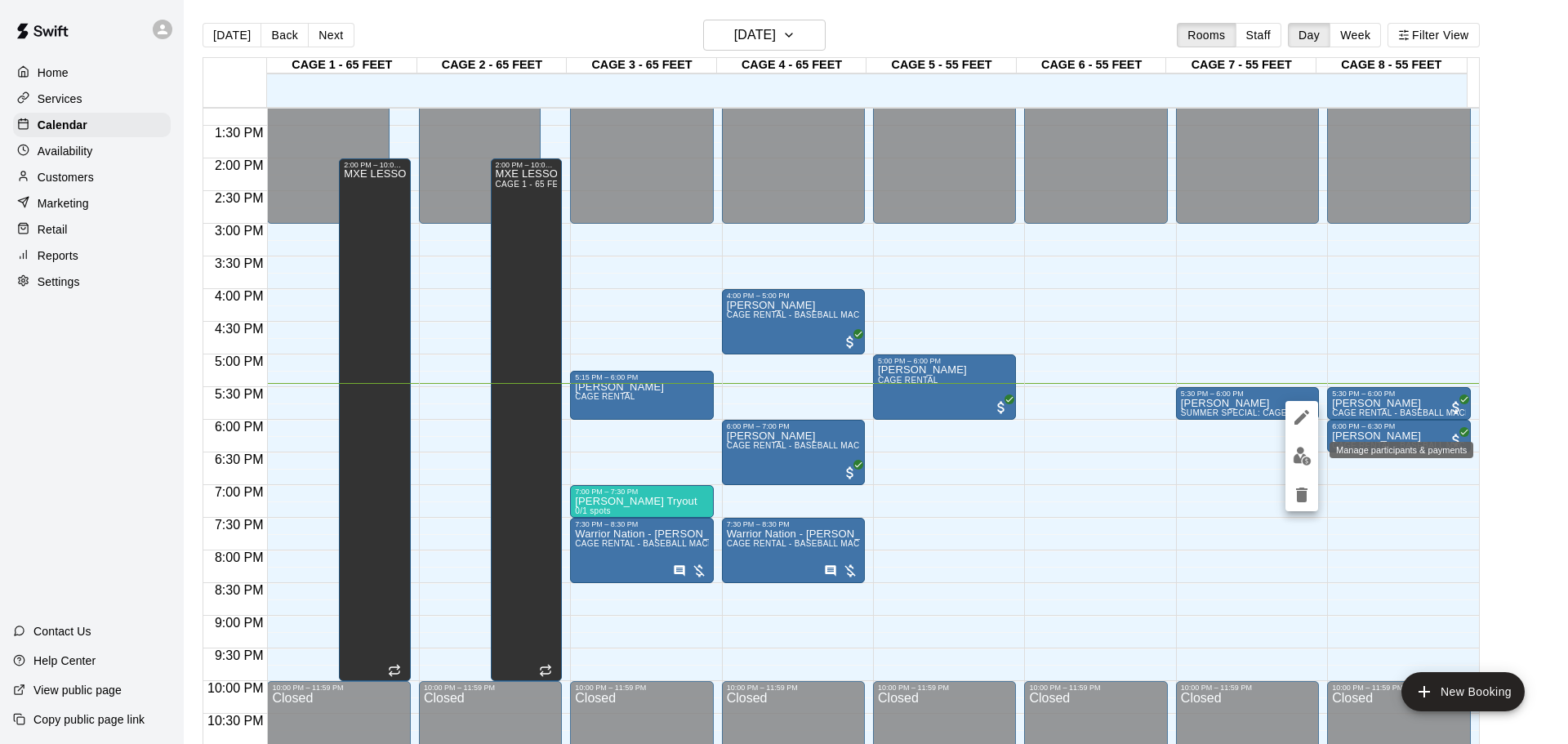
click at [1308, 455] on img "edit" at bounding box center [1302, 456] width 19 height 19
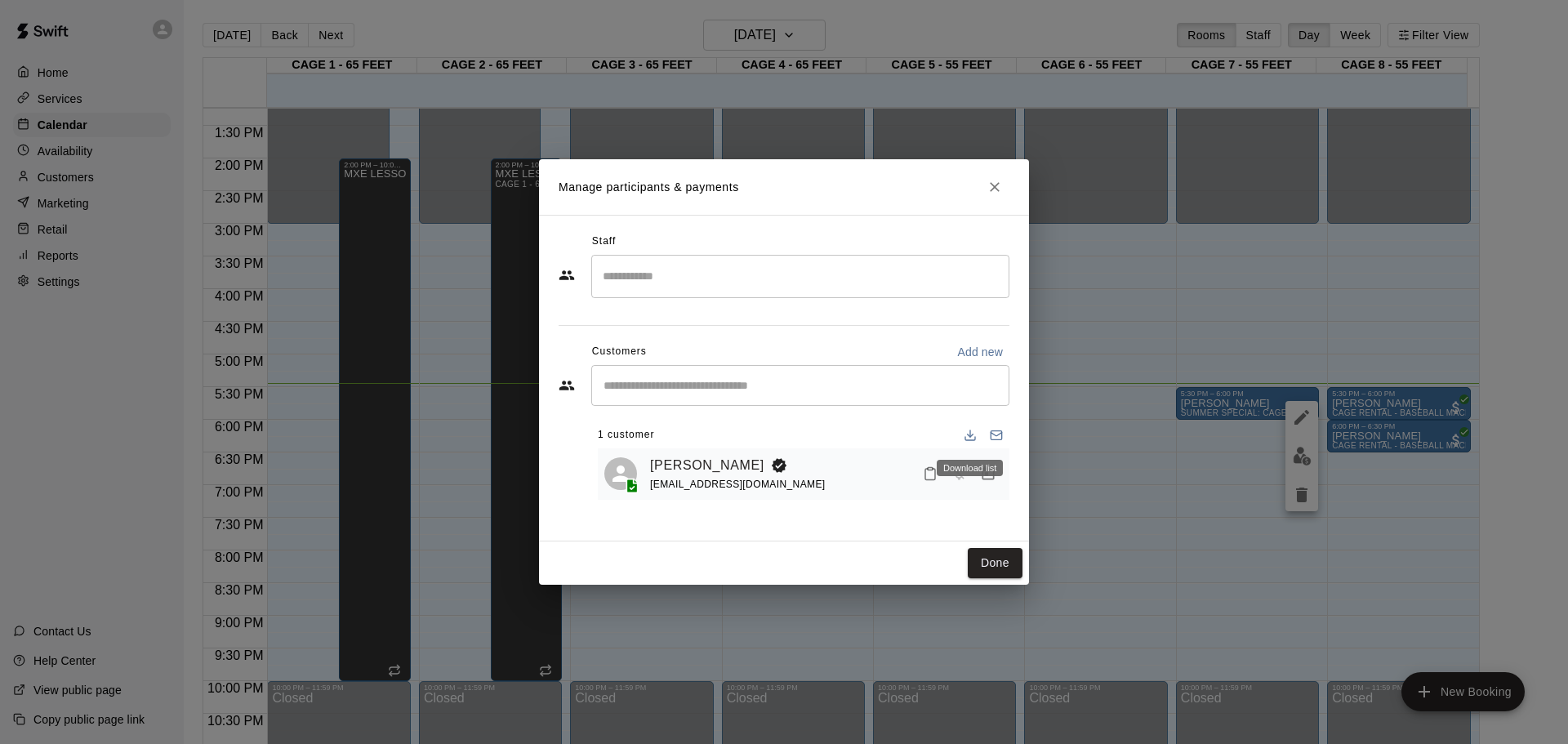
click at [983, 475] on div "Download list" at bounding box center [970, 469] width 66 height 16
click at [990, 478] on icon "Manage bookings & payment" at bounding box center [988, 474] width 16 height 16
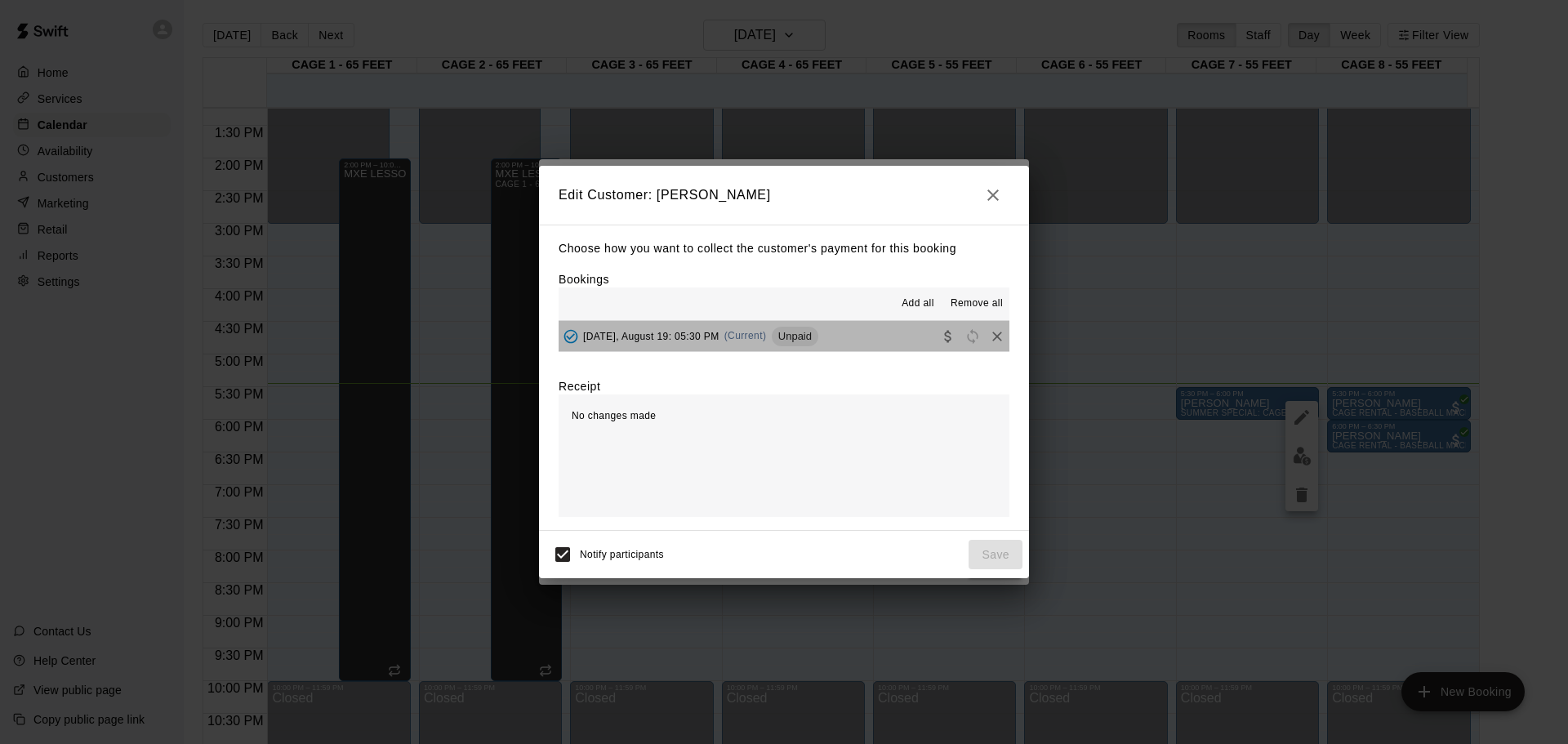
click at [893, 338] on button "[DATE], August 19: 05:30 PM (Current) Unpaid" at bounding box center [784, 336] width 451 height 30
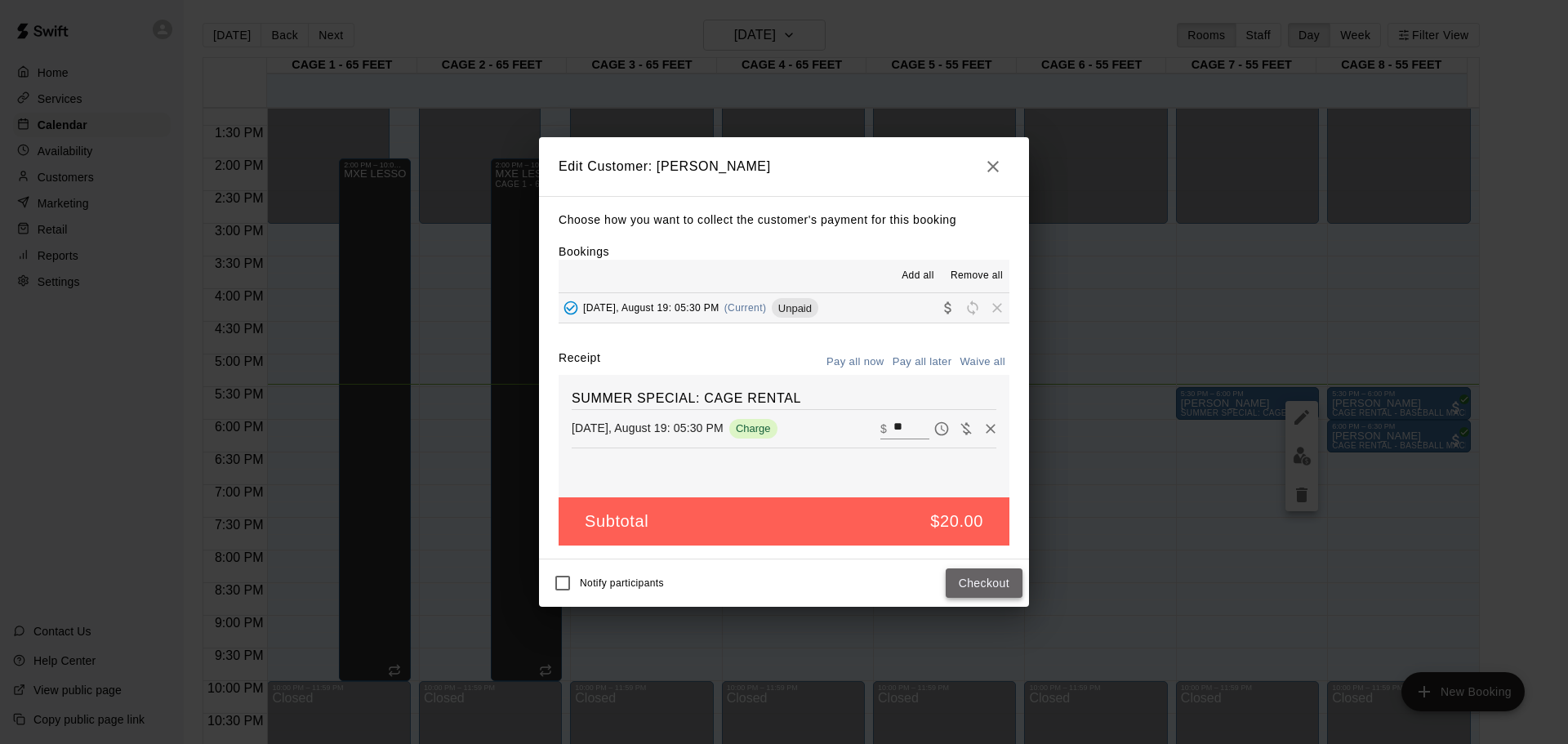
click at [989, 589] on button "Checkout" at bounding box center [984, 583] width 77 height 30
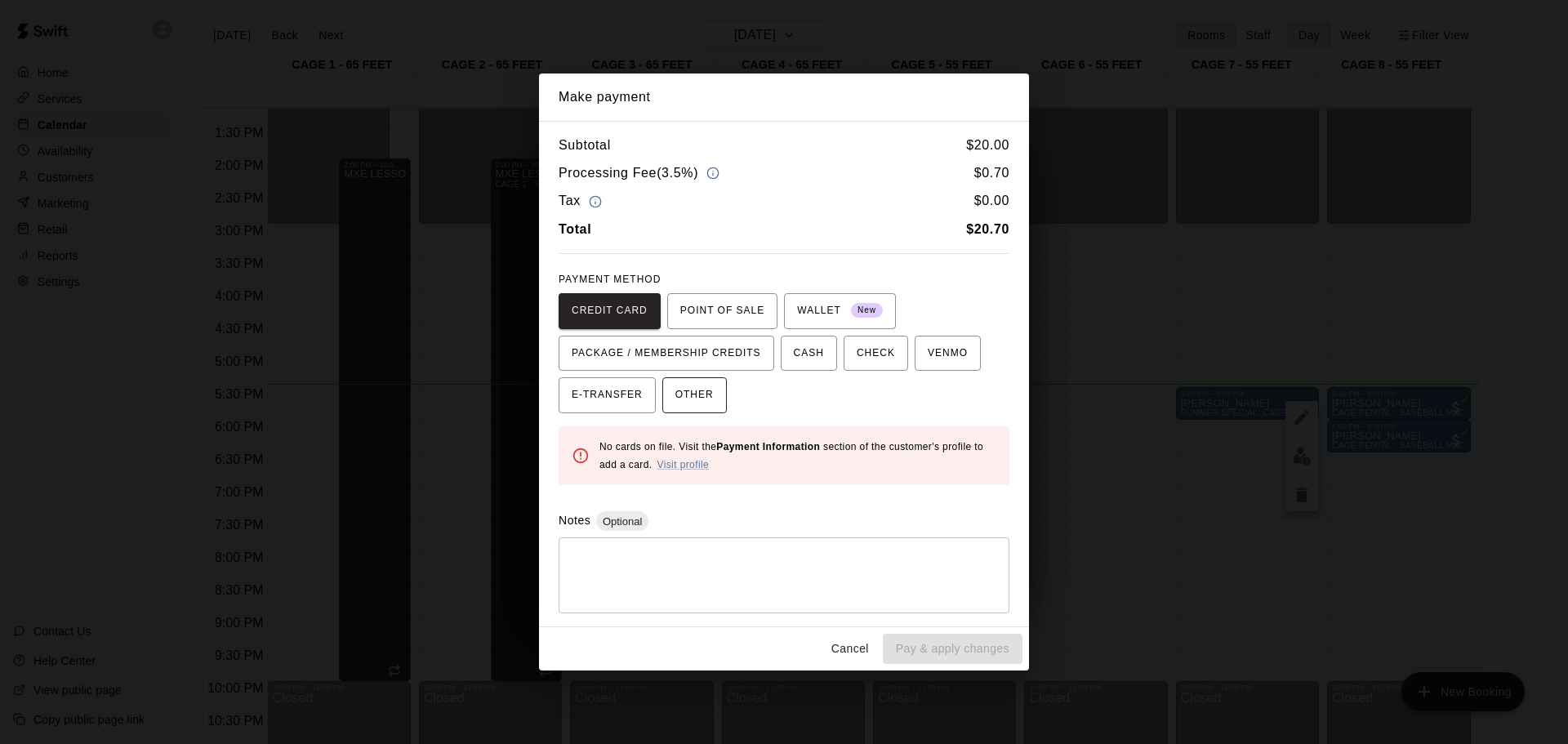
click at [703, 392] on span "OTHER" at bounding box center [694, 395] width 38 height 27
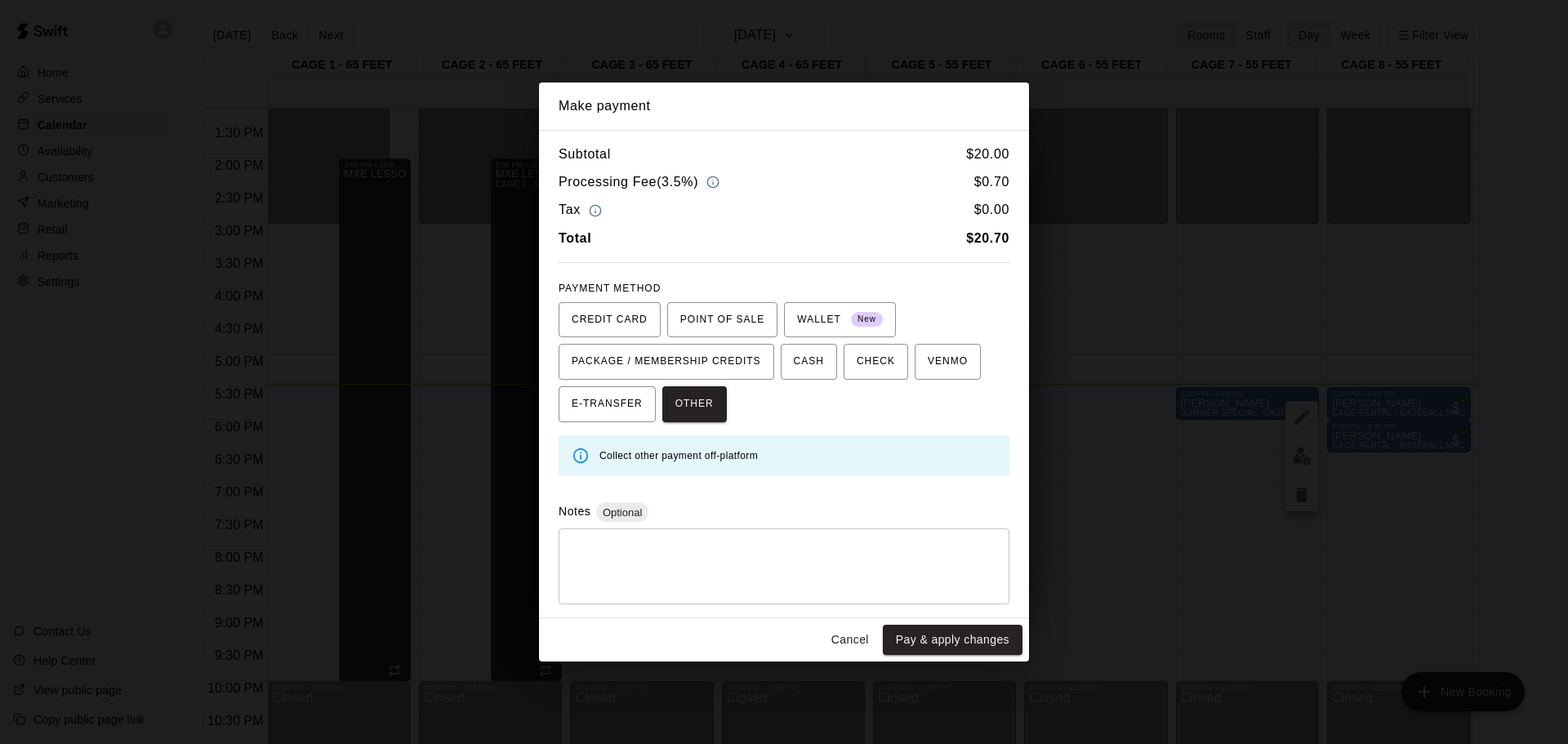
click at [718, 588] on textarea at bounding box center [784, 567] width 428 height 49
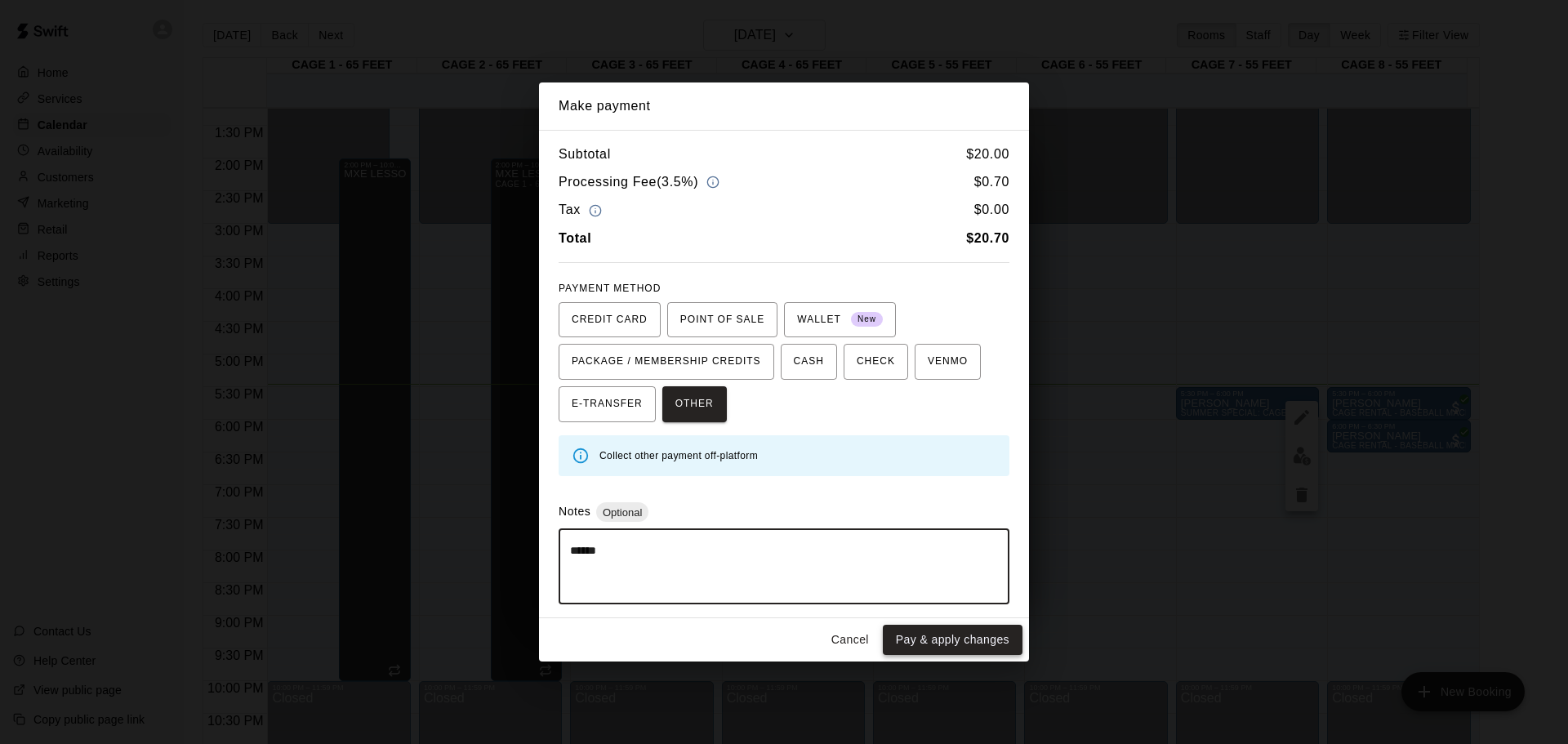
type textarea "******"
click at [963, 642] on button "Pay & apply changes" at bounding box center [952, 640] width 140 height 30
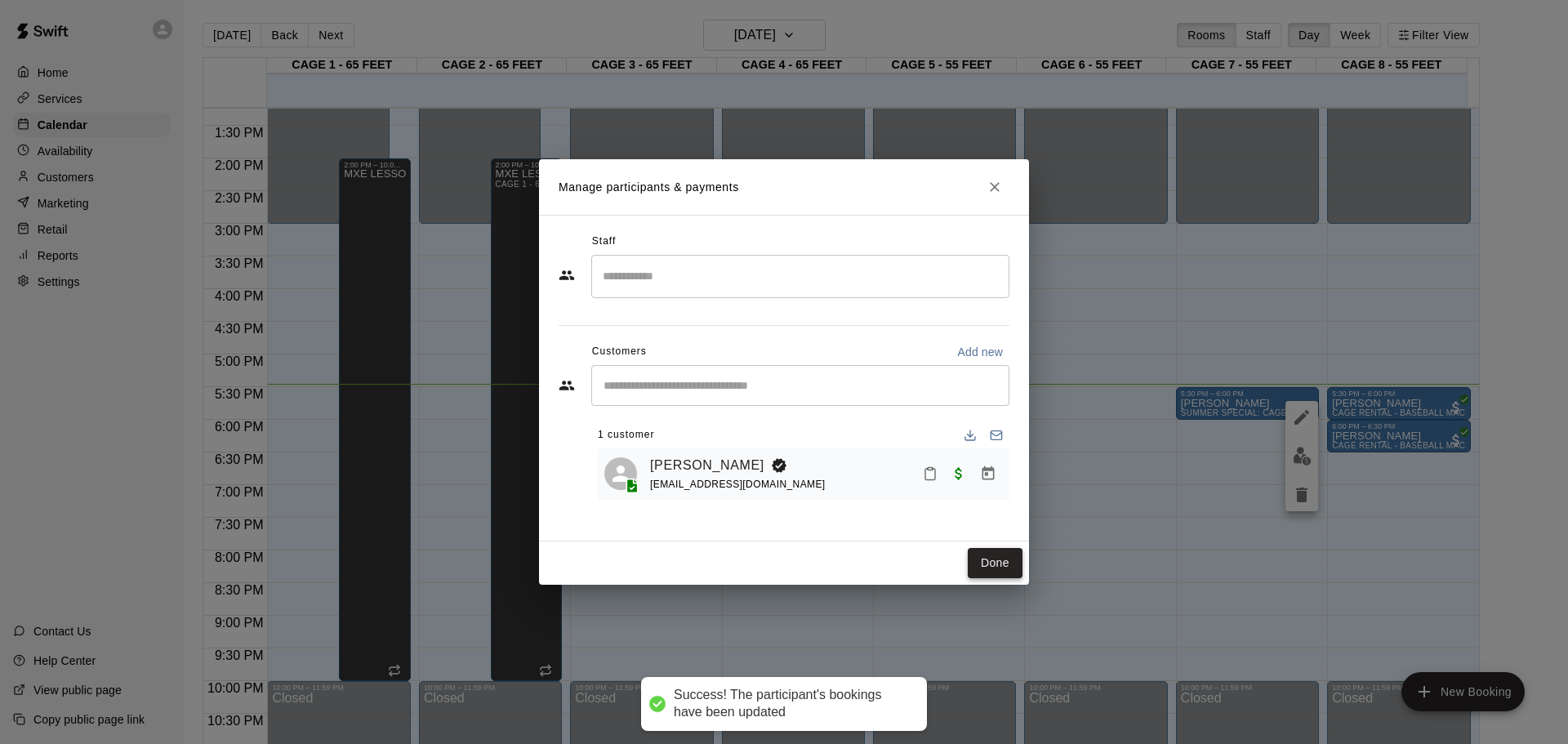
click at [992, 555] on button "Done" at bounding box center [995, 563] width 55 height 30
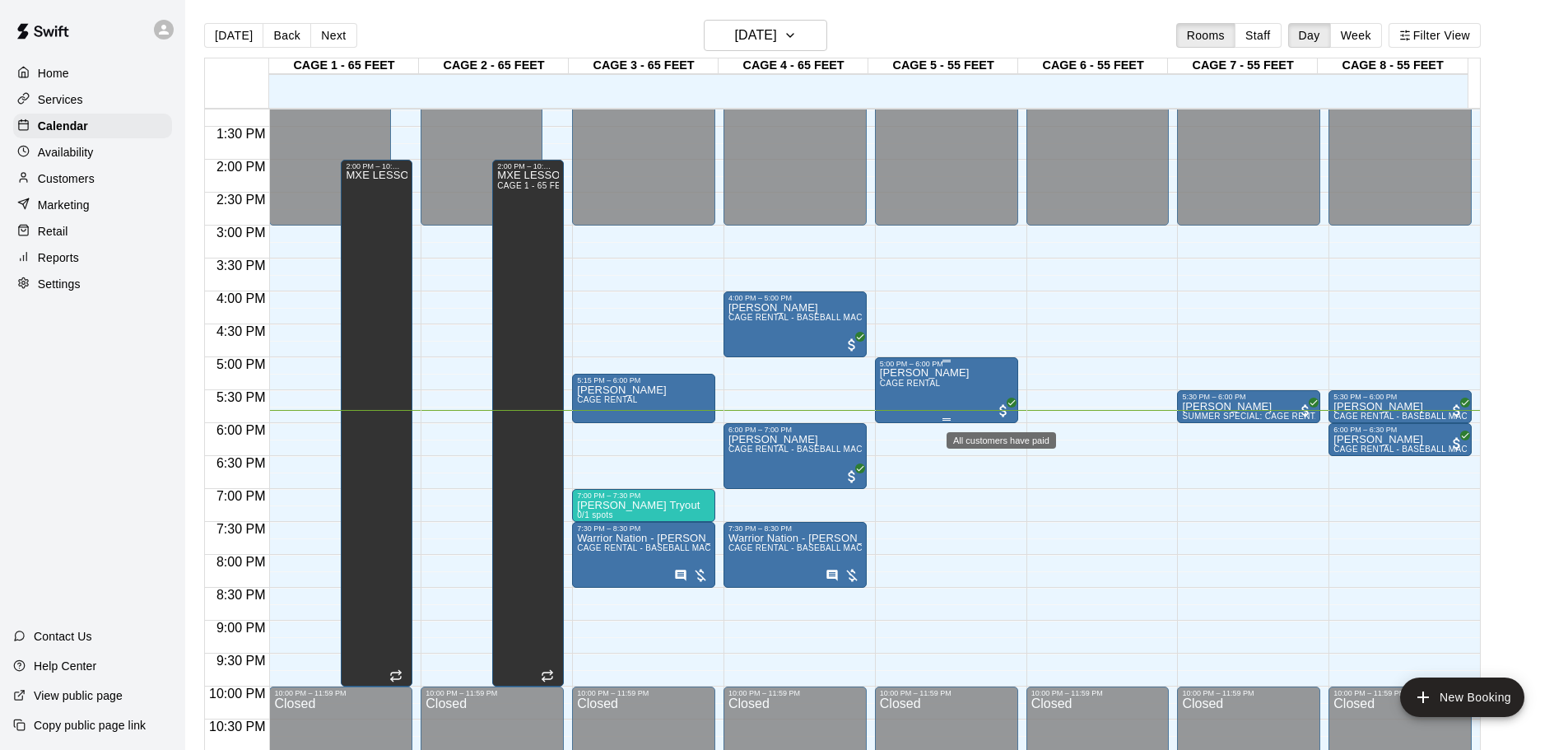
click at [1002, 409] on span "All customers have paid" at bounding box center [1004, 411] width 17 height 17
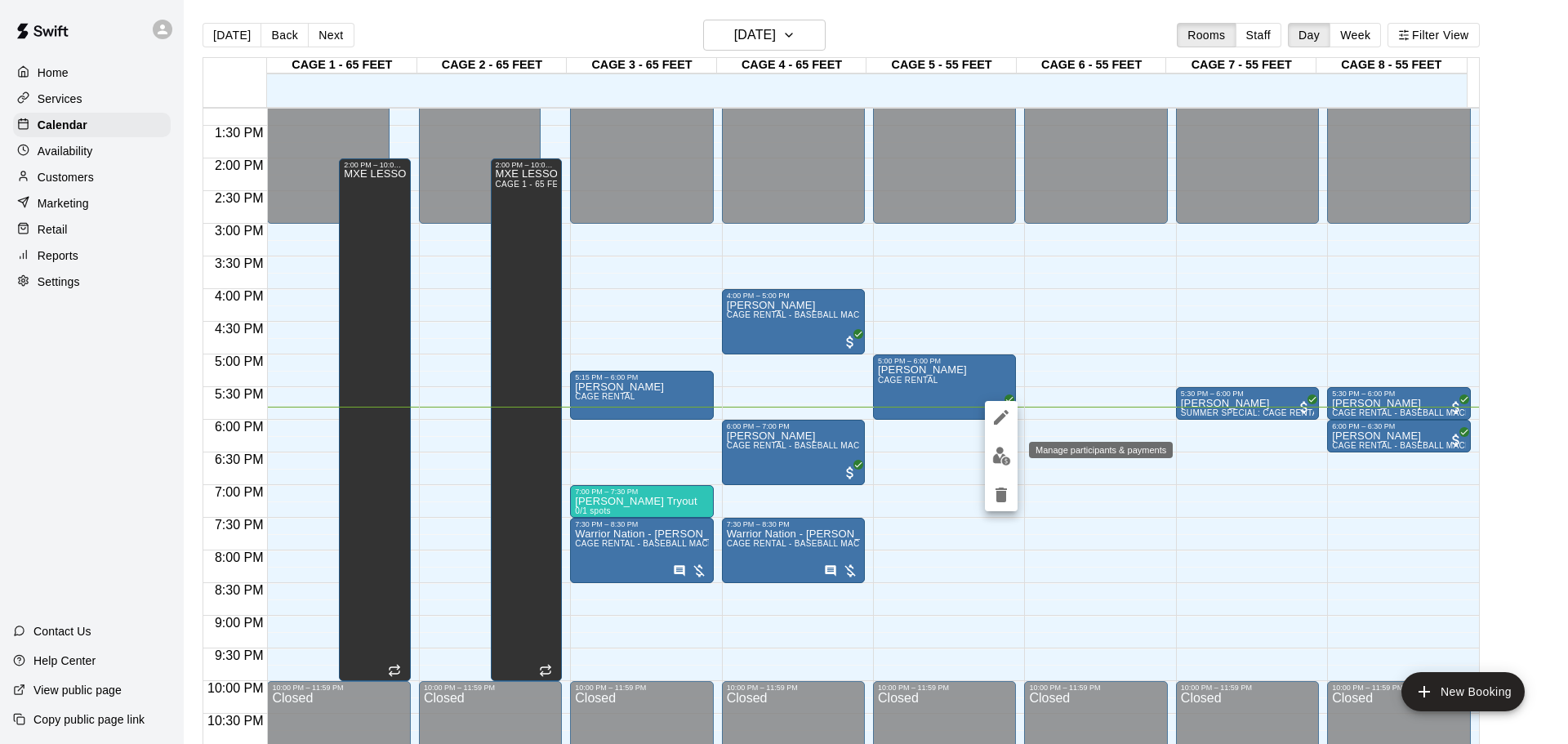
click at [988, 451] on button "edit" at bounding box center [1001, 456] width 33 height 32
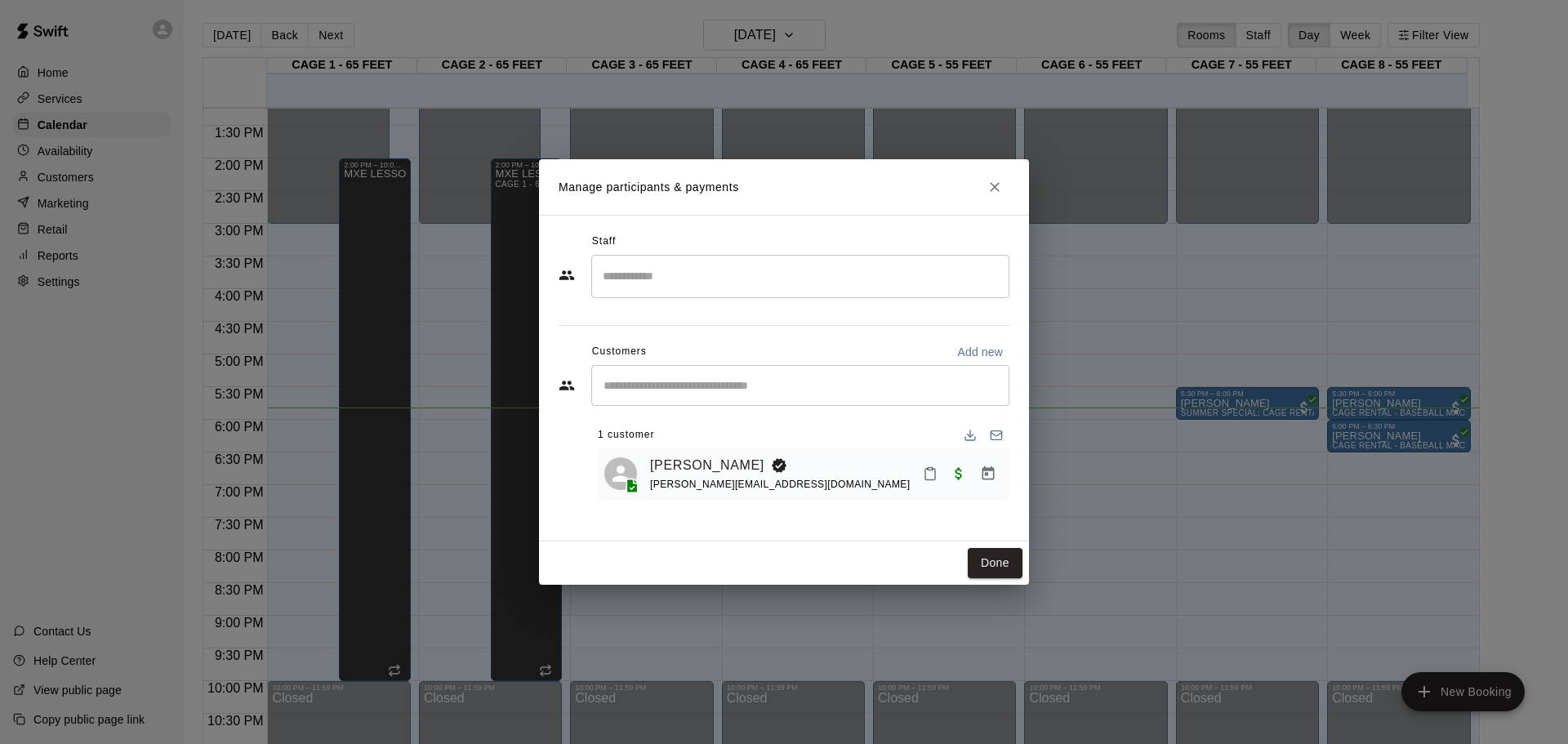
click at [1004, 187] on button "Close" at bounding box center [994, 187] width 29 height 29
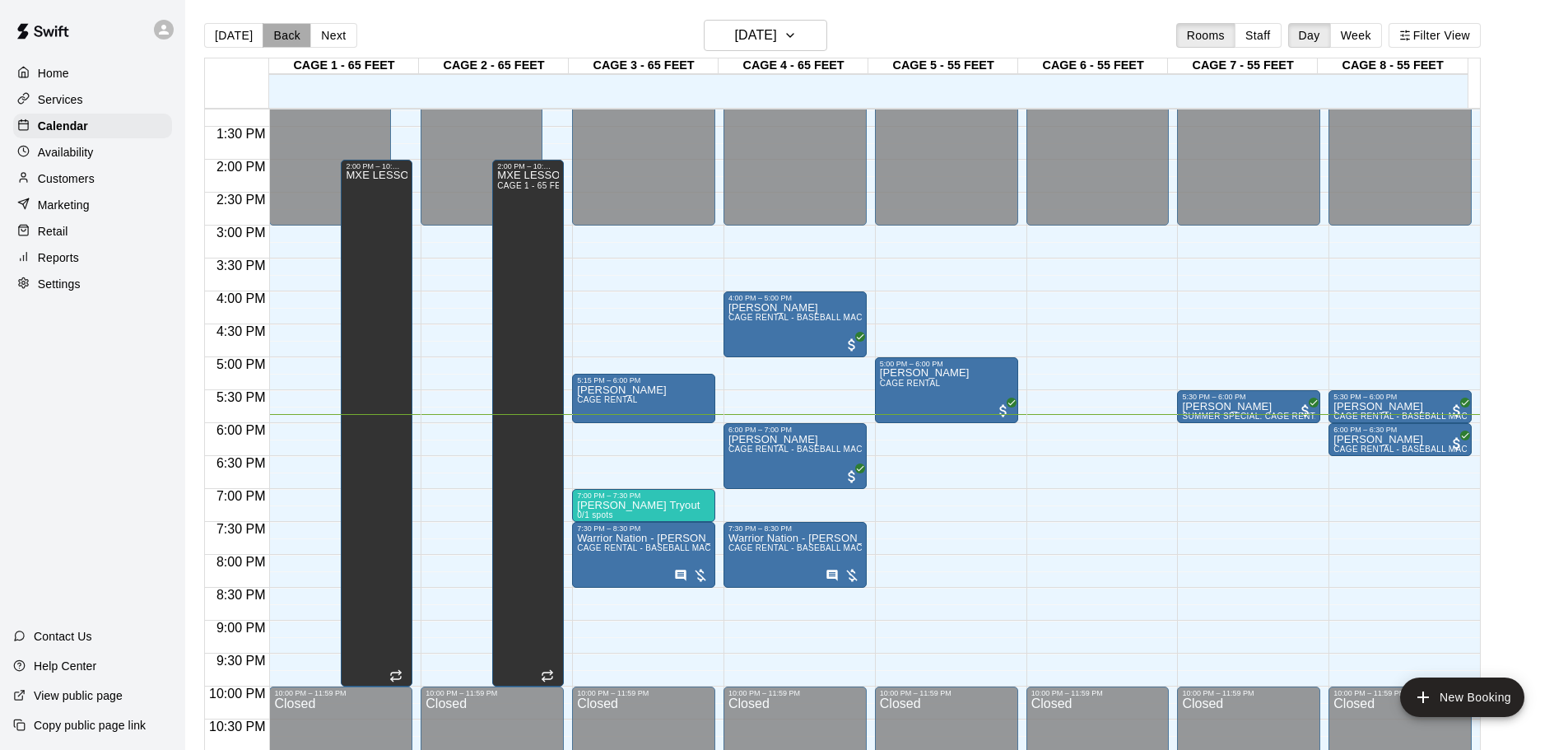
click at [281, 34] on button "Back" at bounding box center [287, 35] width 49 height 25
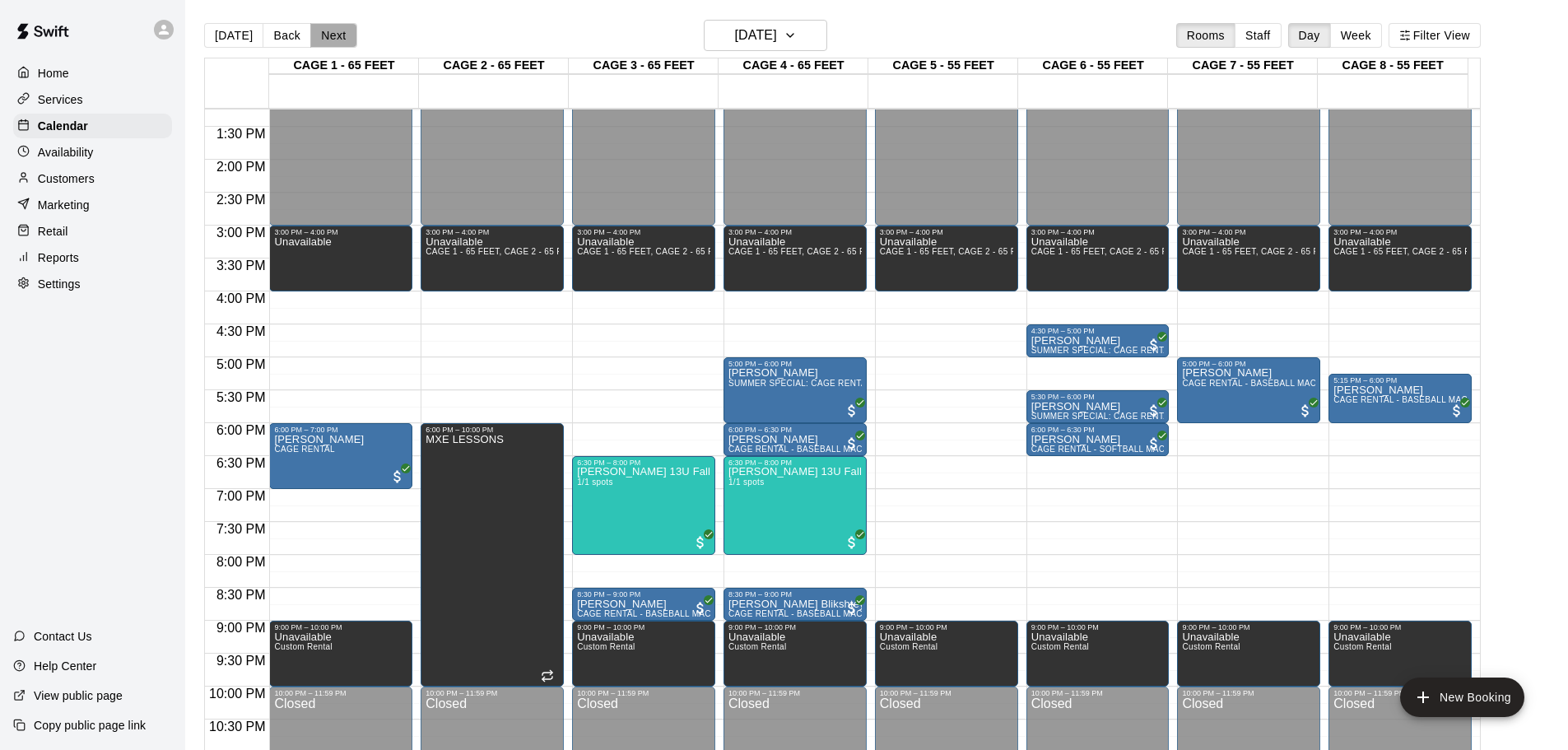
click at [325, 30] on button "Next" at bounding box center [333, 35] width 46 height 25
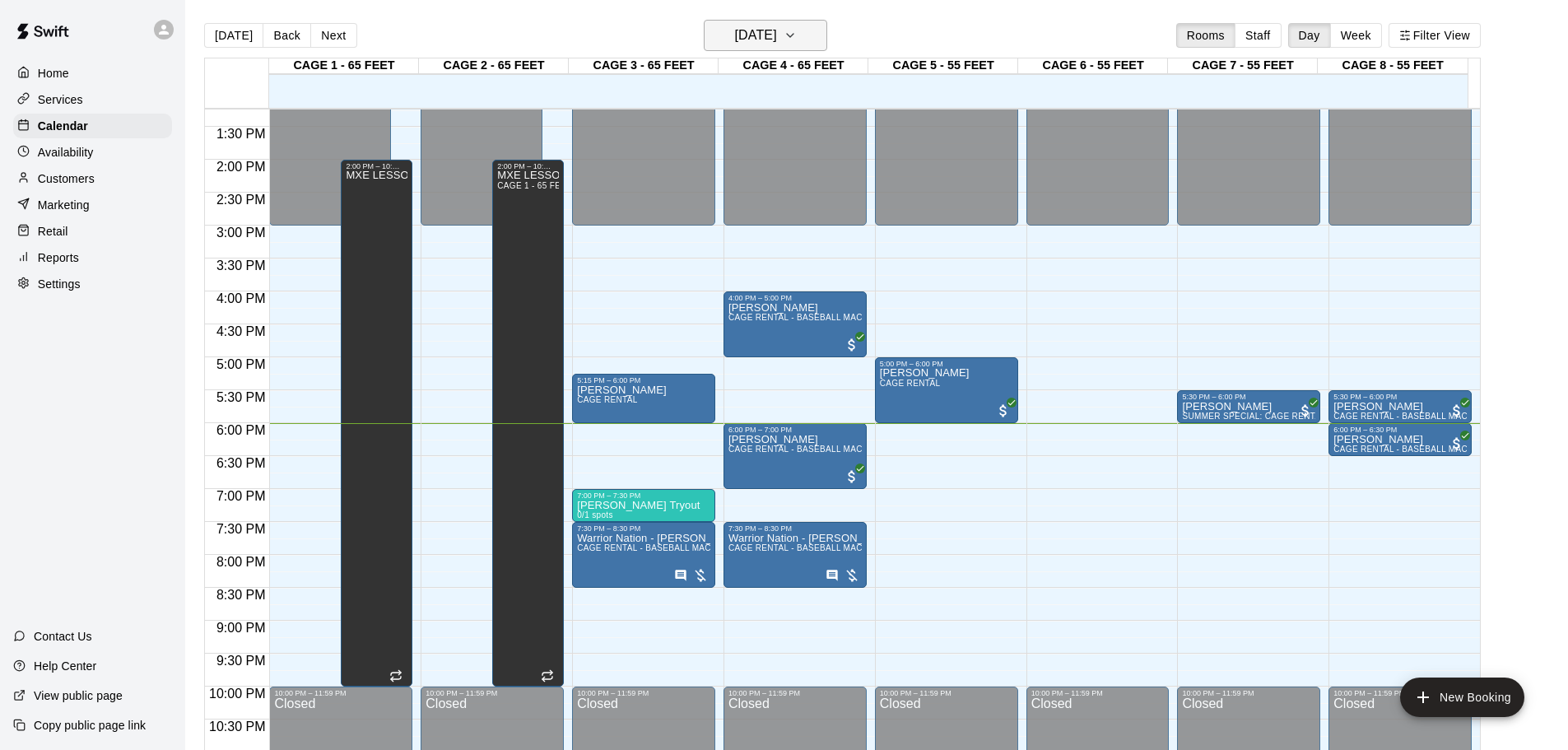
click at [764, 38] on h6 "[DATE]" at bounding box center [756, 35] width 42 height 23
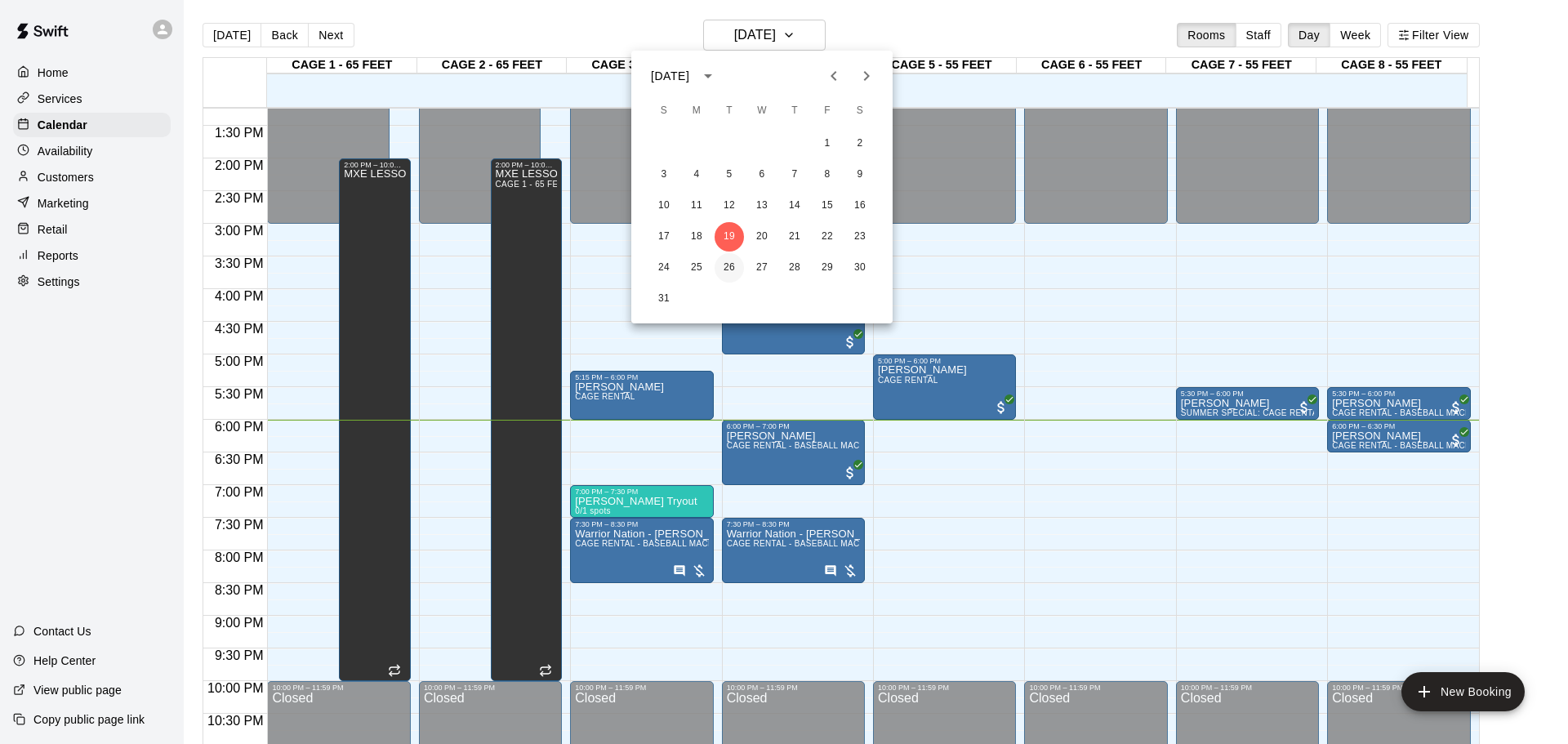
click at [736, 272] on button "26" at bounding box center [729, 268] width 29 height 29
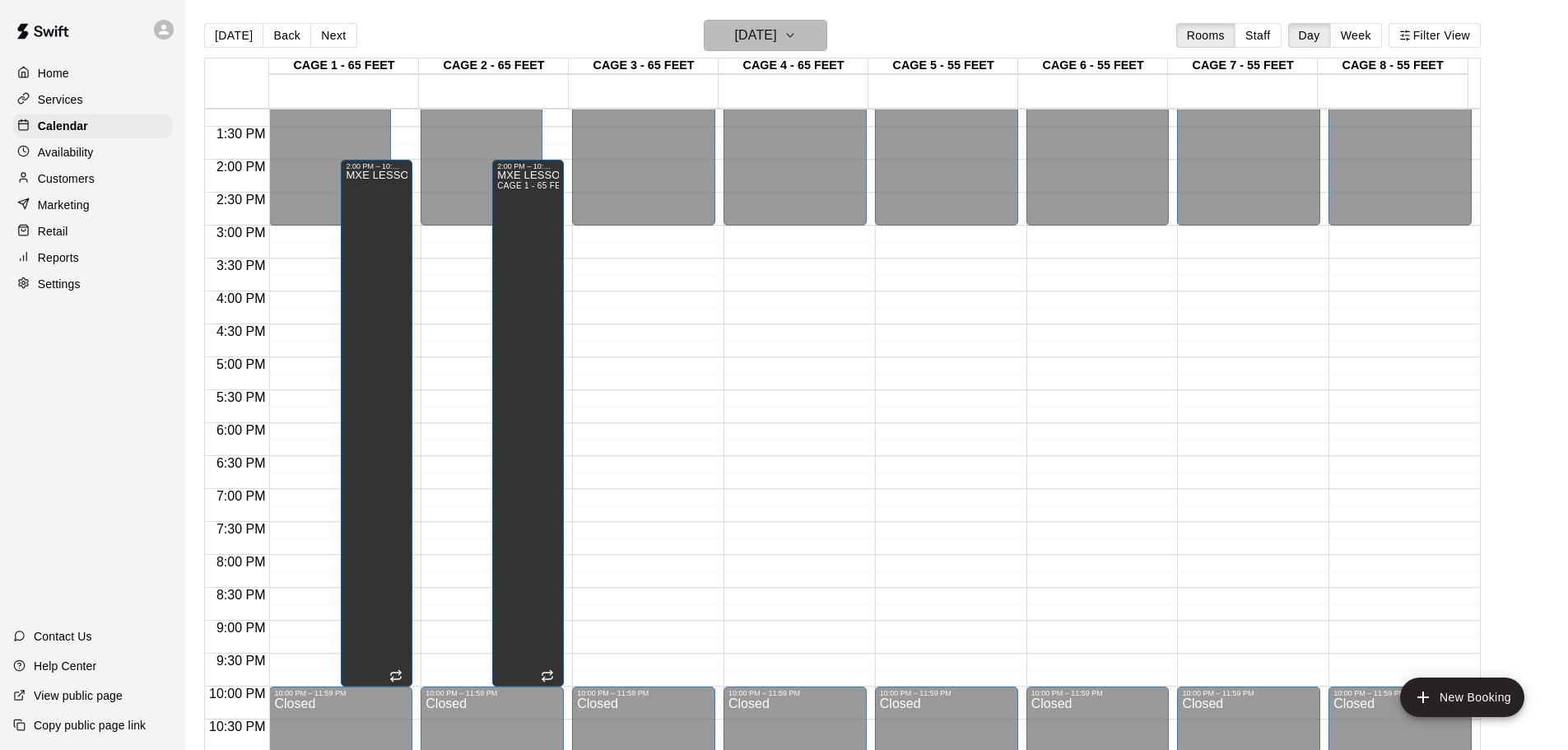
click at [778, 25] on h6 "[DATE]" at bounding box center [756, 35] width 42 height 23
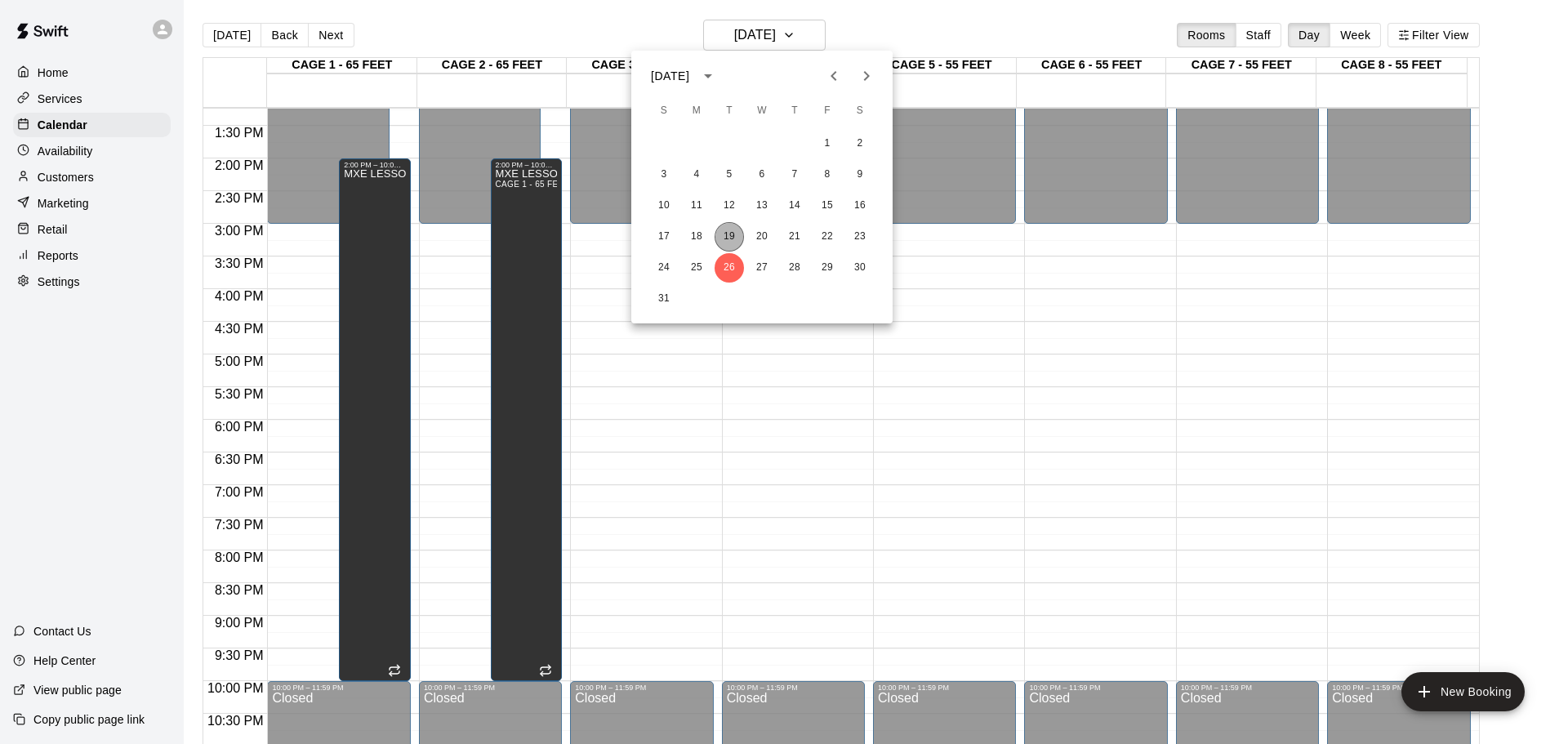
click at [731, 233] on button "19" at bounding box center [729, 237] width 29 height 29
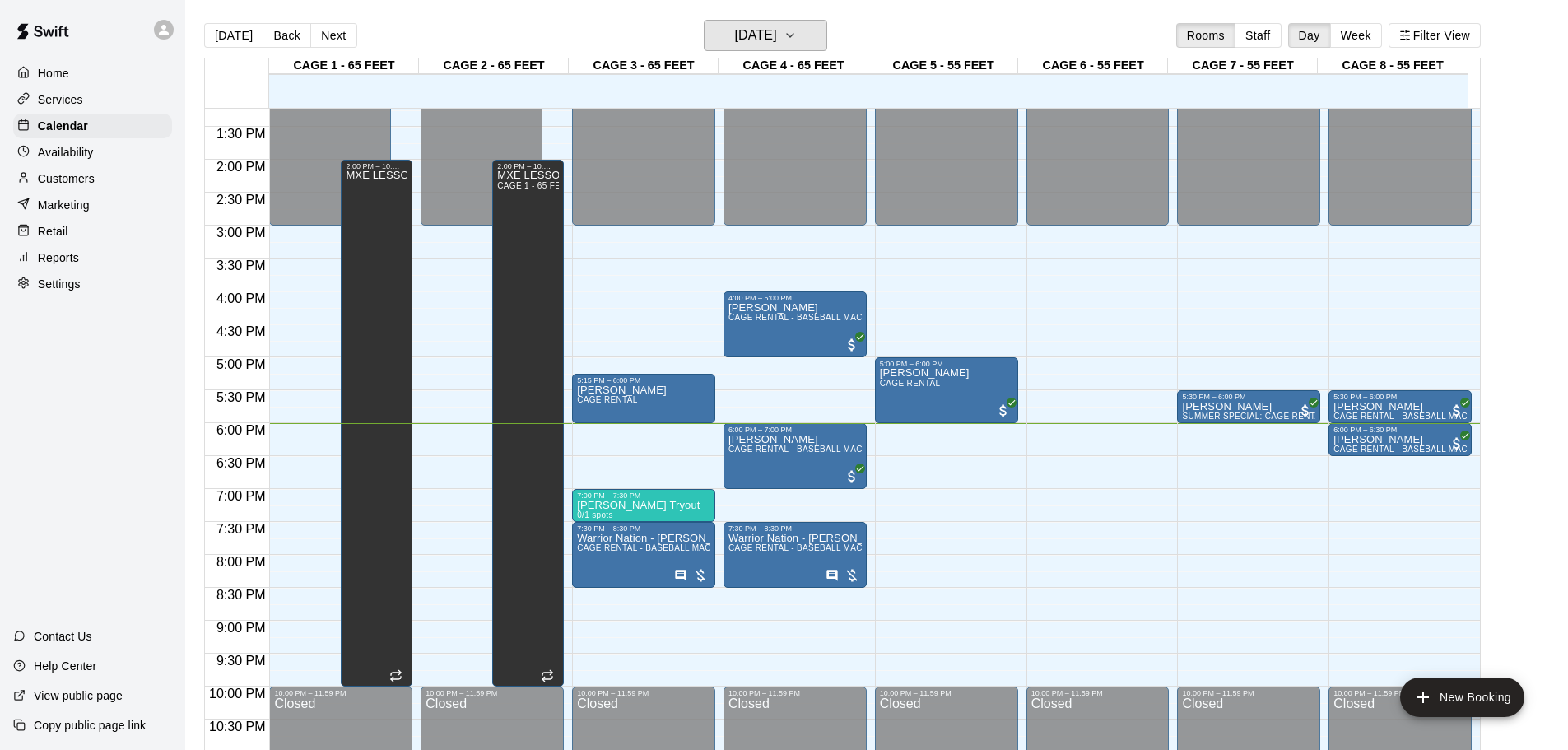
click at [776, 38] on h6 "[DATE]" at bounding box center [756, 35] width 42 height 23
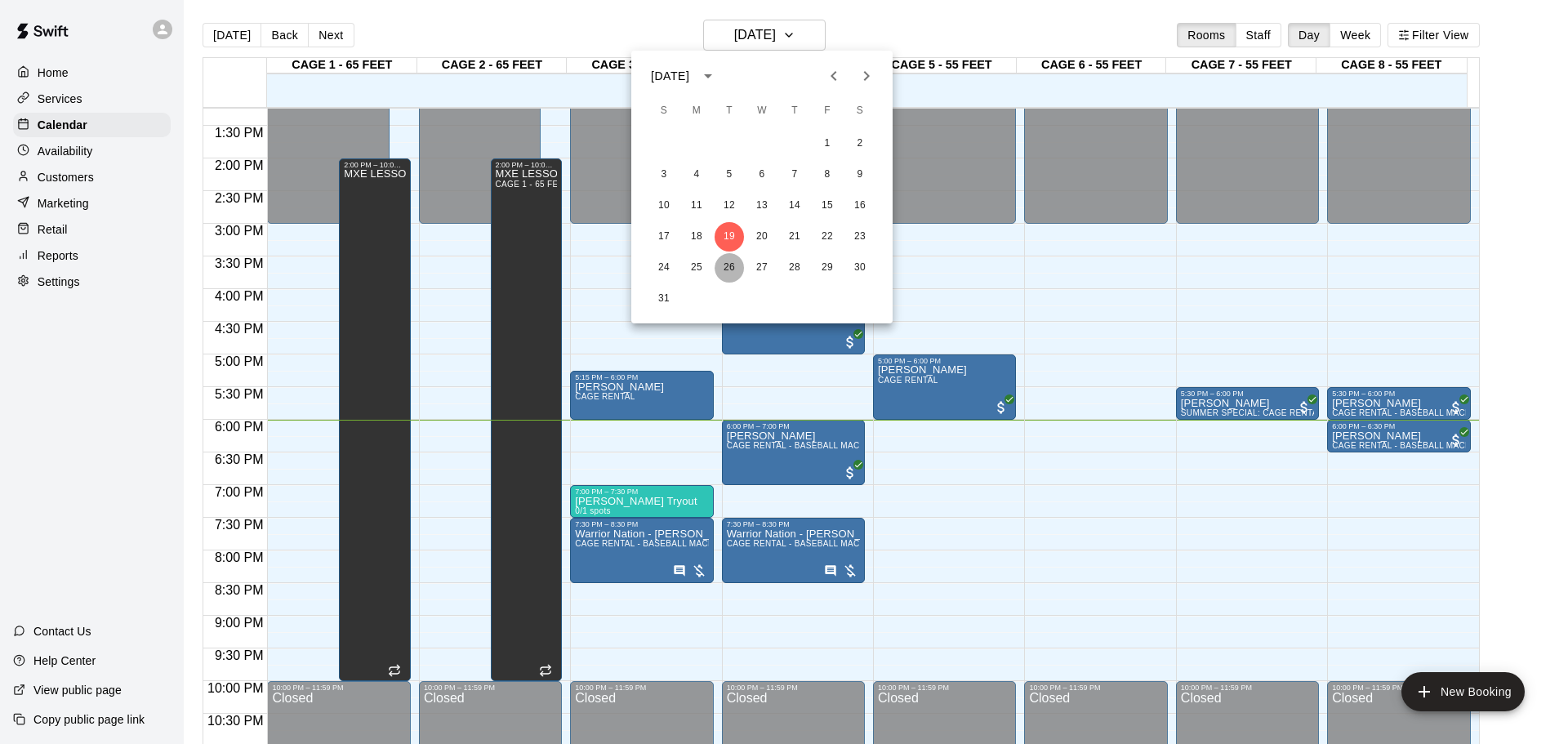
click at [729, 263] on button "26" at bounding box center [729, 268] width 29 height 29
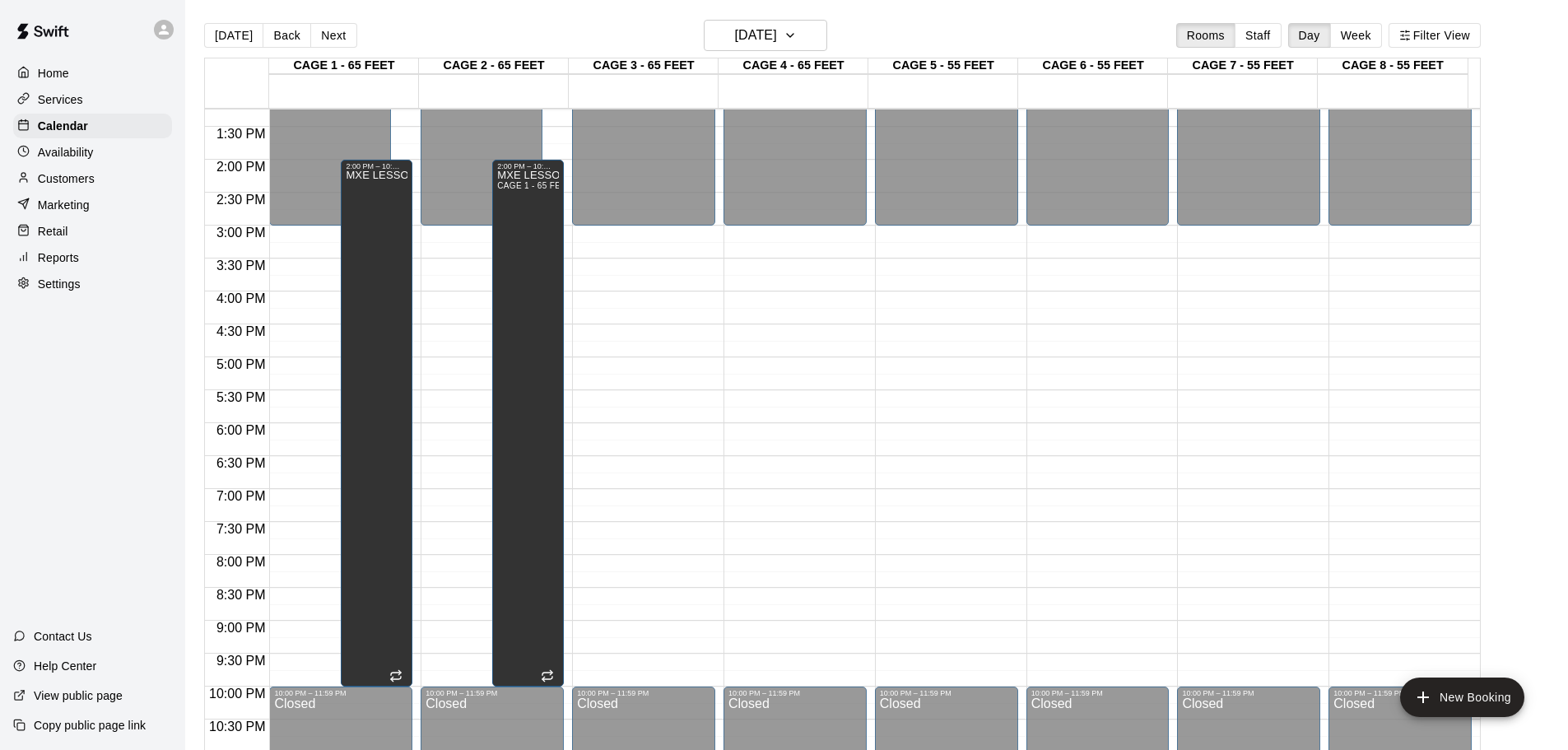
click at [1213, 414] on div "12:00 AM – 3:00 PM Closed 10:00 PM – 11:59 PM Closed" at bounding box center [1248, 29] width 143 height 1581
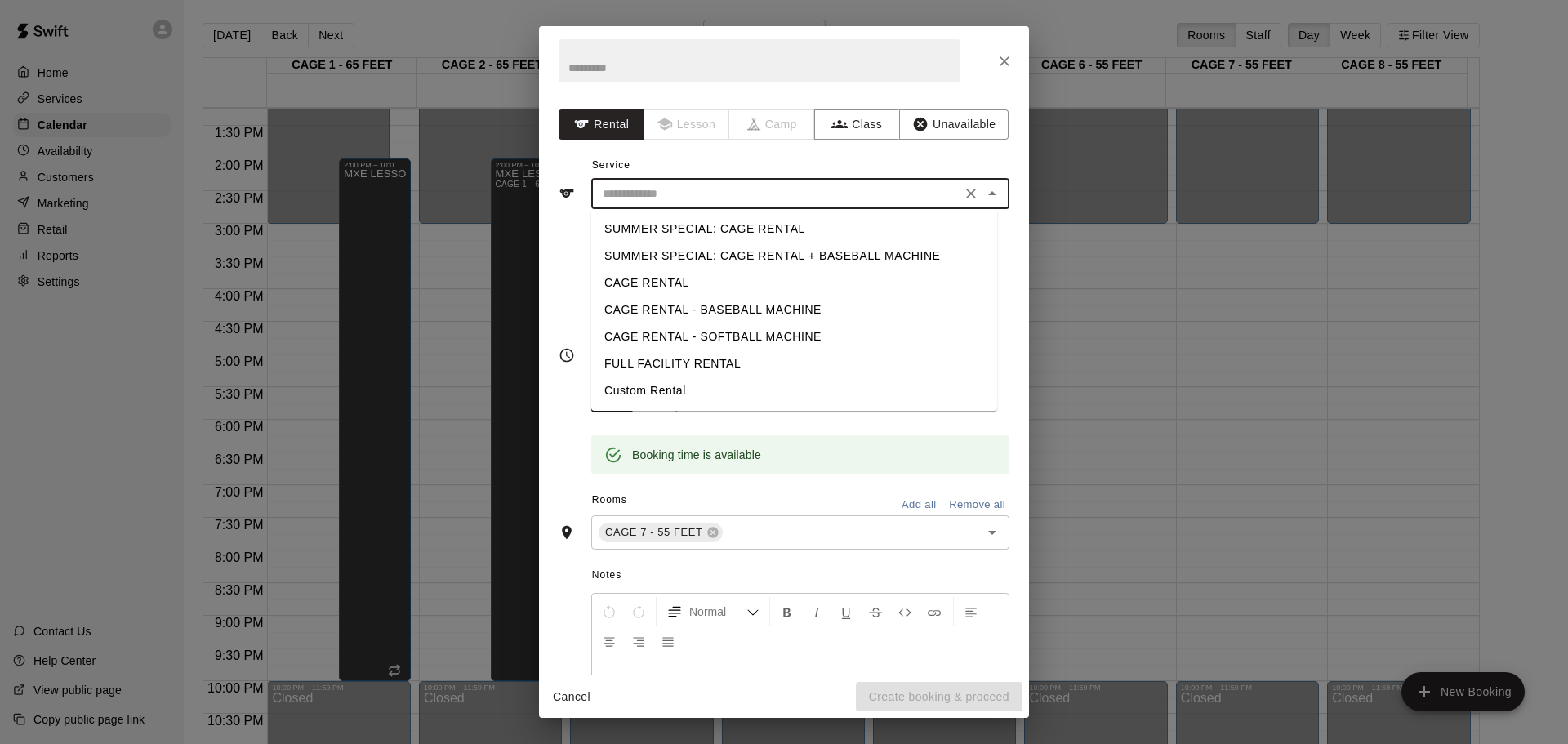
click at [768, 200] on input "text" at bounding box center [777, 194] width 360 height 20
click at [755, 231] on li "SUMMER SPECIAL: CAGE RENTAL" at bounding box center [794, 229] width 406 height 27
type input "**********"
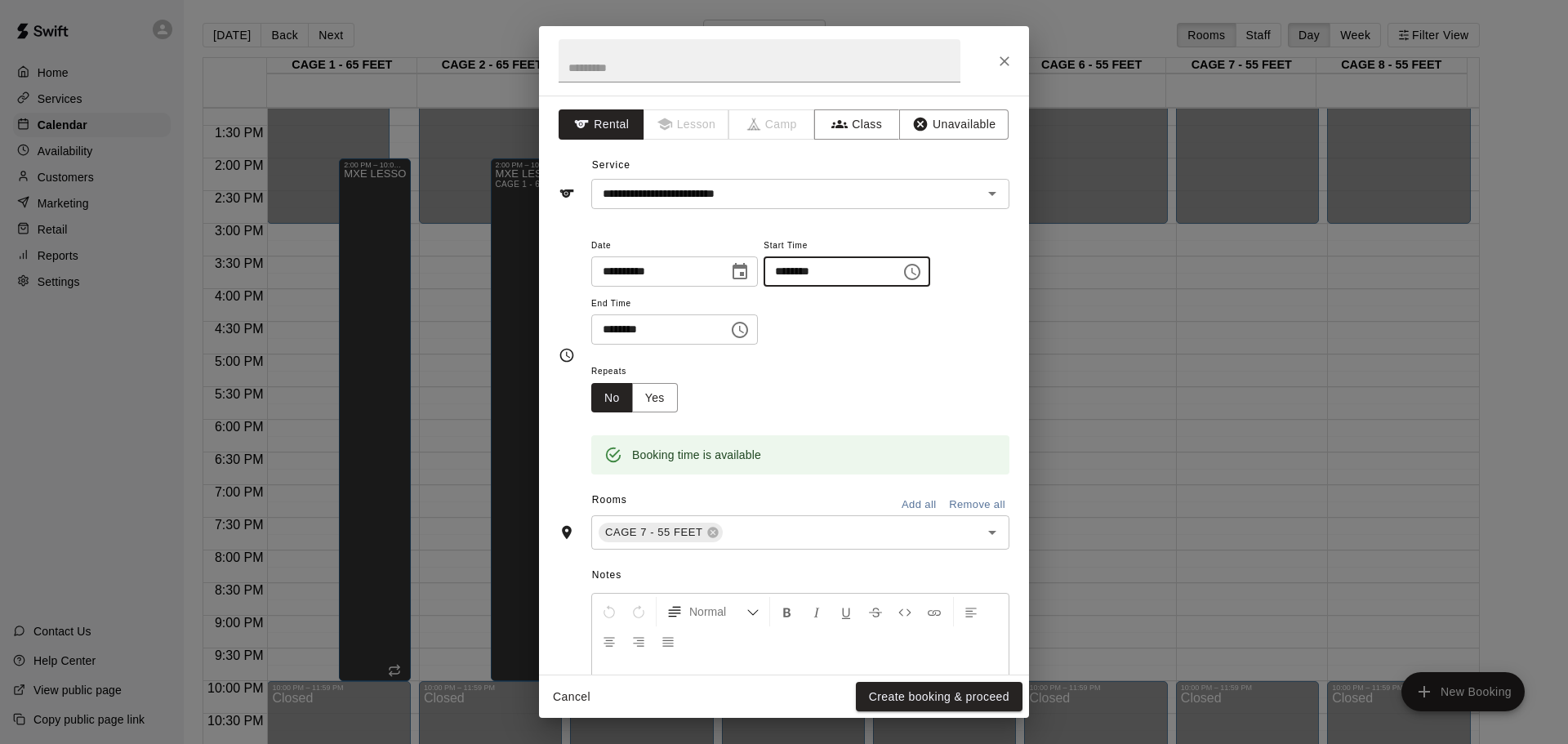
click at [822, 278] on input "********" at bounding box center [826, 271] width 125 height 30
type input "********"
click at [619, 332] on input "********" at bounding box center [653, 329] width 125 height 30
type input "********"
click at [933, 697] on button "Create booking & proceed" at bounding box center [939, 696] width 166 height 30
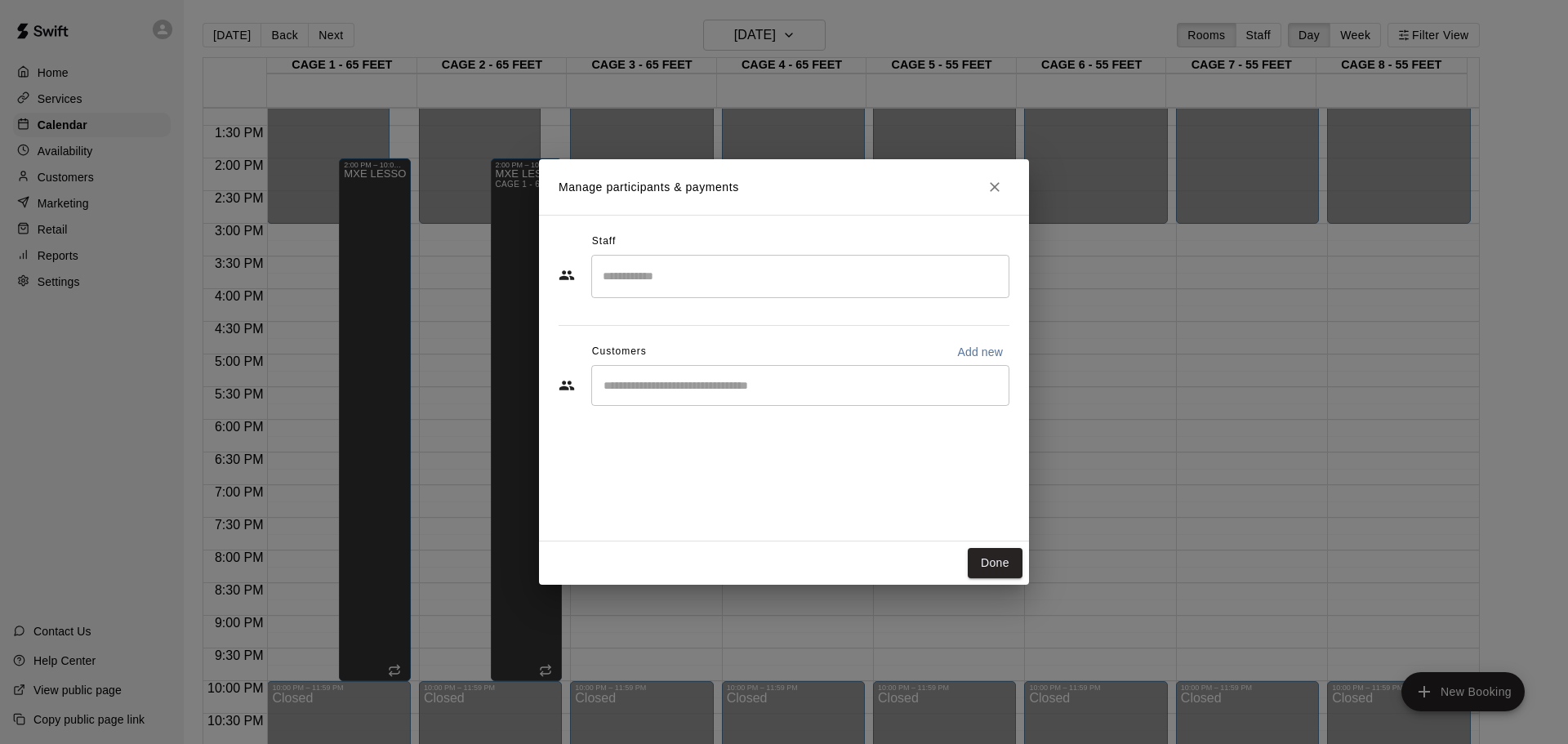
click at [671, 383] on input "Start typing to search customers..." at bounding box center [800, 385] width 403 height 16
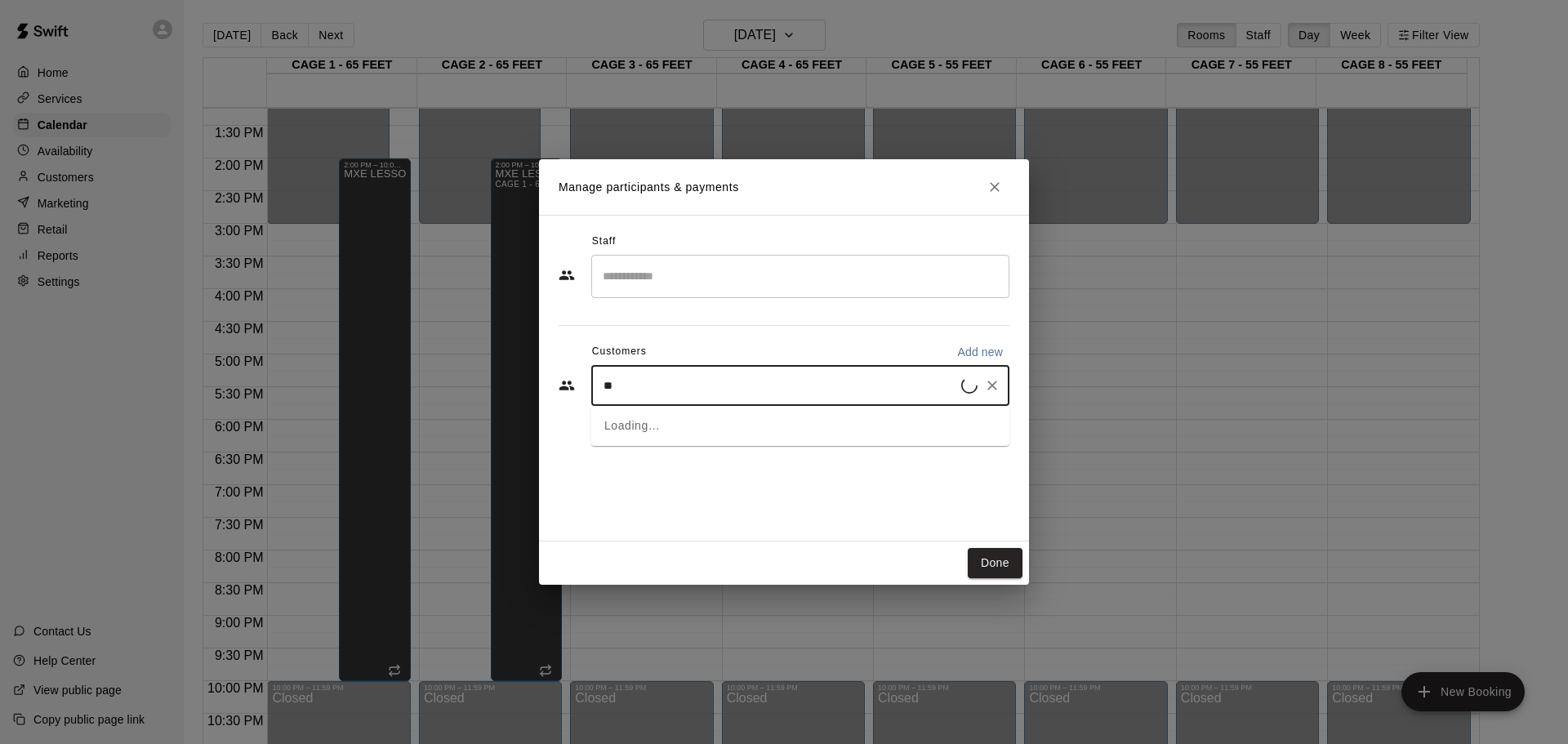
type input "***"
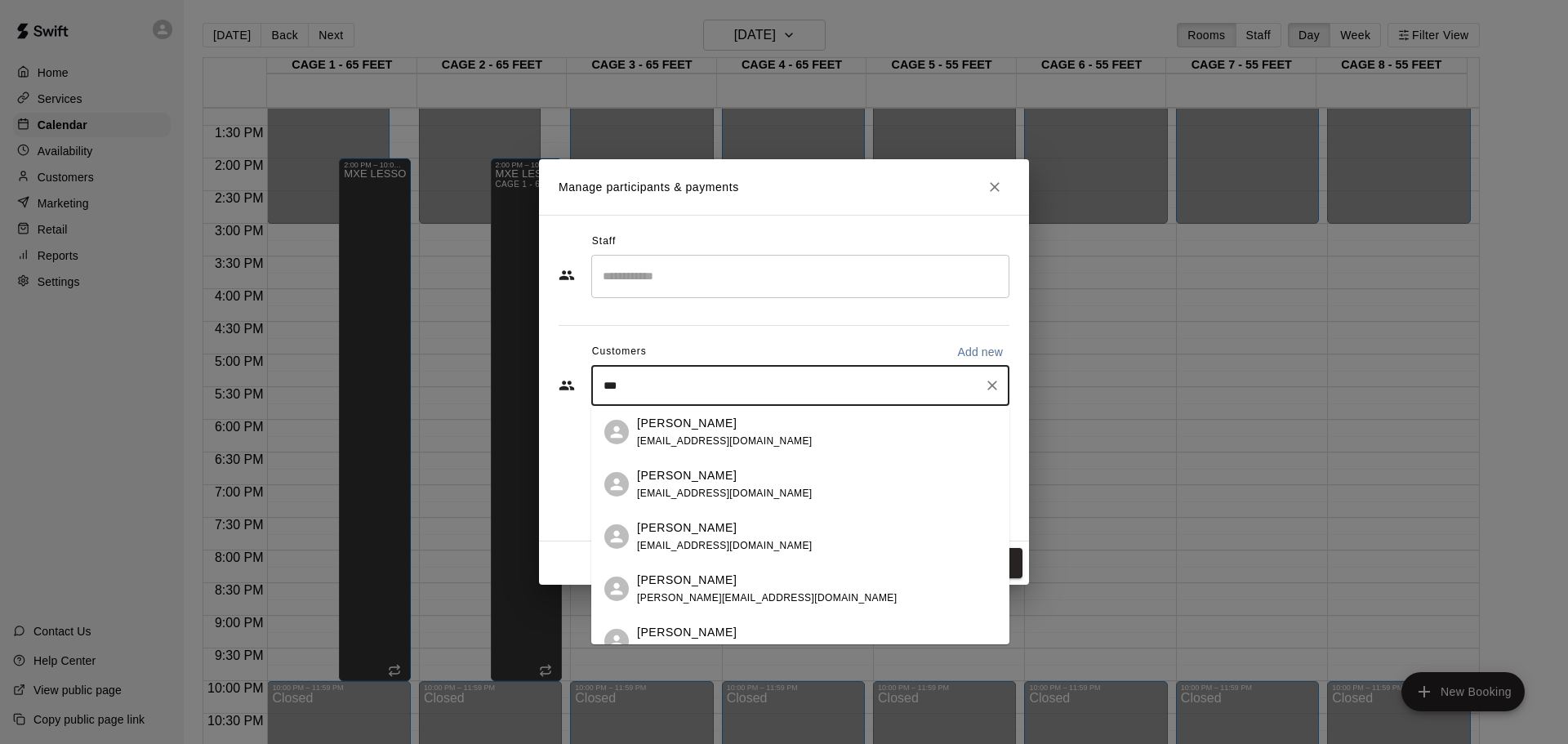
click at [720, 442] on span "[EMAIL_ADDRESS][DOMAIN_NAME]" at bounding box center [725, 441] width 176 height 11
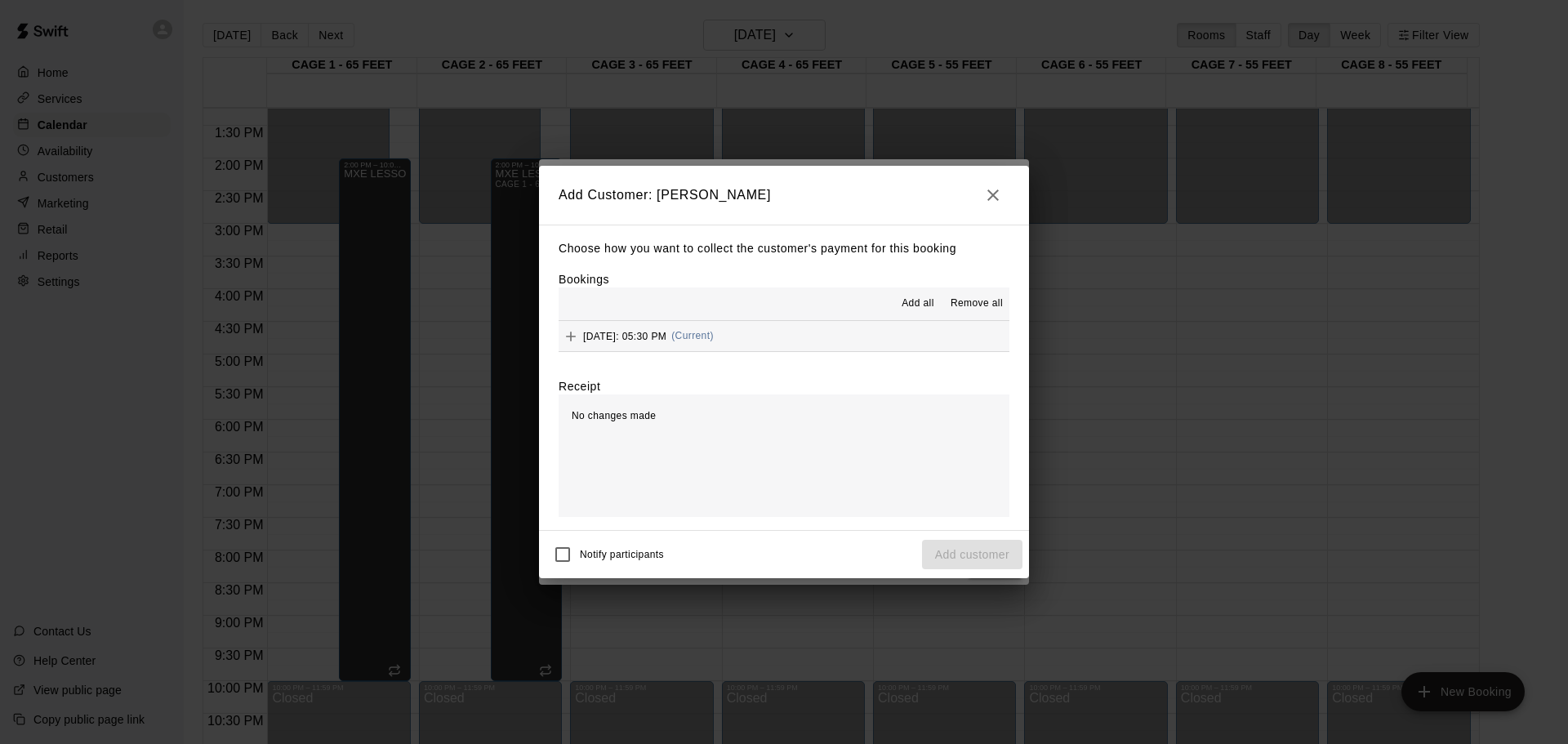
click at [933, 348] on button "[DATE]: 05:30 PM (Current)" at bounding box center [784, 336] width 451 height 30
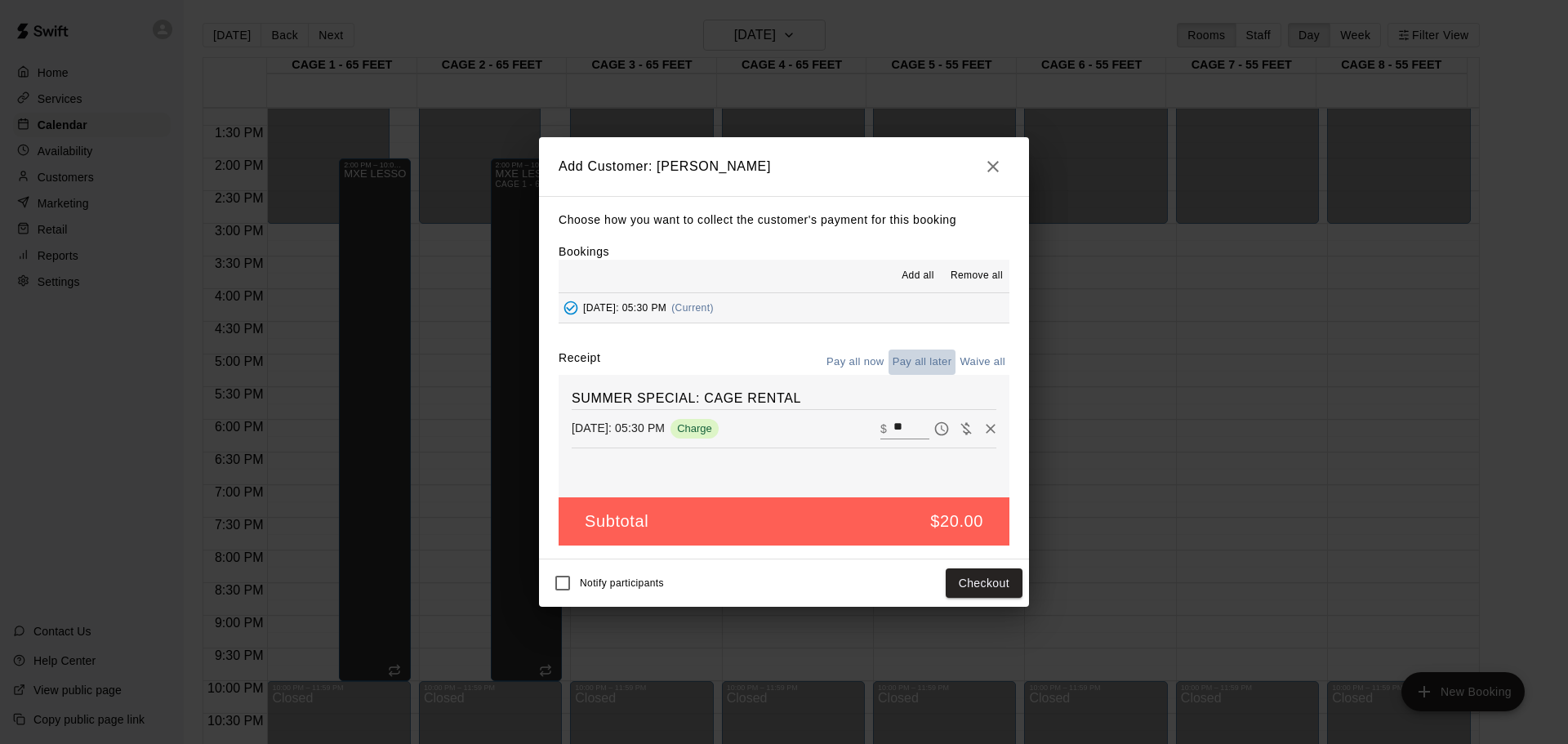
click at [913, 364] on button "Pay all later" at bounding box center [922, 362] width 68 height 26
click at [977, 582] on button "Add customer" at bounding box center [972, 583] width 101 height 30
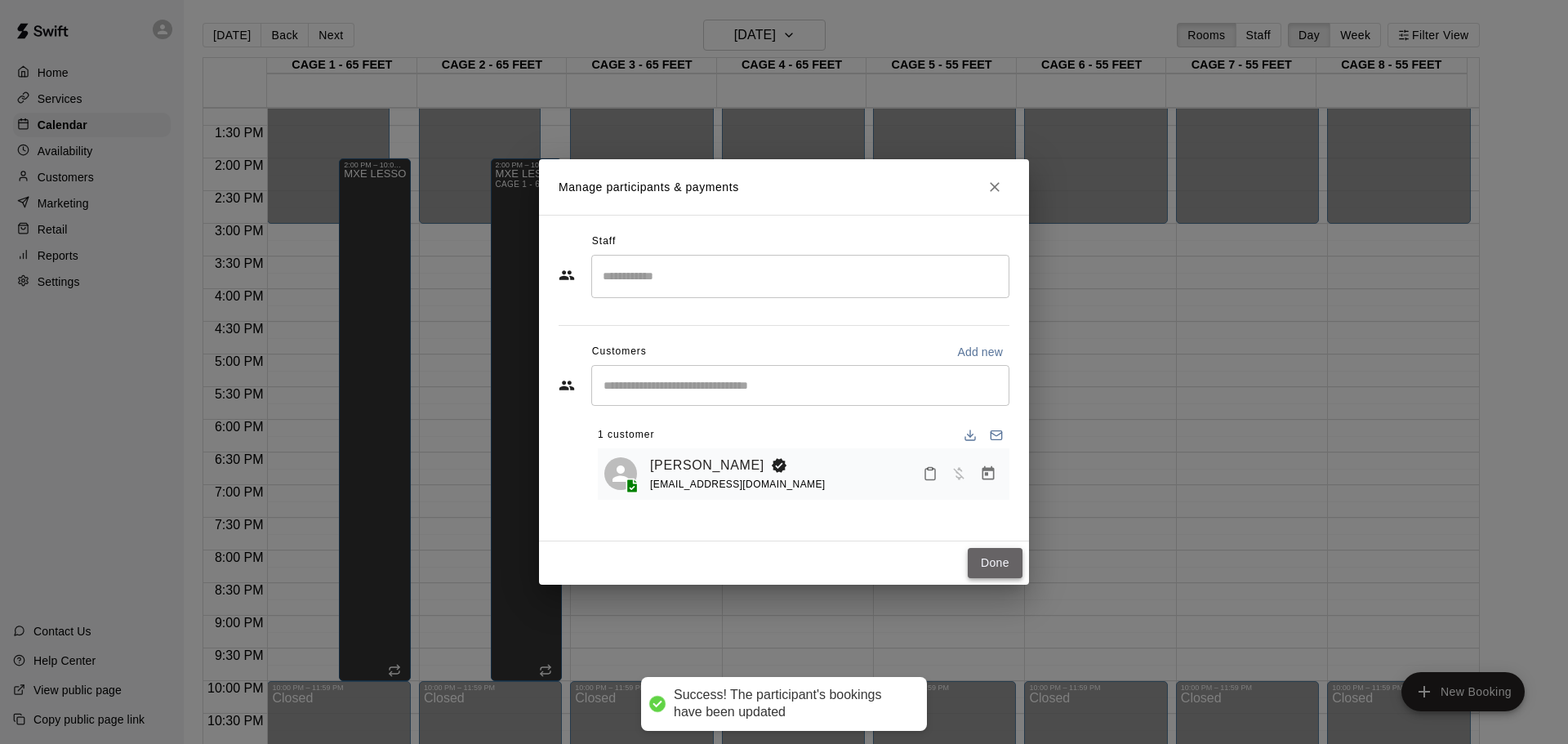
click at [1003, 555] on button "Done" at bounding box center [995, 563] width 55 height 30
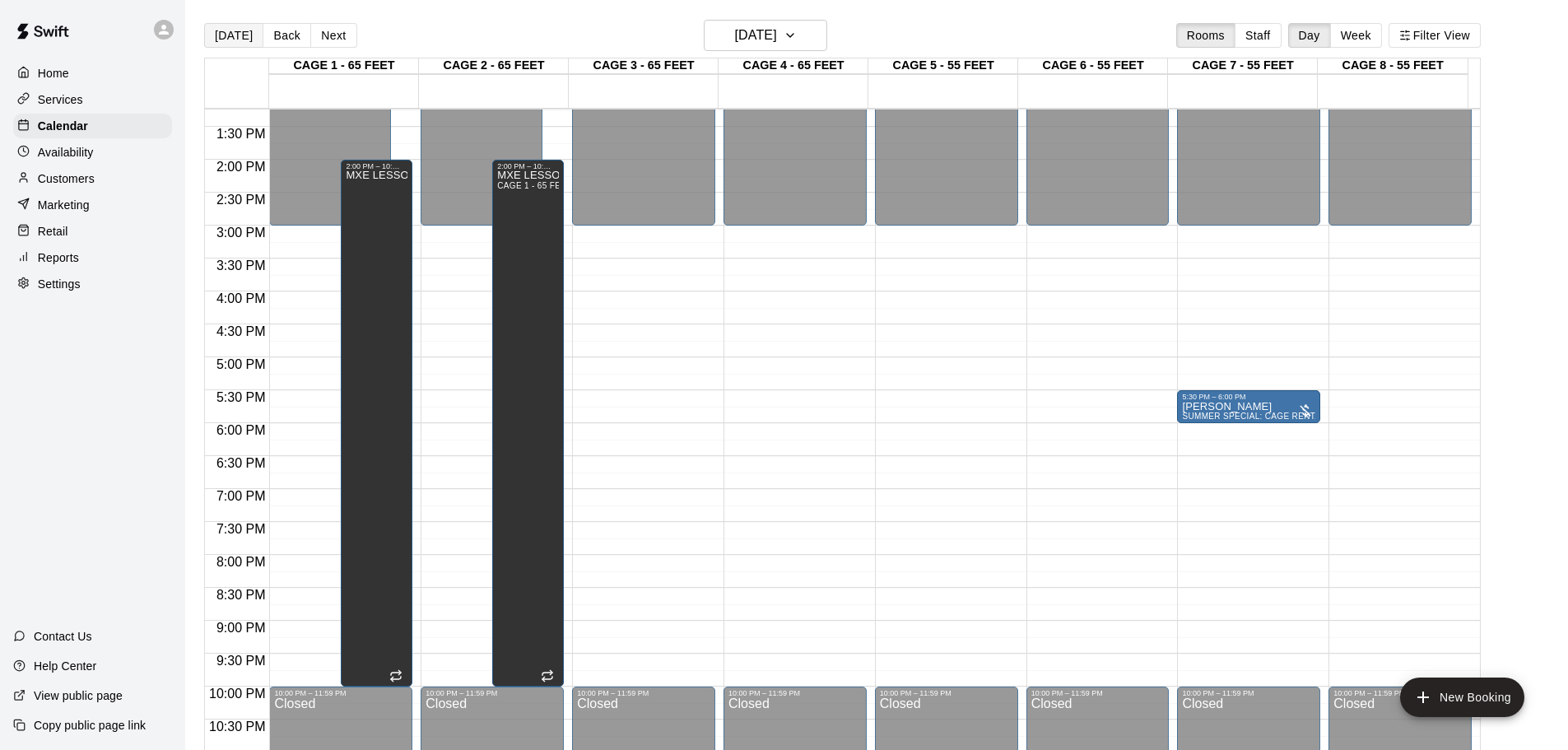
click at [245, 30] on button "[DATE]" at bounding box center [233, 35] width 59 height 25
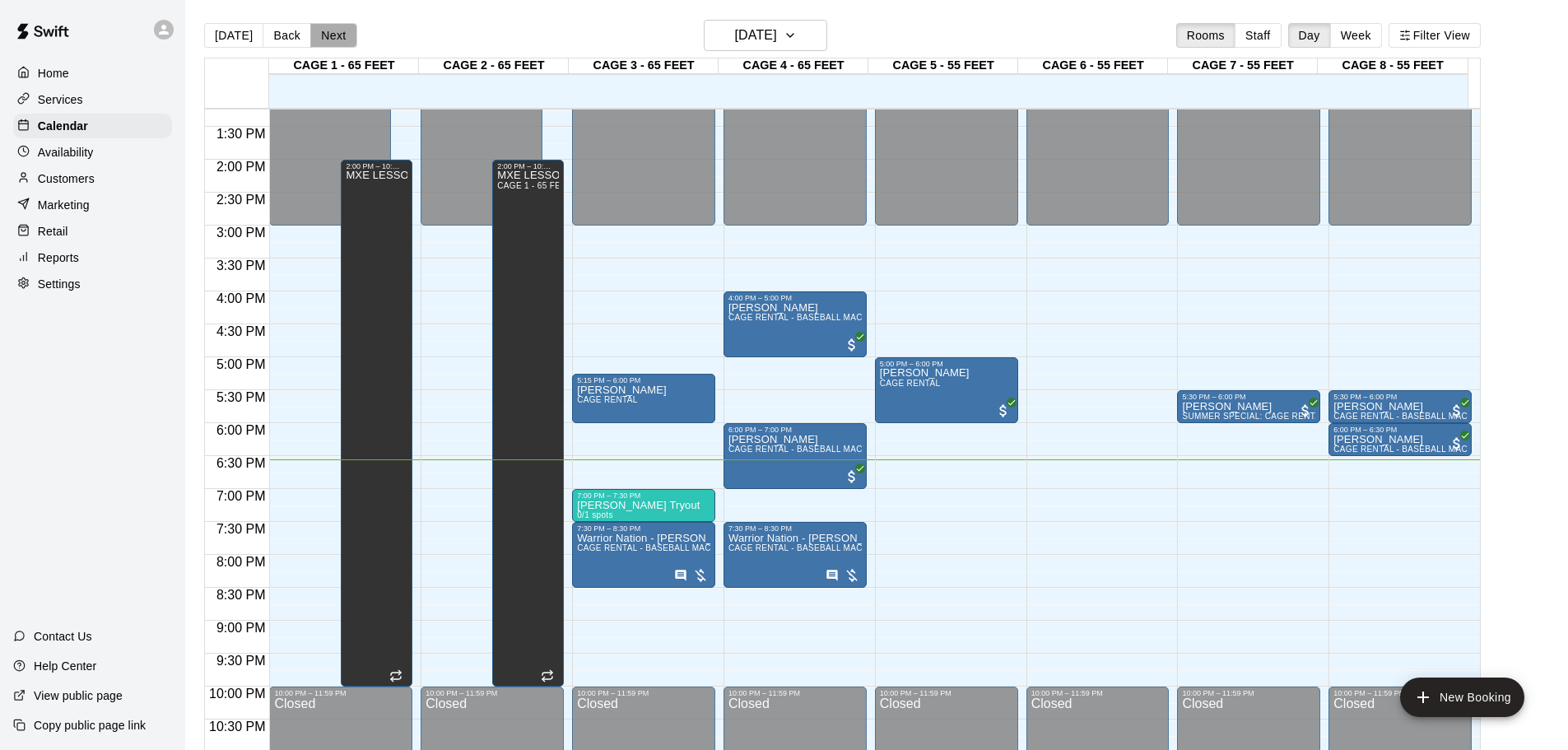
click at [310, 39] on button "Next" at bounding box center [333, 35] width 46 height 25
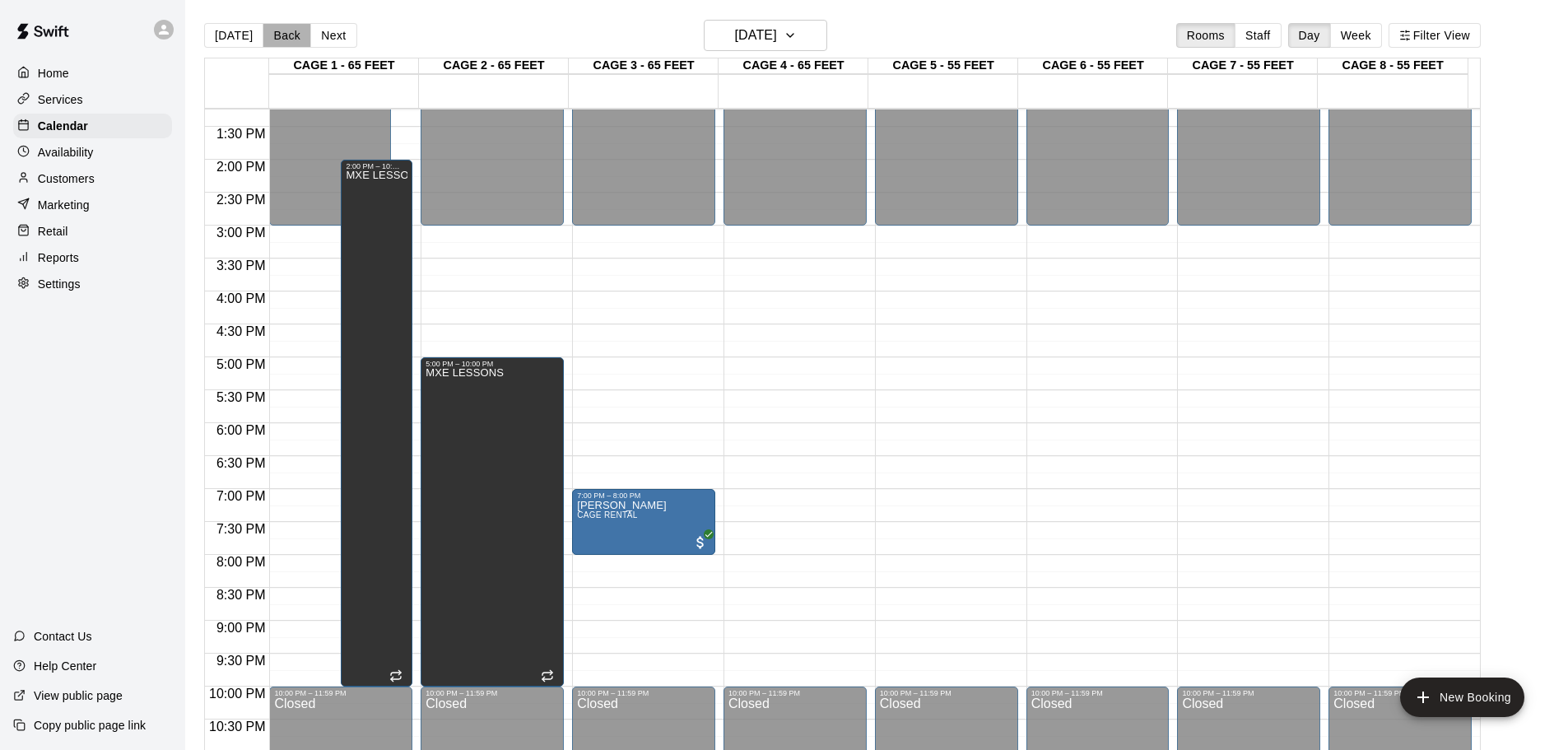
drag, startPoint x: 276, startPoint y: 38, endPoint x: 79, endPoint y: 161, distance: 232.2
click at [274, 38] on button "Back" at bounding box center [287, 35] width 49 height 25
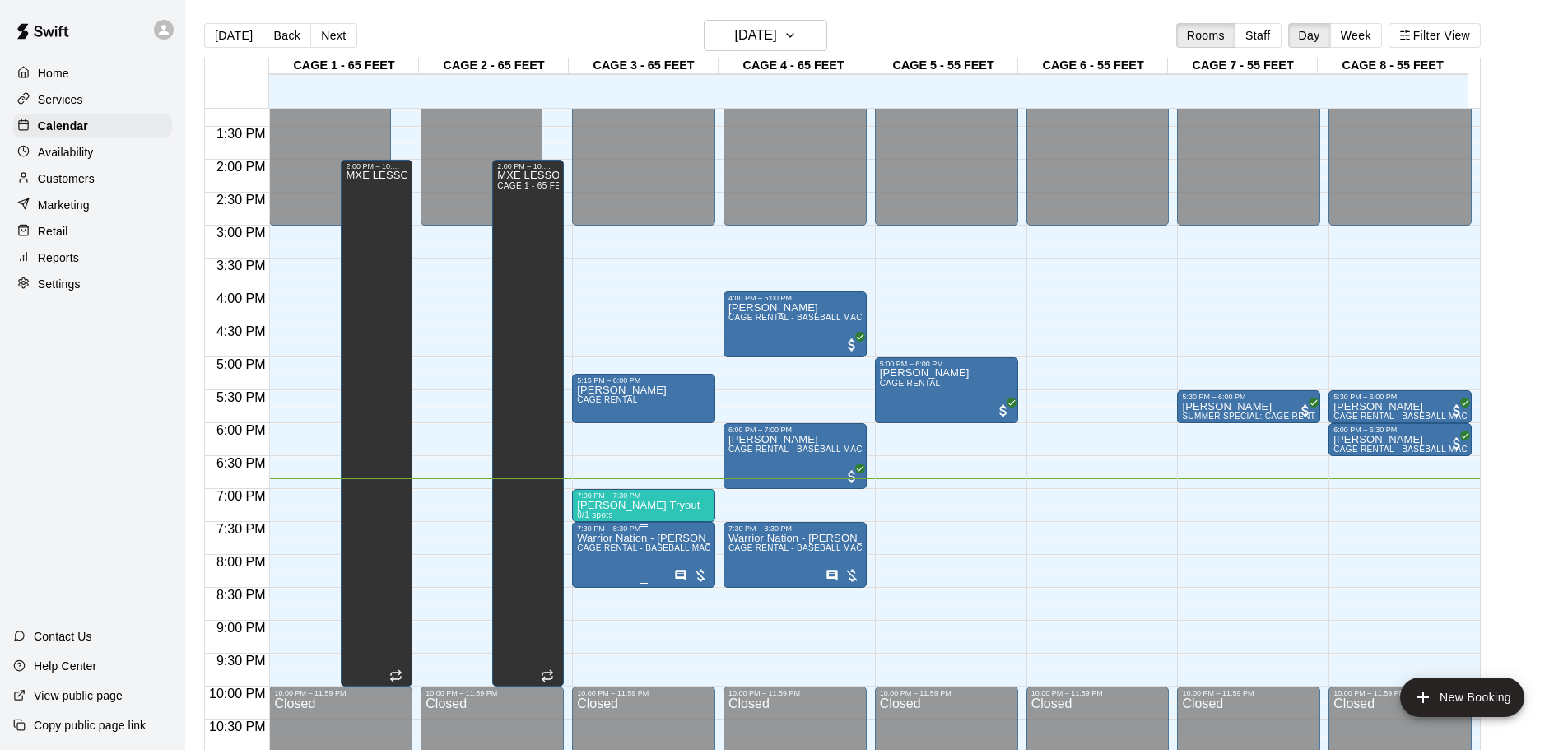
click at [647, 539] on p "Warrior Nation - [PERSON_NAME]" at bounding box center [644, 539] width 134 height 0
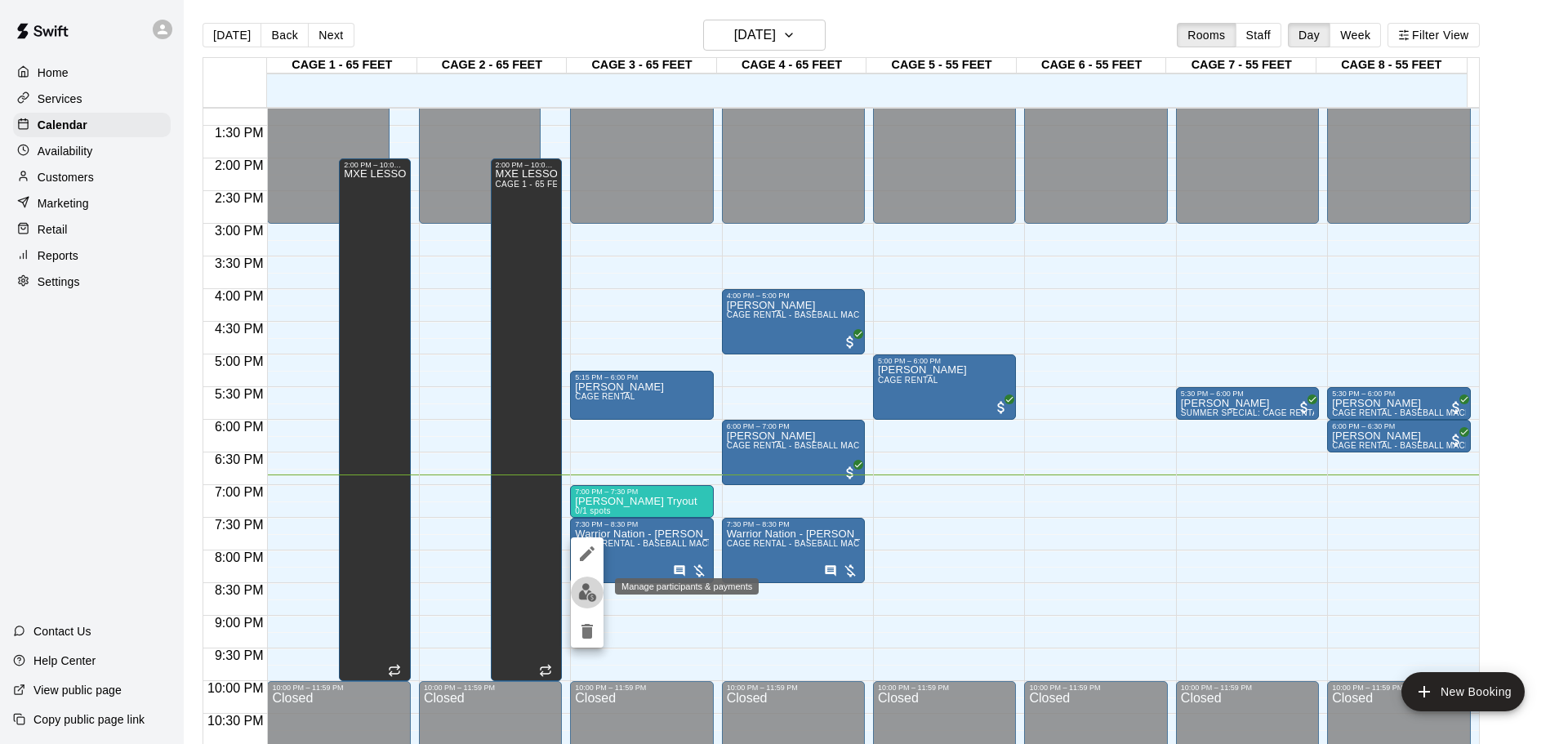
click at [583, 578] on button "edit" at bounding box center [587, 592] width 33 height 32
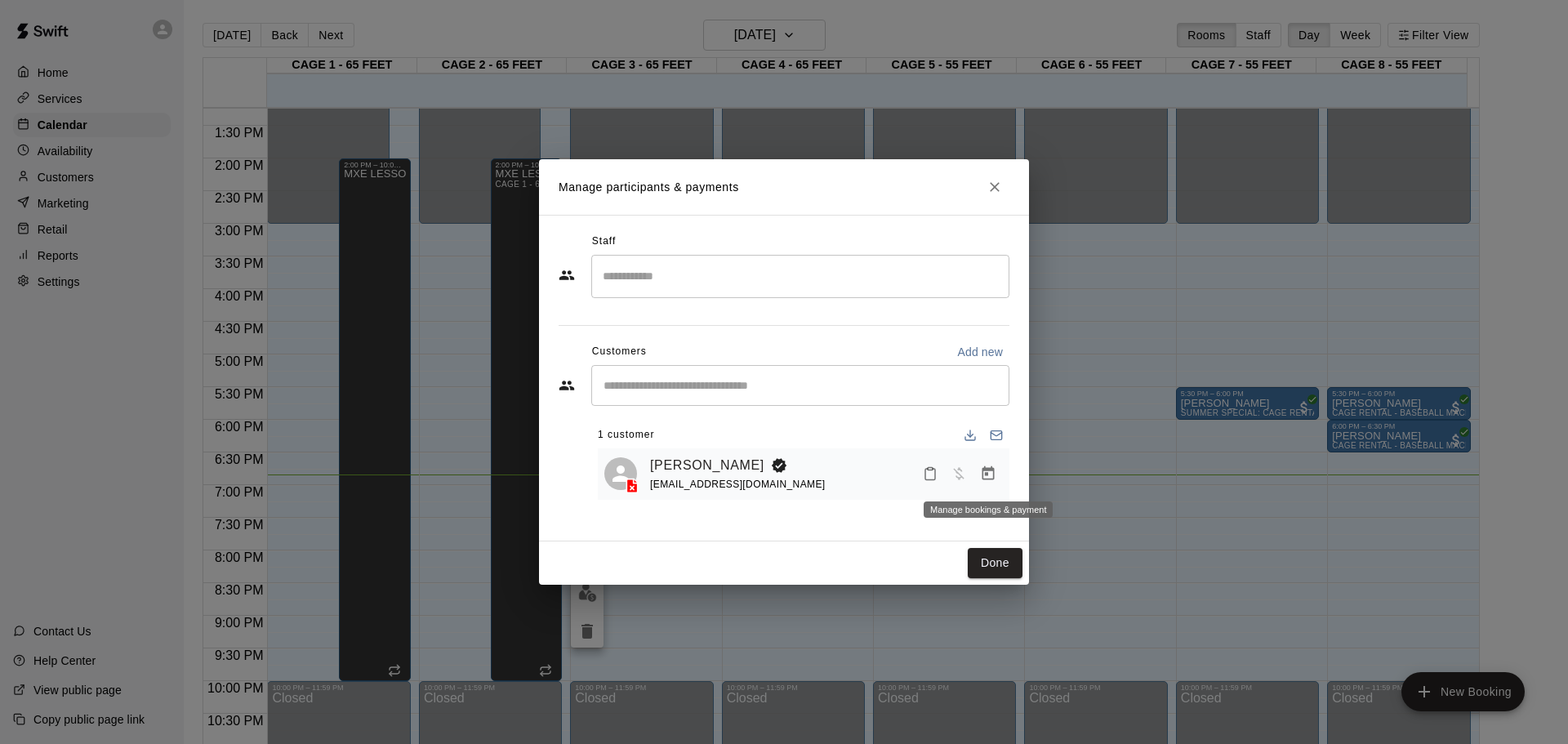
click at [990, 482] on button "Manage bookings & payment" at bounding box center [988, 474] width 29 height 29
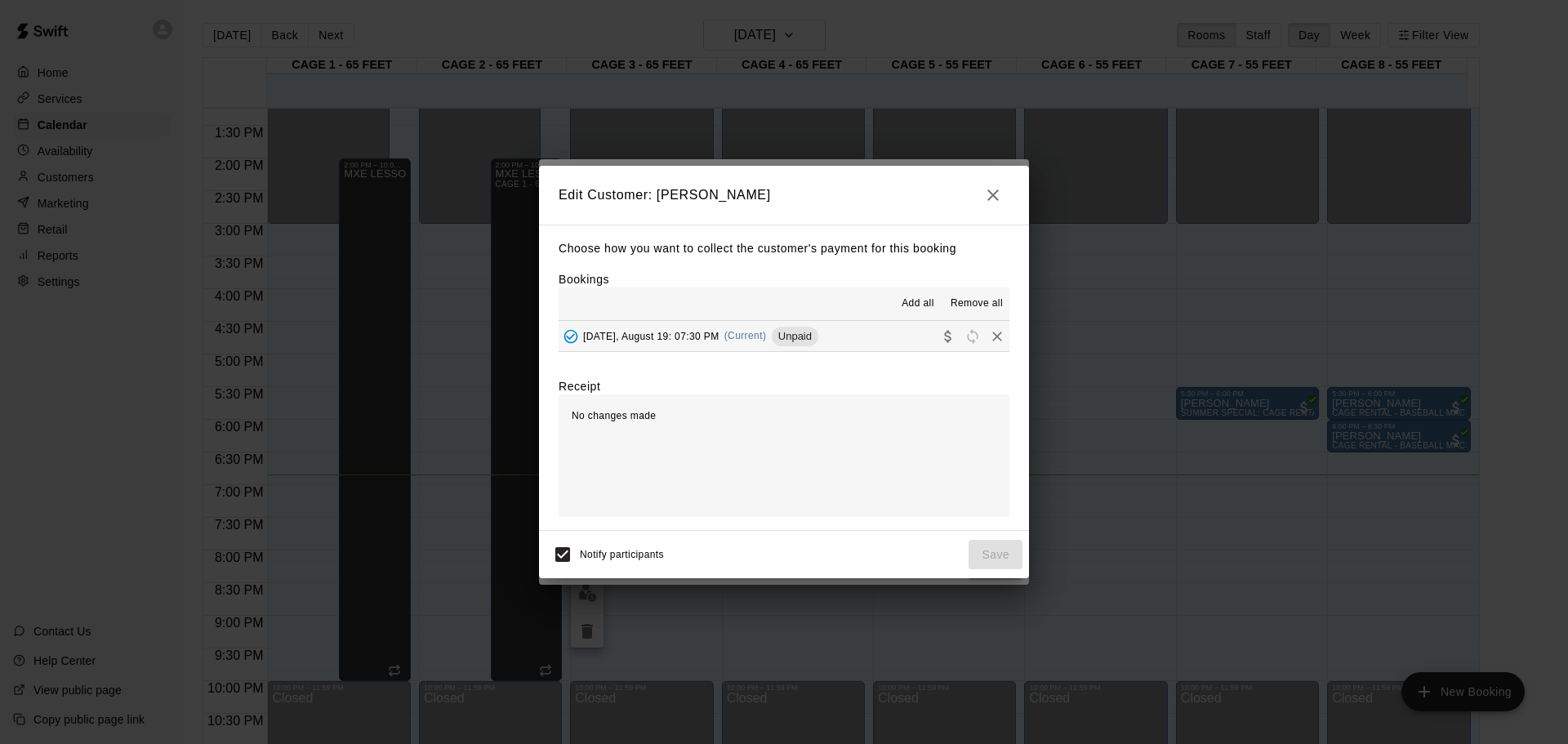
click at [847, 339] on button "[DATE], August 19: 07:30 PM (Current) Unpaid" at bounding box center [784, 336] width 451 height 30
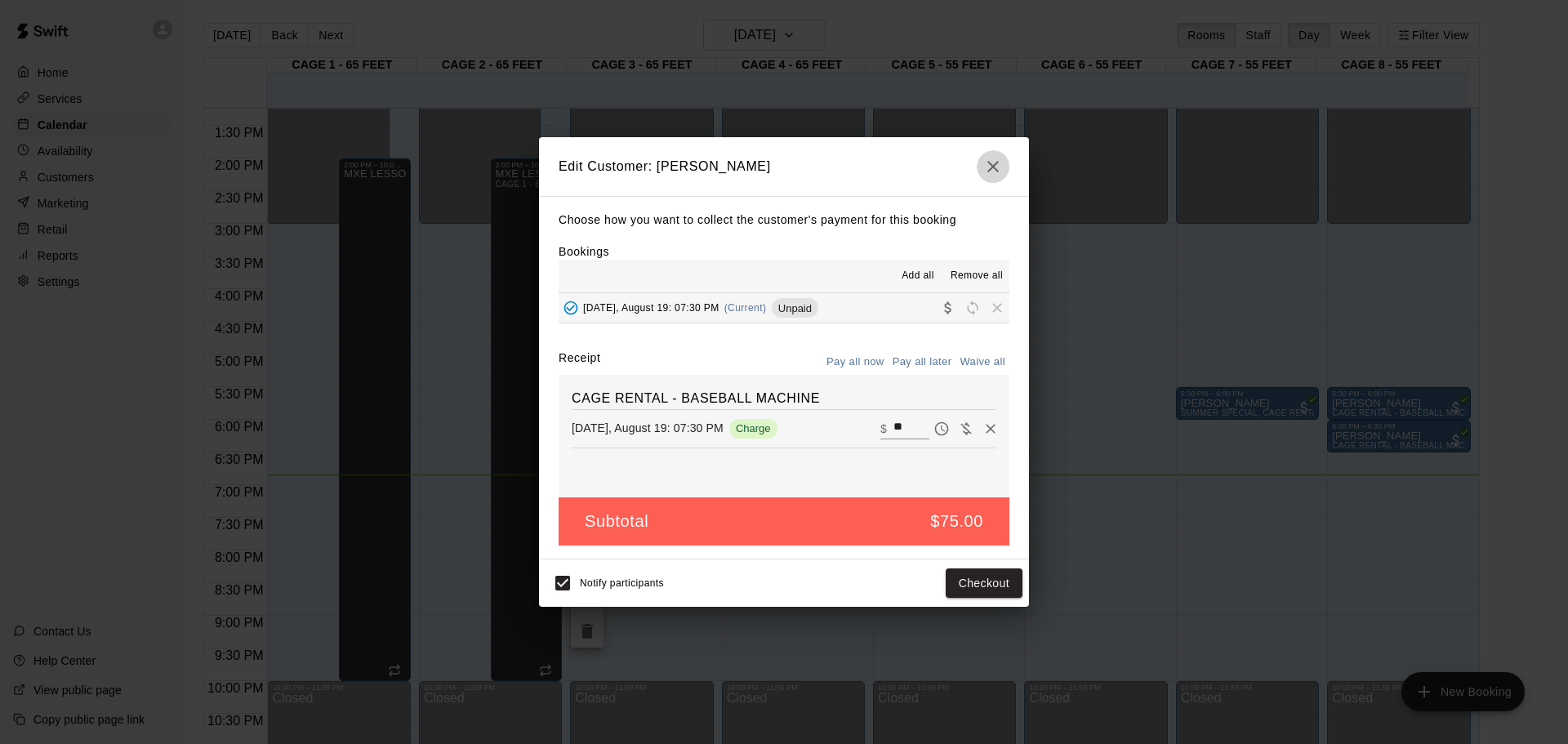
click at [983, 172] on button "button" at bounding box center [993, 167] width 33 height 33
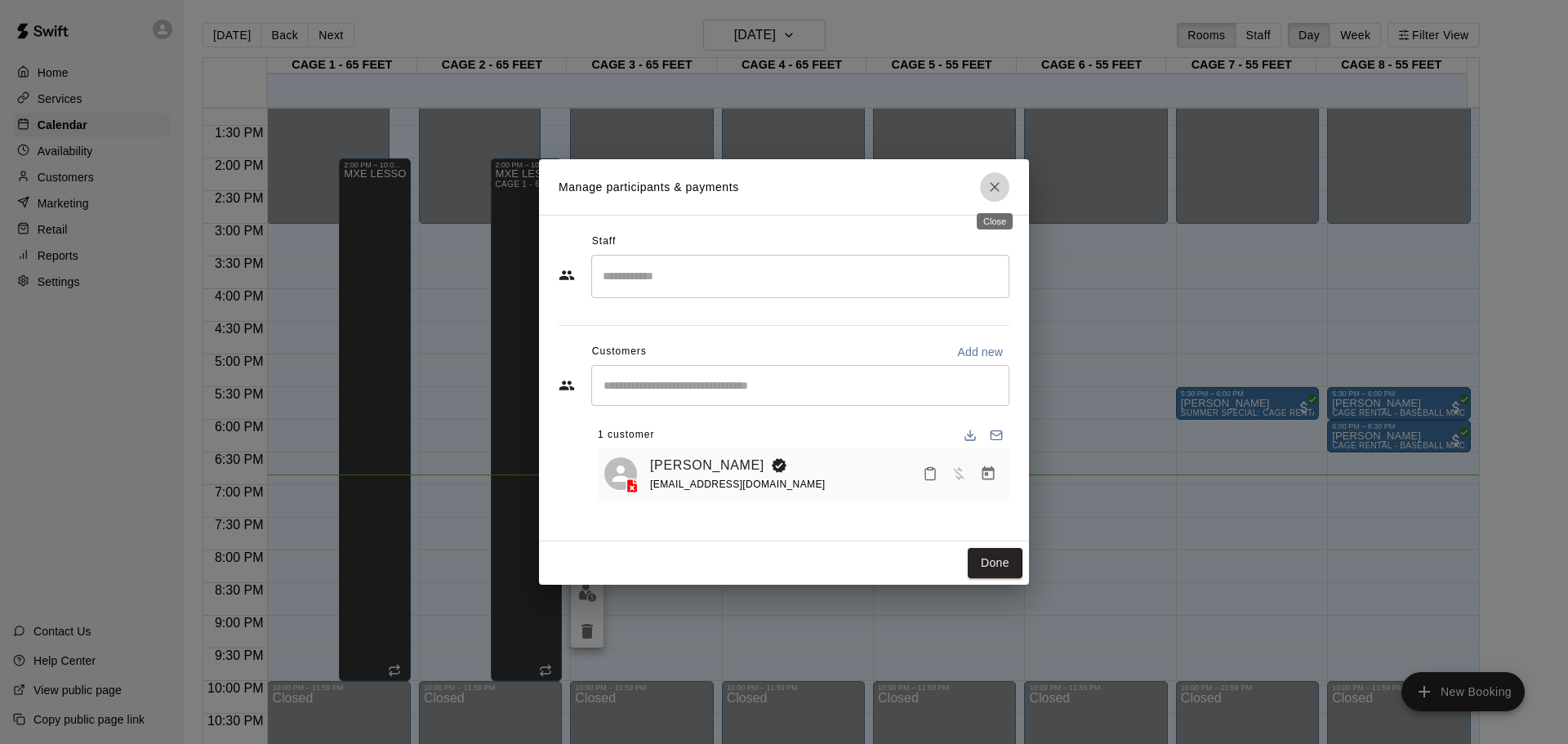
click at [997, 188] on icon "Close" at bounding box center [994, 187] width 16 height 16
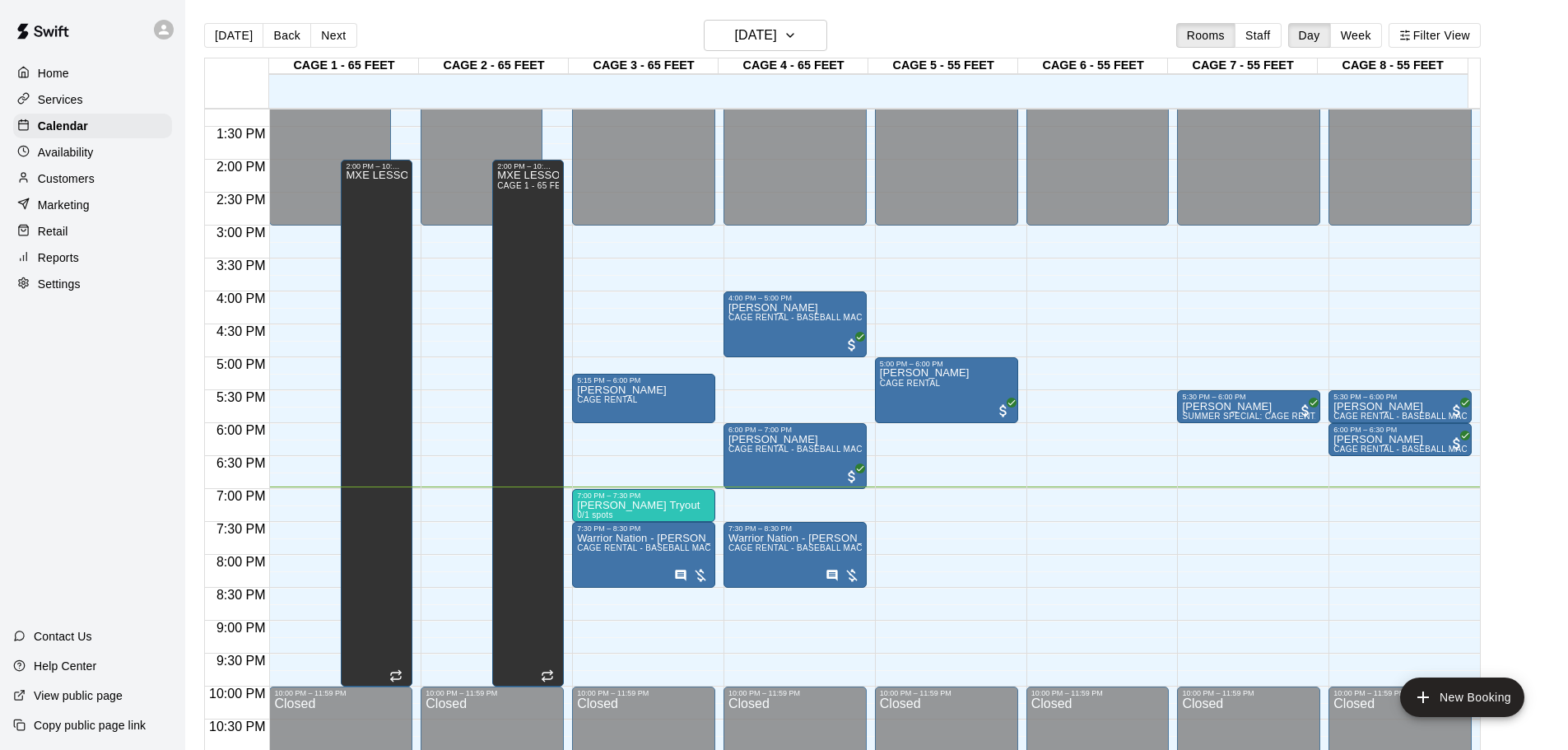
click at [1047, 525] on div "12:00 AM – 3:00 PM Closed 10:00 PM – 11:59 PM Closed" at bounding box center [1098, 29] width 143 height 1581
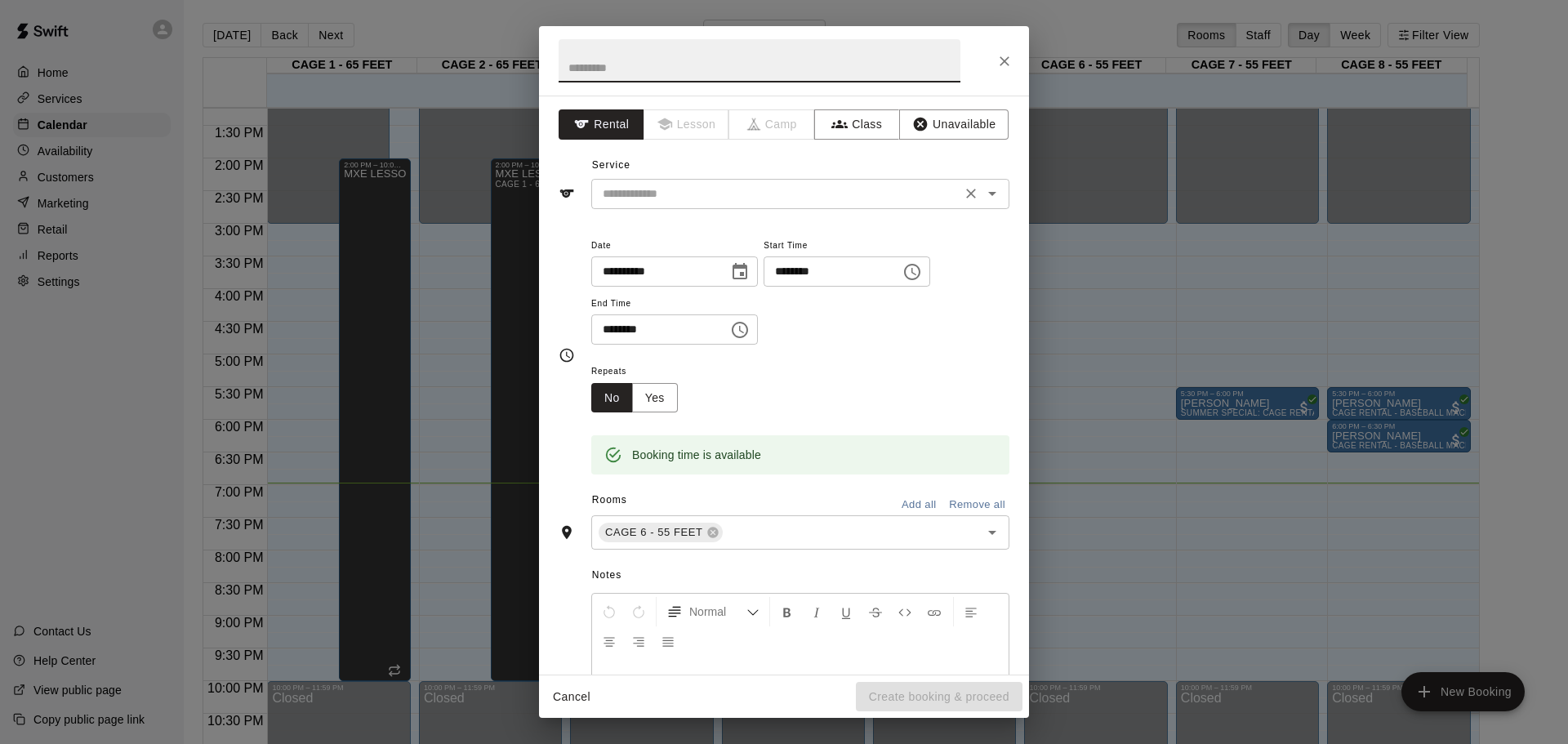
click at [847, 201] on input "text" at bounding box center [777, 194] width 360 height 20
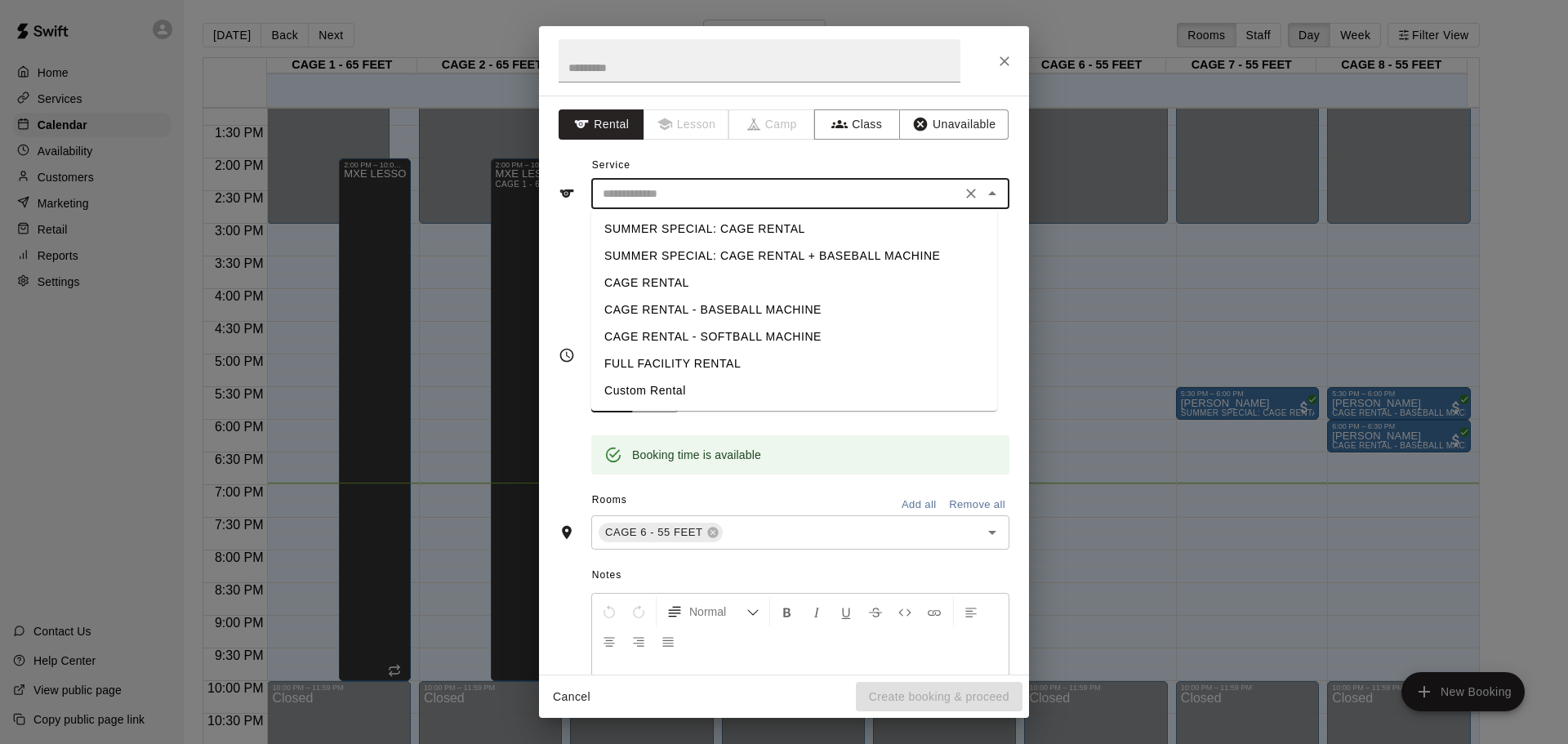
click at [768, 306] on li "CAGE RENTAL - BASEBALL MACHINE" at bounding box center [794, 309] width 406 height 27
type input "**********"
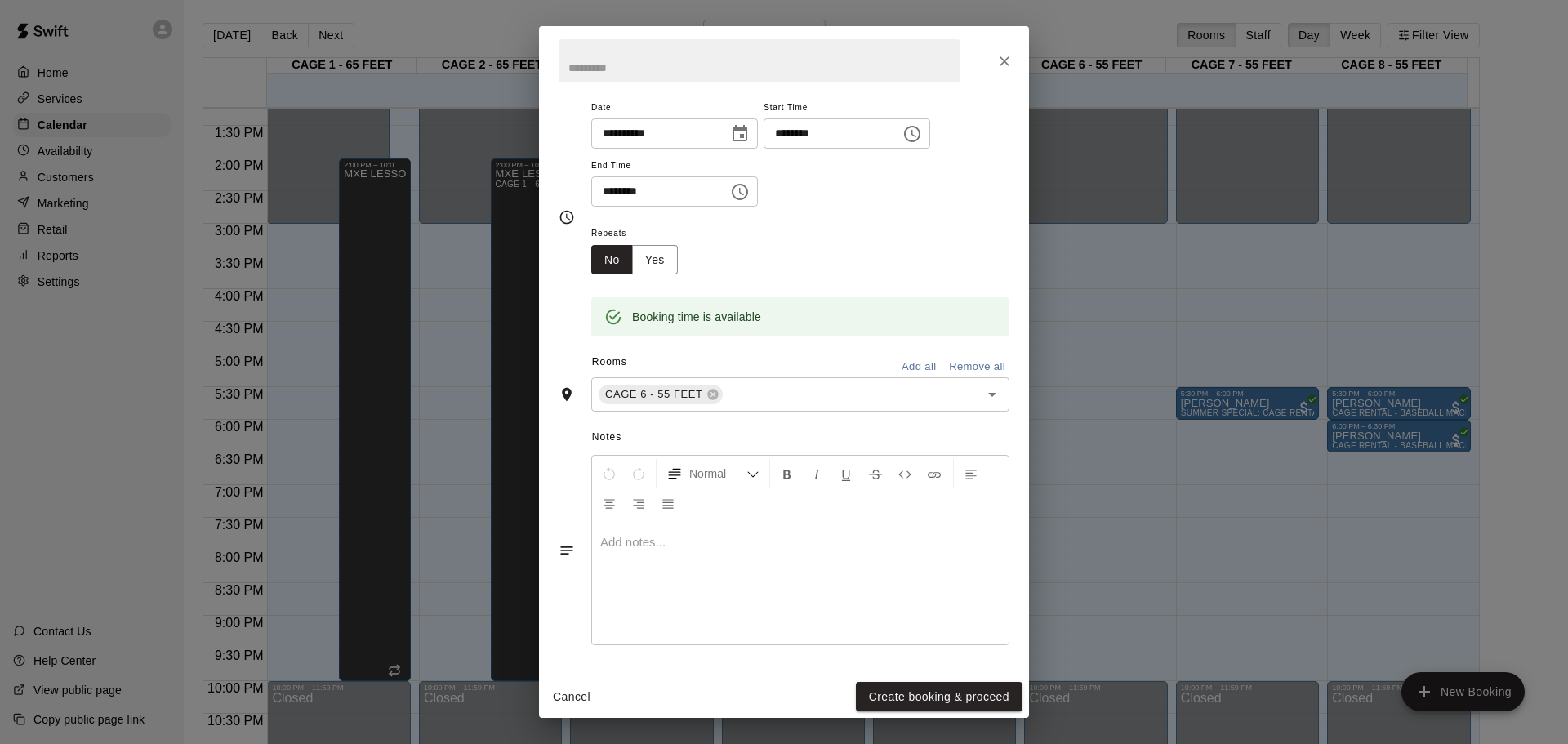
scroll to position [139, 0]
click at [1008, 695] on button "Create booking & proceed" at bounding box center [939, 696] width 166 height 30
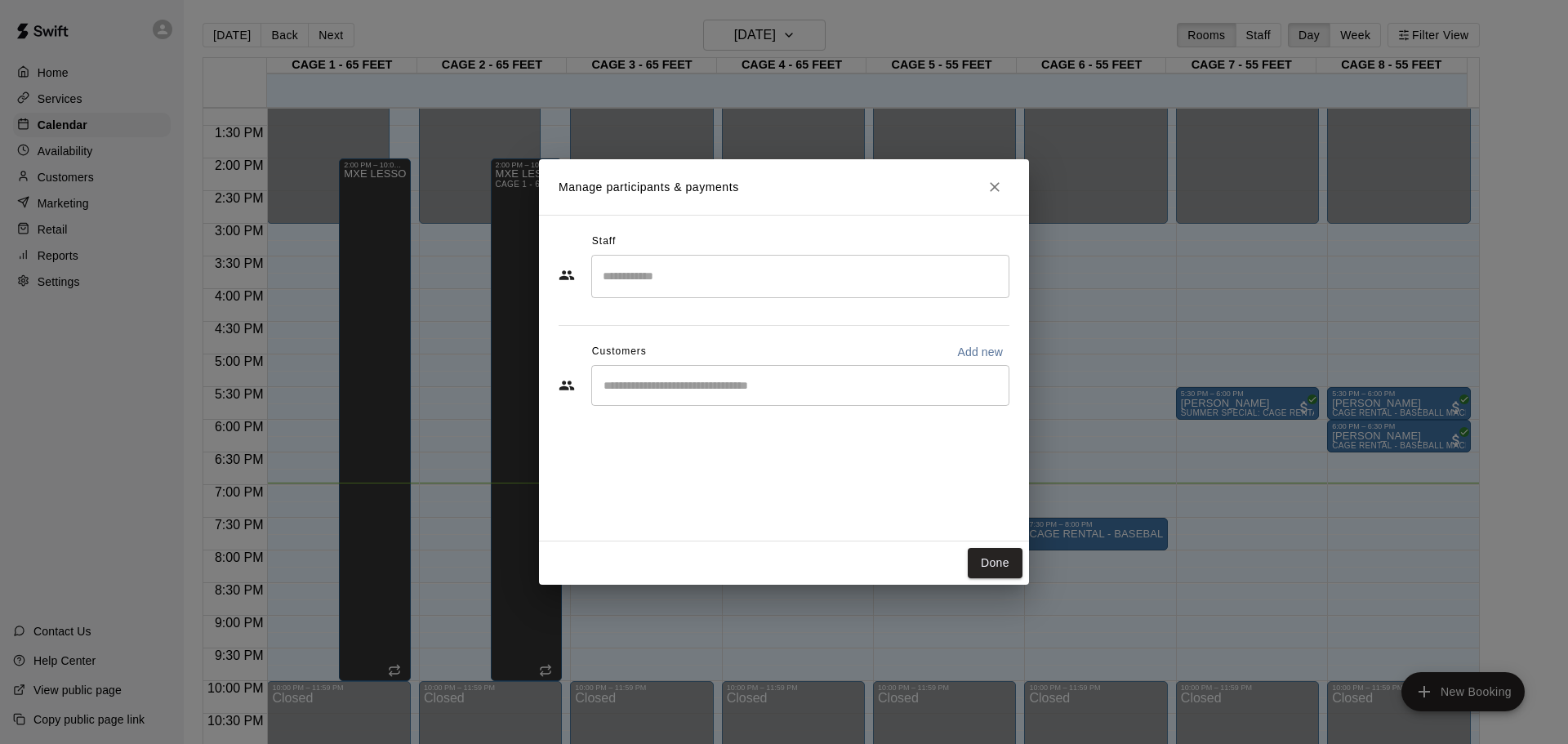
click at [675, 394] on div "​" at bounding box center [800, 385] width 418 height 41
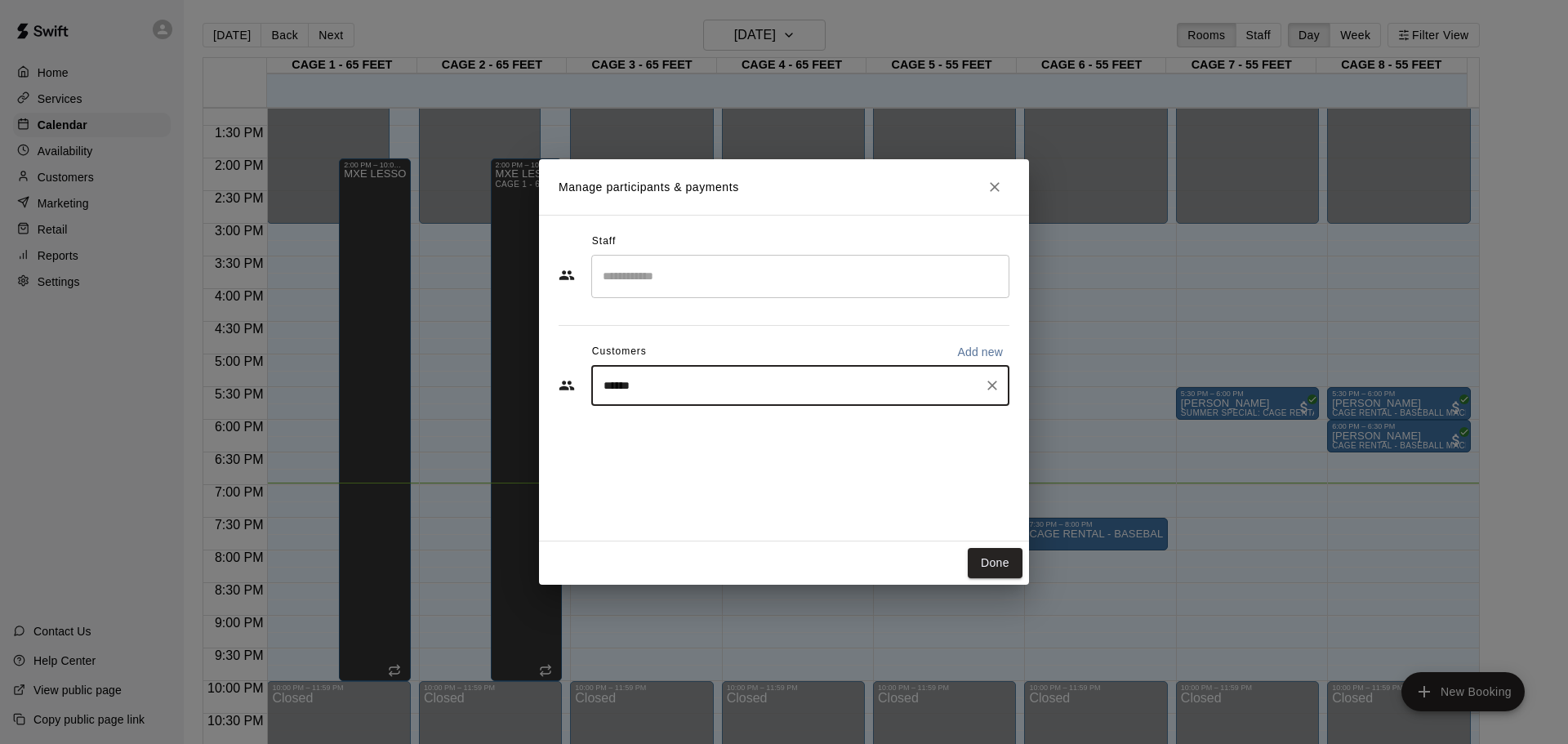
type input "*******"
click at [807, 426] on div "[PERSON_NAME] [PERSON_NAME][EMAIL_ADDRESS][DOMAIN_NAME]" at bounding box center [816, 432] width 360 height 35
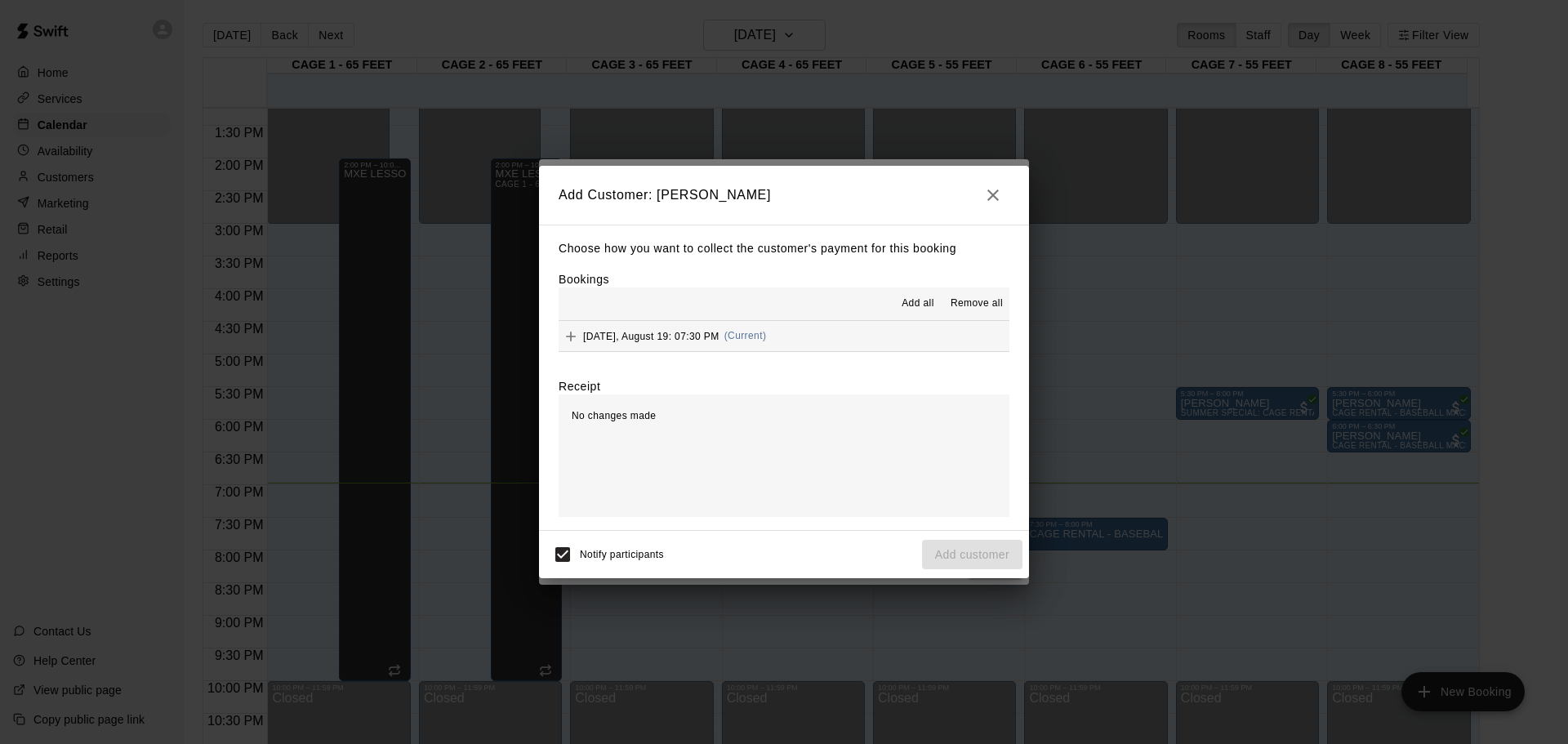
click at [827, 330] on button "[DATE], August 19: 07:30 PM (Current)" at bounding box center [784, 336] width 451 height 30
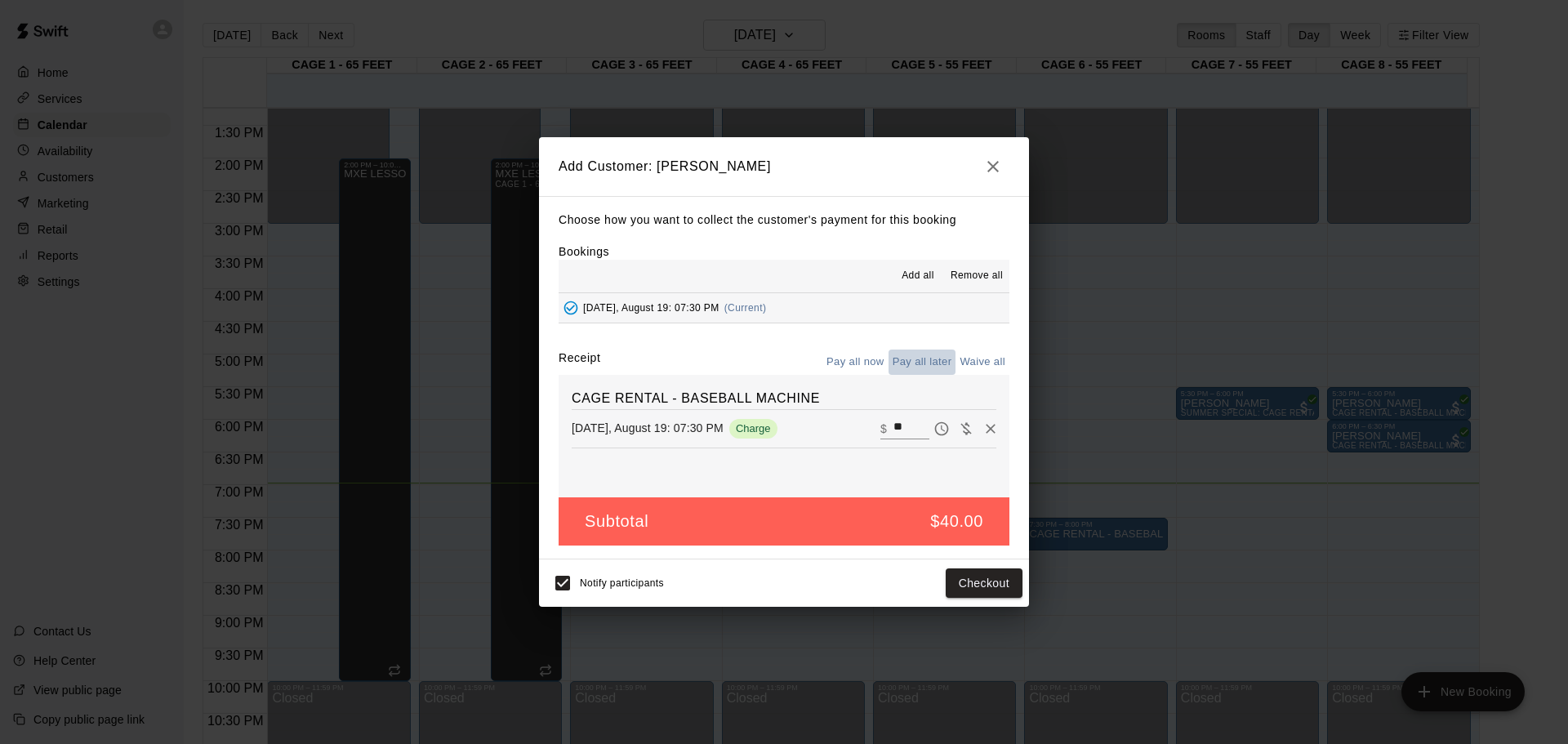
click at [939, 363] on button "Pay all later" at bounding box center [922, 362] width 68 height 26
click at [961, 574] on button "Add customer" at bounding box center [972, 583] width 101 height 30
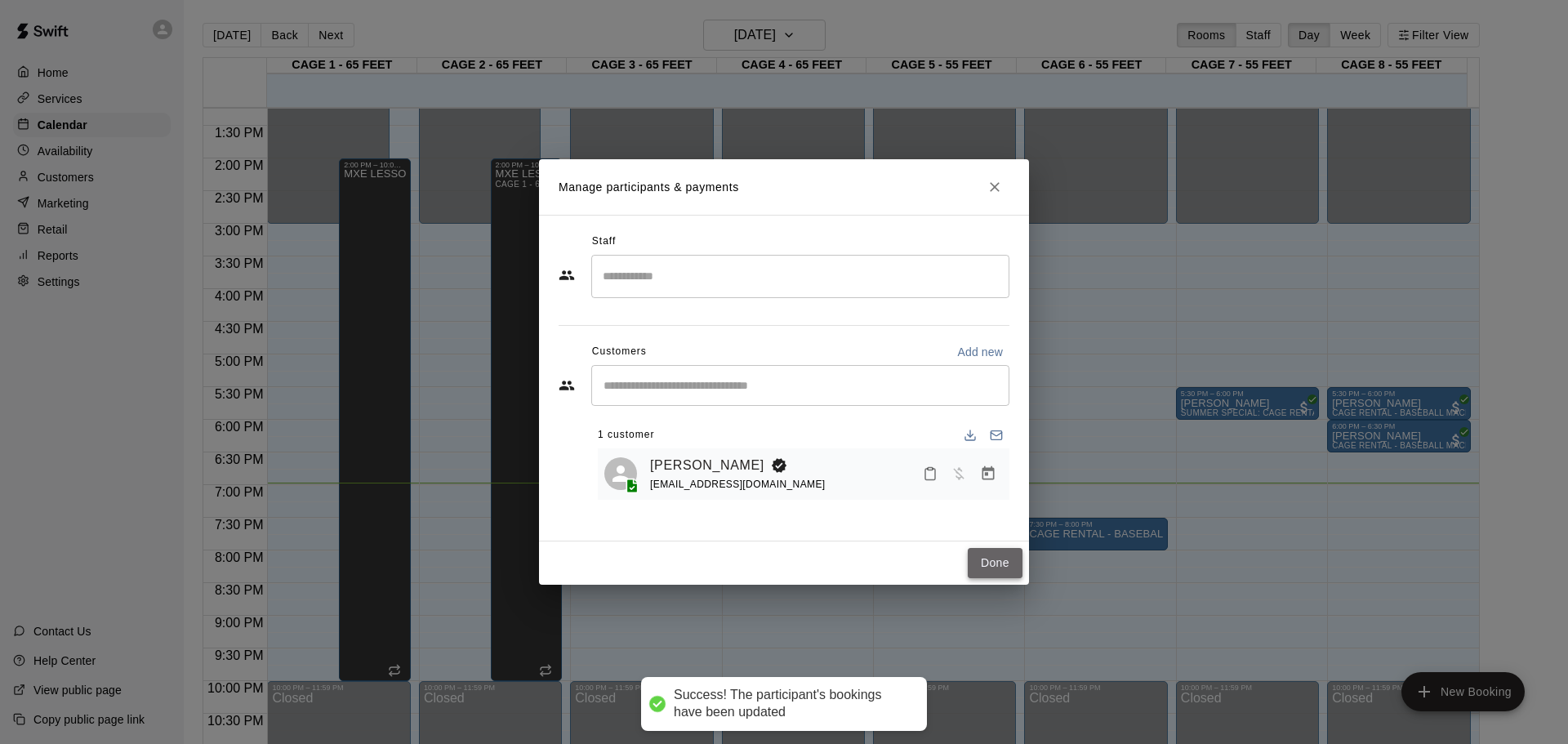
click at [995, 559] on button "Done" at bounding box center [995, 563] width 55 height 30
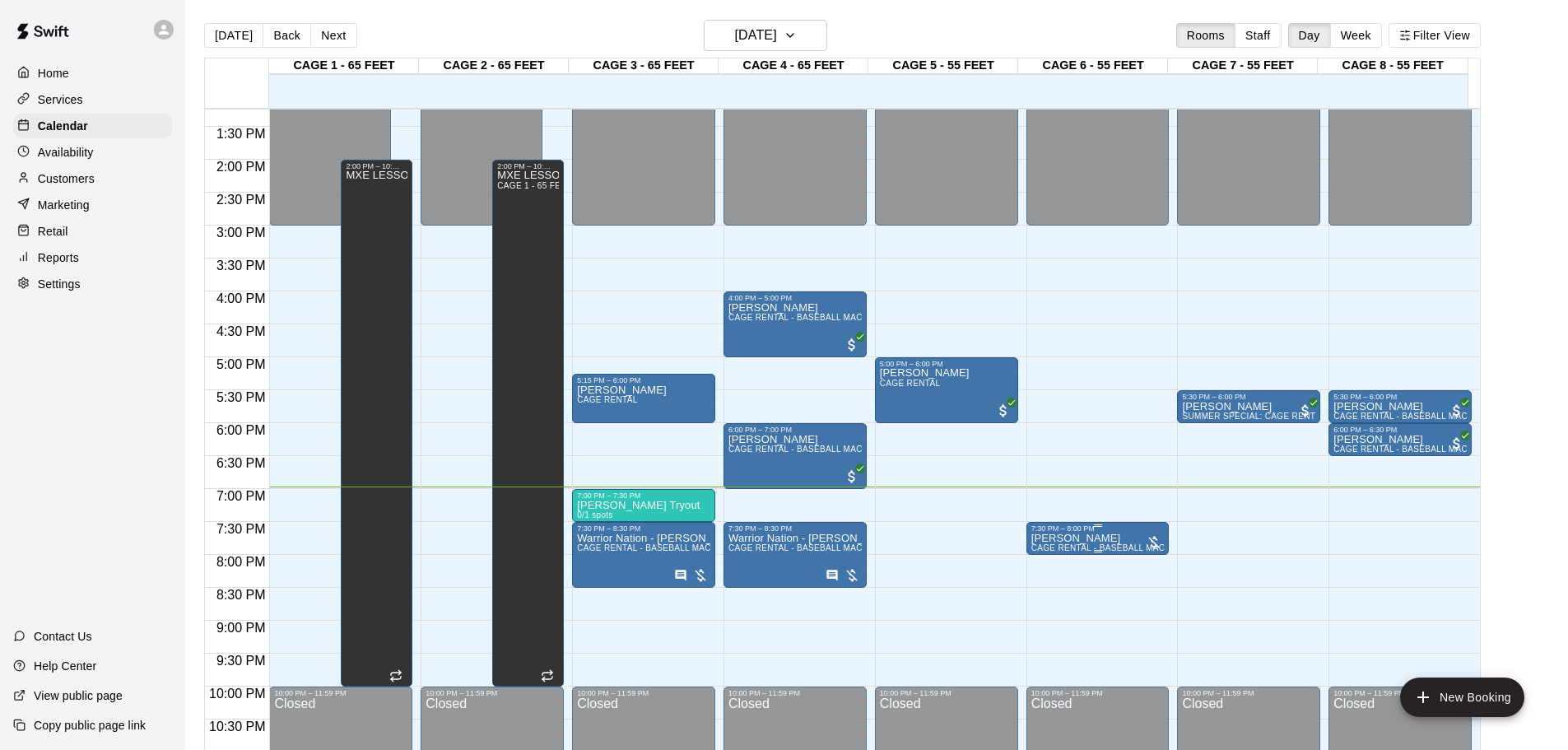
click at [1078, 539] on p "[PERSON_NAME]" at bounding box center [1098, 539] width 134 height 0
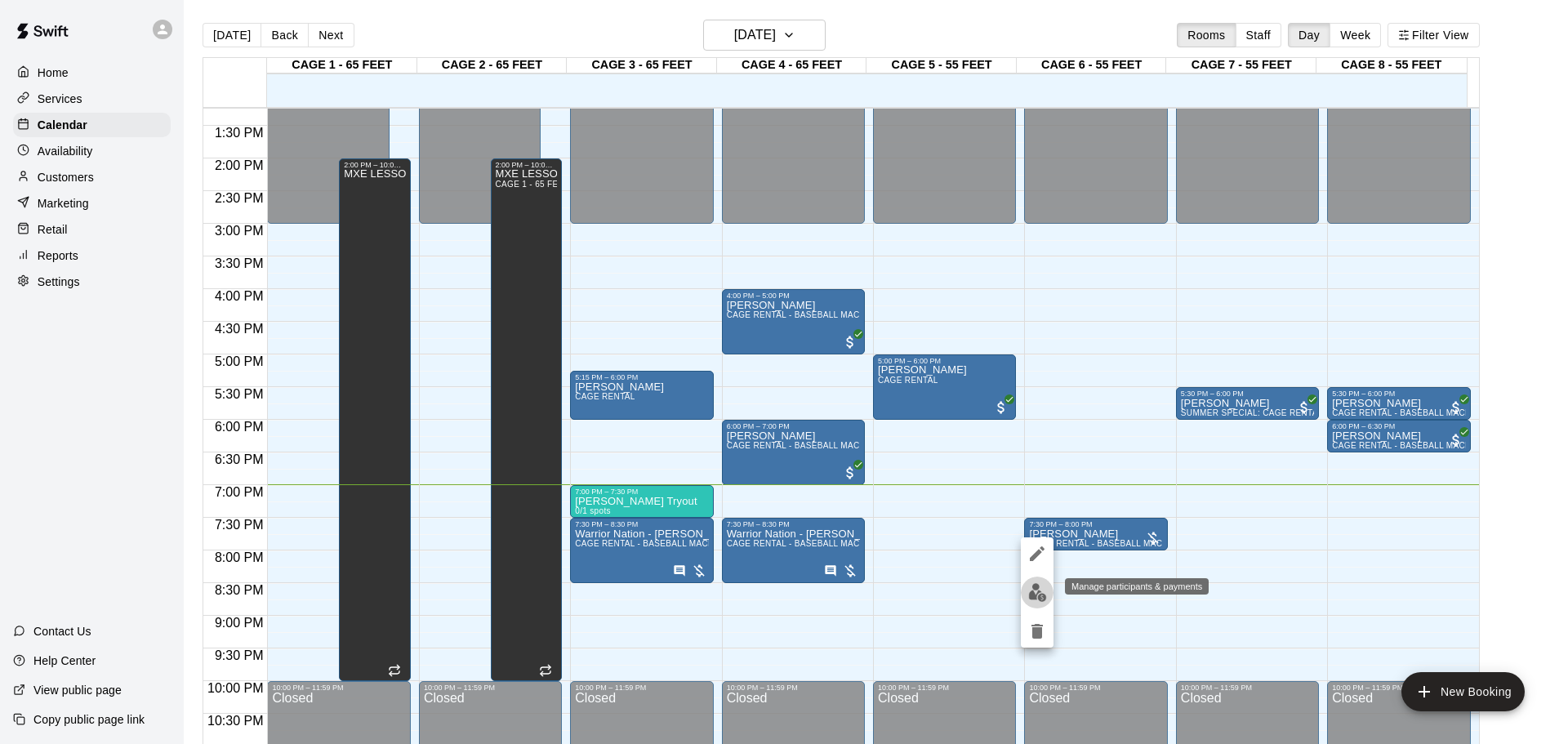
click at [1029, 589] on img "edit" at bounding box center [1037, 592] width 19 height 19
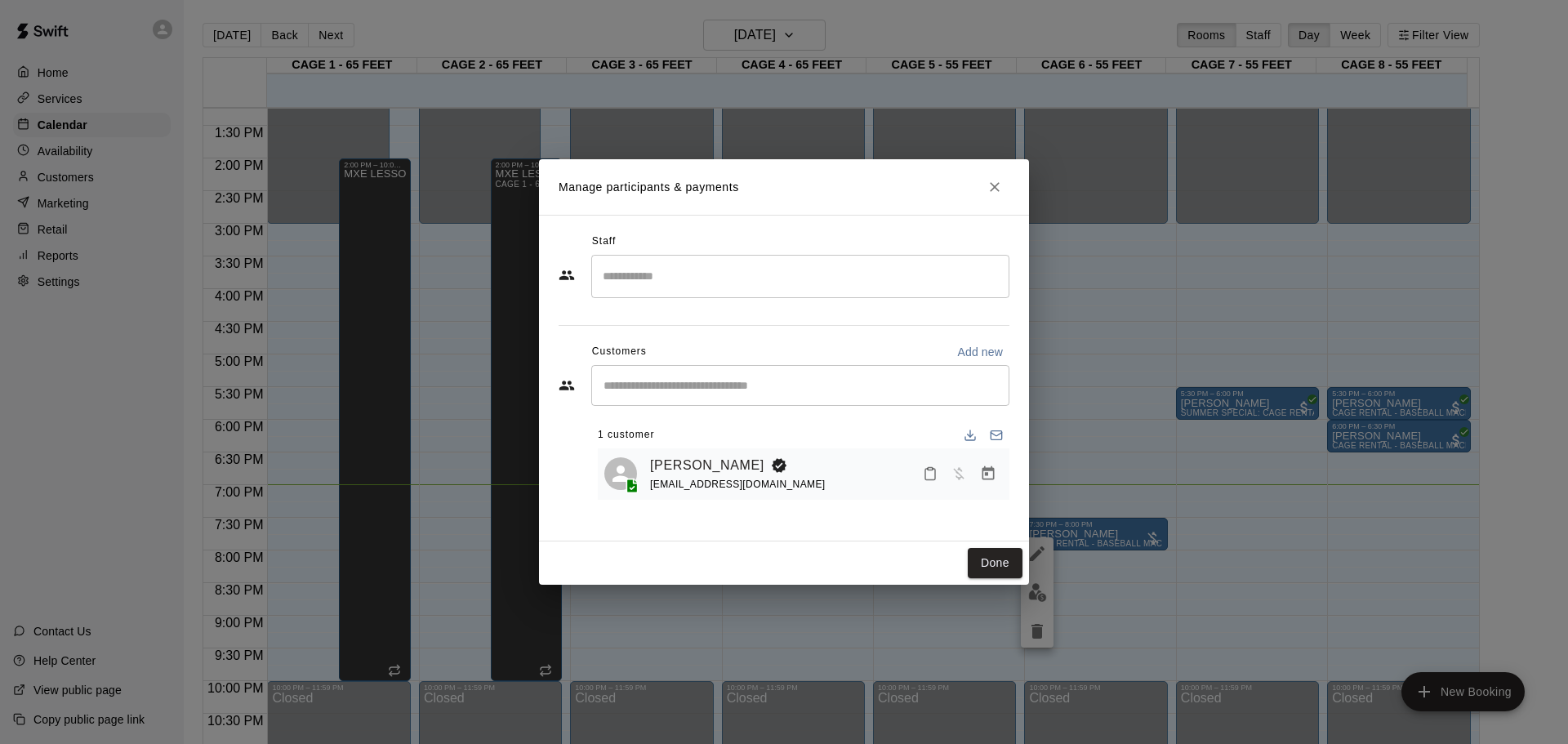
click at [979, 182] on h2 "Manage participants & payments" at bounding box center [784, 187] width 490 height 56
click at [987, 189] on icon "Close" at bounding box center [994, 187] width 16 height 16
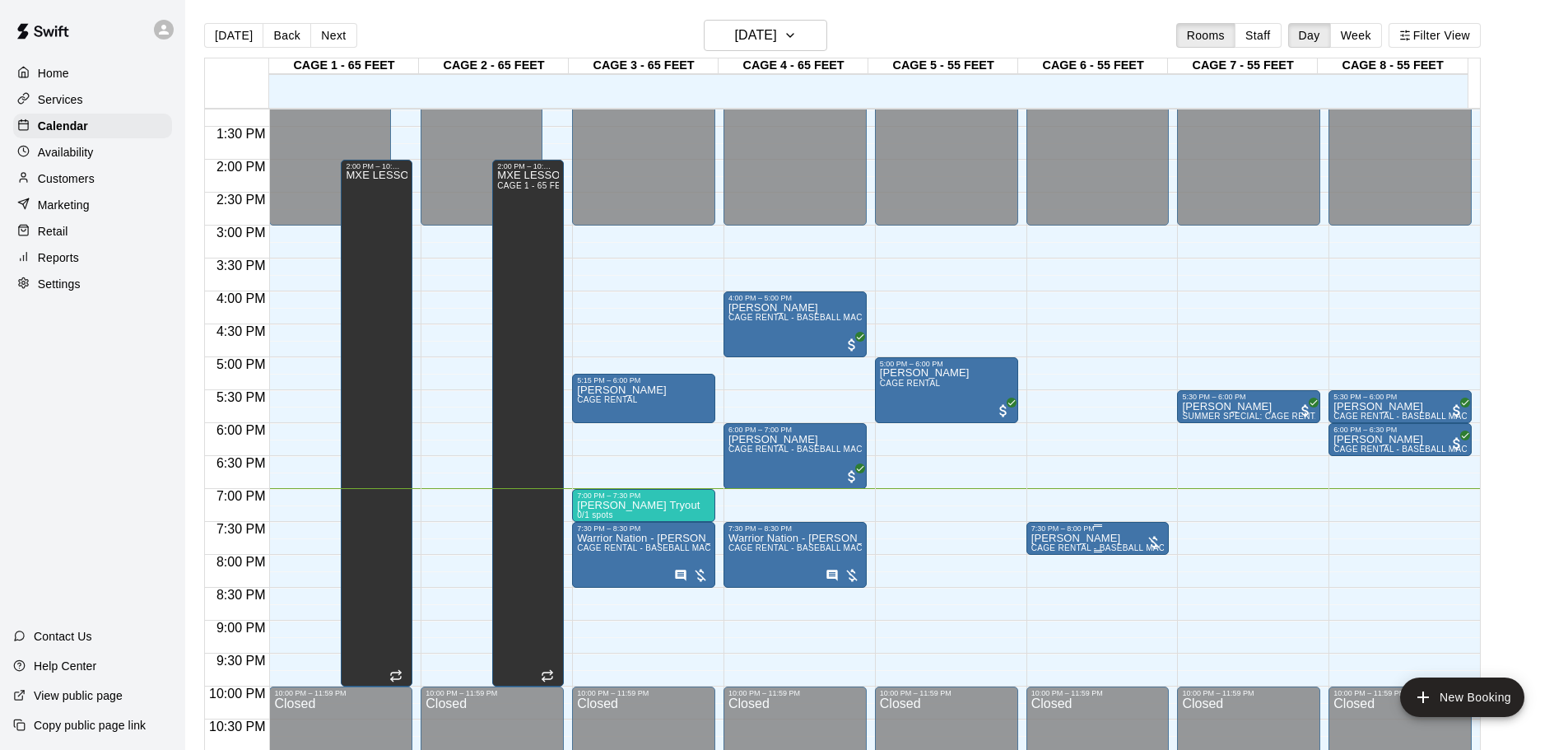
click at [1153, 543] on div at bounding box center [1154, 542] width 17 height 17
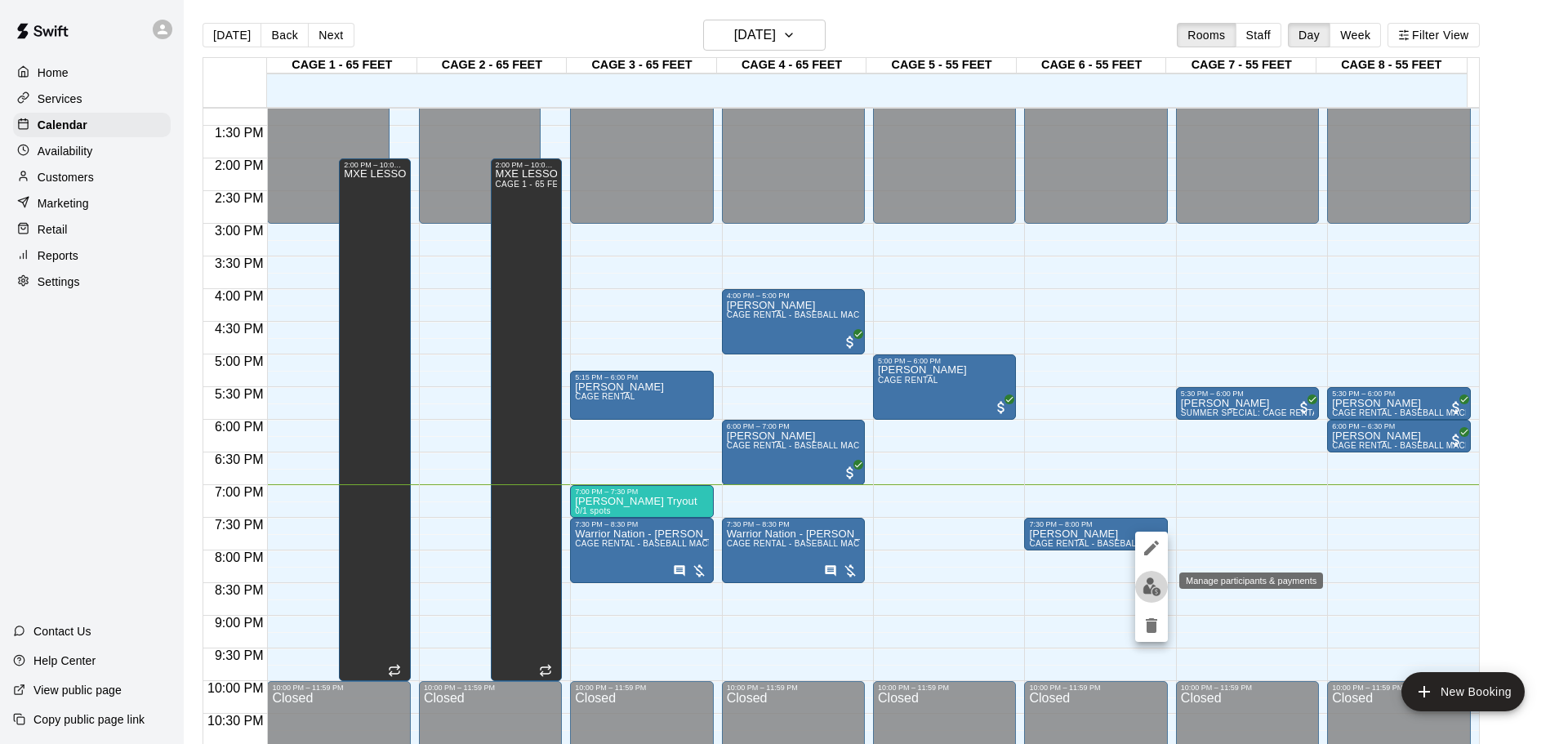
click at [1157, 589] on img "edit" at bounding box center [1152, 587] width 19 height 19
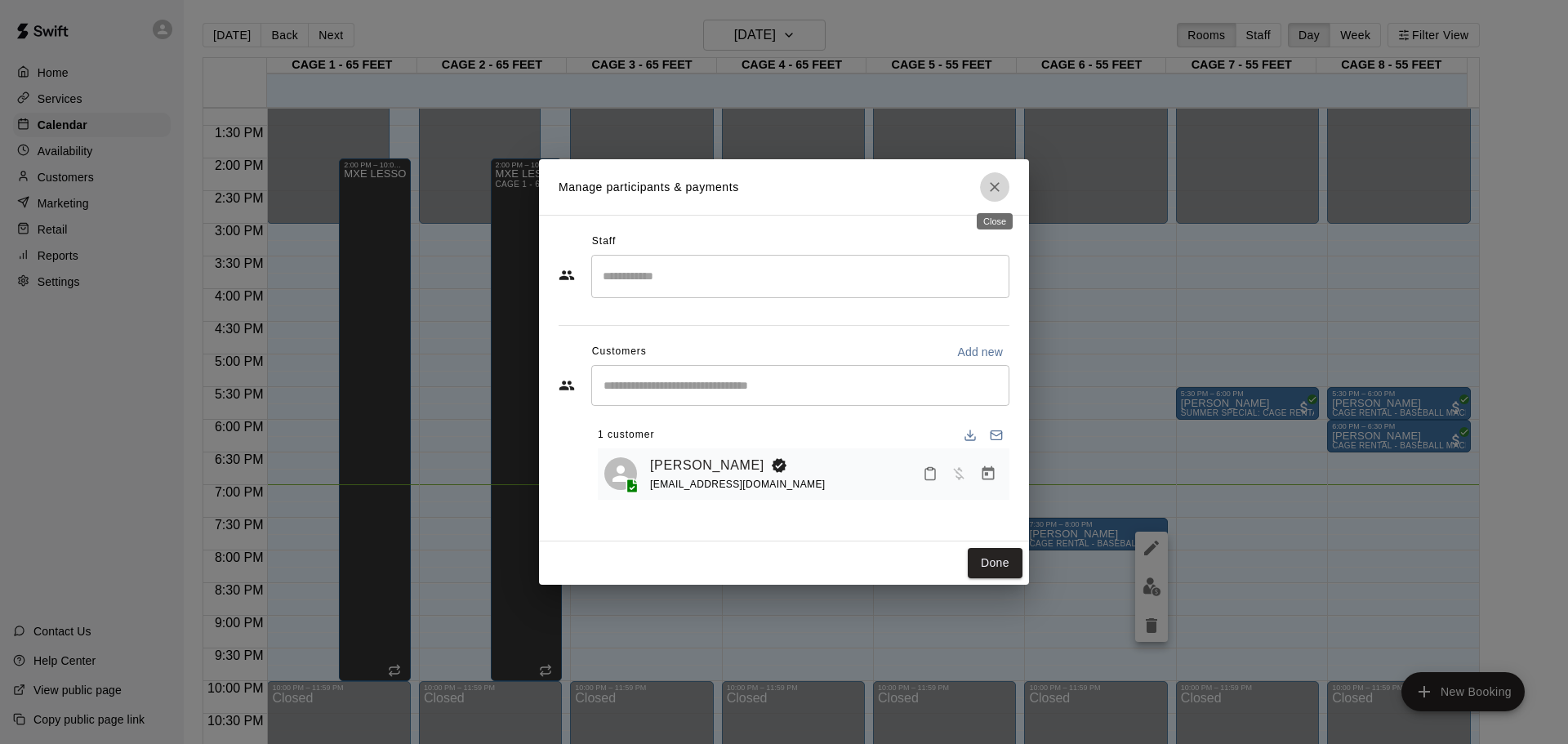
click at [992, 182] on icon "Close" at bounding box center [994, 187] width 16 height 16
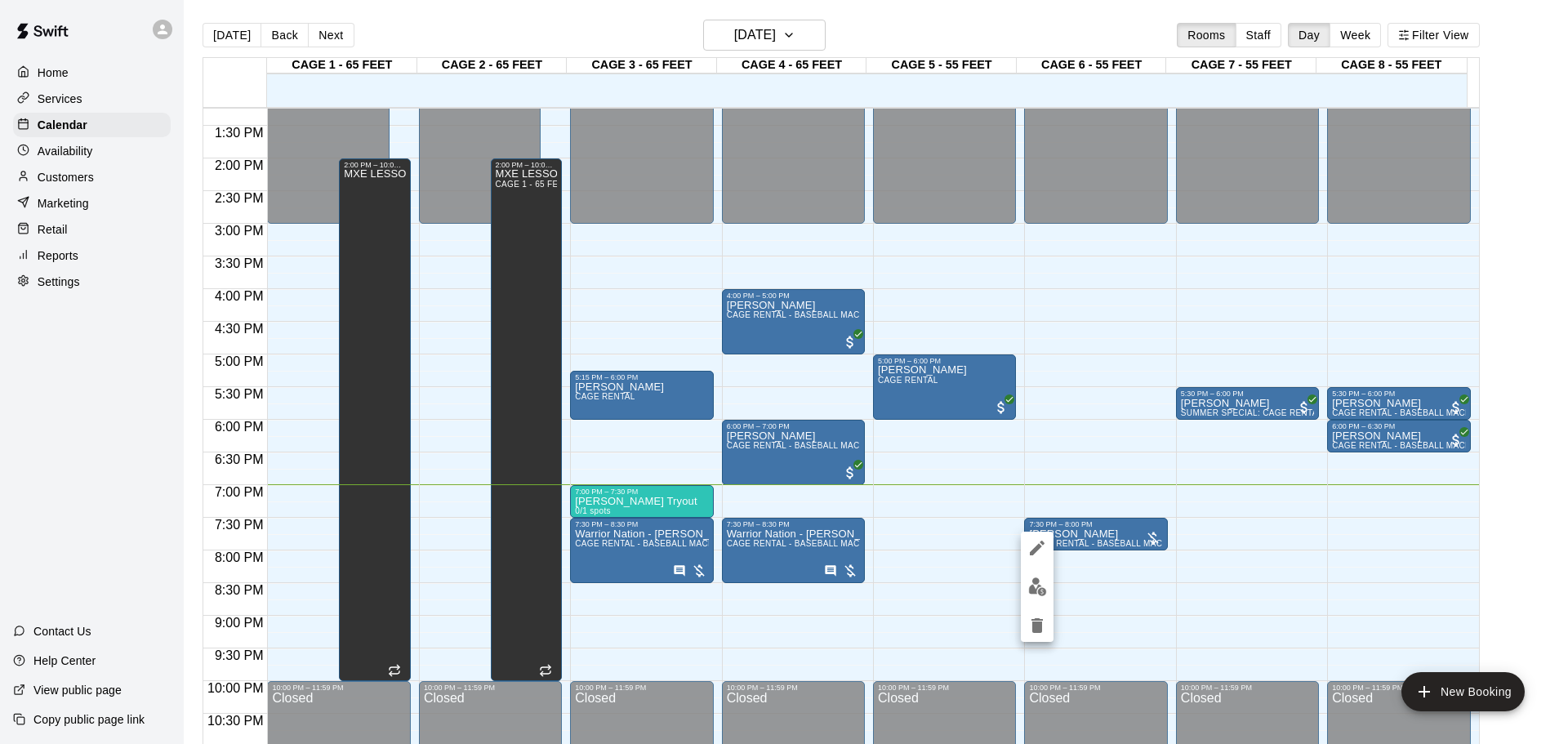
click at [991, 566] on div at bounding box center [784, 372] width 1568 height 744
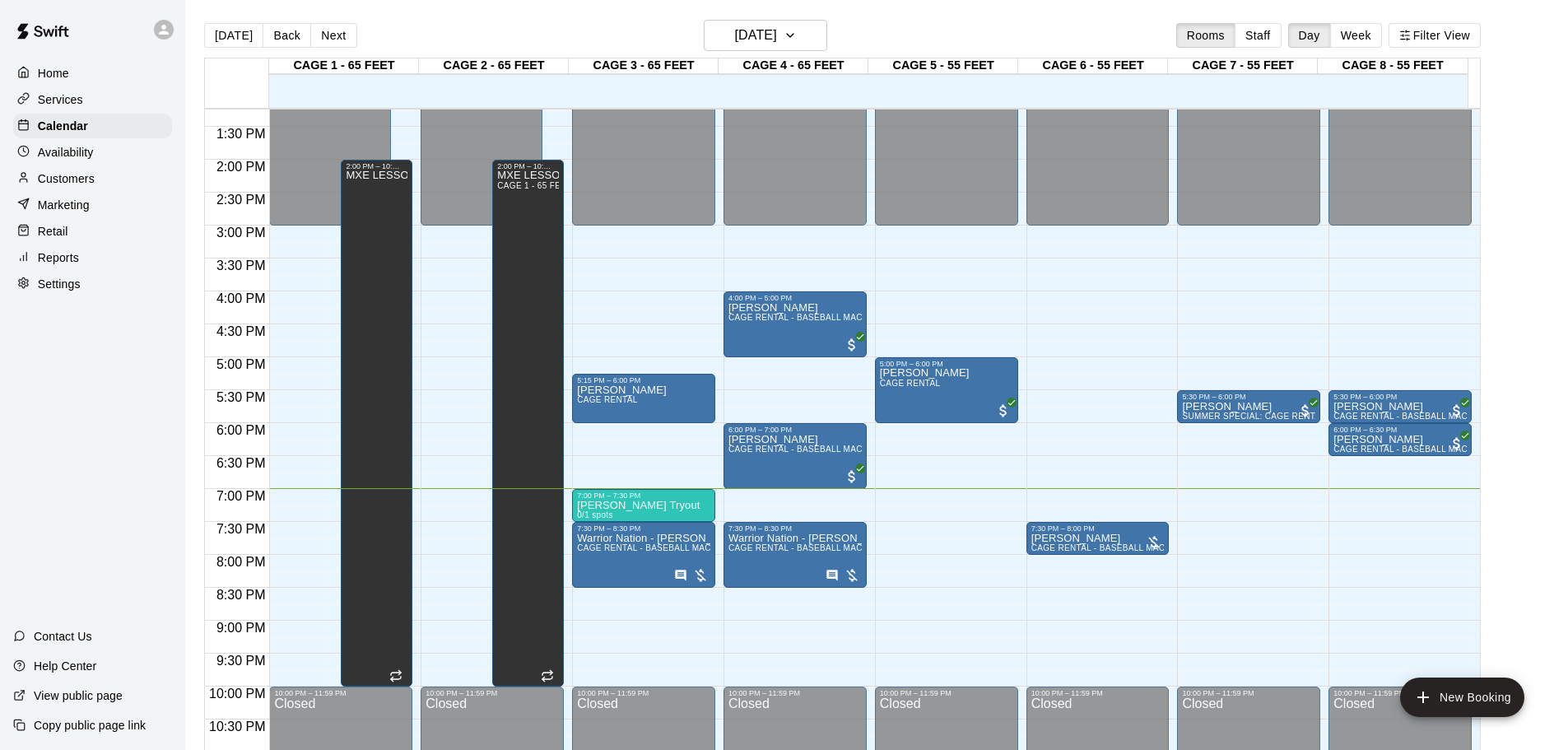
click at [946, 525] on div "12:00 AM – 3:00 PM Closed 5:00 PM – 6:00 PM [PERSON_NAME] CAGE RENTAL 10:00 PM …" at bounding box center [946, 29] width 143 height 1581
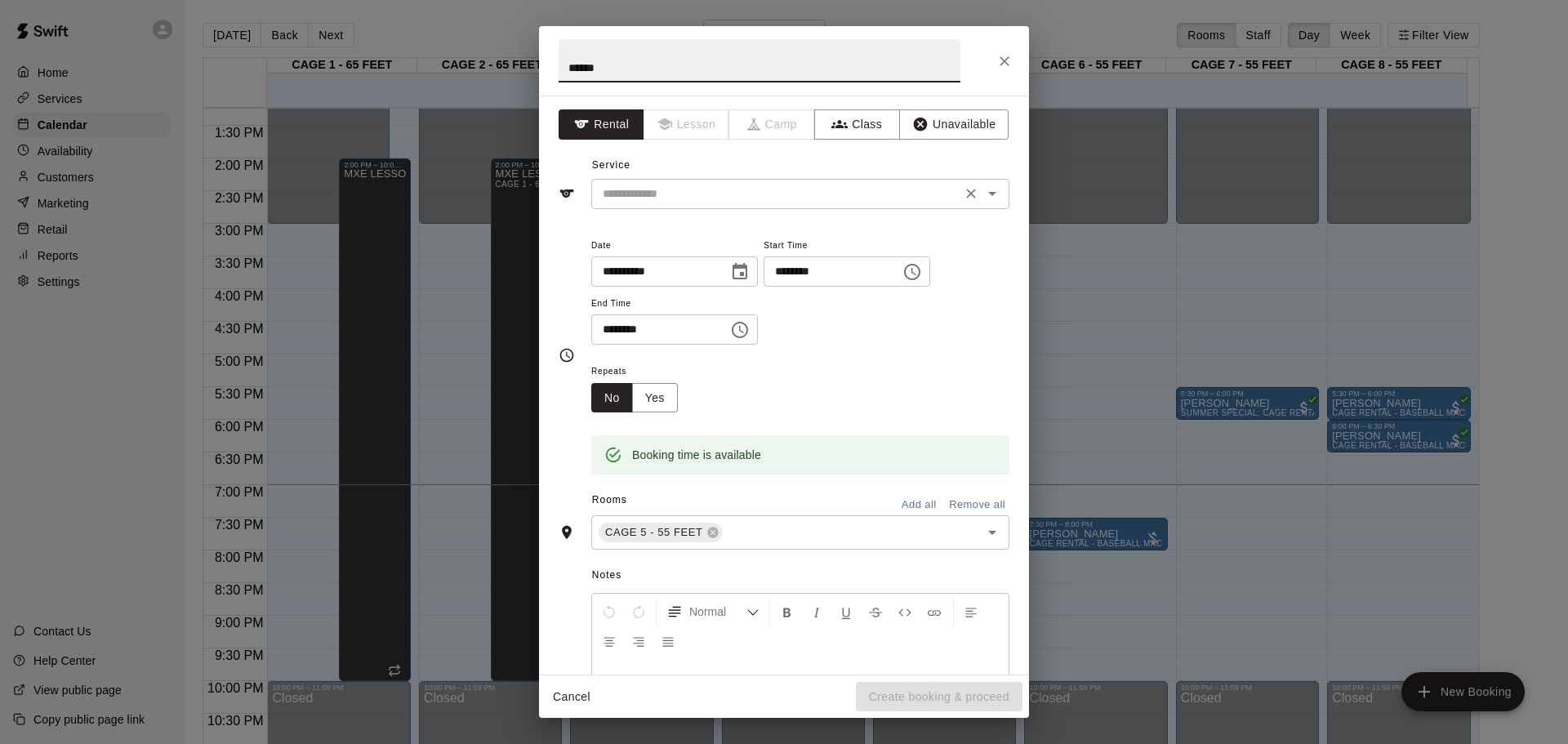
type input "*****"
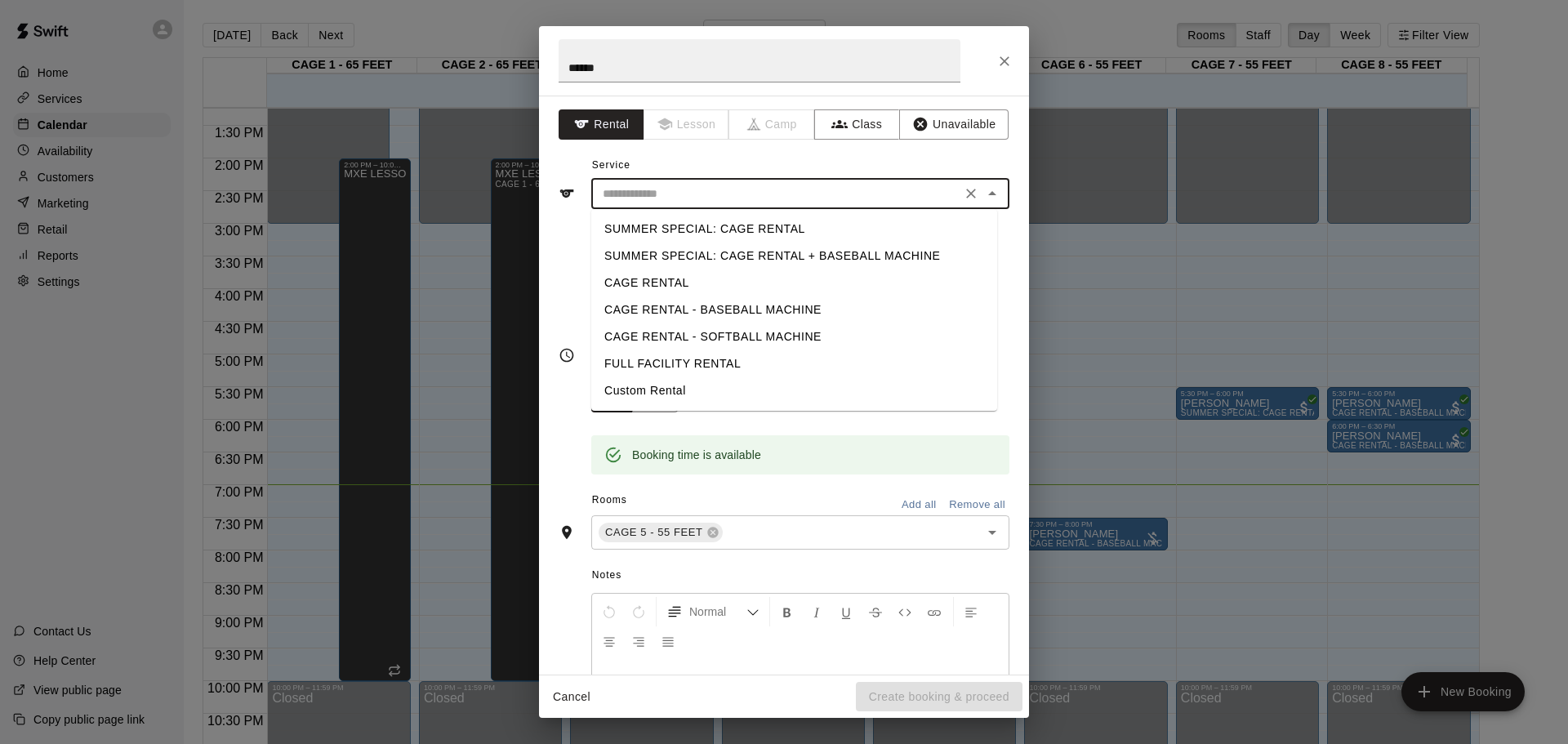
click at [758, 186] on input "text" at bounding box center [777, 194] width 360 height 20
click at [794, 313] on li "CAGE RENTAL - BASEBALL MACHINE" at bounding box center [794, 309] width 406 height 27
type input "**********"
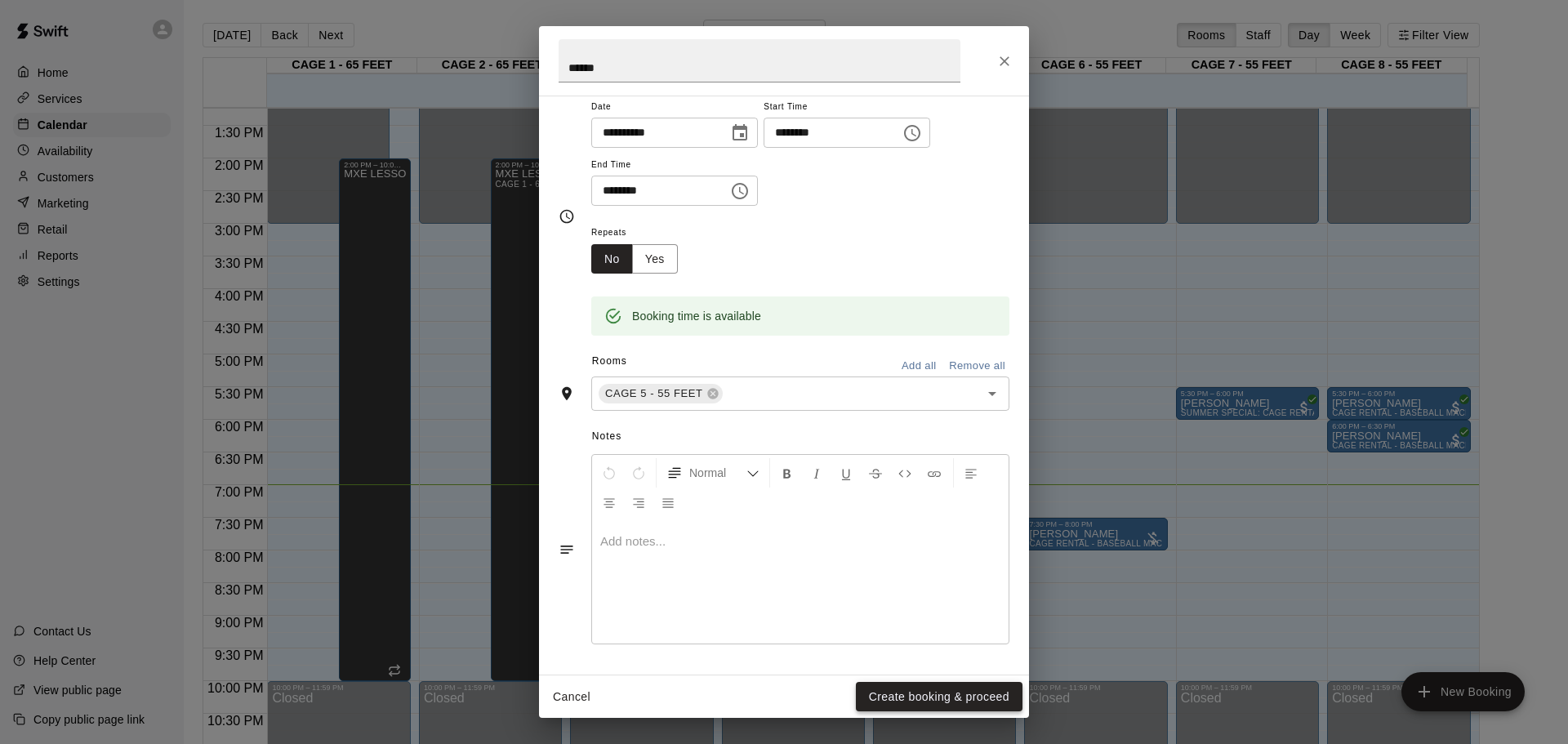
click at [971, 688] on button "Create booking & proceed" at bounding box center [939, 696] width 166 height 30
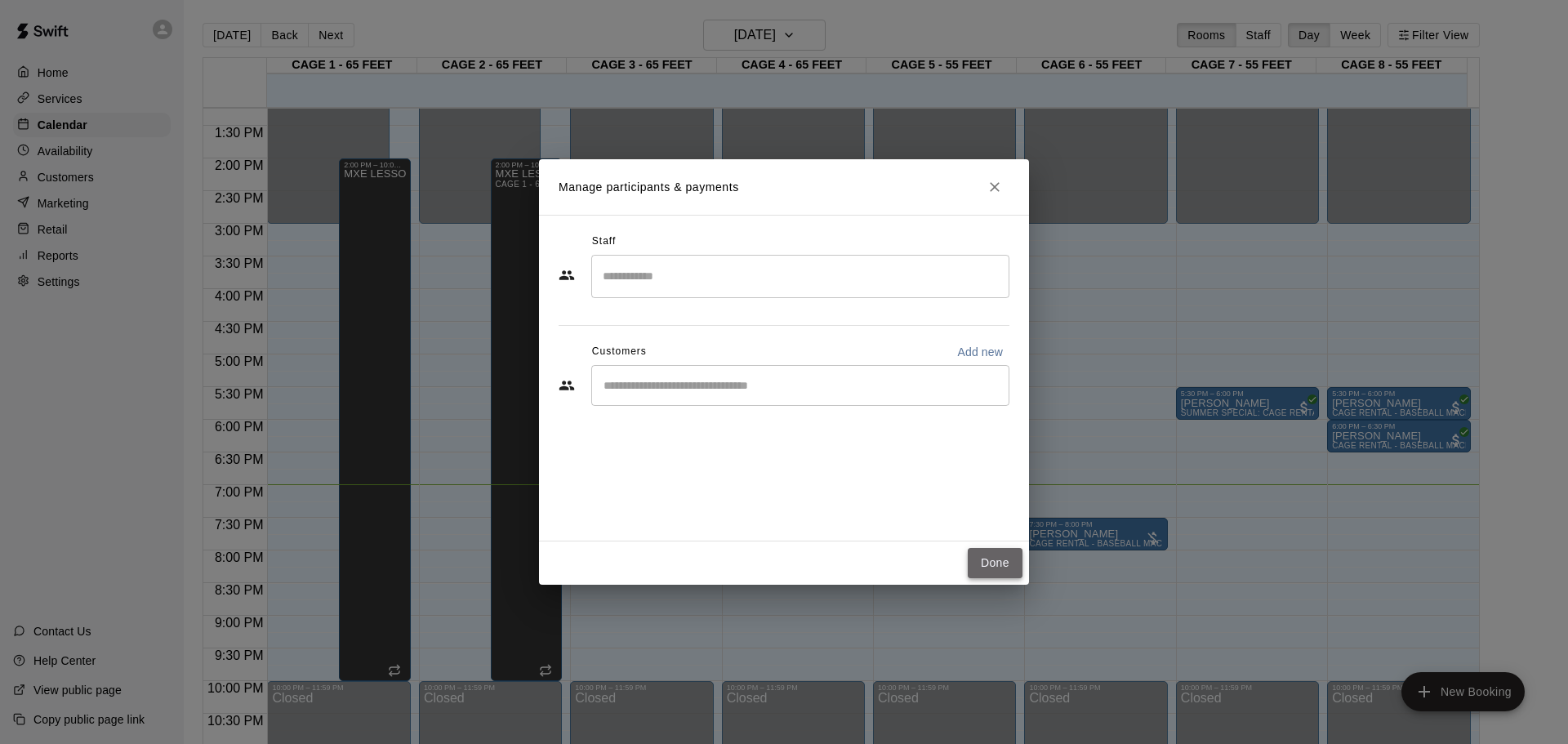
click at [975, 562] on button "Done" at bounding box center [995, 563] width 55 height 30
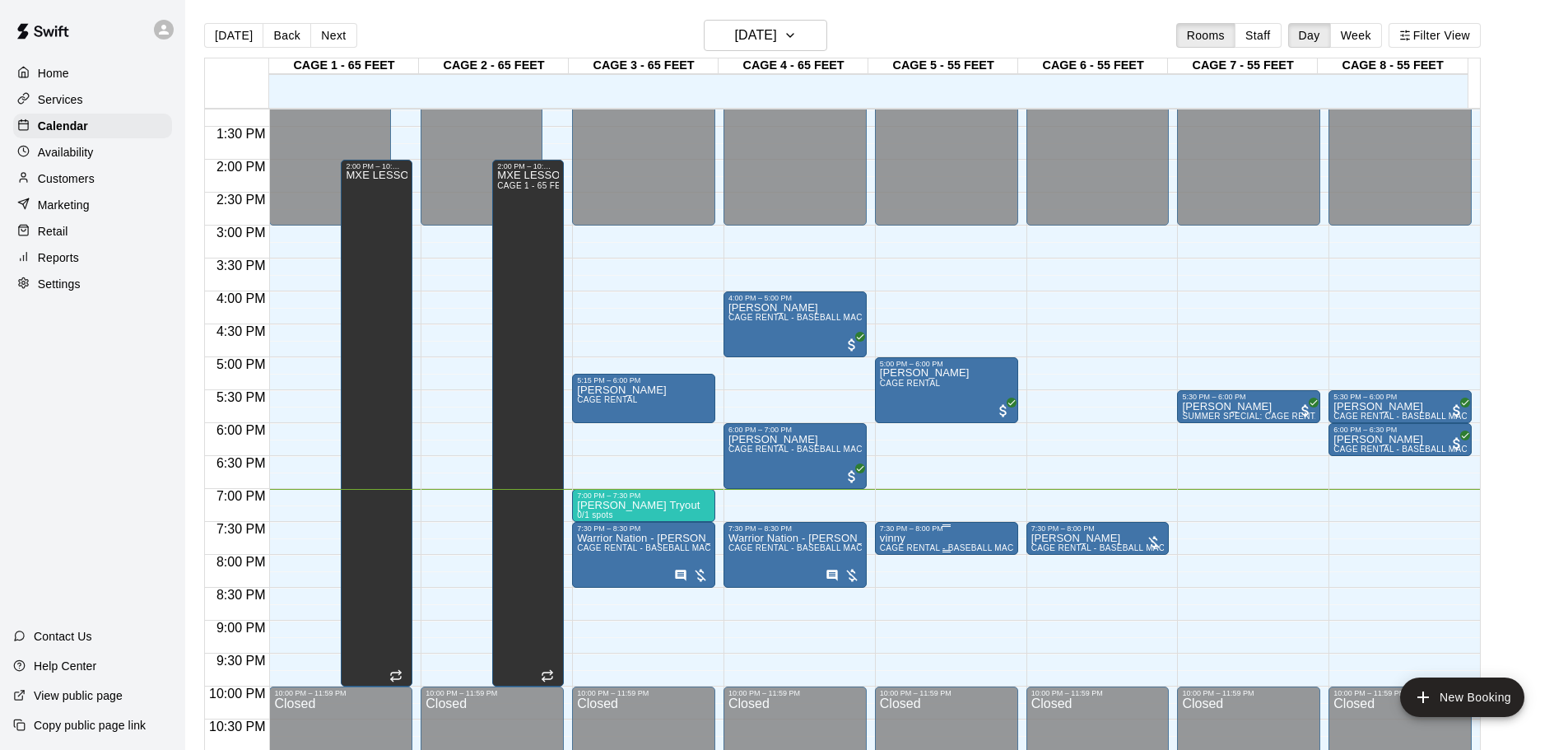
click at [954, 532] on div "7:30 PM – 8:00 PM" at bounding box center [946, 529] width 134 height 8
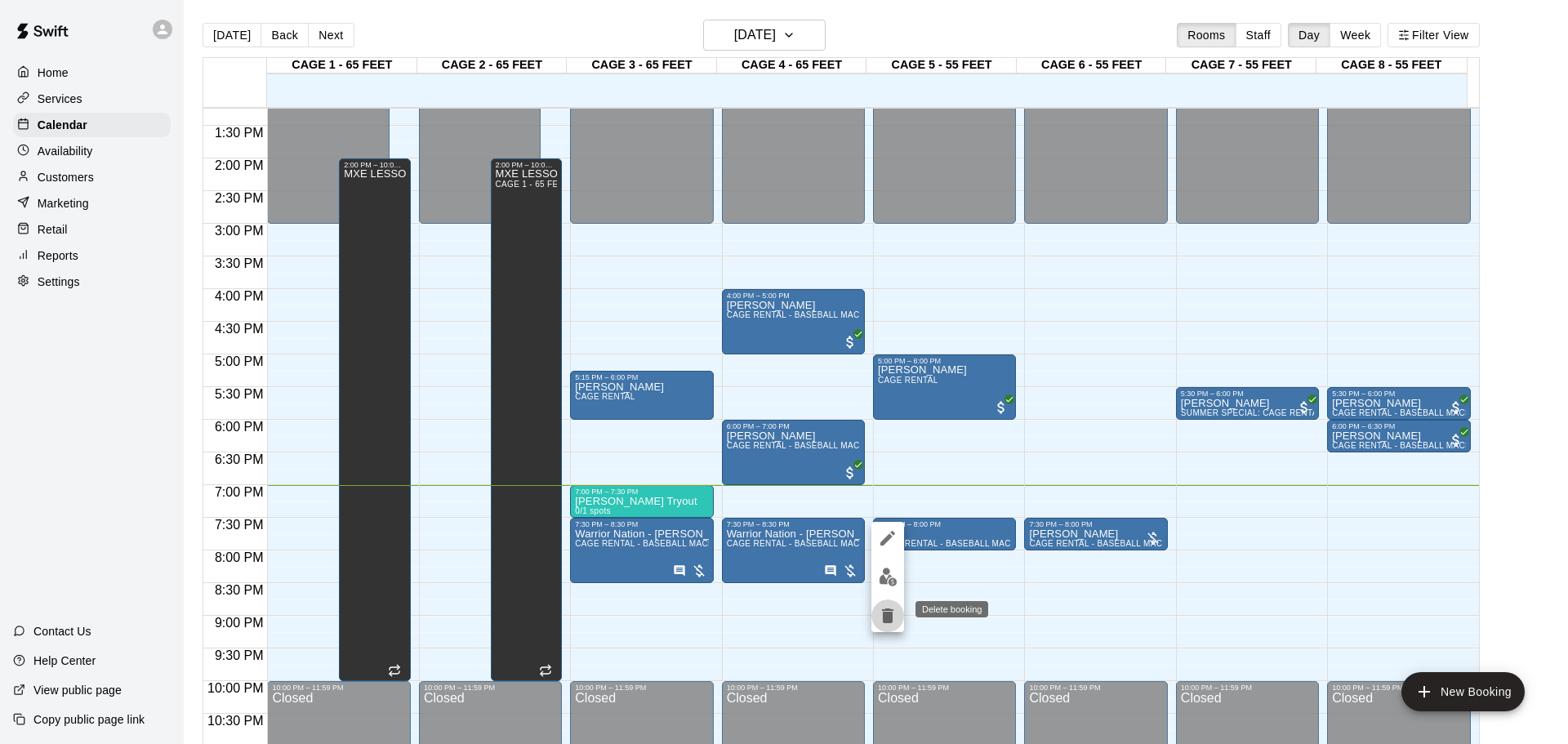
click at [880, 612] on icon "delete" at bounding box center [886, 615] width 19 height 19
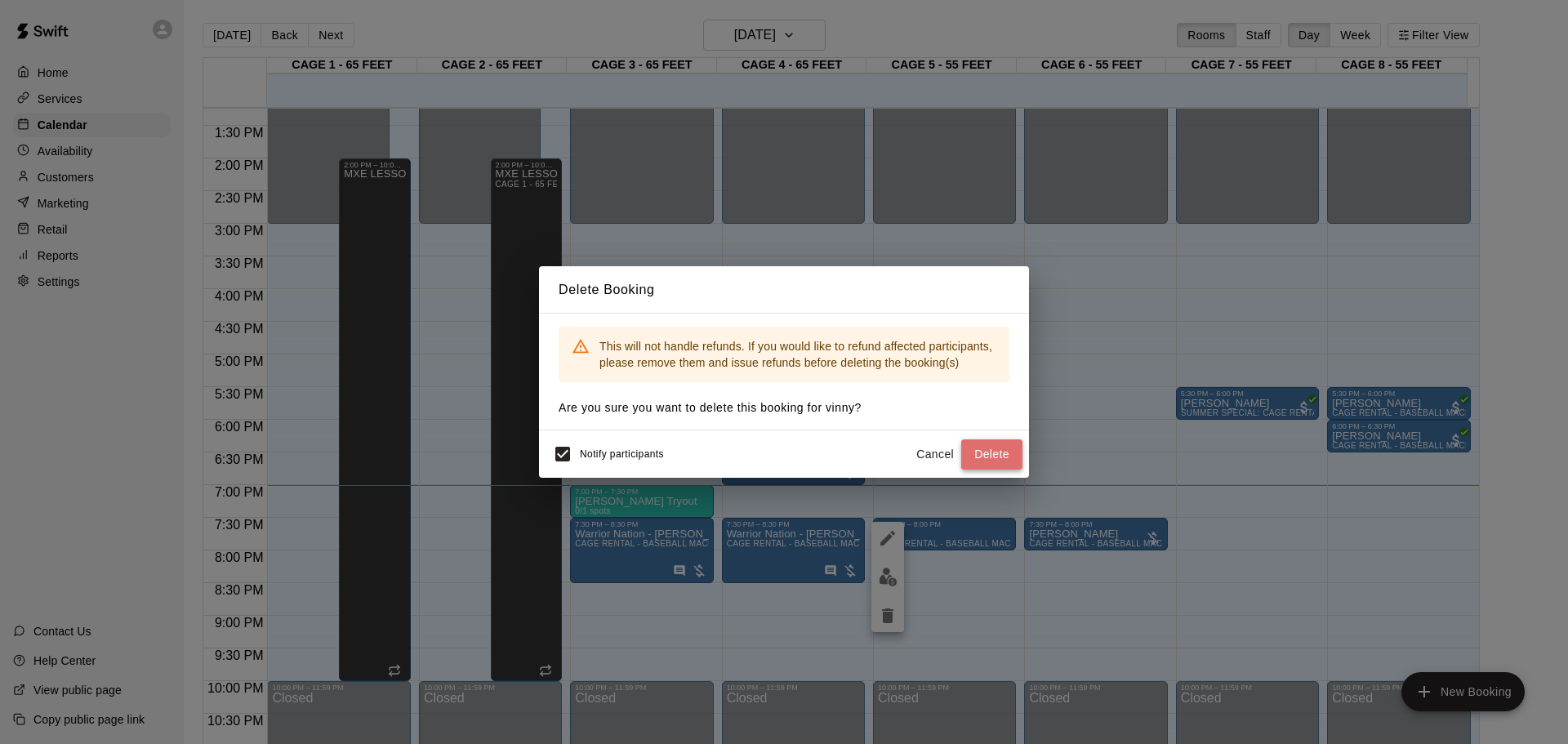
click at [969, 453] on button "Delete" at bounding box center [992, 454] width 61 height 30
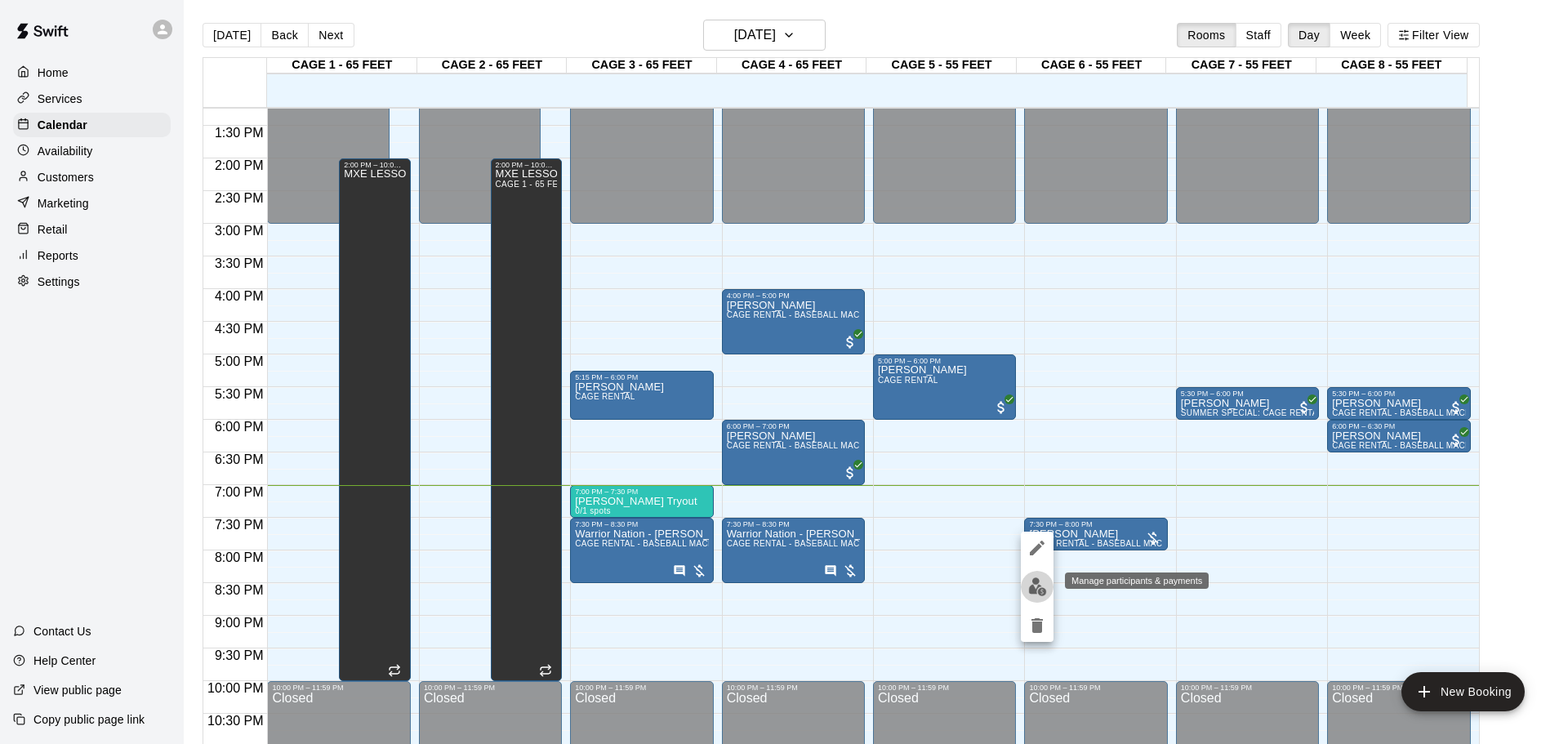
click at [1045, 584] on img "edit" at bounding box center [1037, 587] width 19 height 19
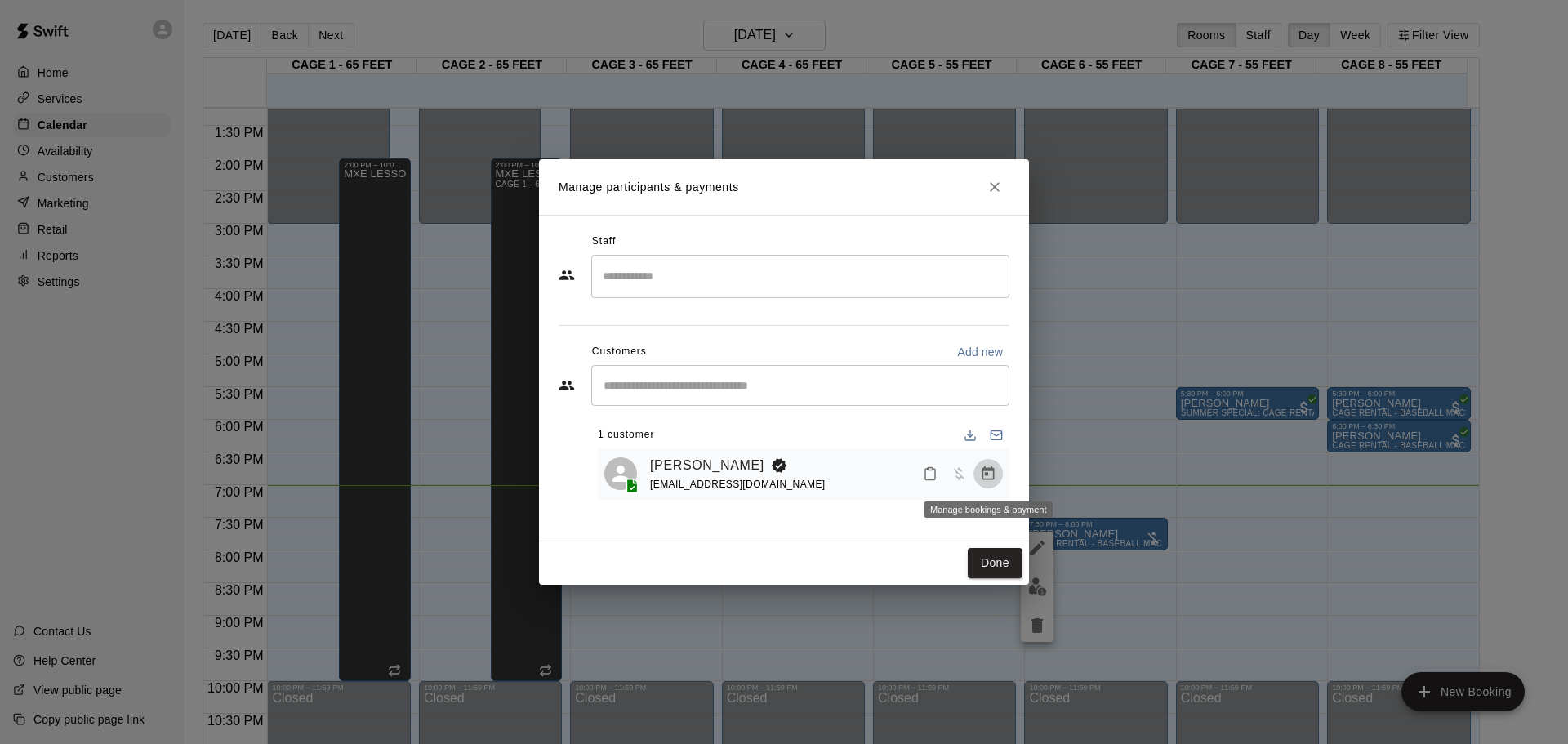
click at [983, 477] on icon "Manage bookings & payment" at bounding box center [988, 473] width 12 height 14
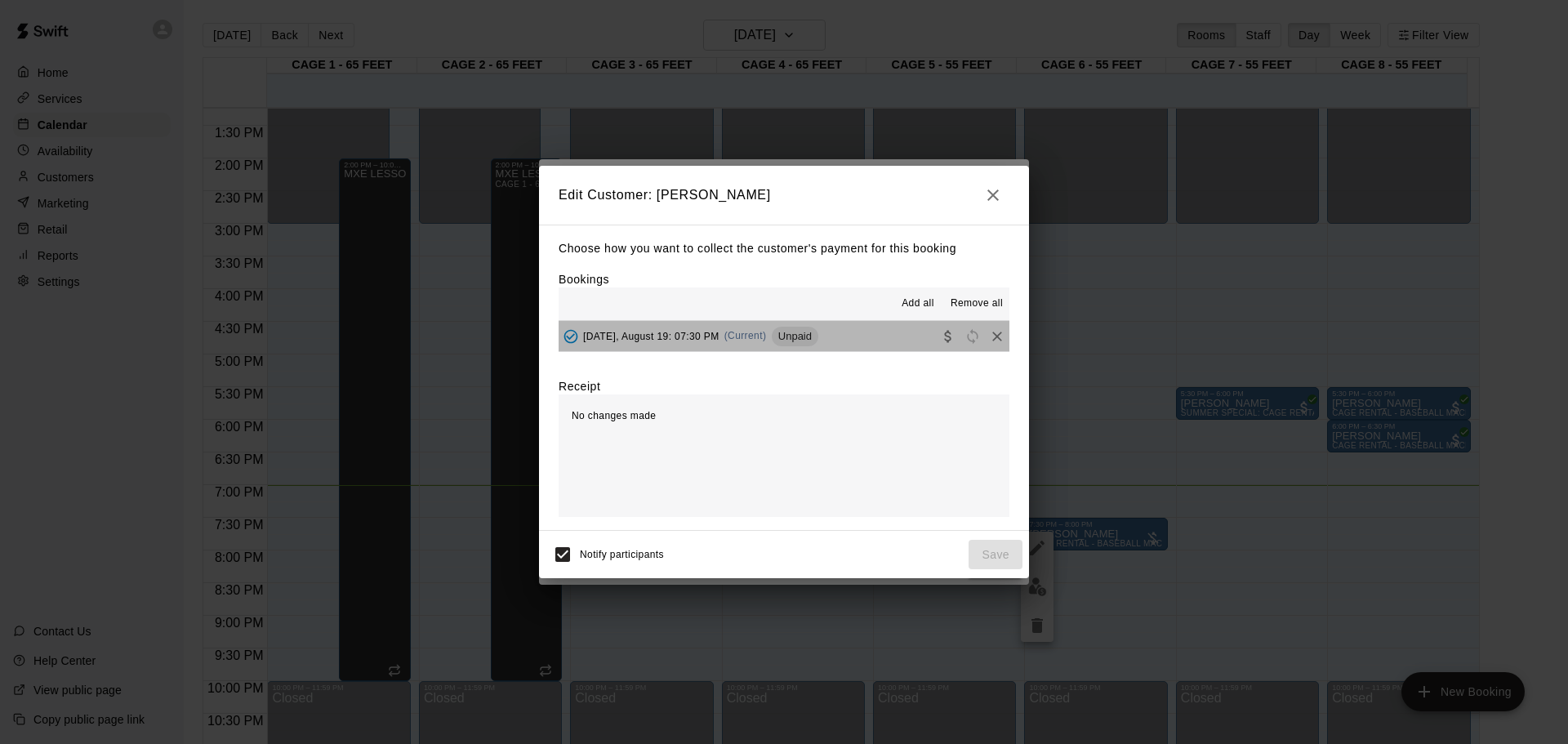
click at [886, 324] on button "[DATE], August 19: 07:30 PM (Current) Unpaid" at bounding box center [784, 336] width 451 height 30
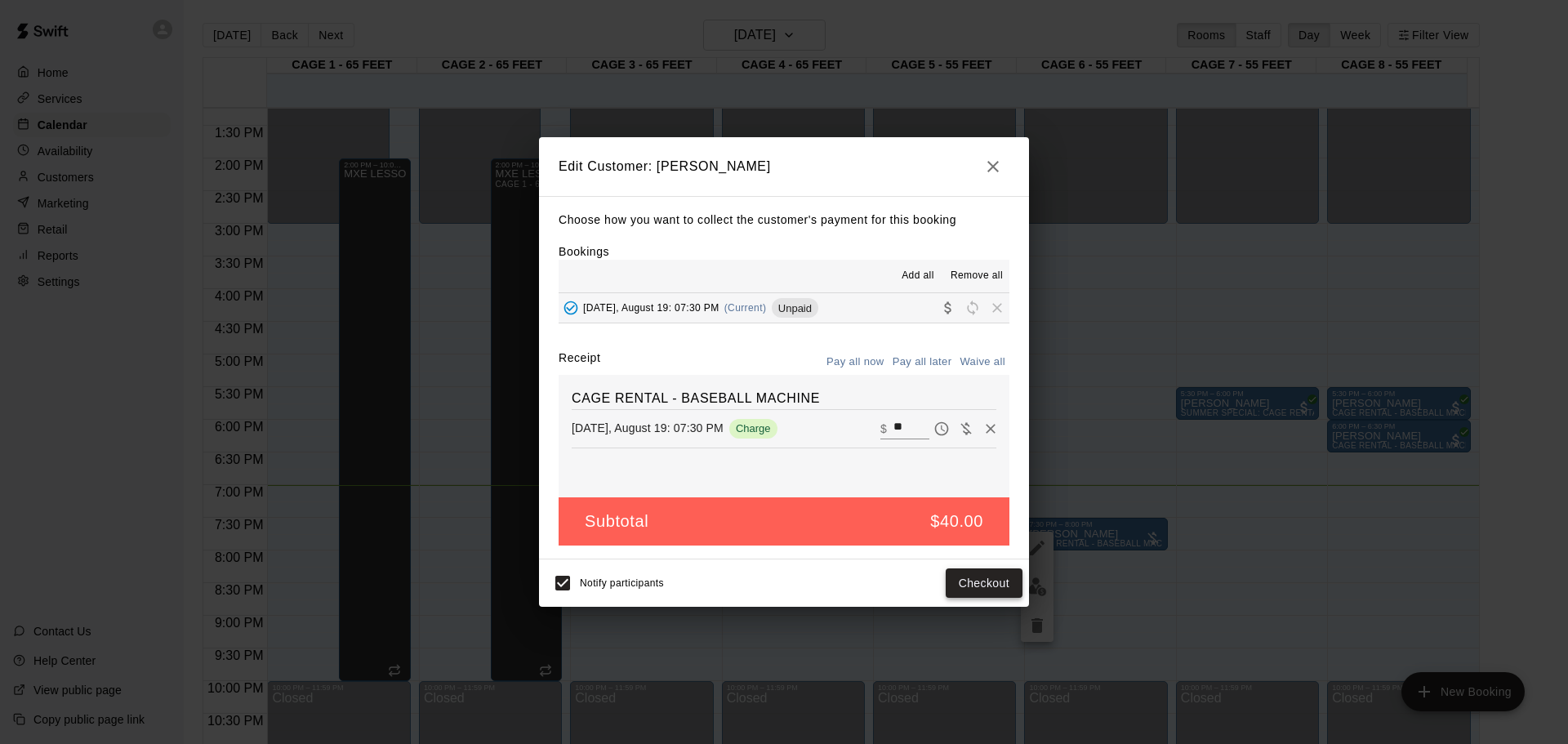
click at [961, 576] on button "Checkout" at bounding box center [984, 583] width 77 height 30
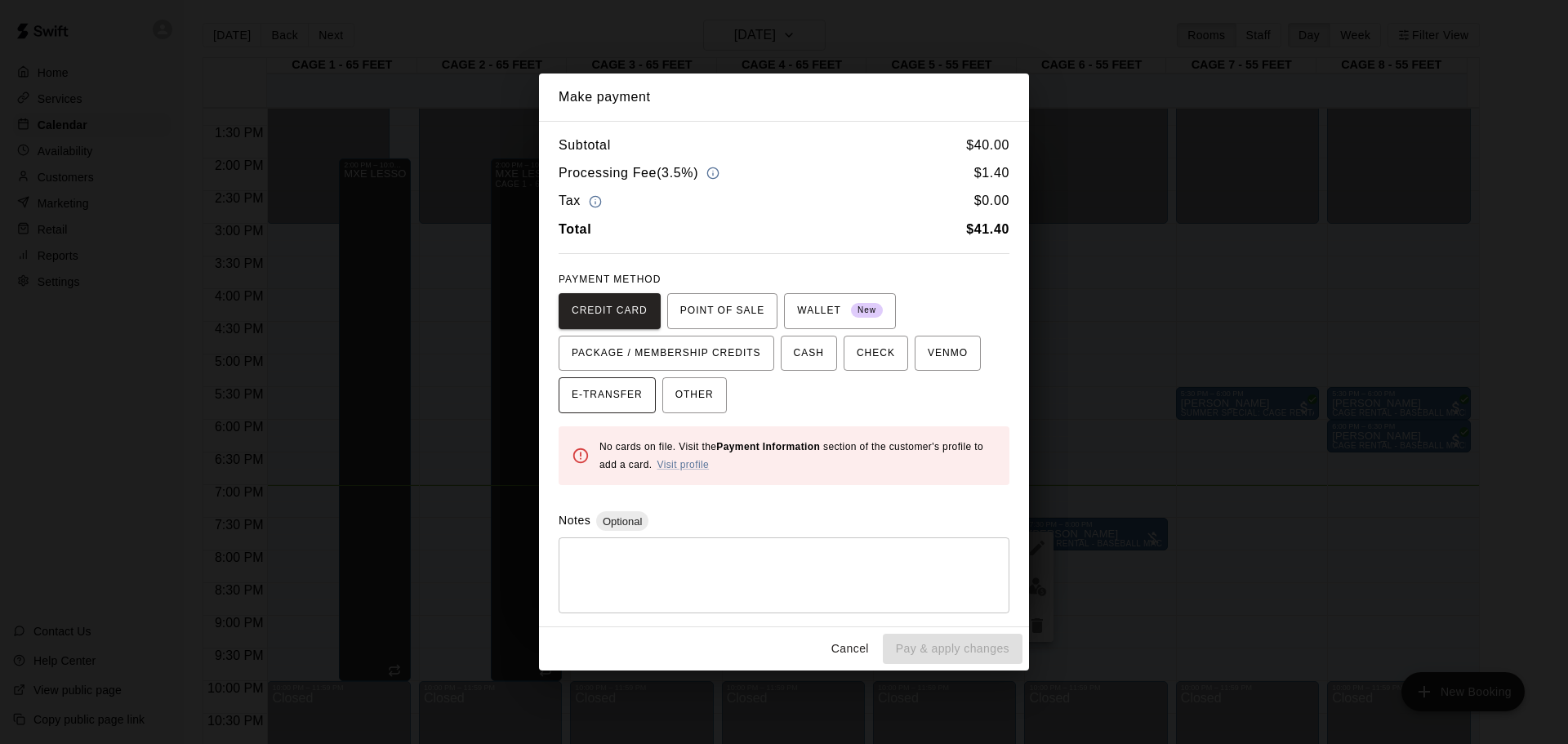
click at [584, 387] on span "E-TRANSFER" at bounding box center [607, 395] width 71 height 27
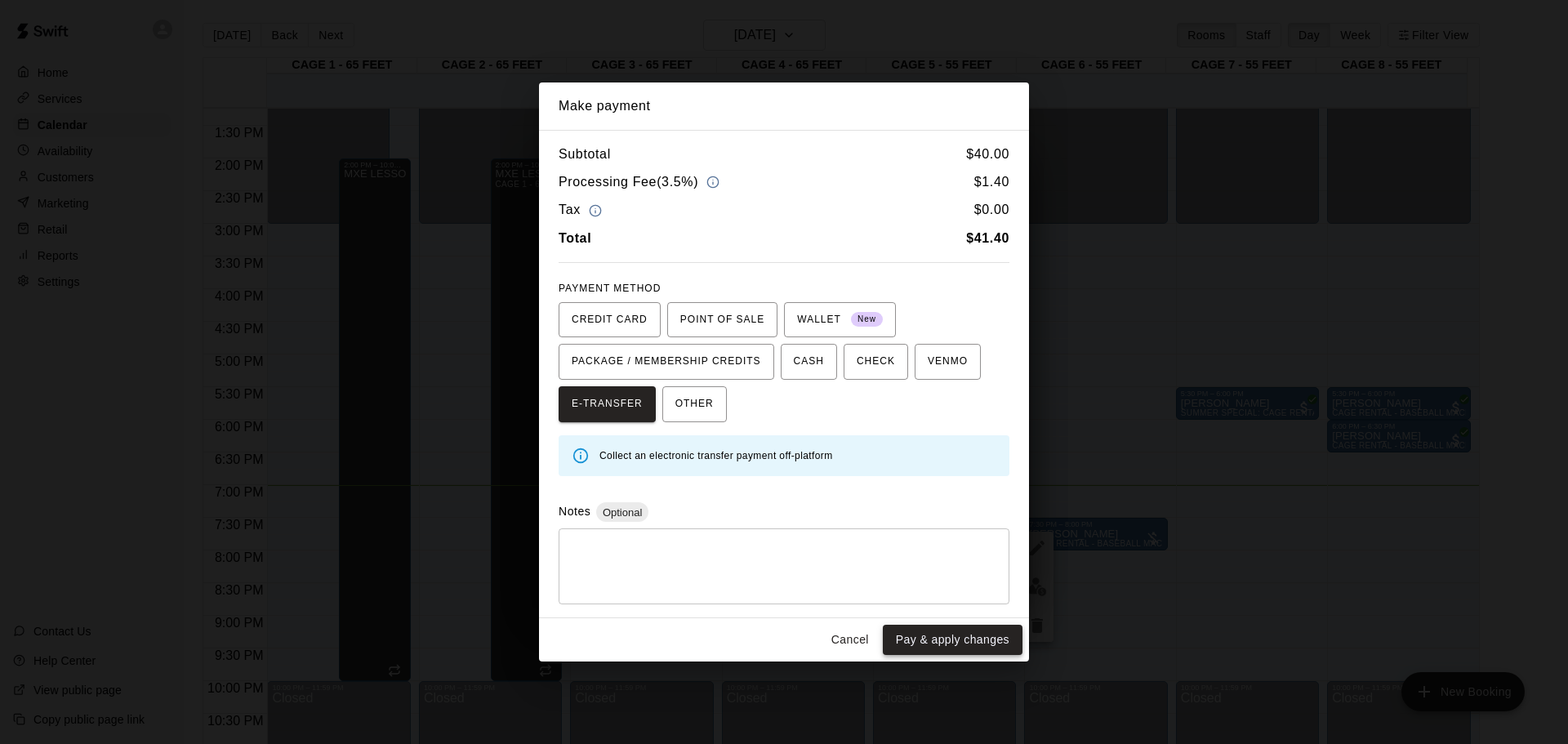
click at [929, 647] on button "Pay & apply changes" at bounding box center [952, 640] width 140 height 30
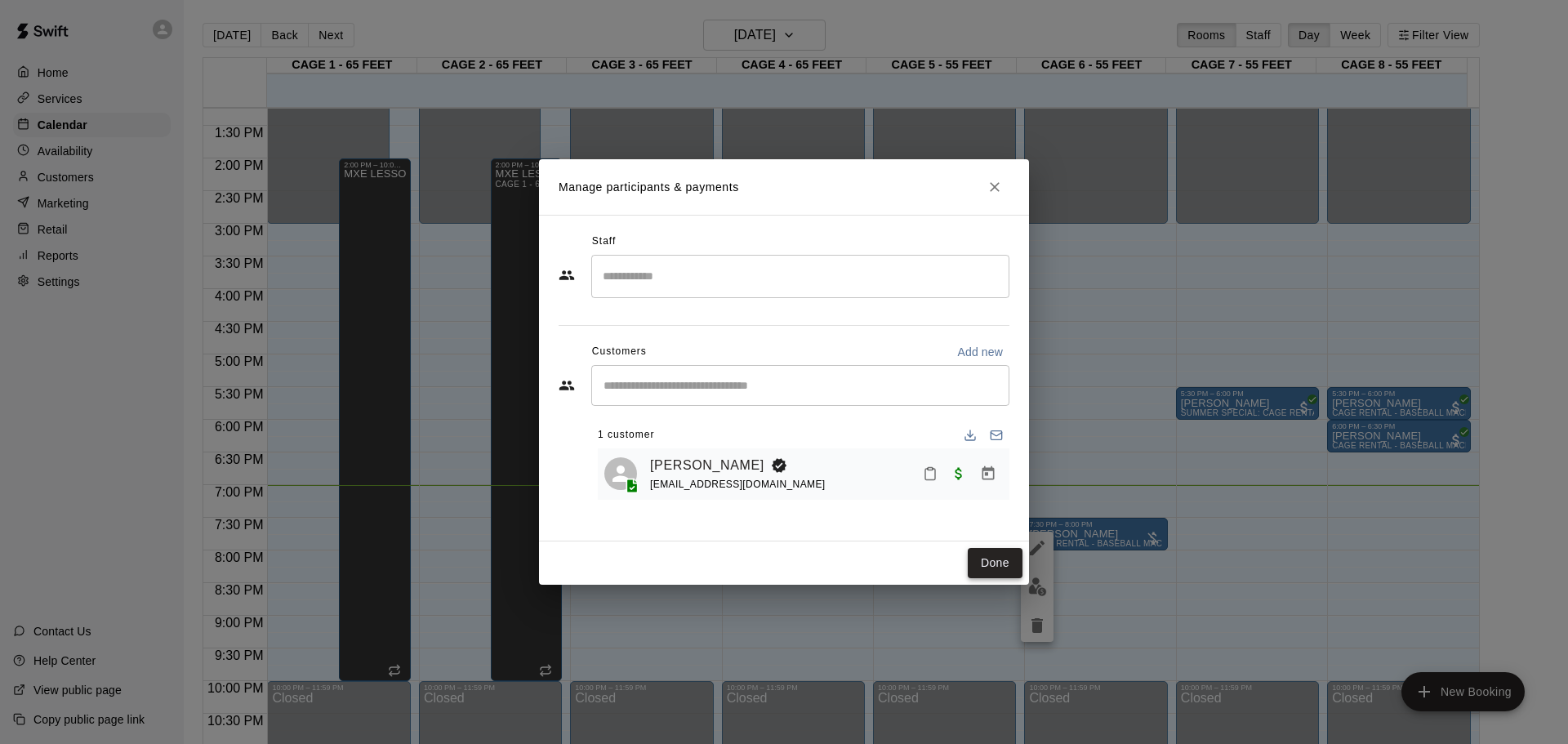
click at [993, 554] on button "Done" at bounding box center [995, 563] width 55 height 30
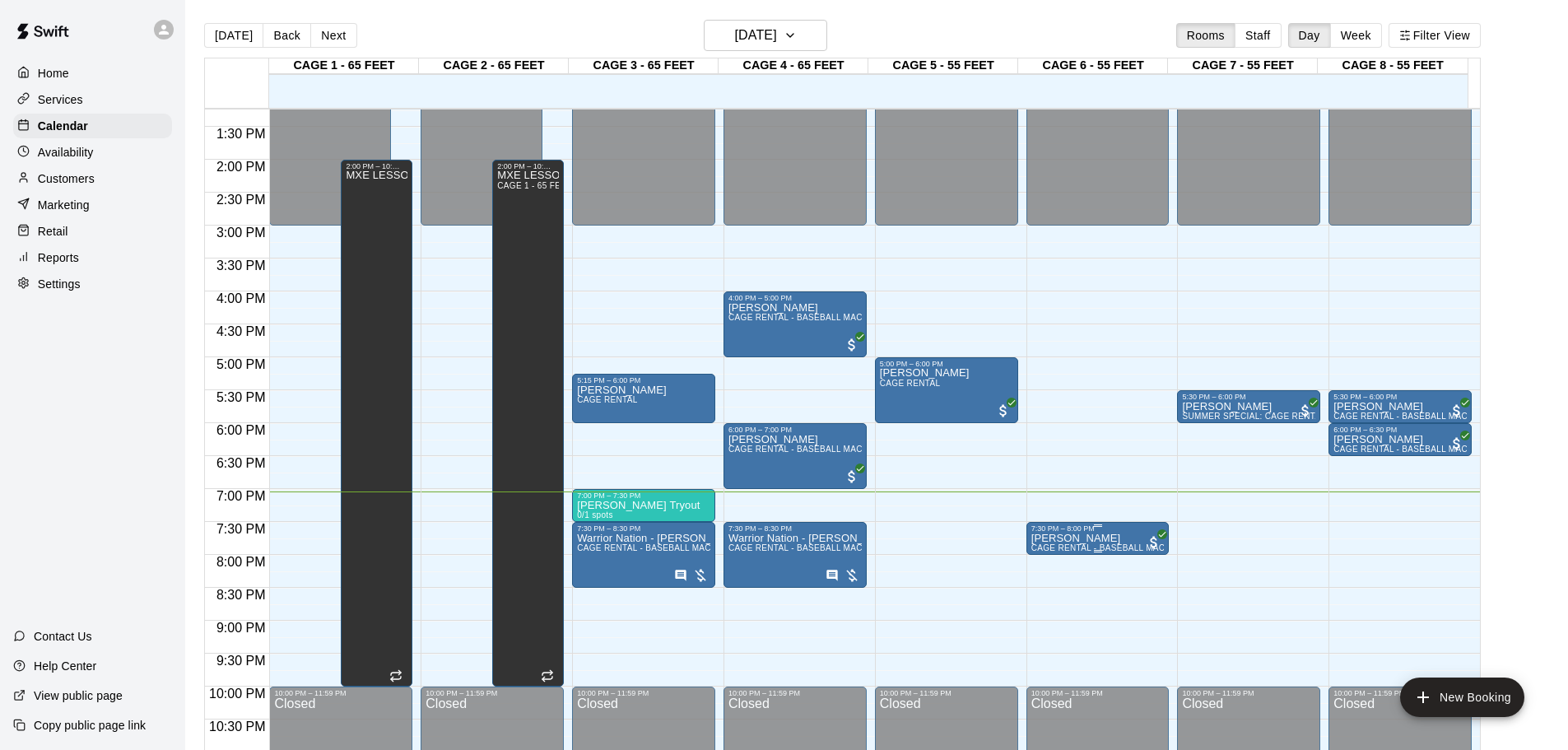
click at [1130, 527] on div at bounding box center [1098, 526] width 134 height 3
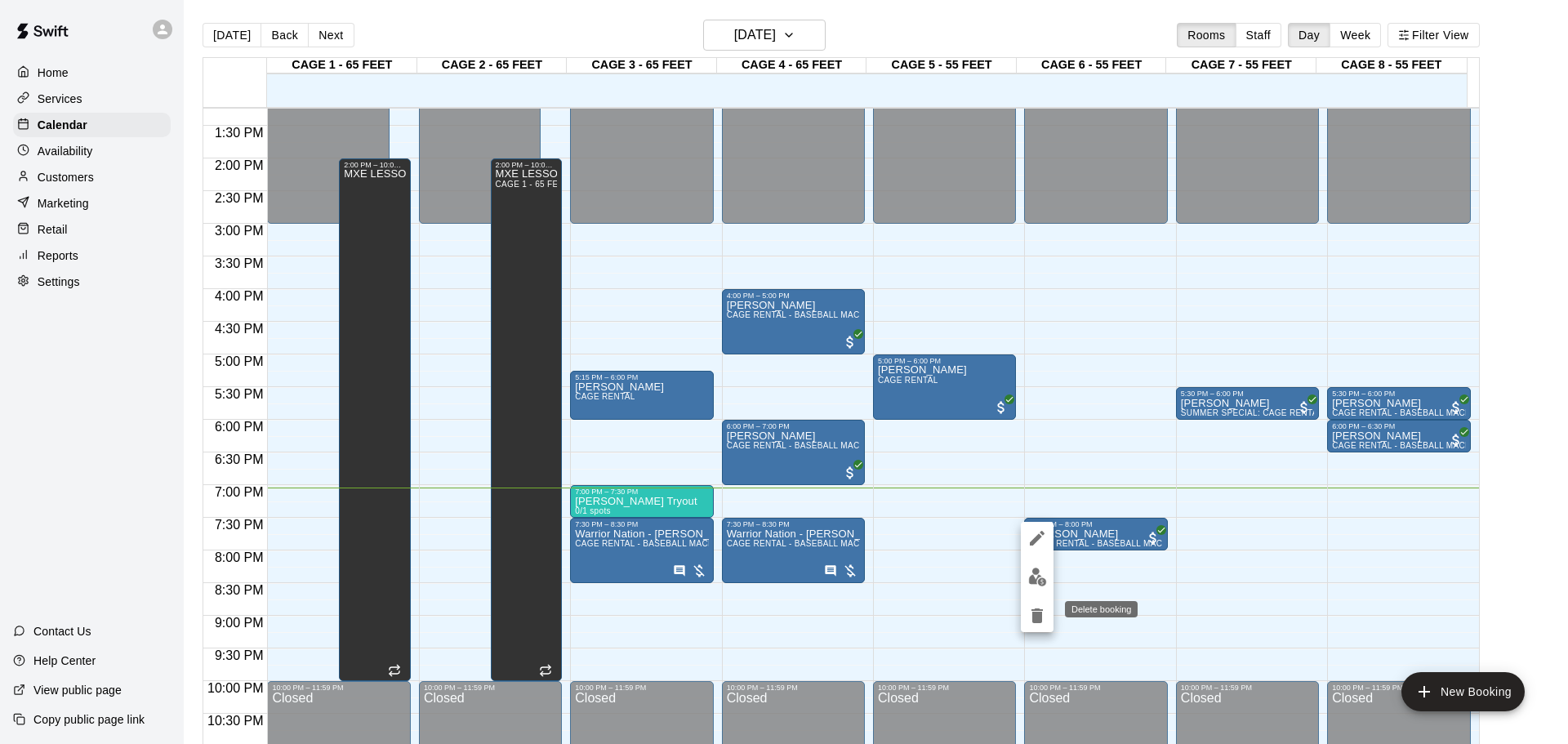
click at [1035, 619] on icon "delete" at bounding box center [1036, 616] width 11 height 15
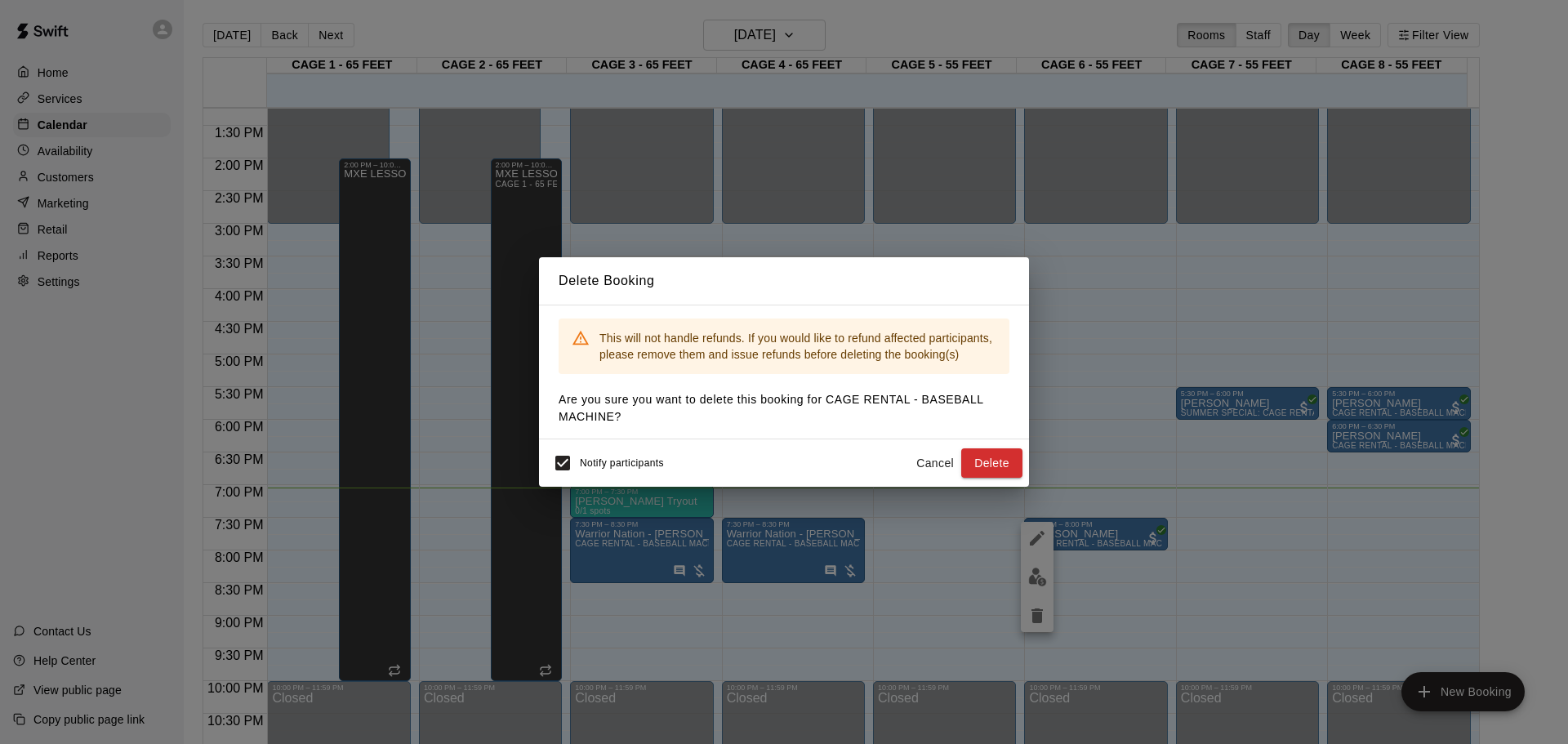
click at [986, 460] on button "Delete" at bounding box center [992, 463] width 61 height 30
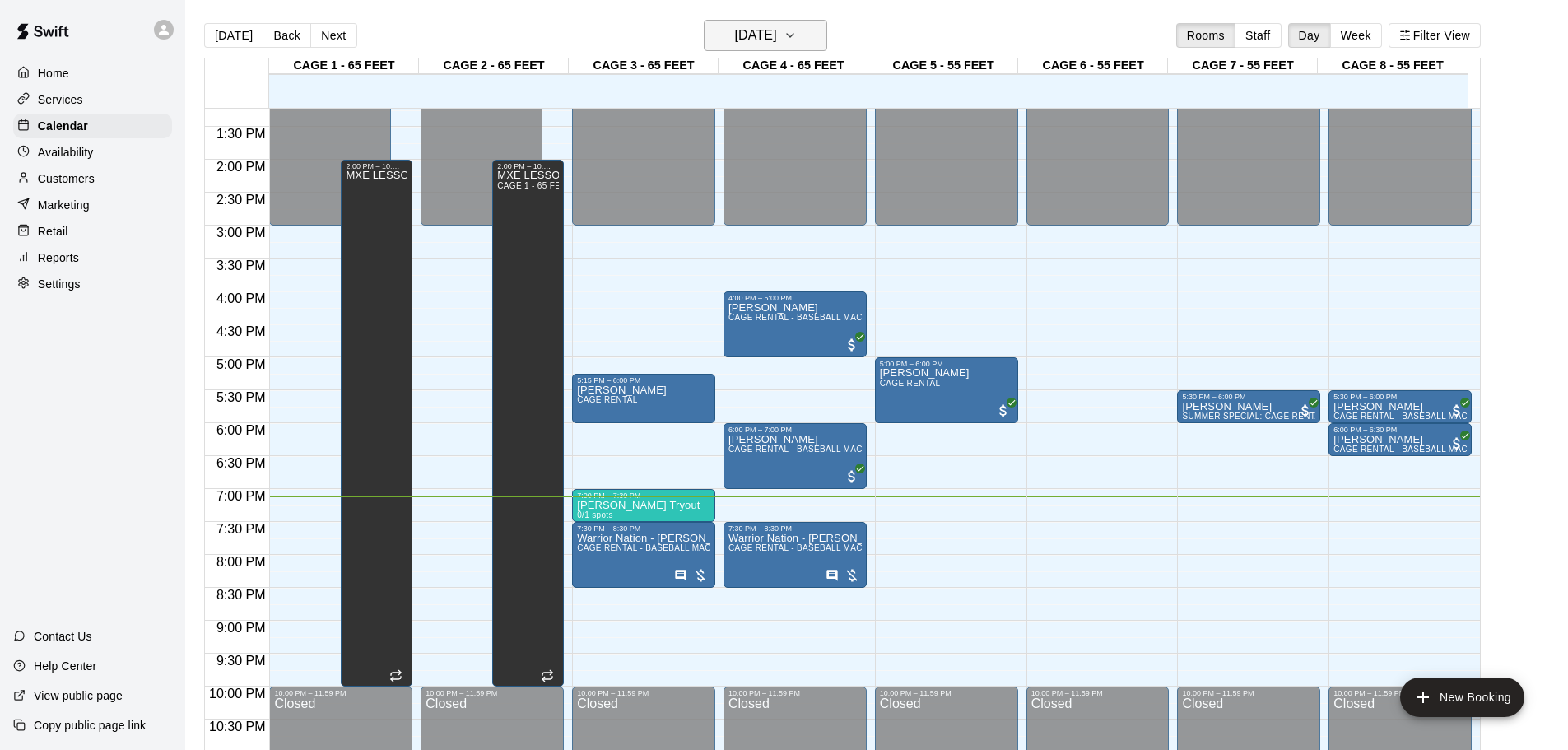
click at [797, 41] on icon "button" at bounding box center [790, 35] width 13 height 19
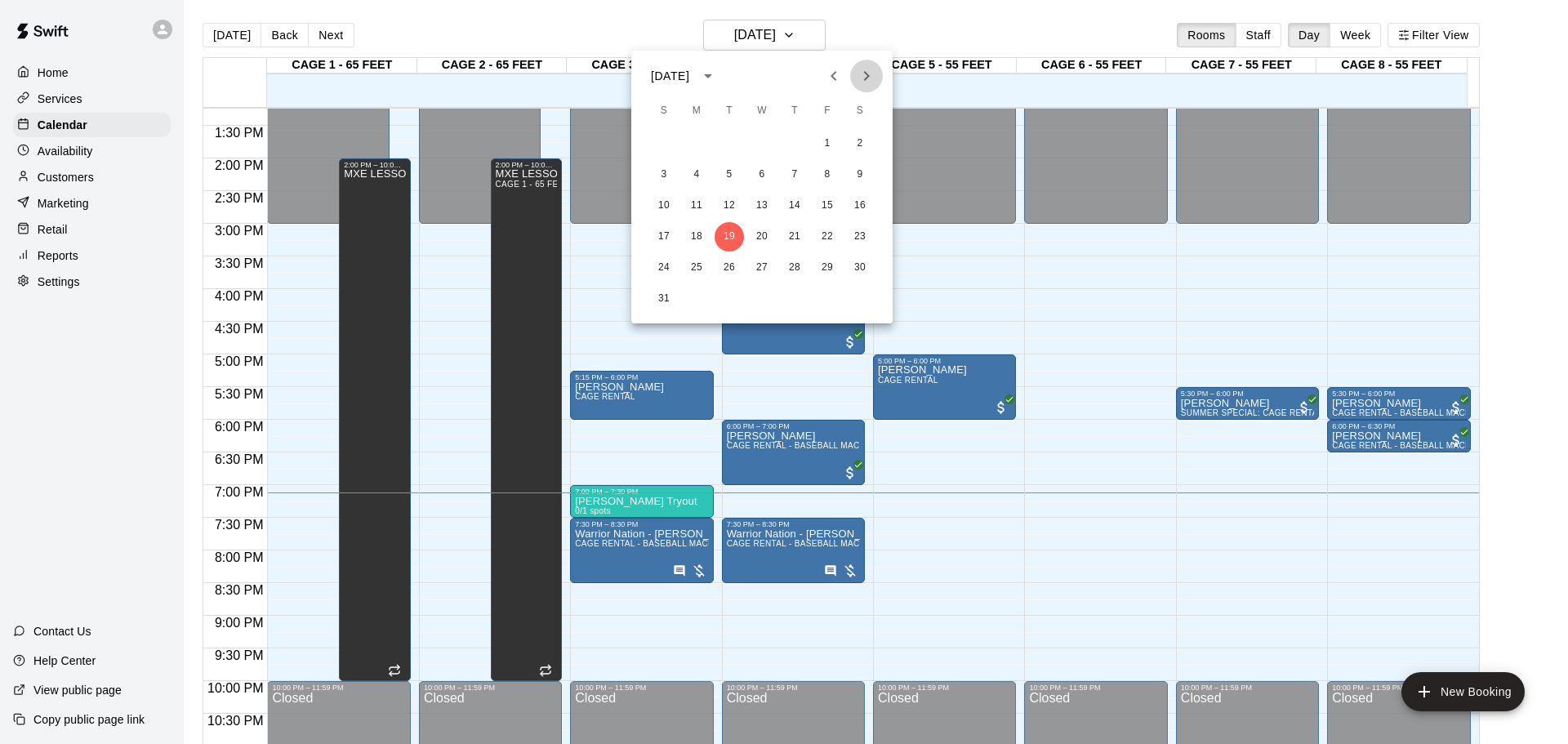
click at [872, 72] on icon "Next month" at bounding box center [865, 75] width 19 height 19
click at [751, 134] on button "3" at bounding box center [762, 144] width 29 height 29
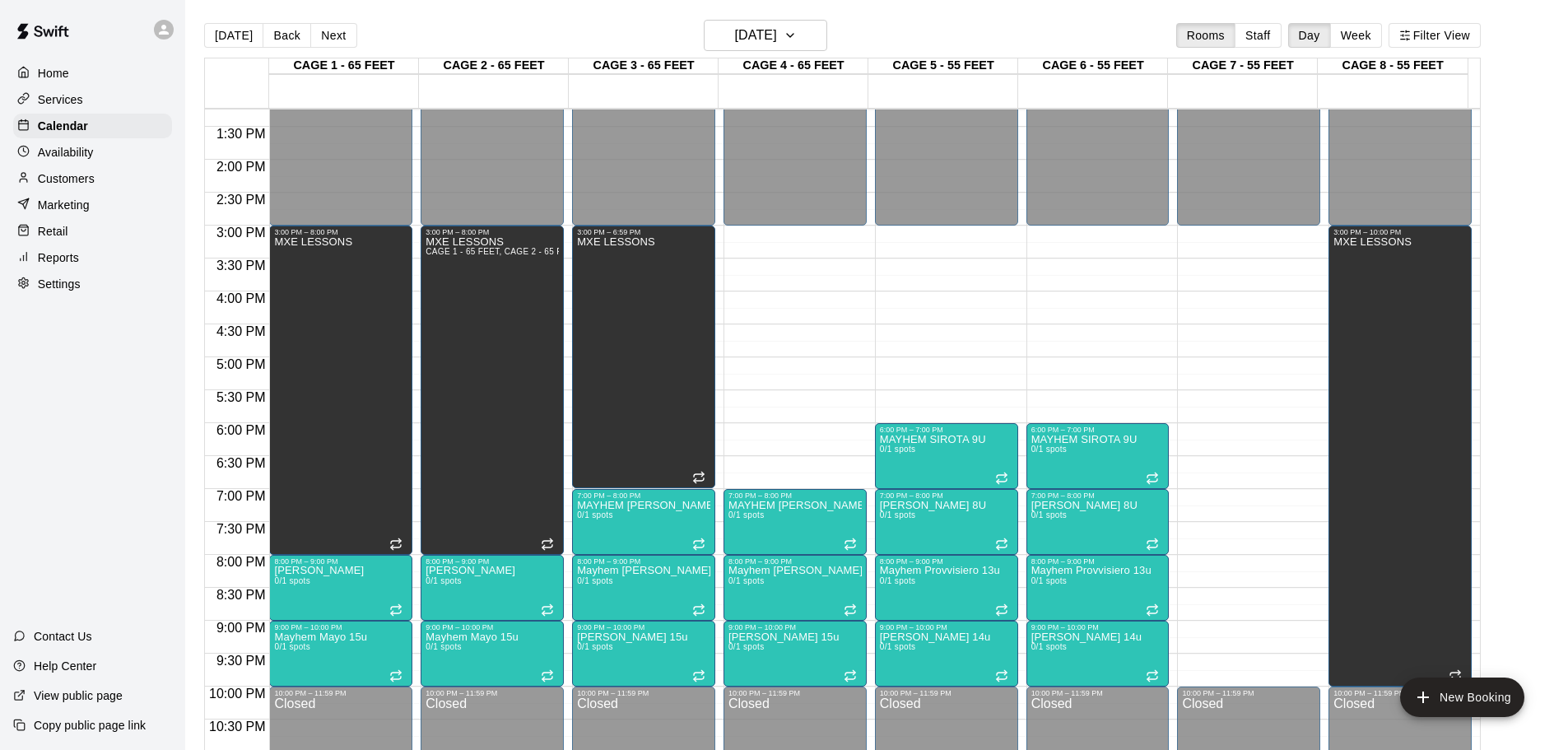
drag, startPoint x: 223, startPoint y: 39, endPoint x: 232, endPoint y: 49, distance: 13.5
click at [225, 39] on button "[DATE]" at bounding box center [233, 35] width 59 height 25
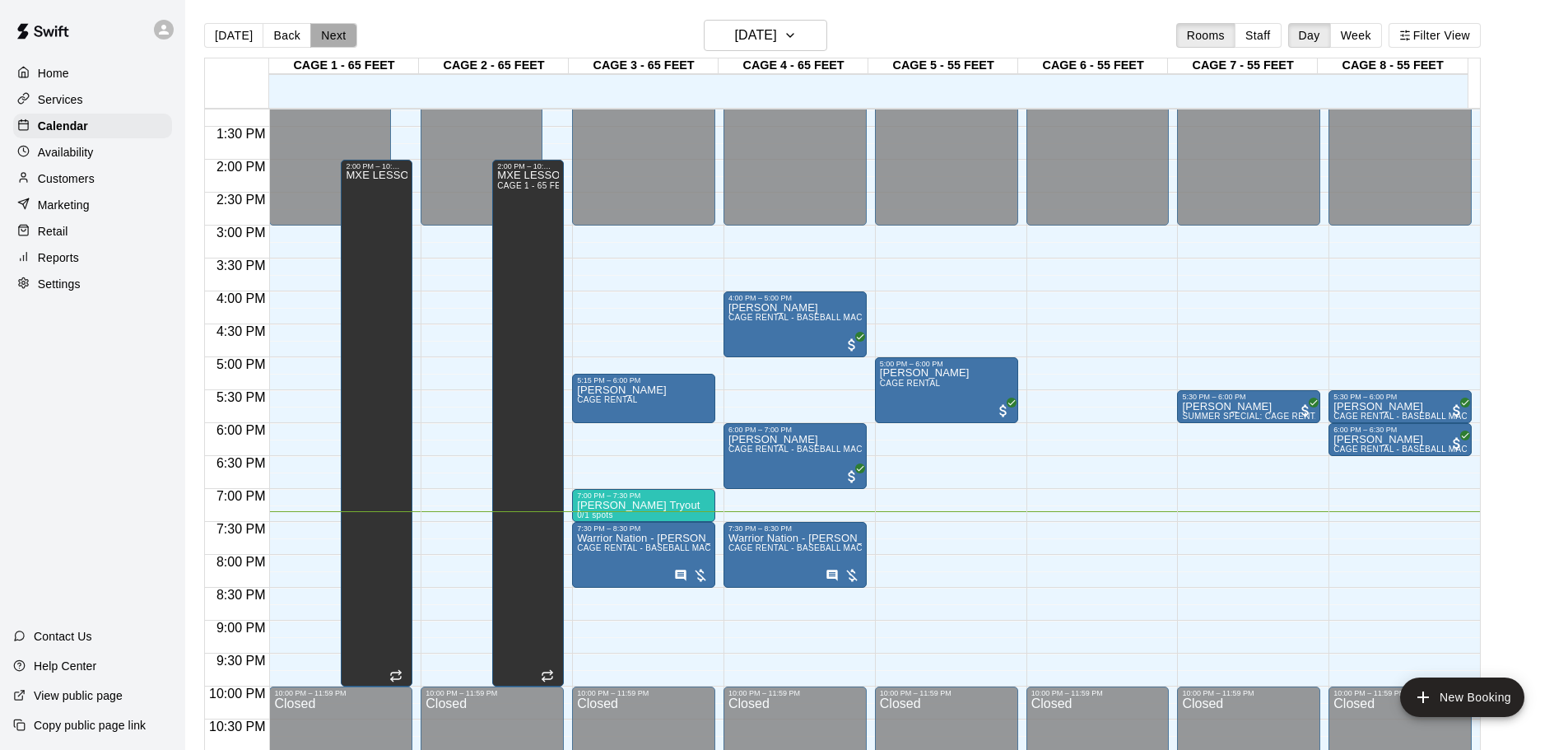
click at [327, 30] on button "Next" at bounding box center [333, 35] width 46 height 25
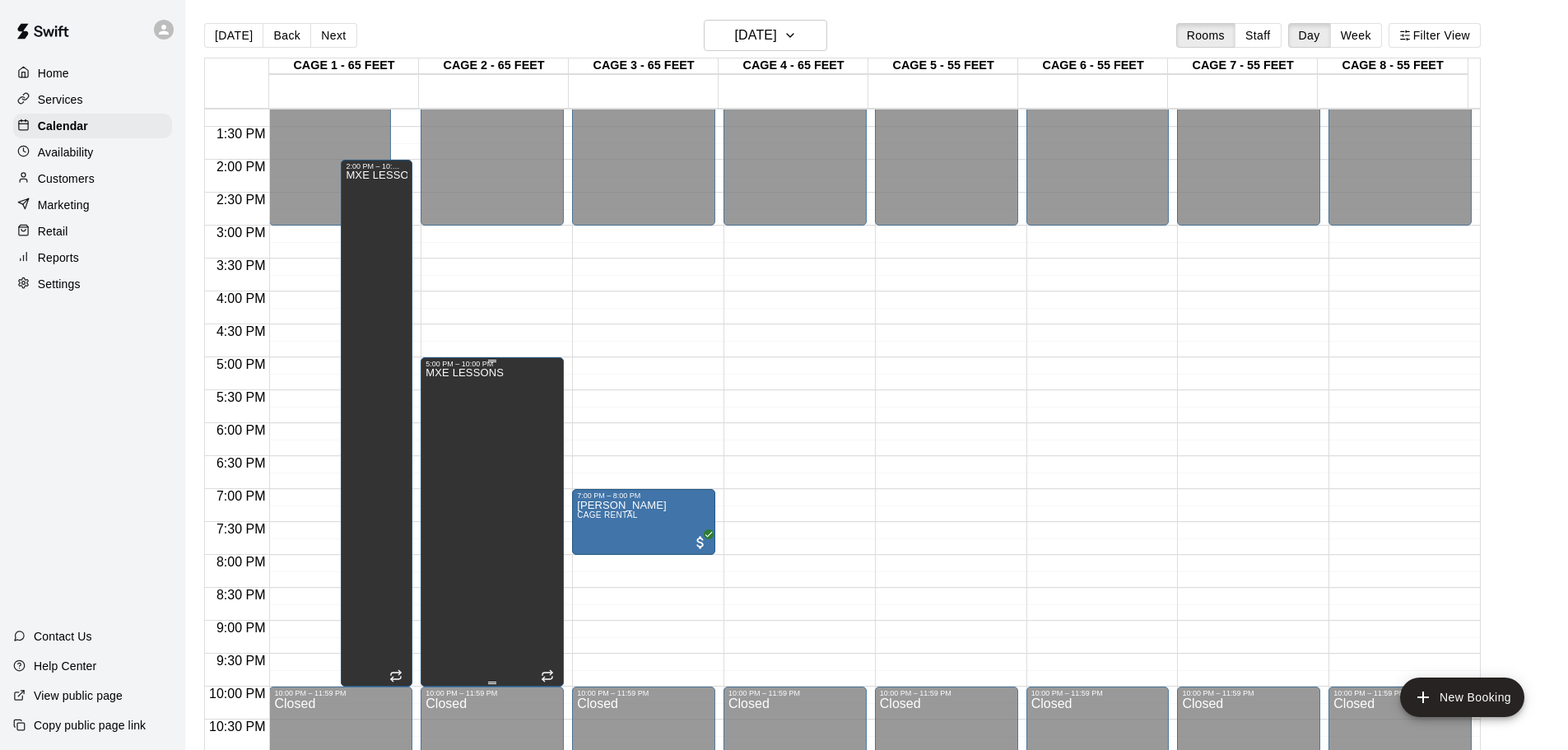
click at [532, 613] on div "MXE LESSONS" at bounding box center [492, 743] width 134 height 750
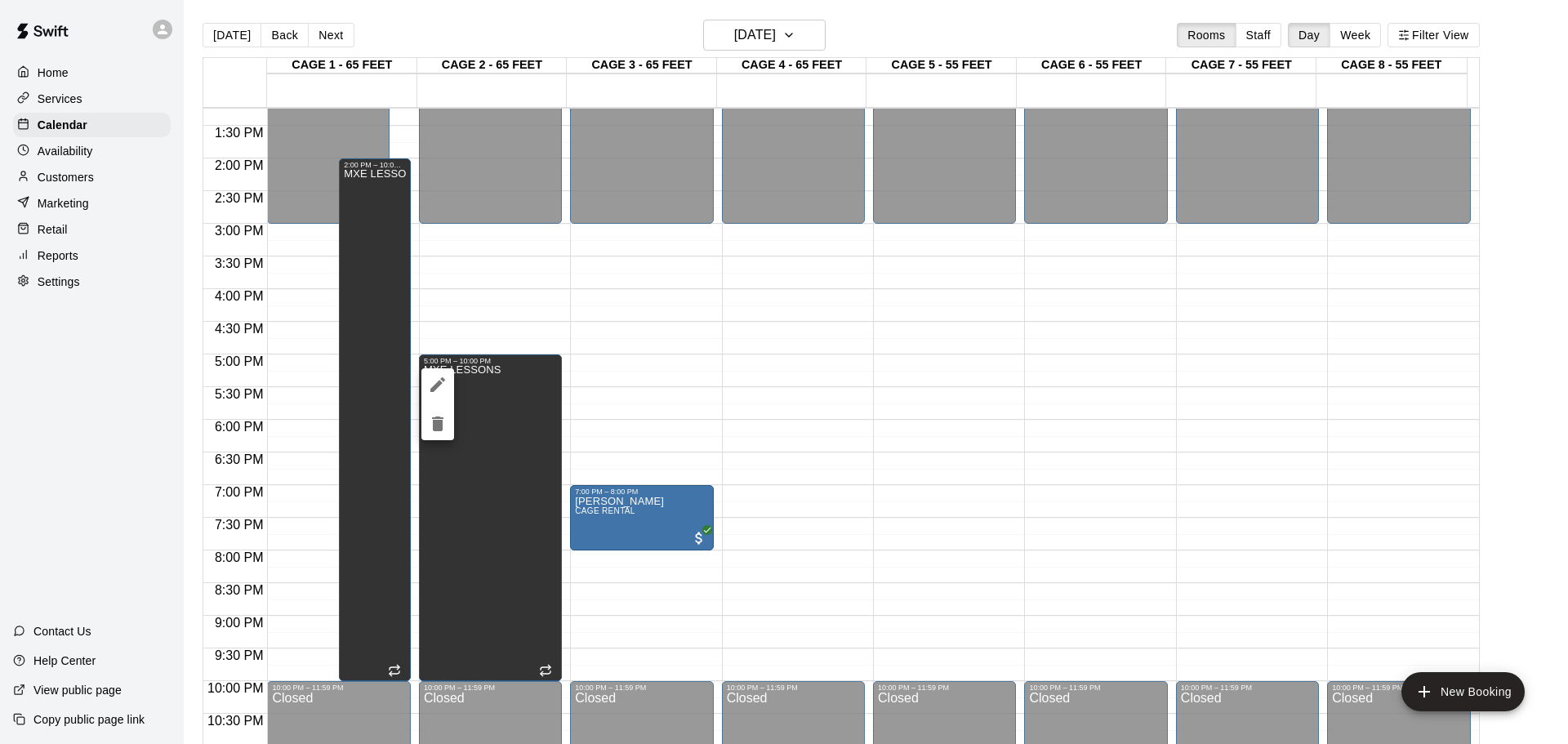
click at [608, 579] on div at bounding box center [784, 372] width 1568 height 744
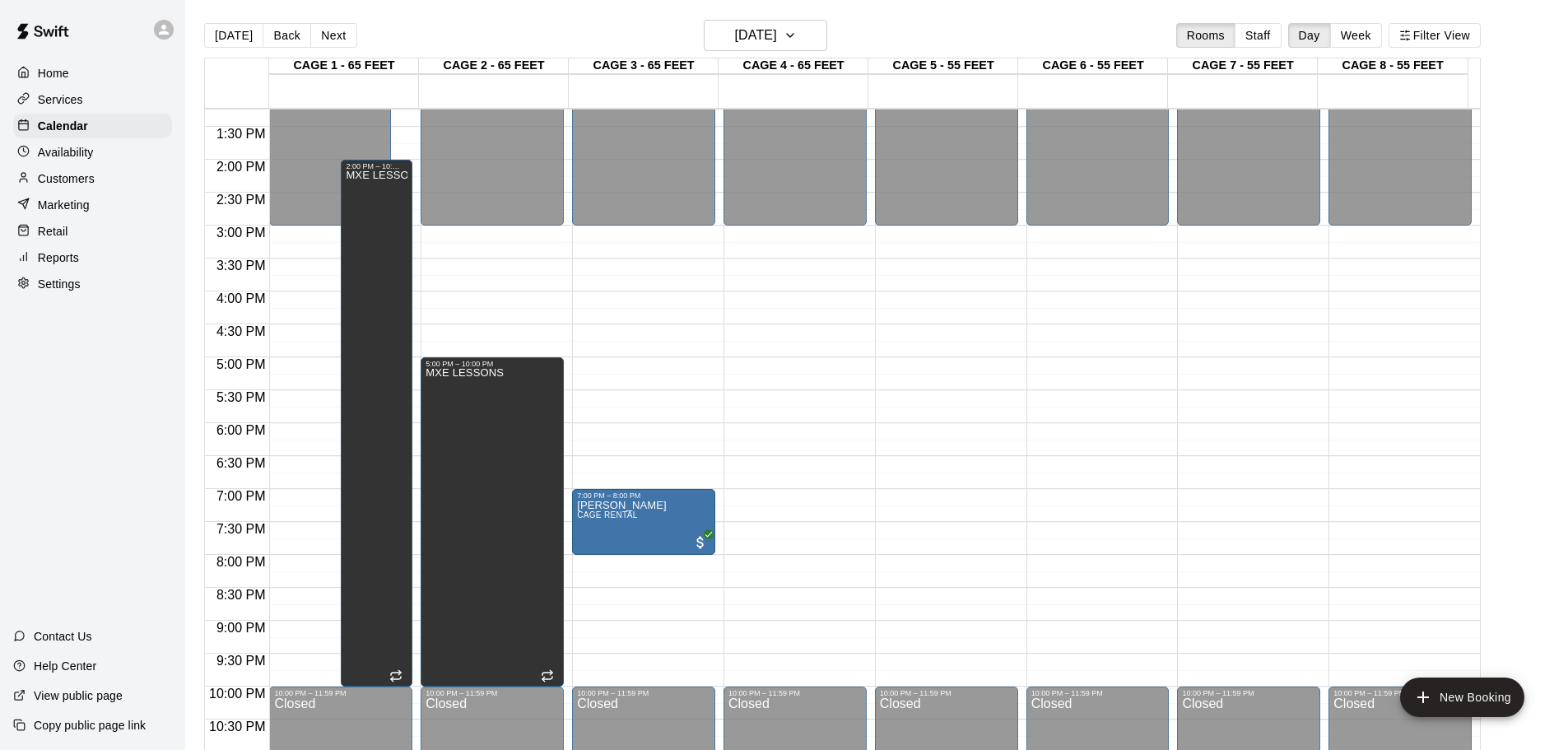
click at [588, 625] on div "12:00 AM – 3:00 PM Closed 7:00 PM – 8:00 PM [PERSON_NAME] CAGE RENTAL 10:00 PM …" at bounding box center [643, 29] width 143 height 1581
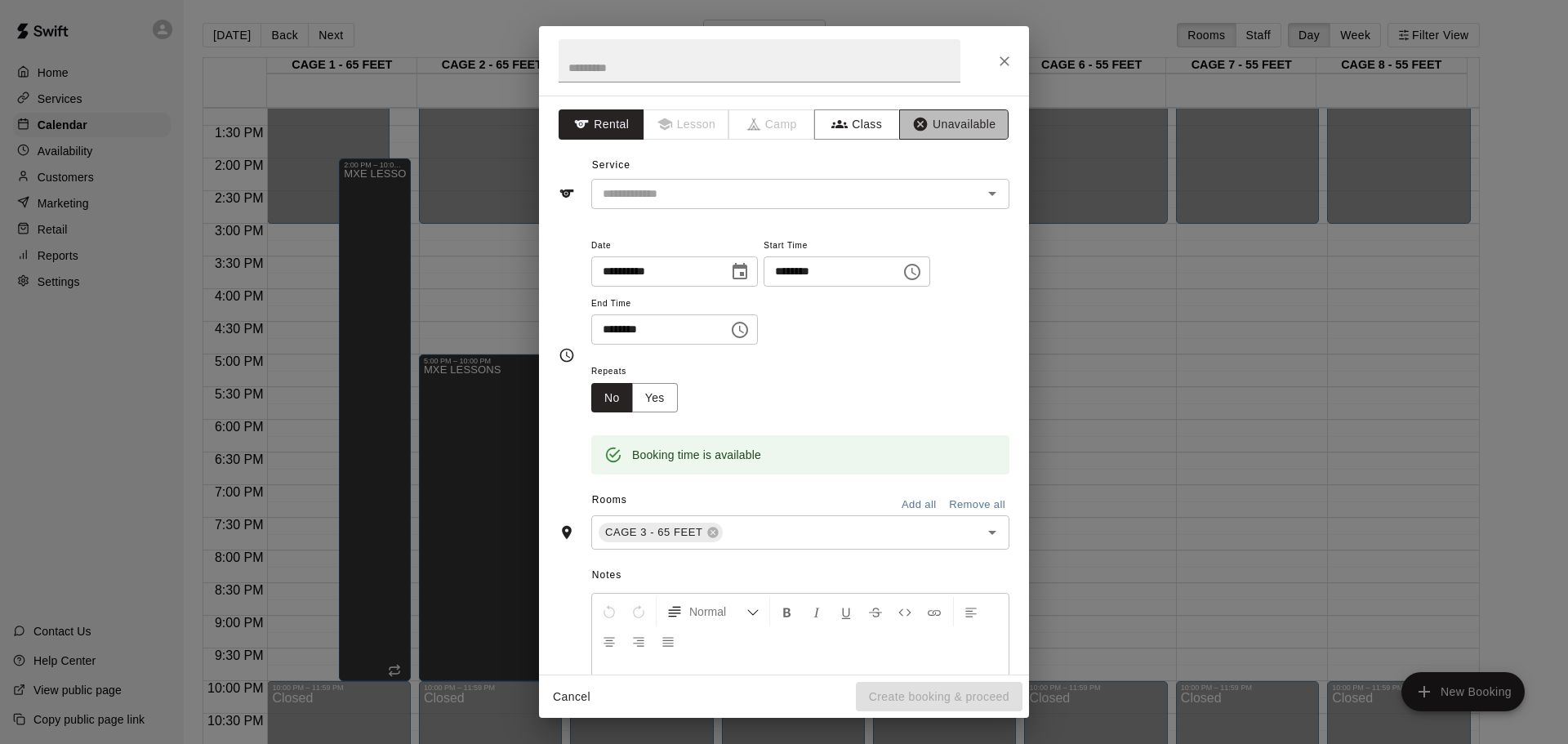
click at [933, 125] on button "Unavailable" at bounding box center [954, 124] width 110 height 30
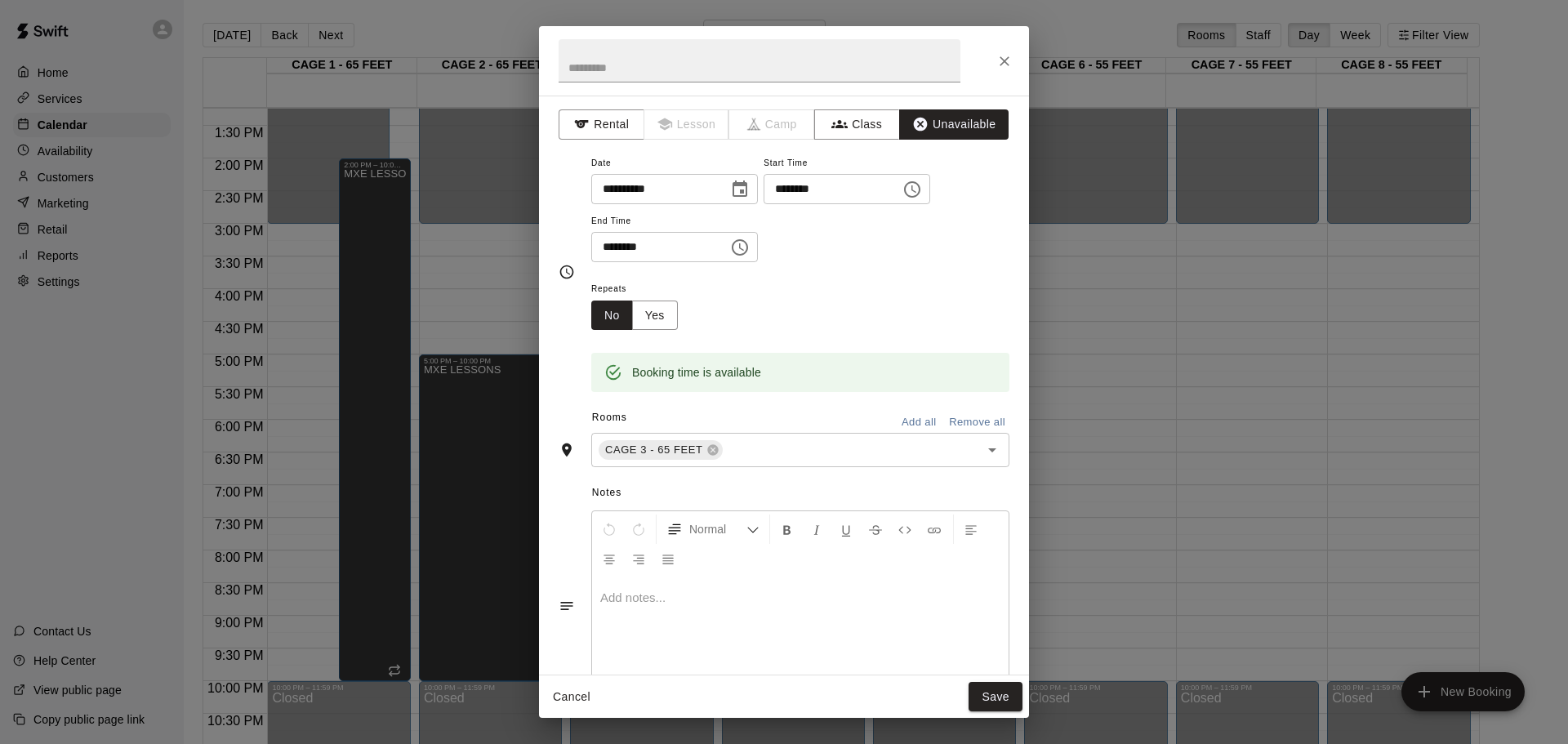
click at [982, 692] on button "Save" at bounding box center [995, 696] width 54 height 30
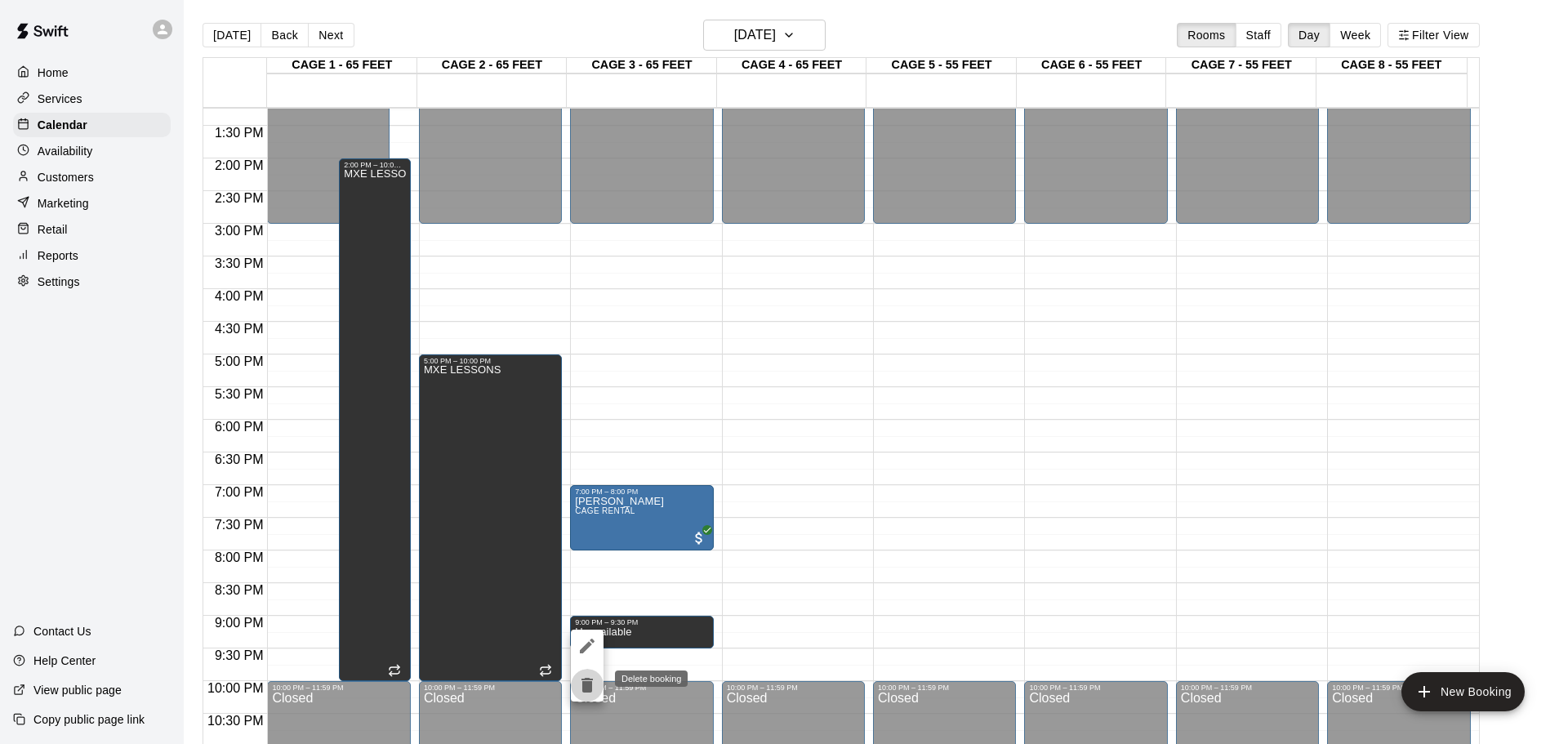
click at [592, 678] on icon "delete" at bounding box center [586, 685] width 19 height 19
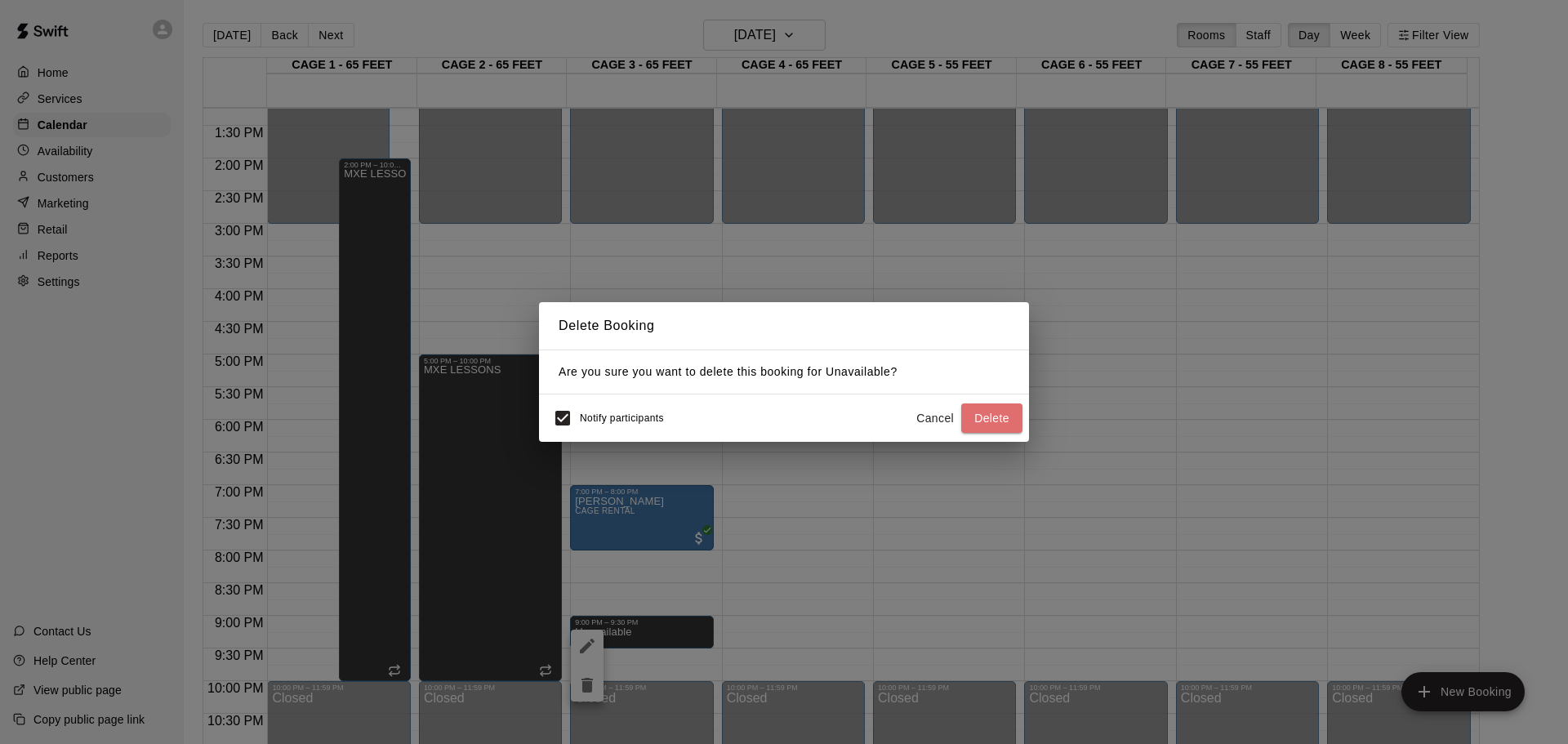
click at [986, 415] on button "Delete" at bounding box center [992, 418] width 61 height 30
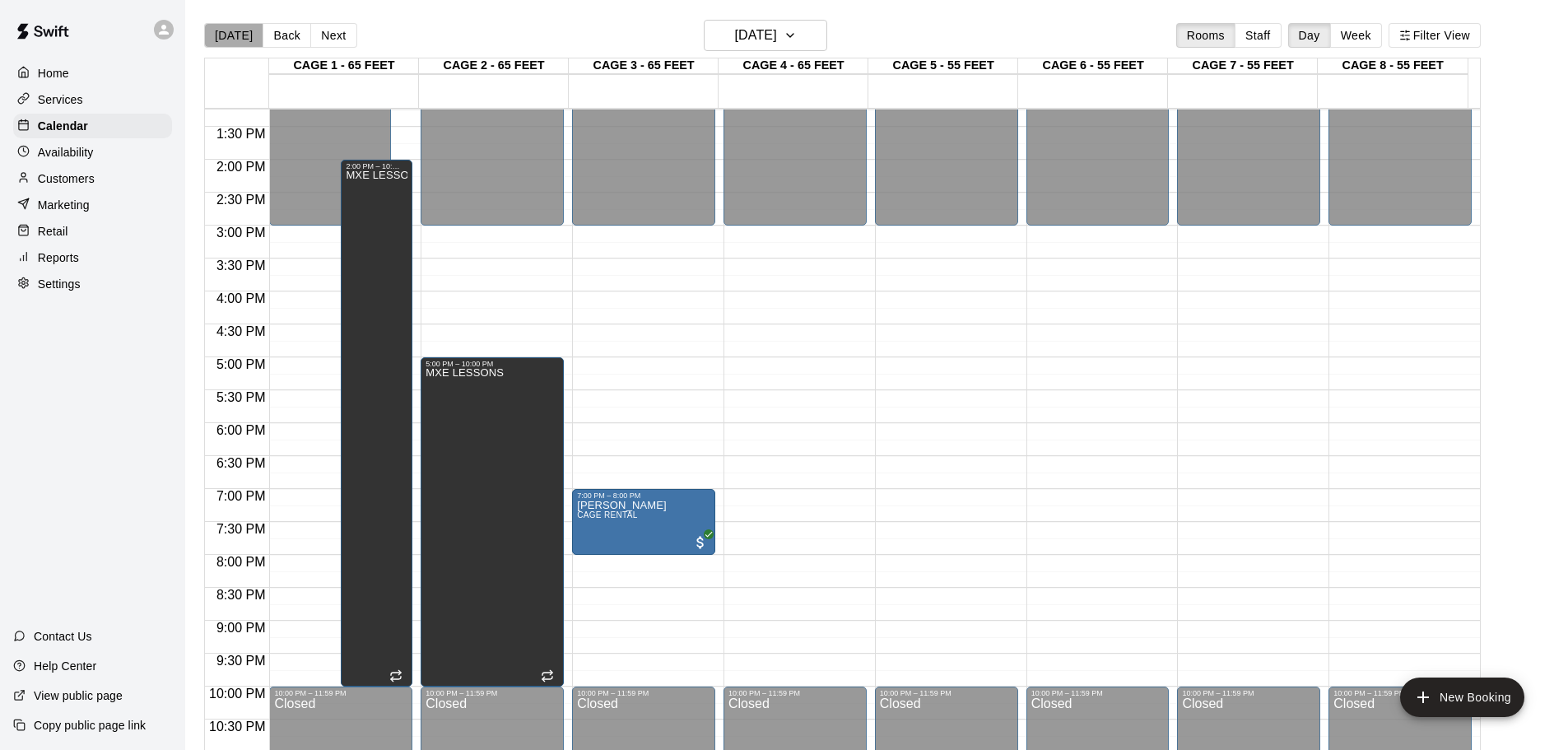
drag, startPoint x: 240, startPoint y: 33, endPoint x: 260, endPoint y: 41, distance: 21.5
click at [239, 33] on button "[DATE]" at bounding box center [233, 35] width 59 height 25
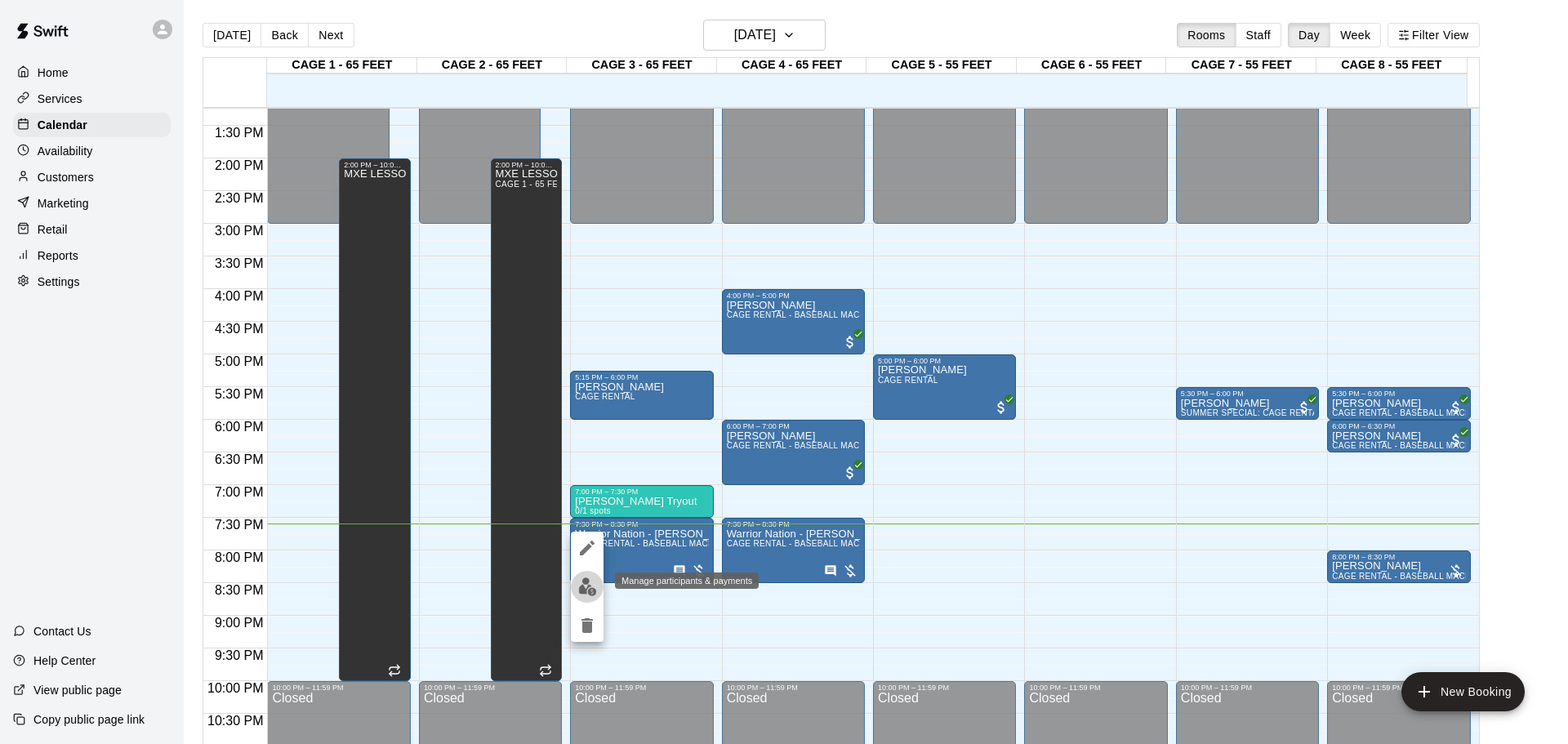
click at [584, 588] on img "edit" at bounding box center [587, 587] width 19 height 19
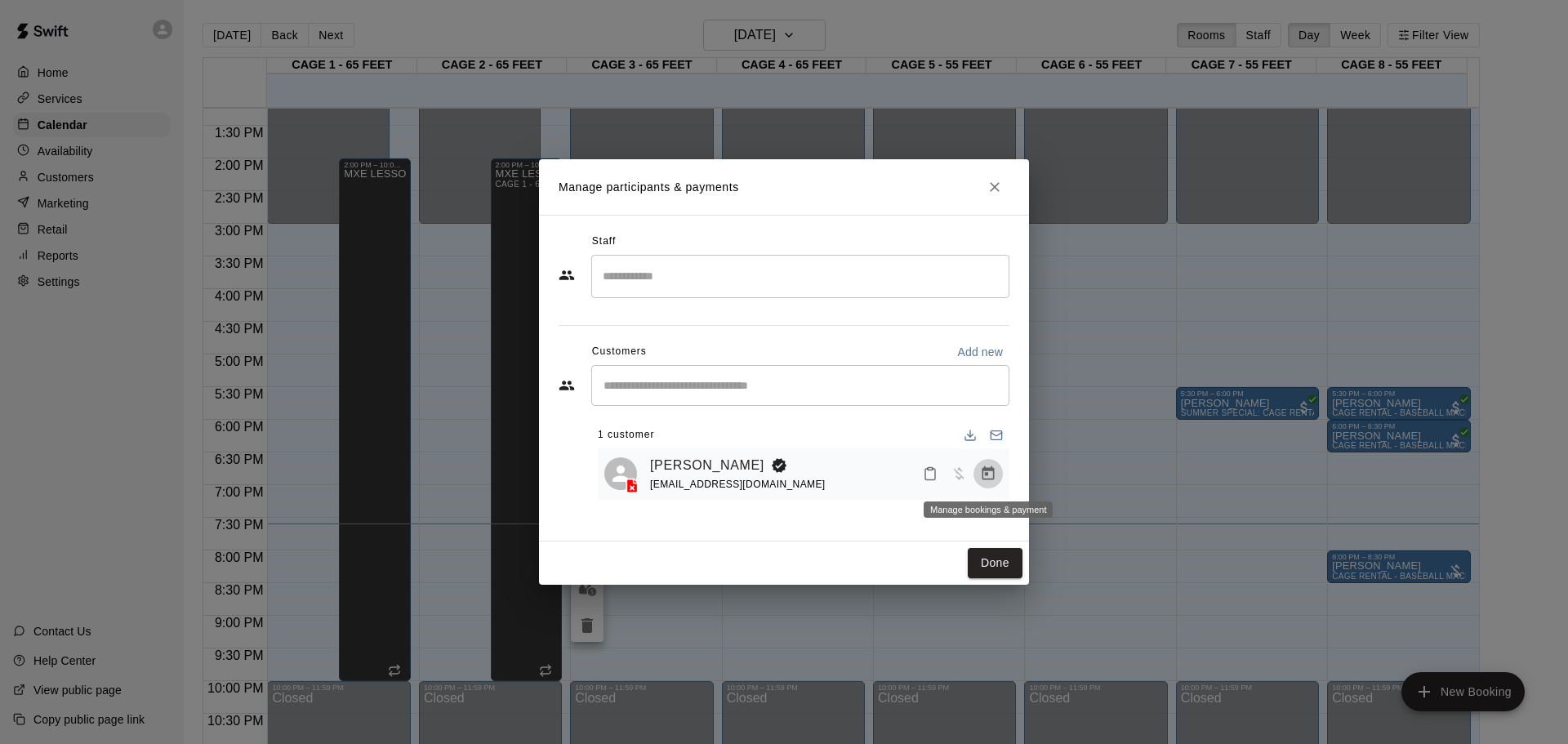
click at [987, 470] on icon "Manage bookings & payment" at bounding box center [988, 473] width 12 height 14
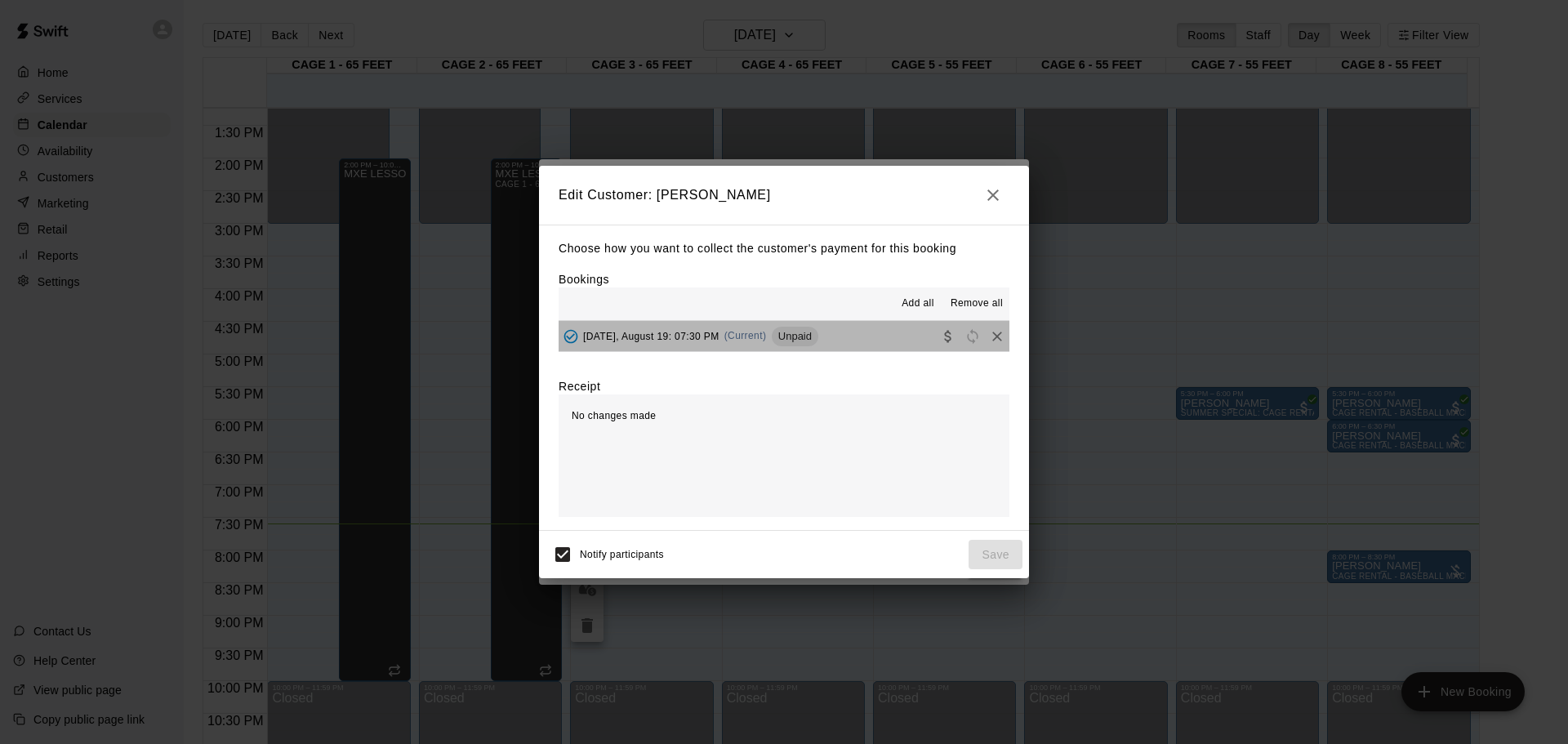
click at [844, 345] on button "[DATE], August 19: 07:30 PM (Current) Unpaid" at bounding box center [784, 336] width 451 height 30
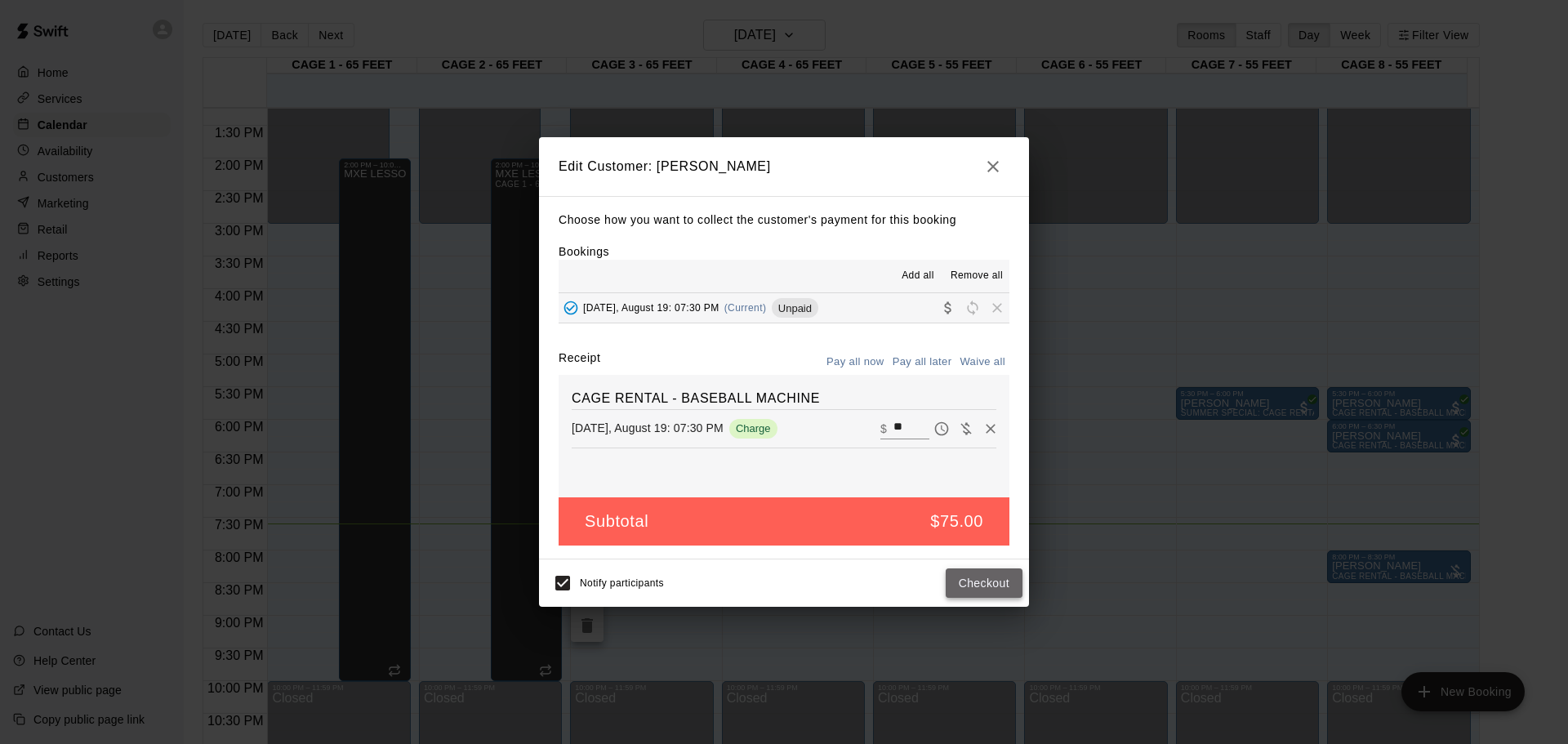
click at [992, 591] on button "Checkout" at bounding box center [984, 583] width 77 height 30
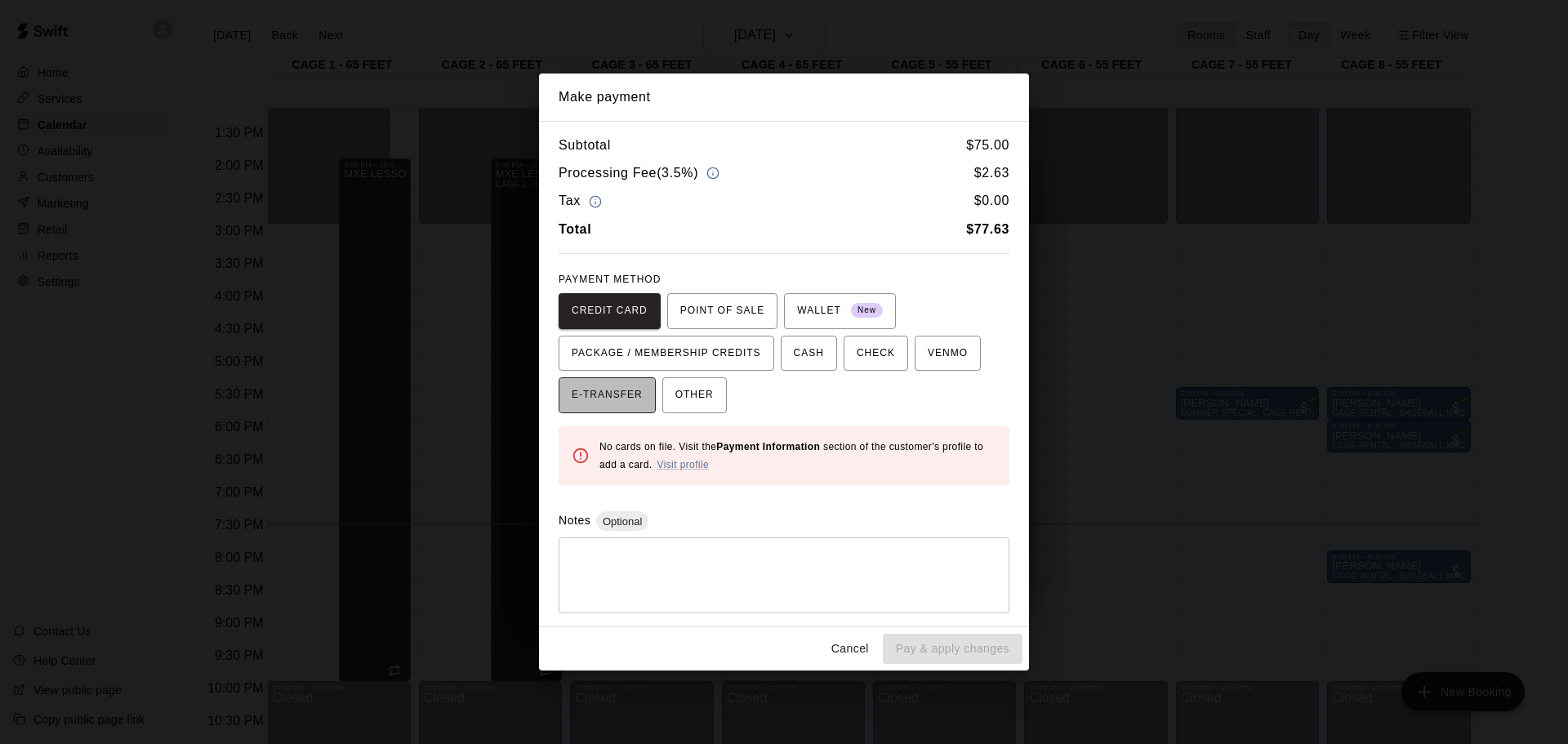
click at [599, 392] on span "E-TRANSFER" at bounding box center [607, 395] width 71 height 27
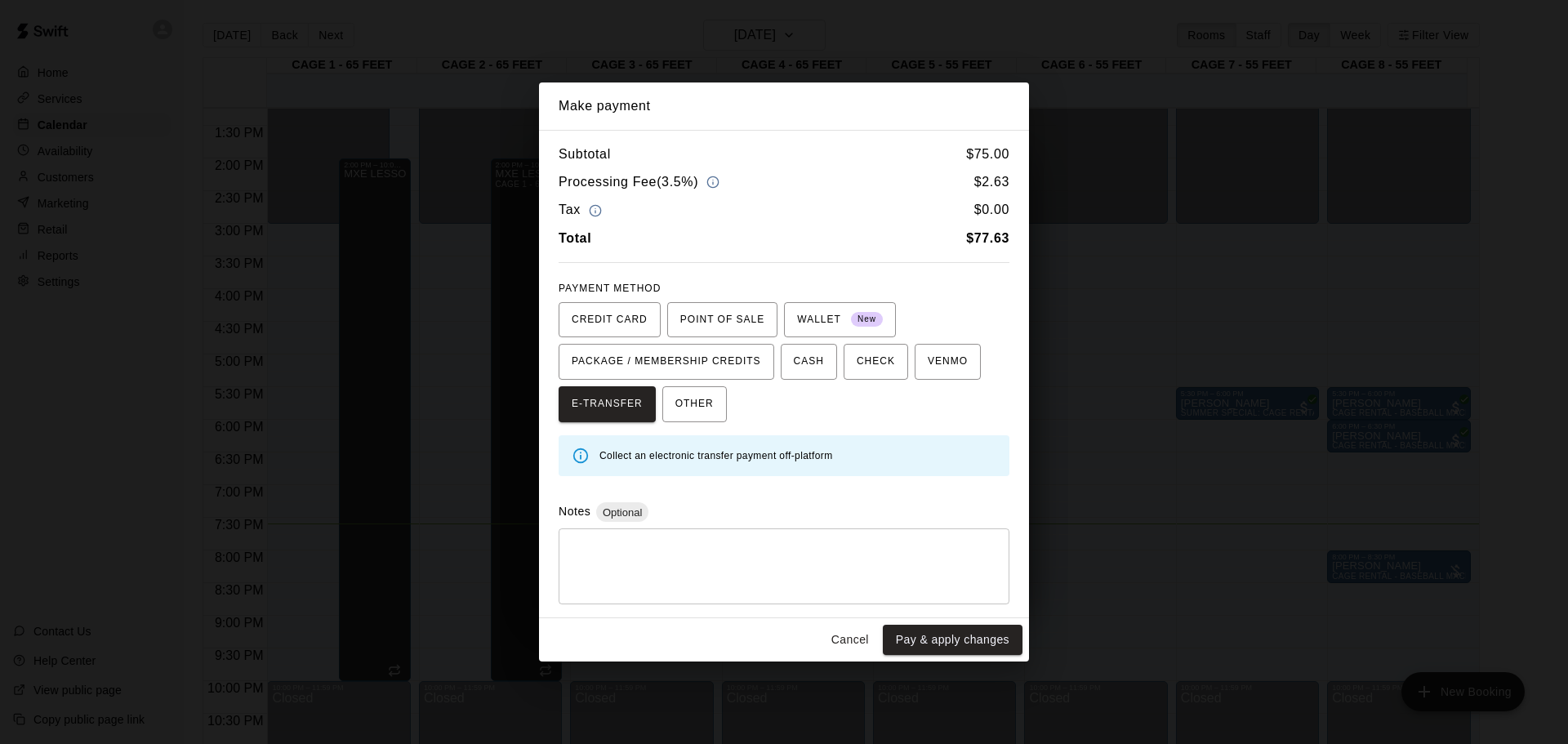
click at [929, 637] on button "Pay & apply changes" at bounding box center [952, 640] width 140 height 30
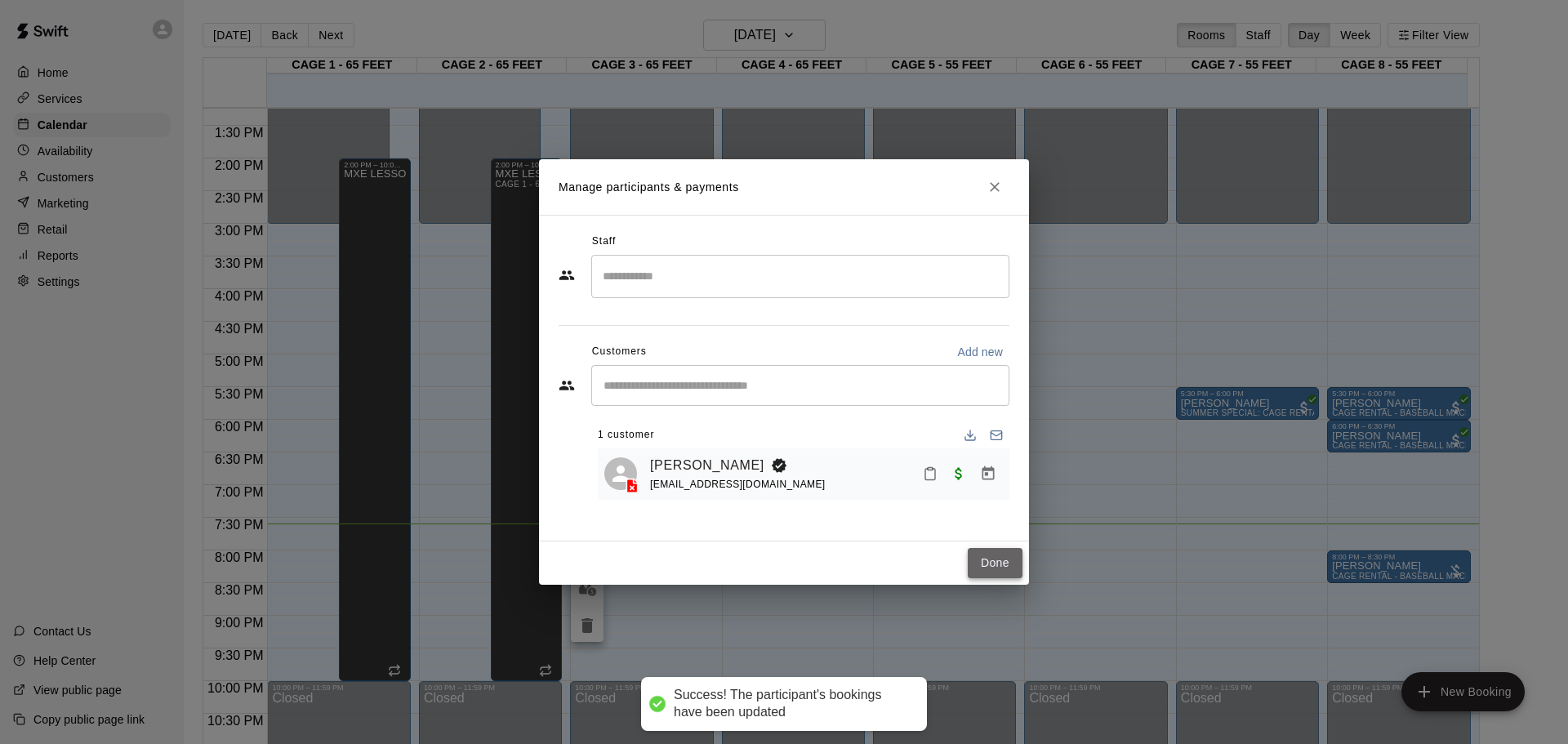
click at [986, 551] on button "Done" at bounding box center [995, 563] width 55 height 30
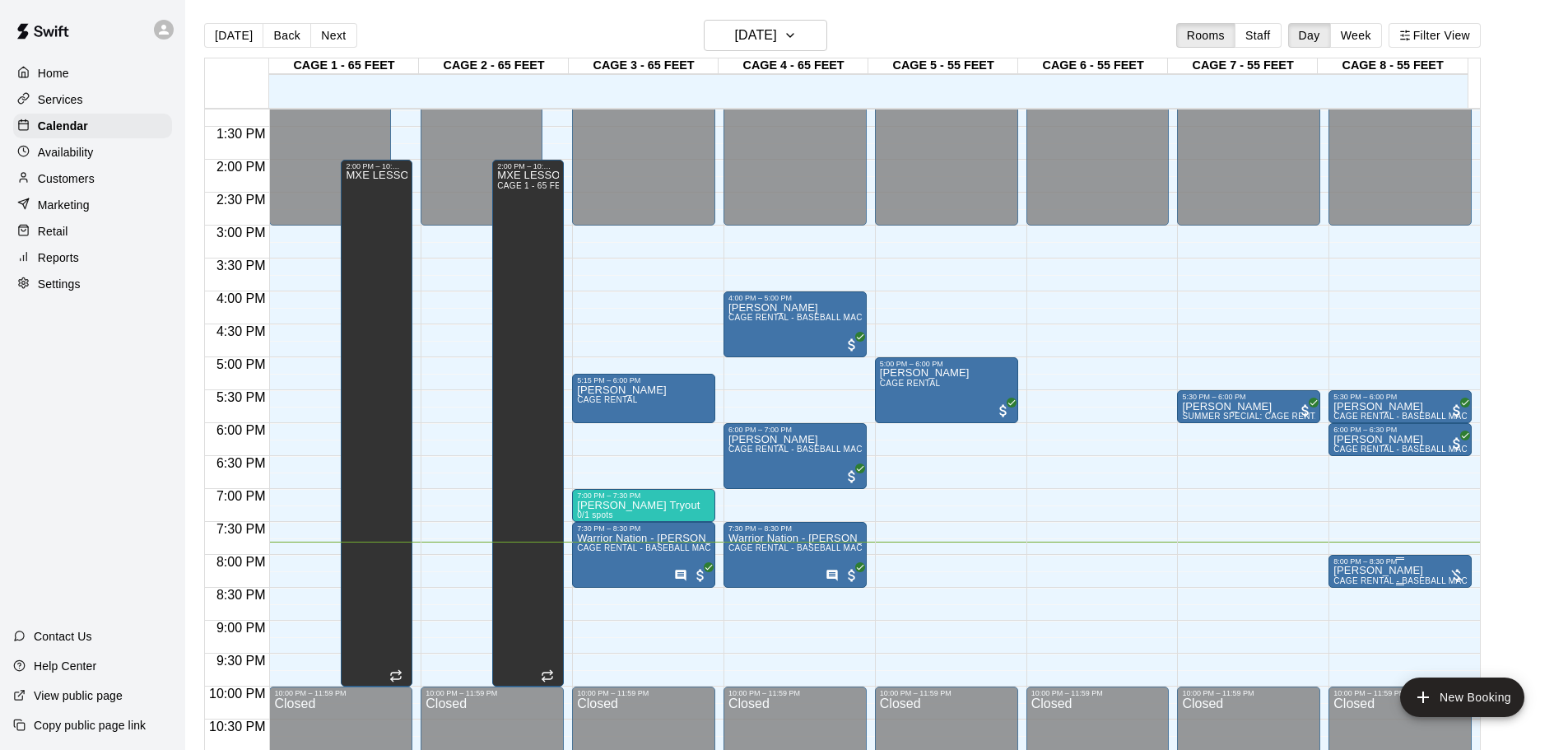
click at [1390, 579] on span "CAGE RENTAL - BASEBALL MACHINE" at bounding box center [1411, 581] width 155 height 9
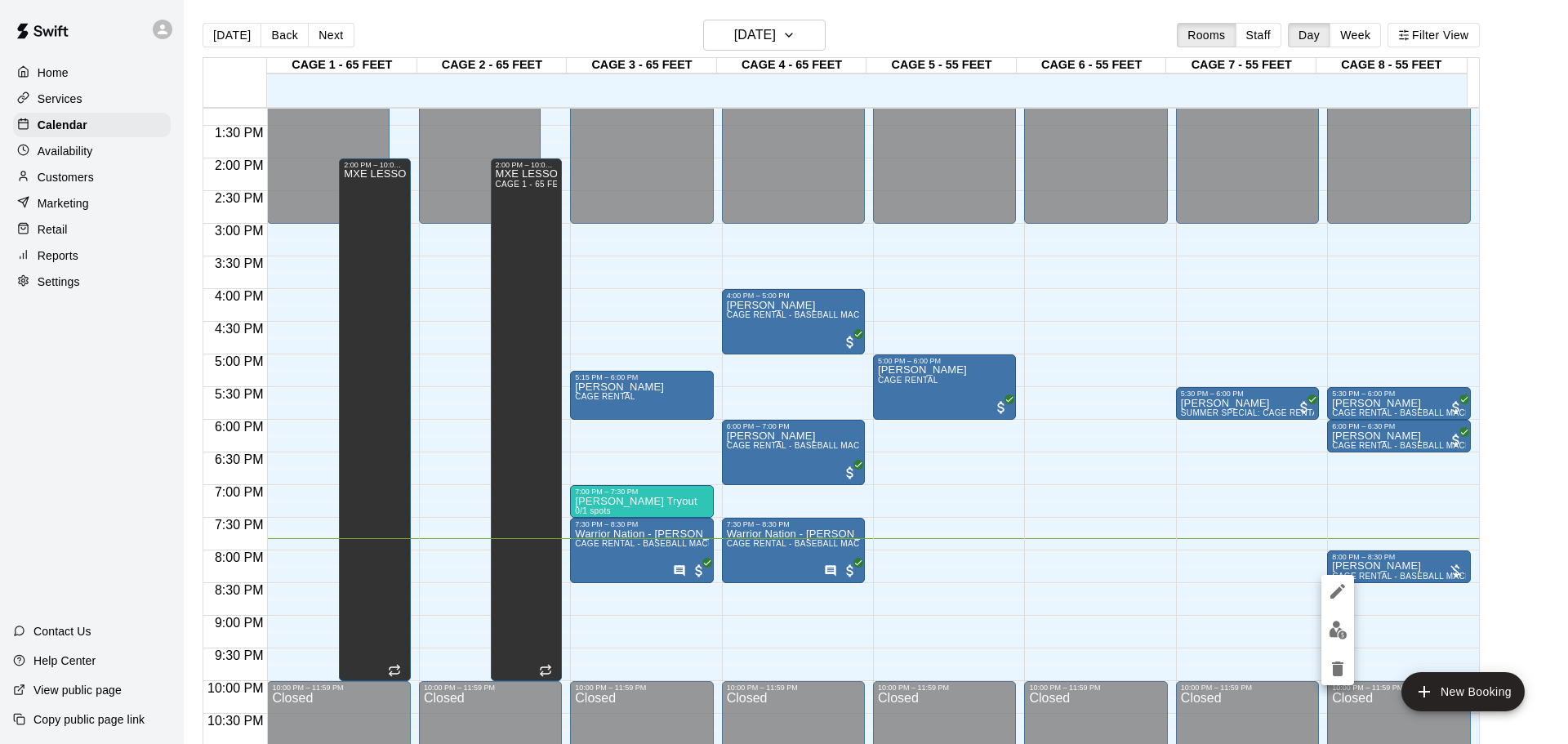
click at [1334, 635] on img "edit" at bounding box center [1337, 630] width 19 height 19
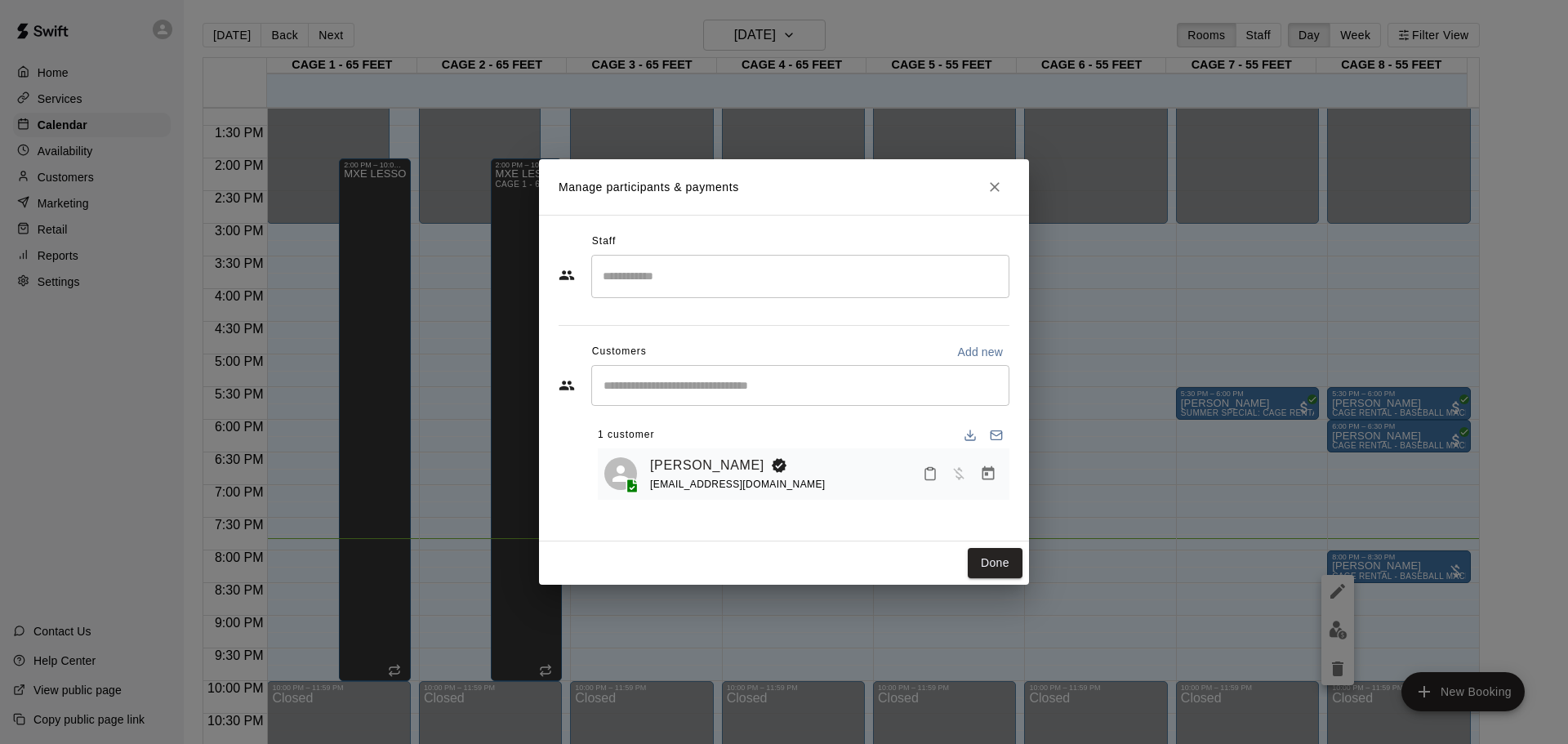
click at [840, 474] on div "[PERSON_NAME] [EMAIL_ADDRESS][DOMAIN_NAME]" at bounding box center [826, 474] width 353 height 38
click at [981, 475] on icon "Manage bookings & payment" at bounding box center [988, 474] width 16 height 16
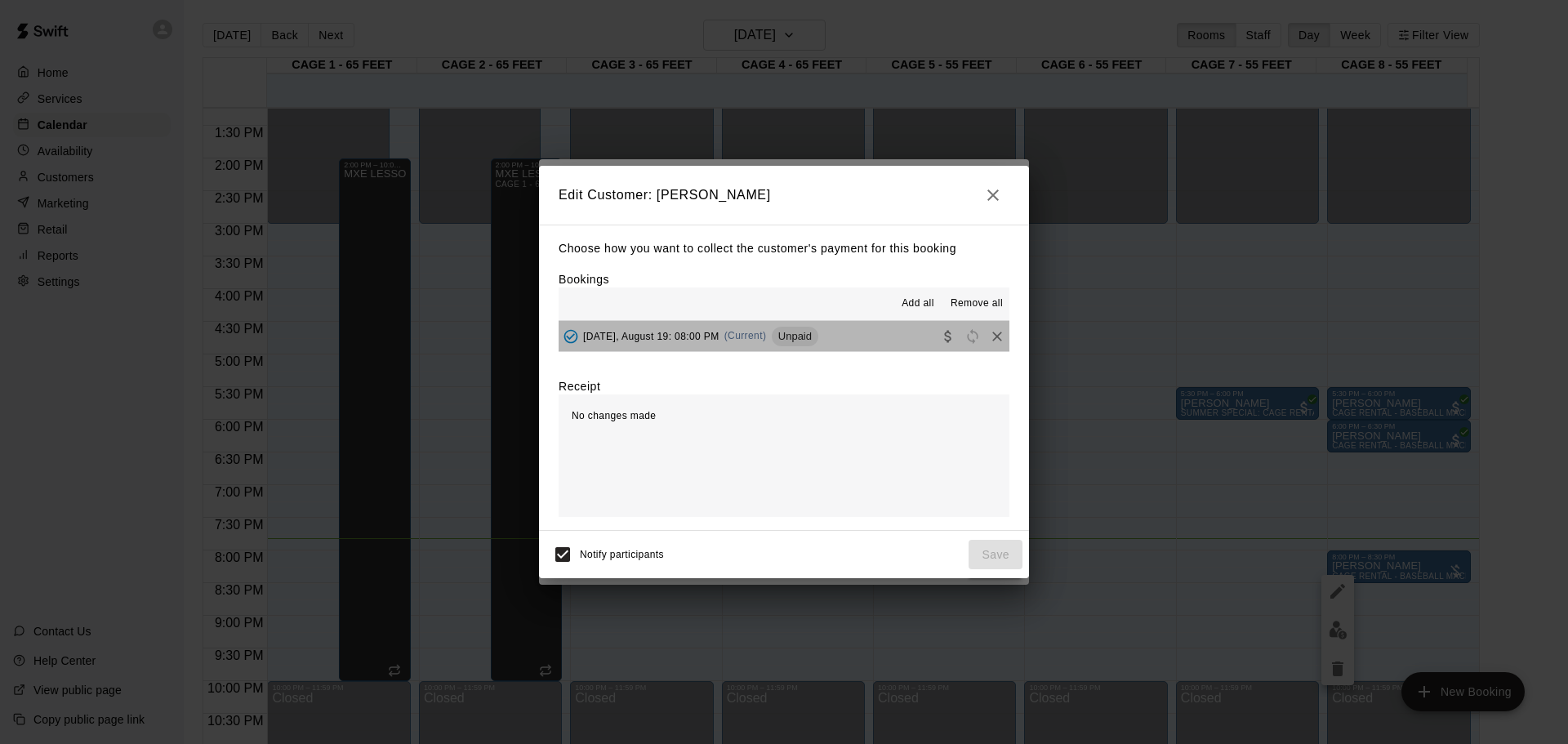
click at [892, 330] on button "[DATE], August 19: 08:00 PM (Current) Unpaid" at bounding box center [784, 336] width 451 height 30
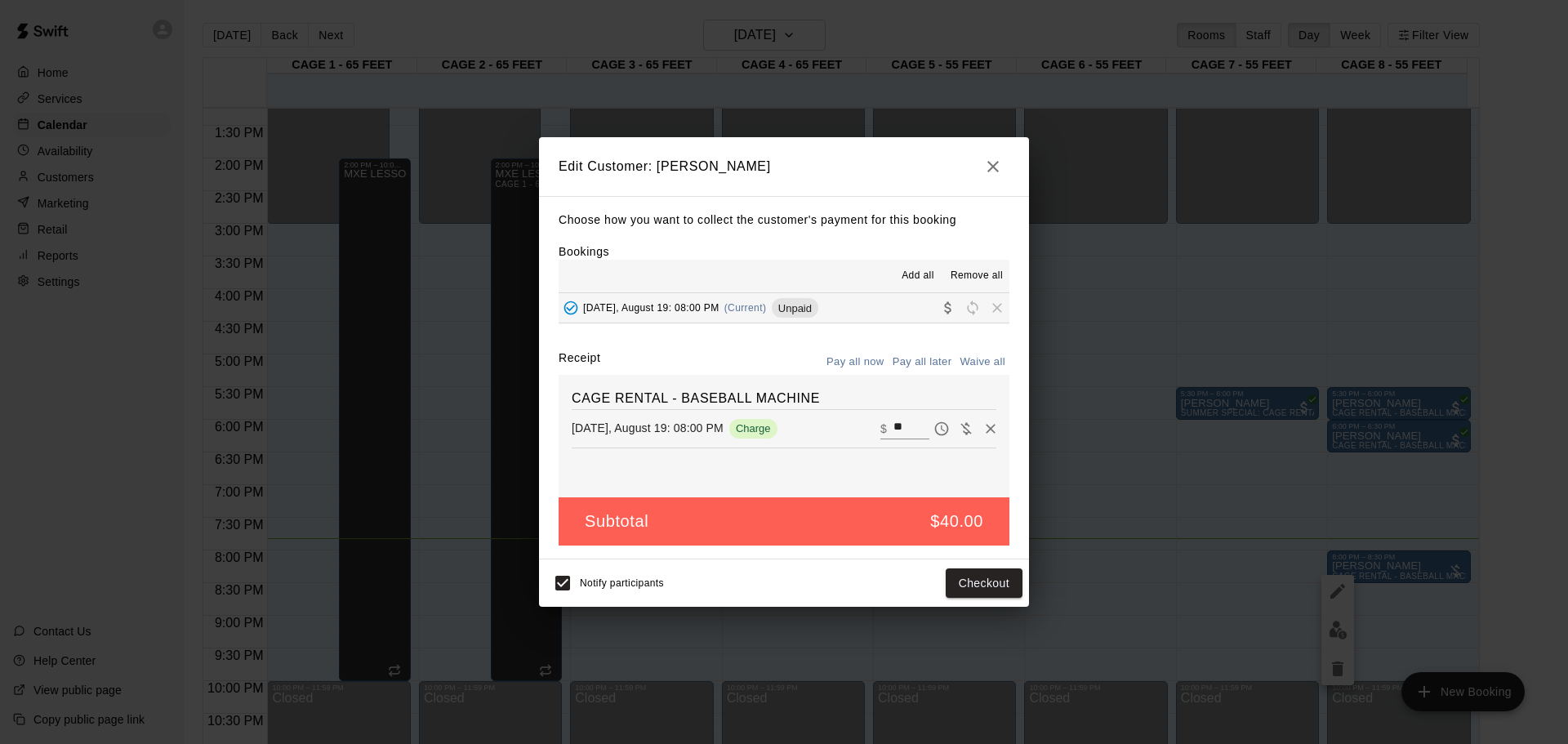
click at [999, 167] on icon "button" at bounding box center [993, 166] width 19 height 19
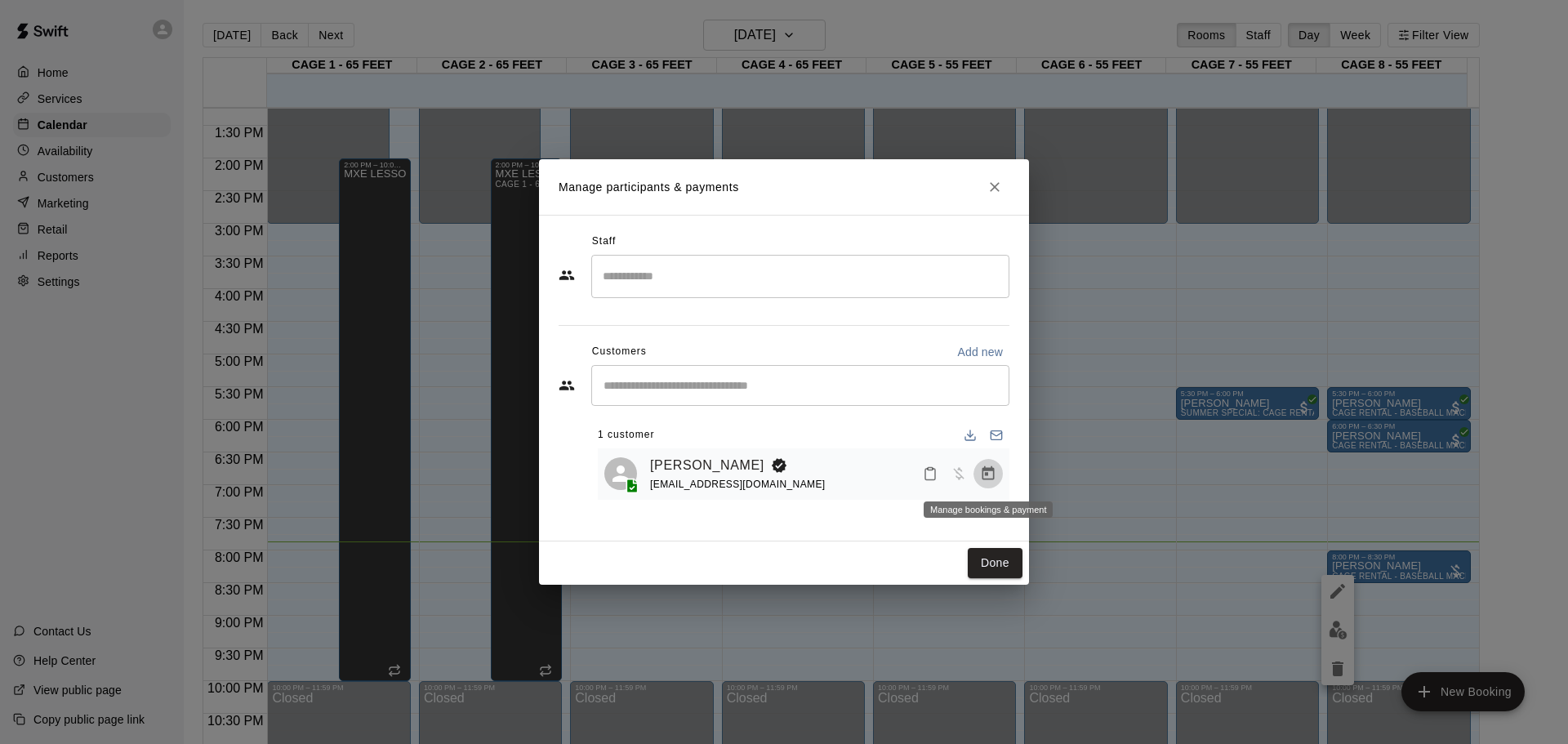
click at [988, 476] on icon "Manage bookings & payment" at bounding box center [988, 473] width 12 height 14
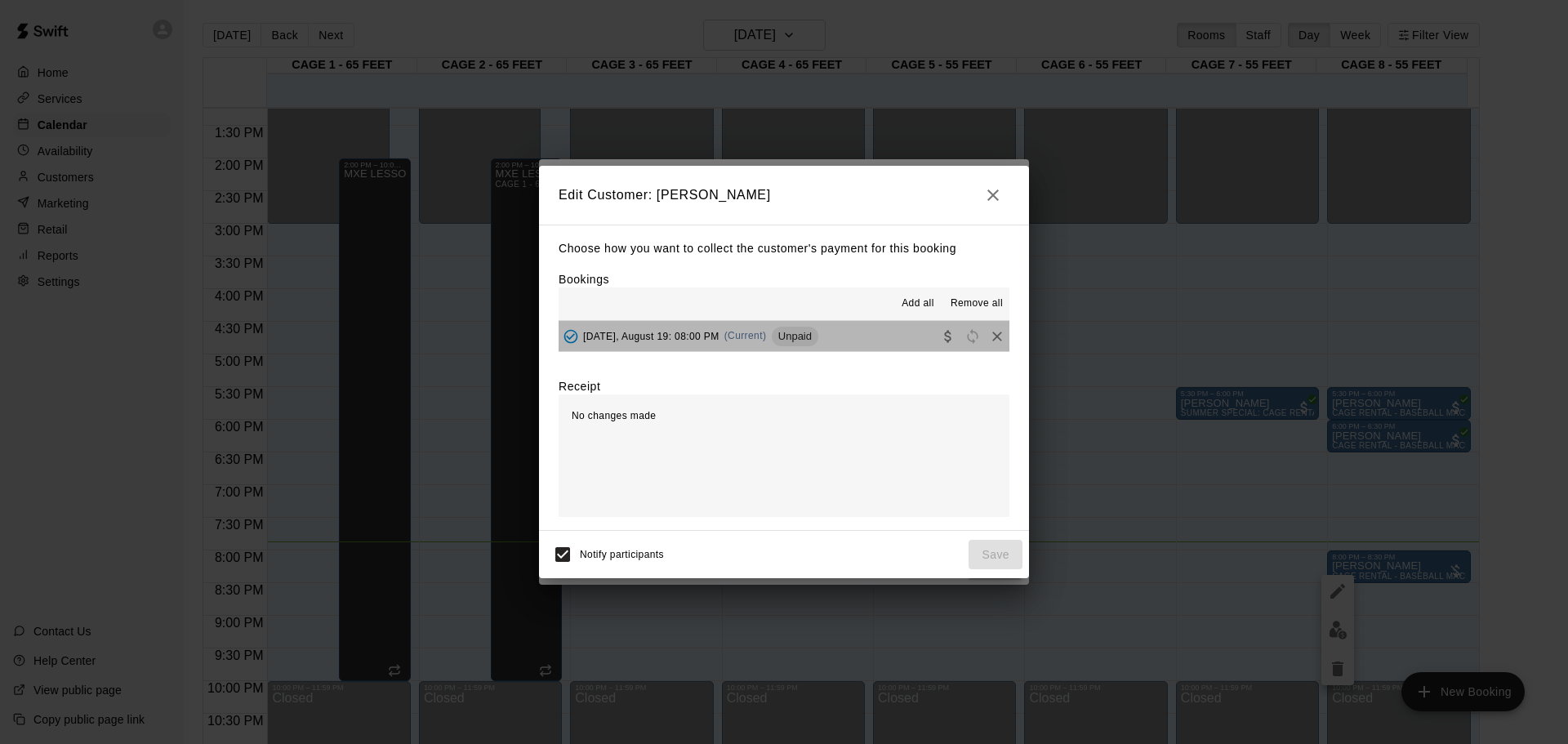
click at [855, 328] on button "[DATE], August 19: 08:00 PM (Current) Unpaid" at bounding box center [784, 336] width 451 height 30
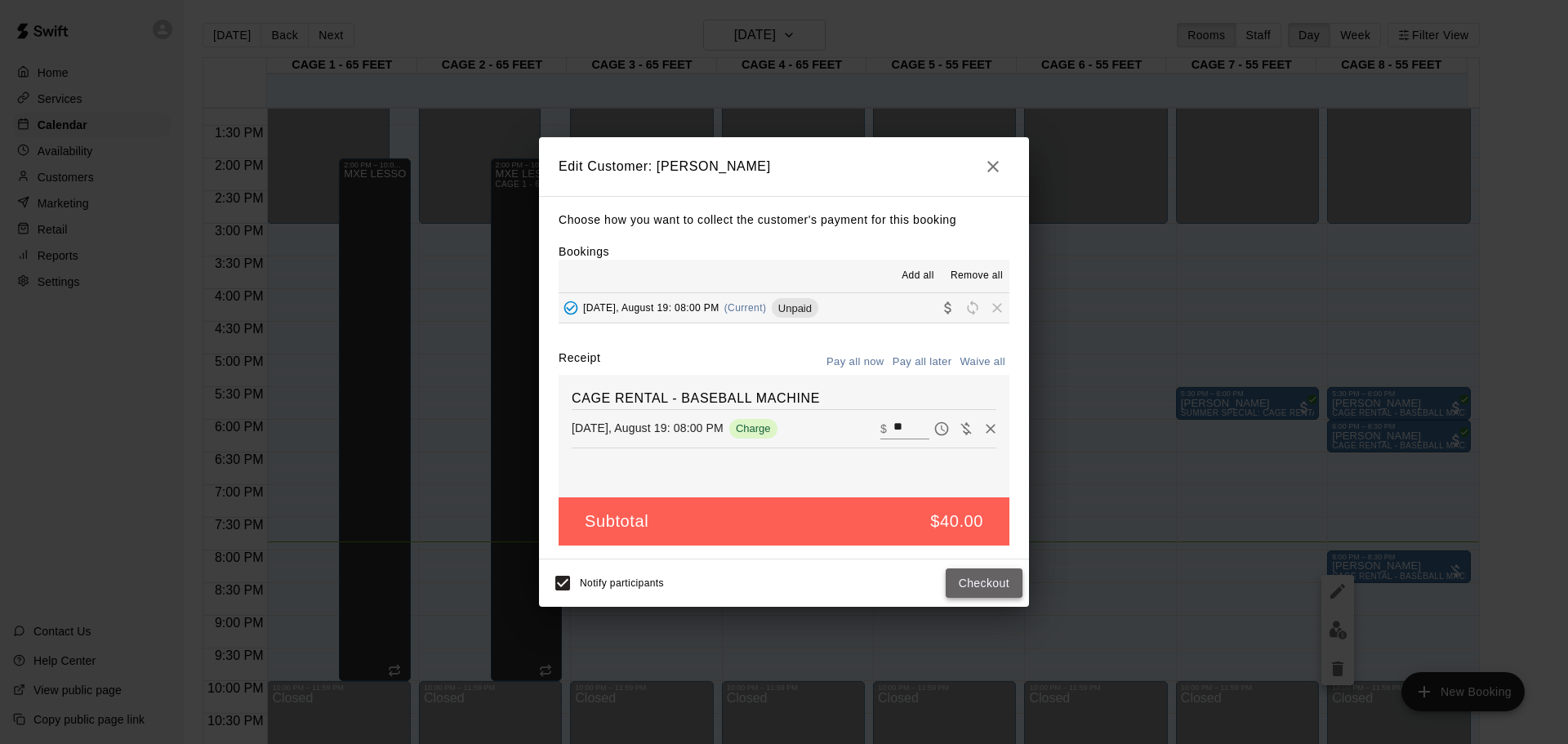
click at [969, 586] on button "Checkout" at bounding box center [984, 583] width 77 height 30
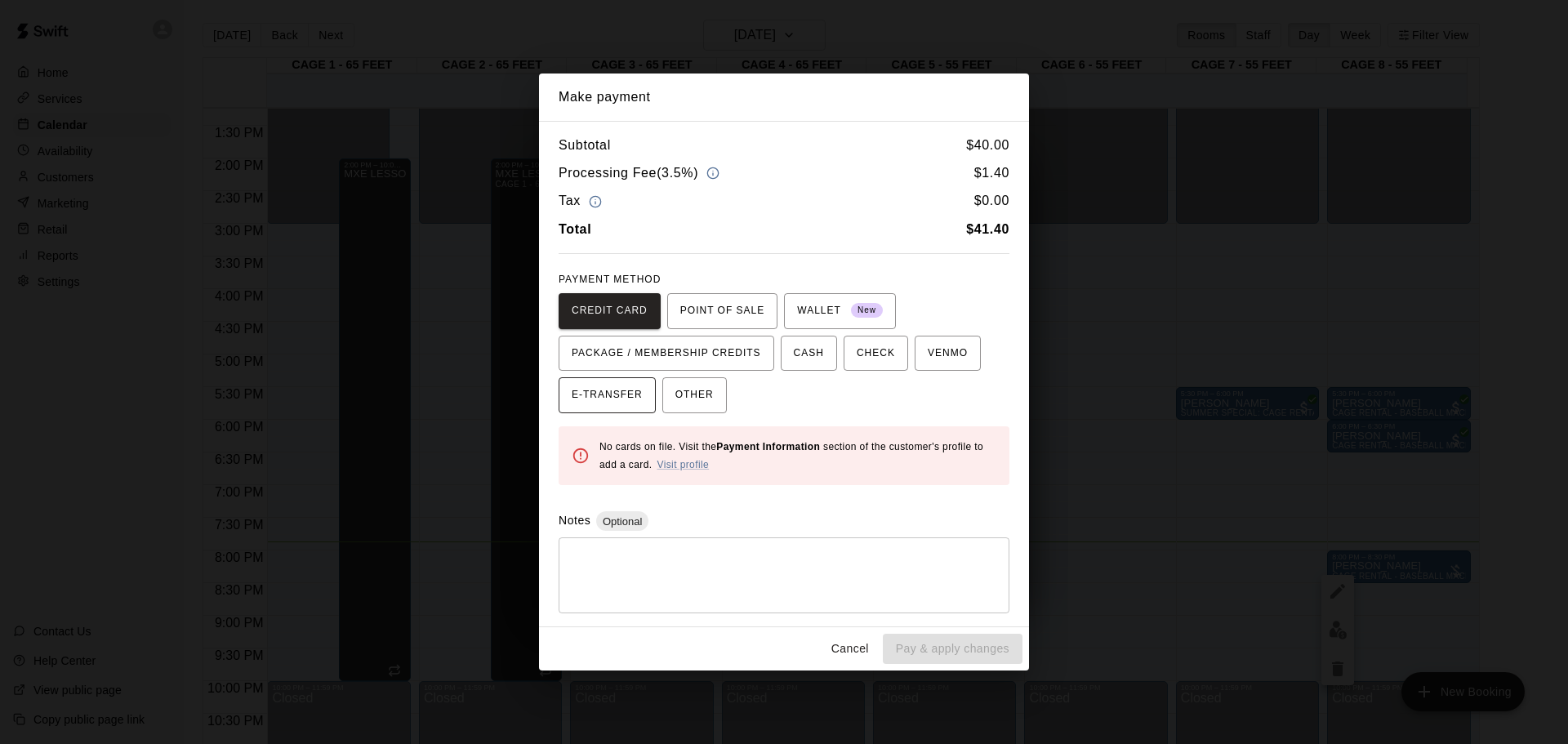
click at [635, 398] on span "E-TRANSFER" at bounding box center [607, 395] width 71 height 27
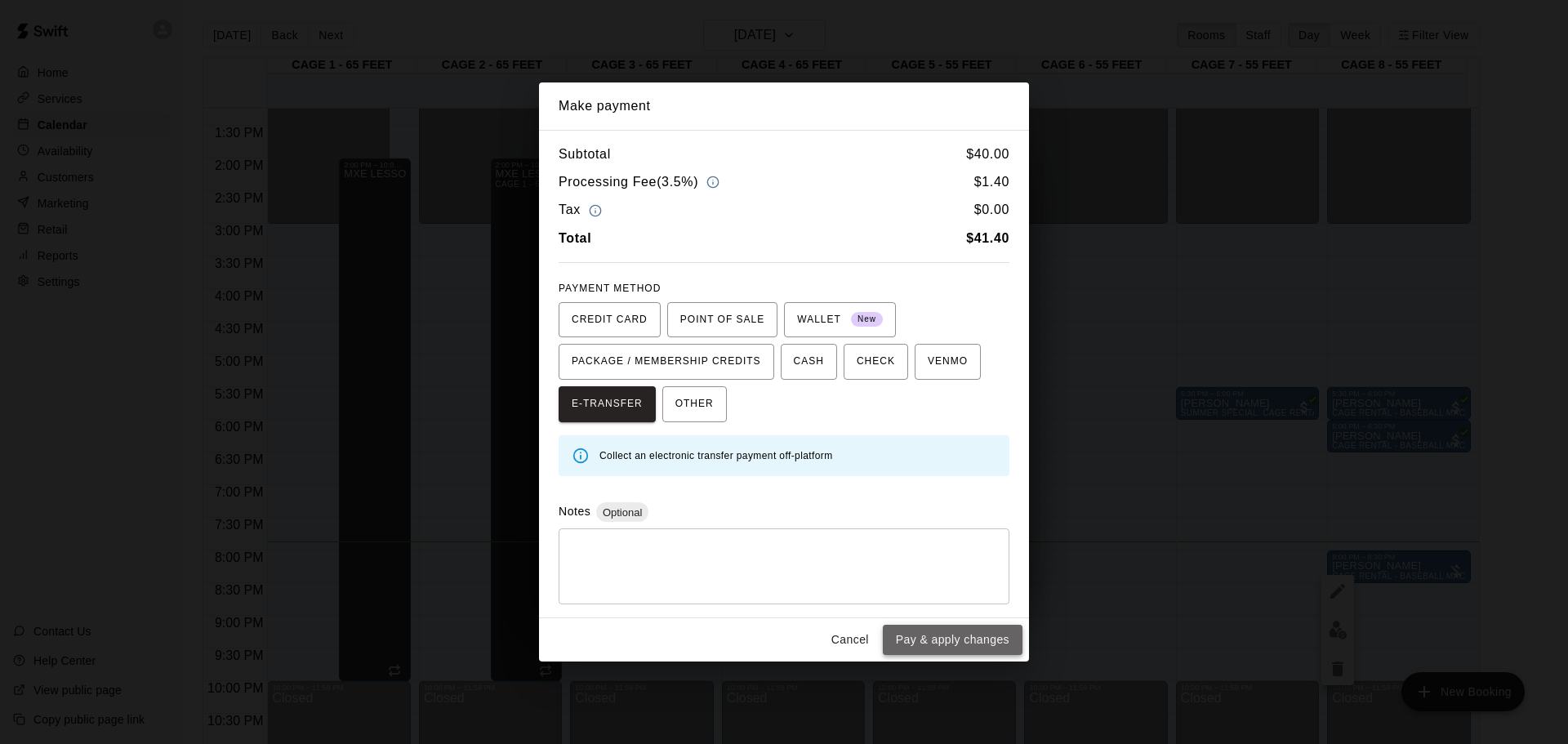
click at [929, 637] on button "Pay & apply changes" at bounding box center [952, 640] width 140 height 30
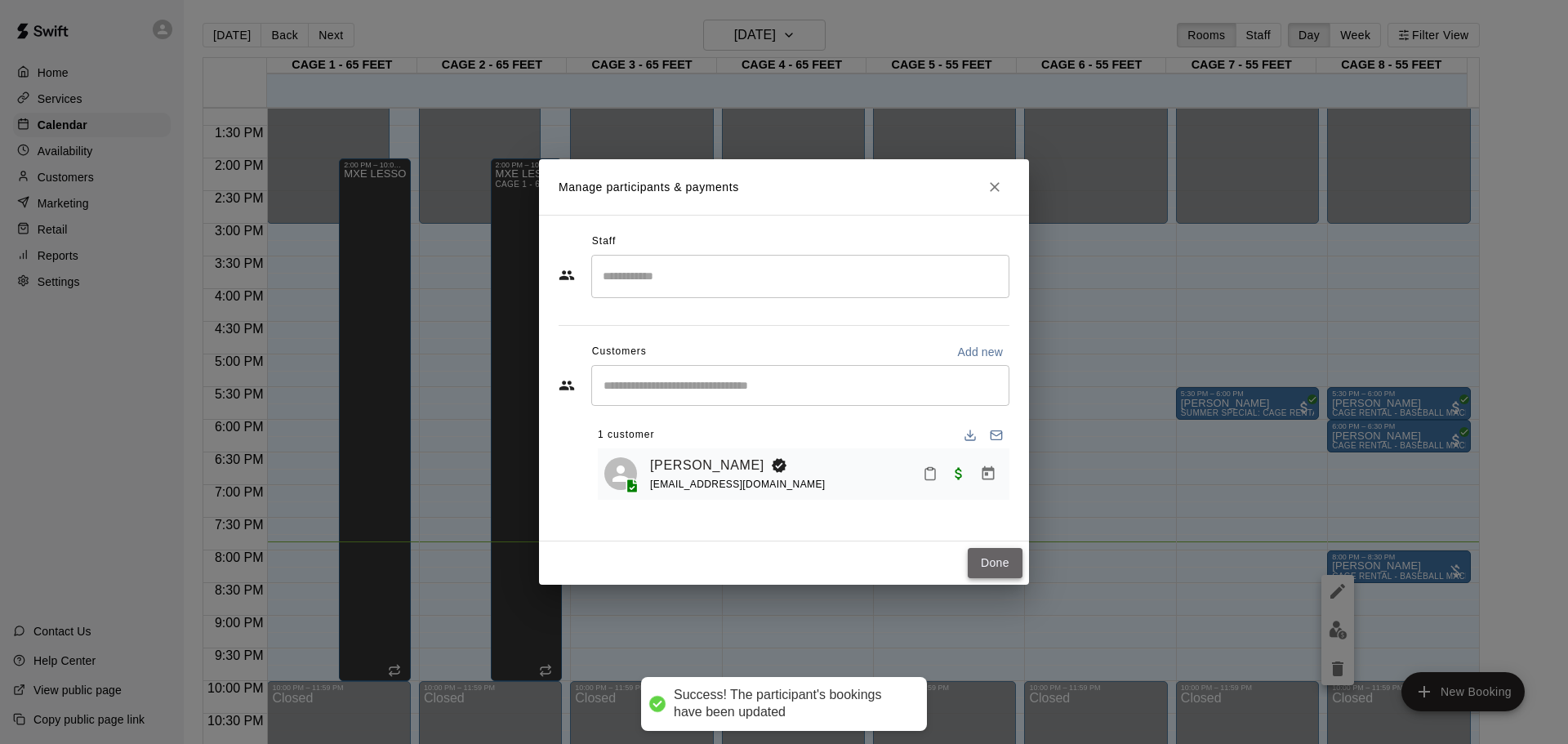
click at [992, 565] on button "Done" at bounding box center [995, 563] width 55 height 30
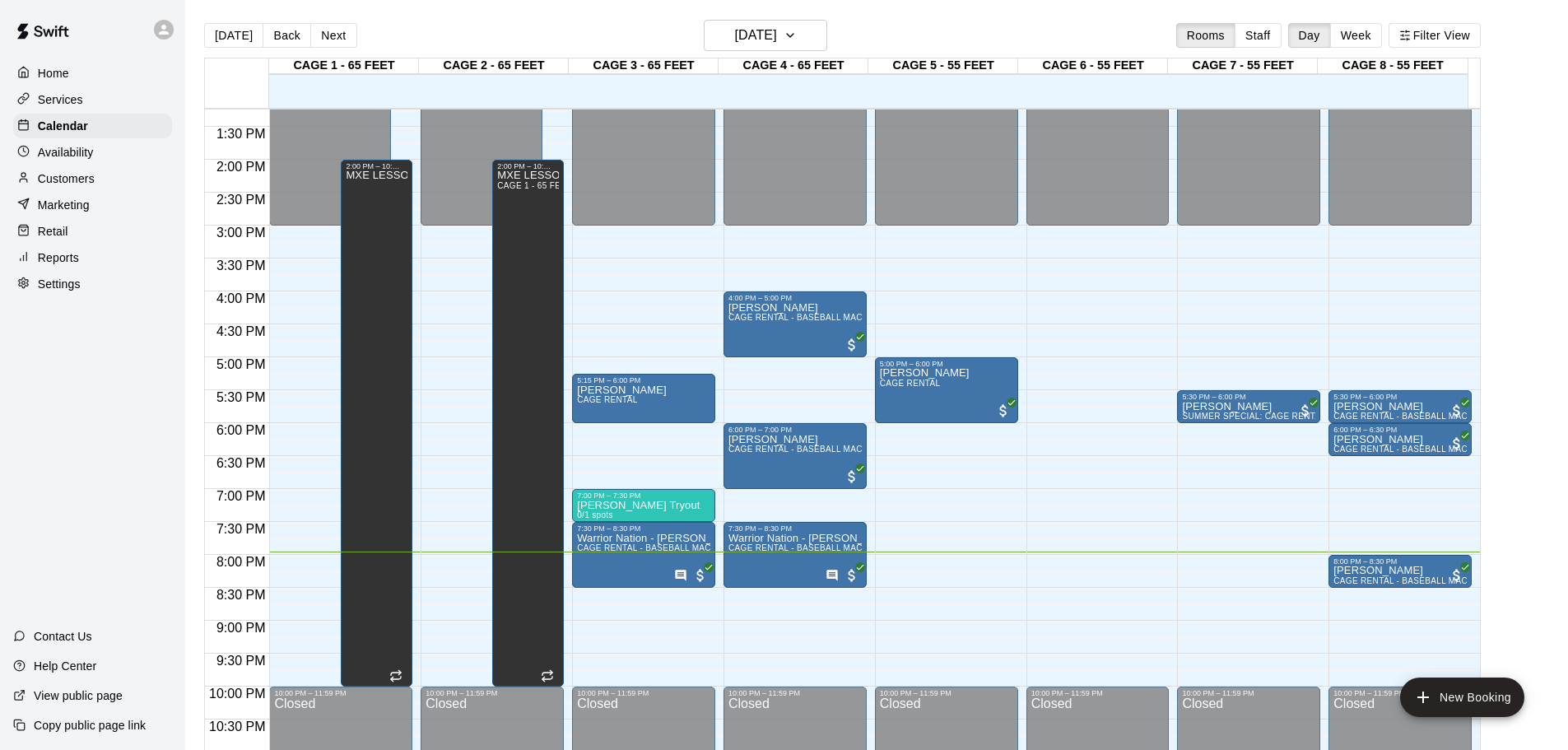
click at [1016, 509] on div "12:00 AM – 3:00 PM Closed 5:00 PM – 6:00 PM [PERSON_NAME] CAGE RENTAL 10:00 PM …" at bounding box center [946, 29] width 143 height 1581
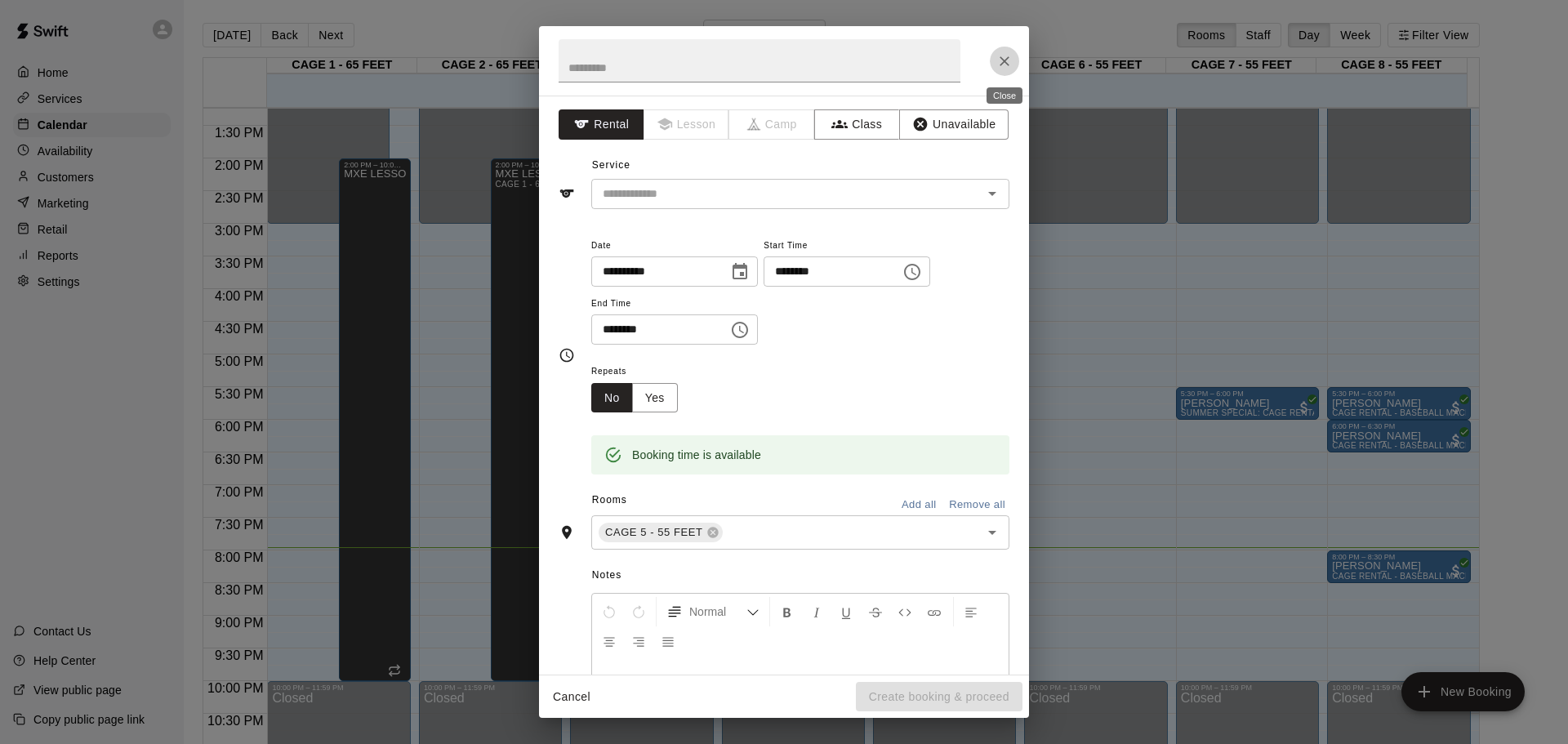
click at [1001, 63] on icon "Close" at bounding box center [1004, 61] width 16 height 16
click at [1348, 558] on div "**********" at bounding box center [784, 372] width 1568 height 744
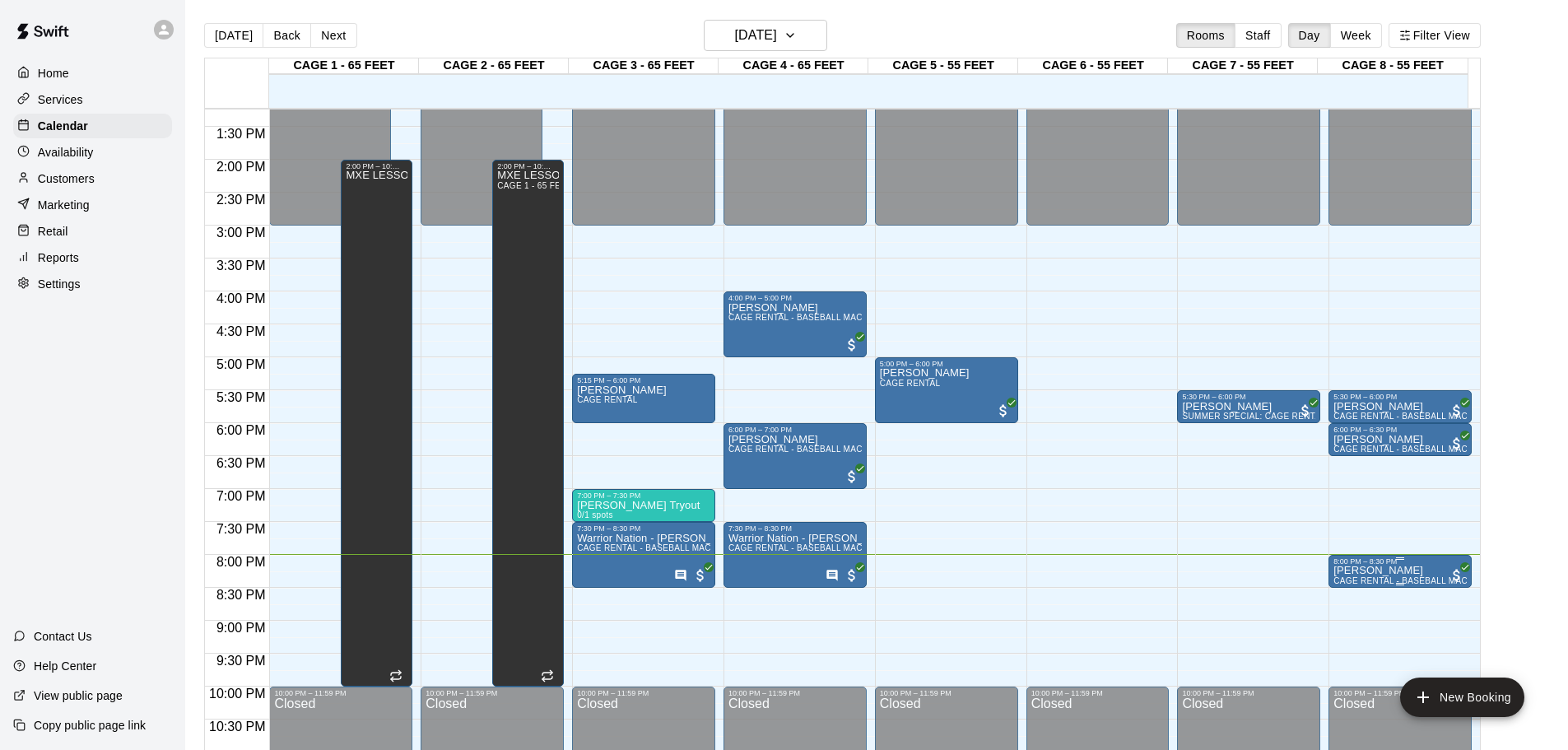
click at [1436, 565] on div "8:00 PM – 8:30 PM" at bounding box center [1400, 561] width 134 height 8
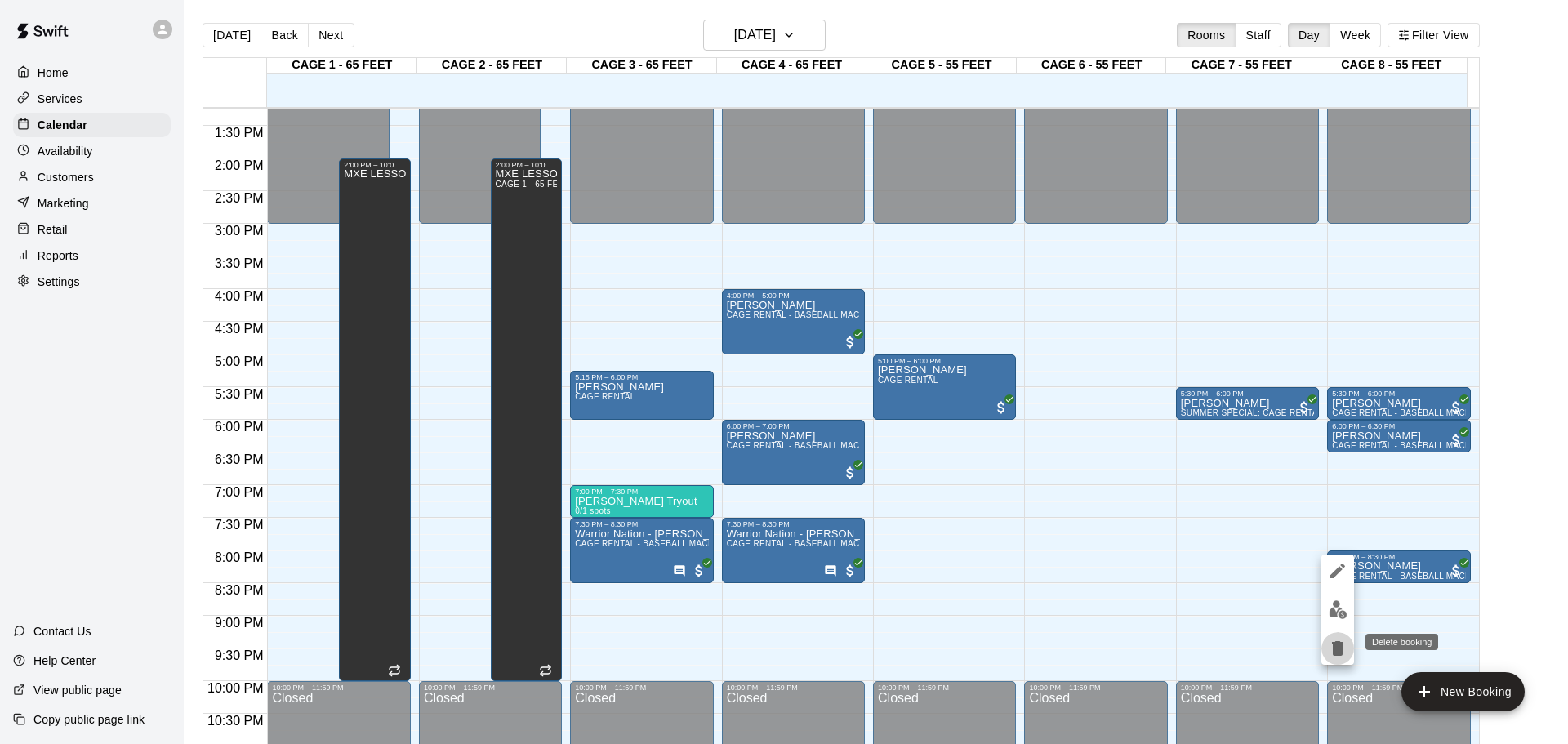
click at [1339, 643] on icon "delete" at bounding box center [1337, 649] width 11 height 15
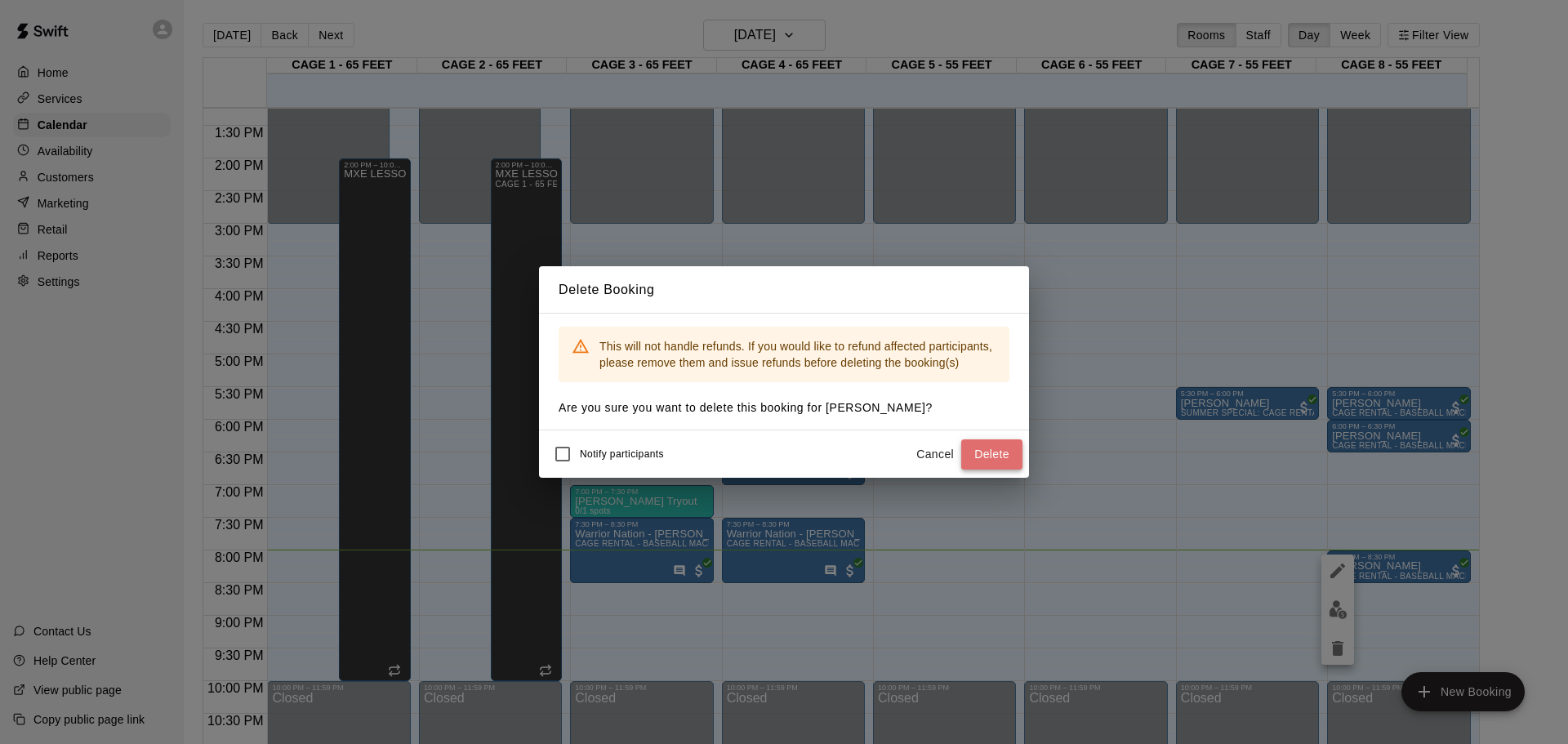
click at [1004, 451] on button "Delete" at bounding box center [992, 454] width 61 height 30
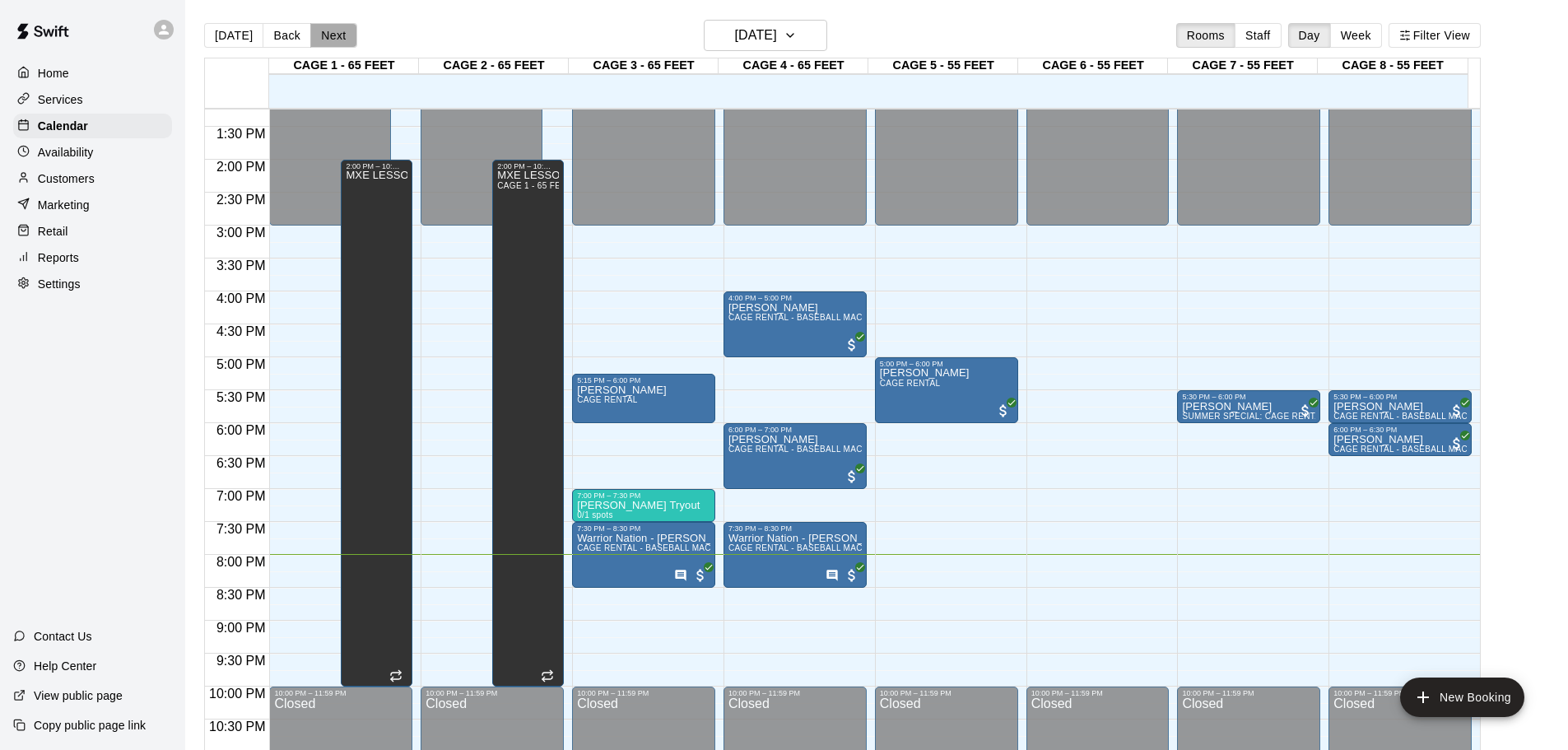
click at [342, 29] on button "Next" at bounding box center [333, 35] width 46 height 25
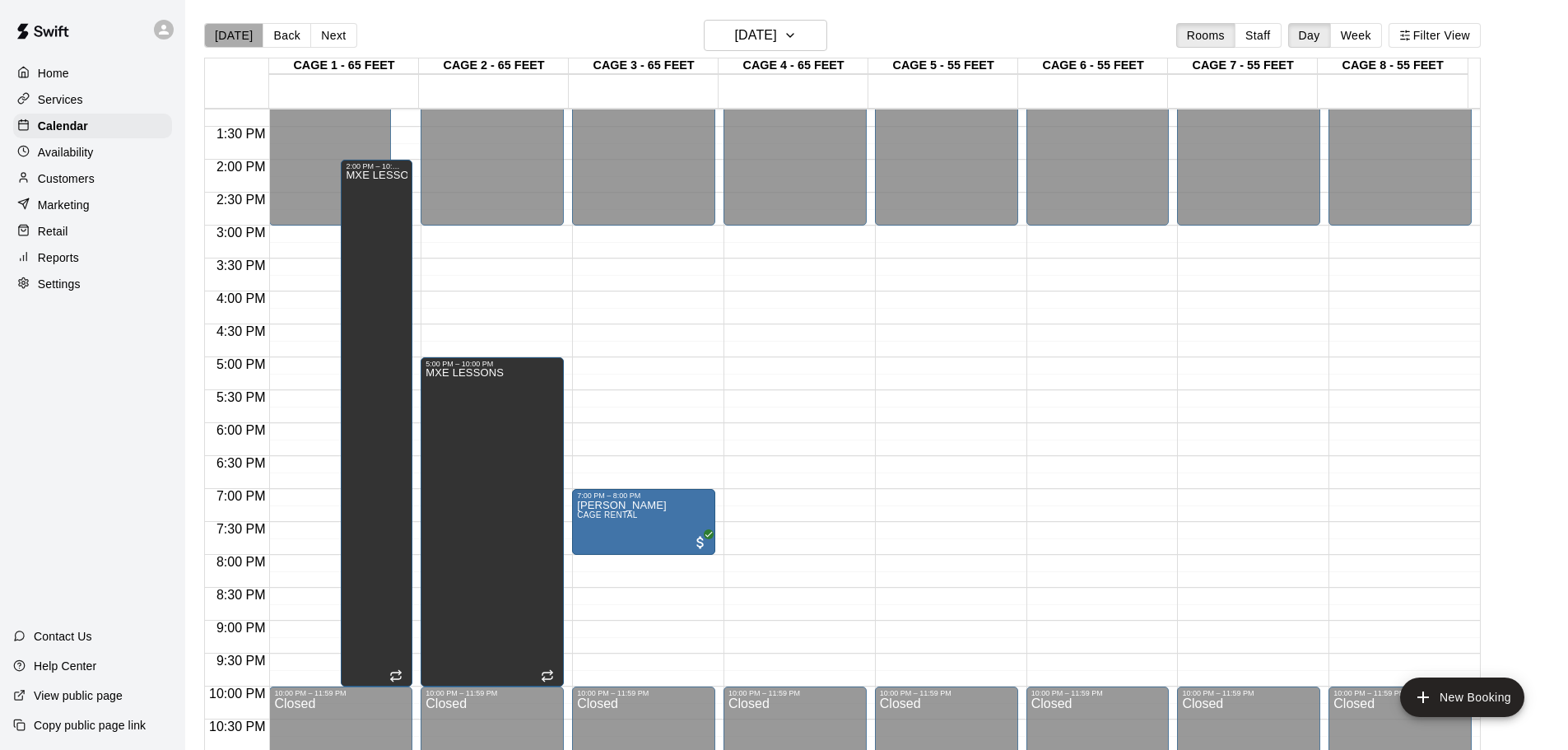
click at [248, 42] on button "[DATE]" at bounding box center [233, 35] width 59 height 25
